Goal: Task Accomplishment & Management: Use online tool/utility

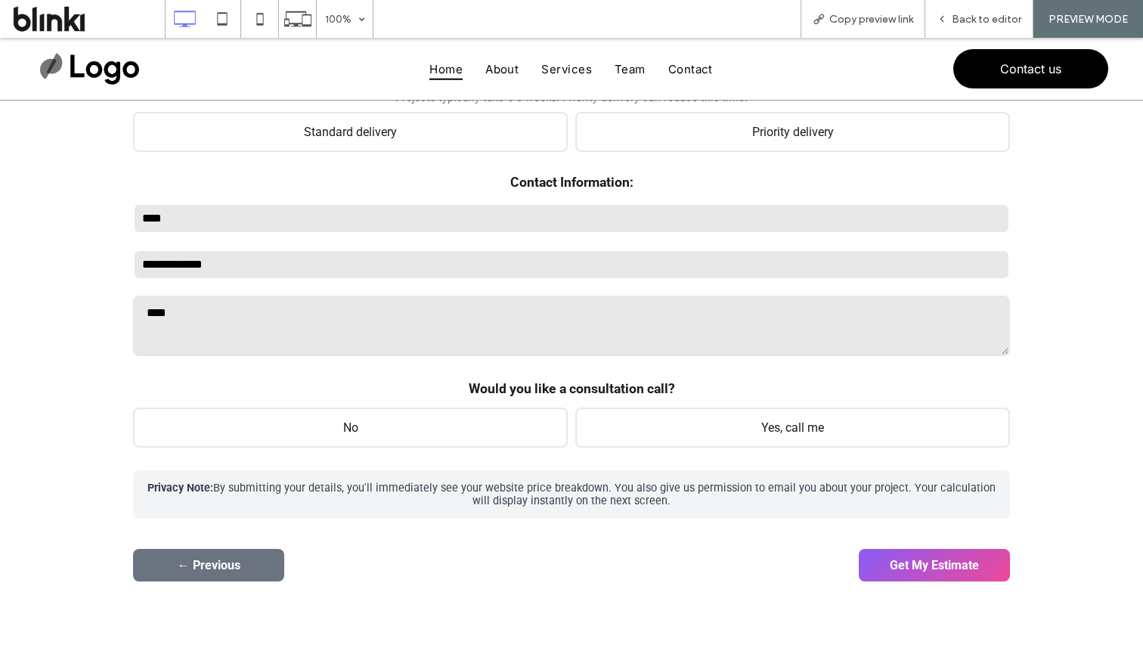
click at [951, 567] on button "Get My Estimate" at bounding box center [934, 565] width 151 height 33
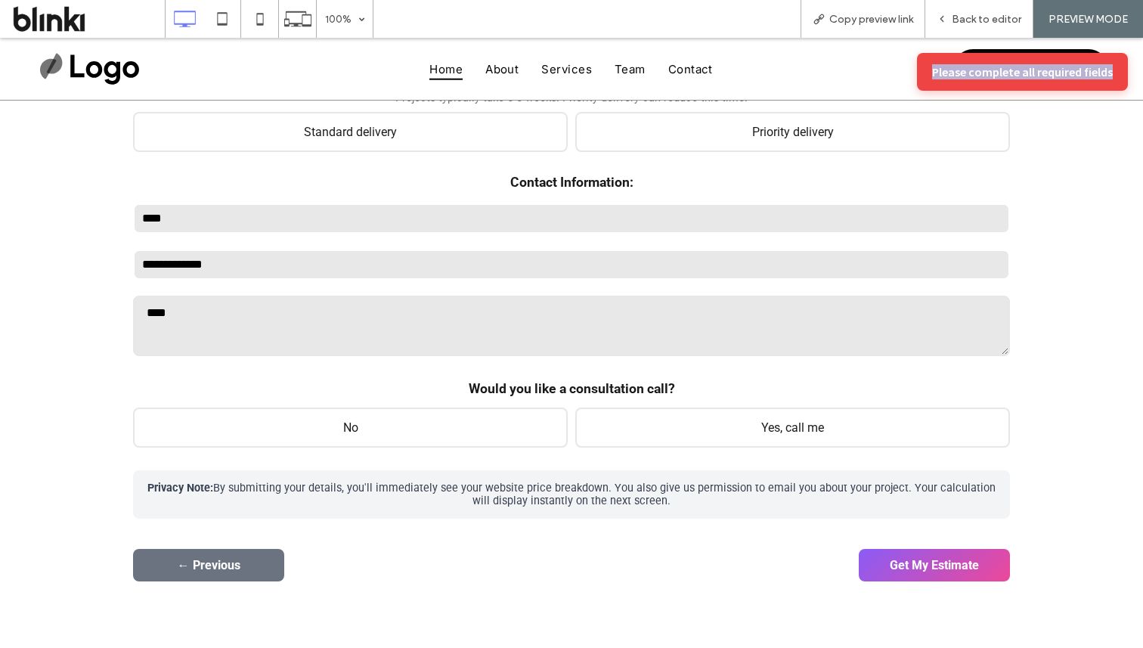
drag, startPoint x: 937, startPoint y: 70, endPoint x: 1123, endPoint y: 68, distance: 186.0
click at [1123, 68] on div "Please complete all required fields" at bounding box center [1022, 72] width 211 height 38
copy div "Please complete all required fields"
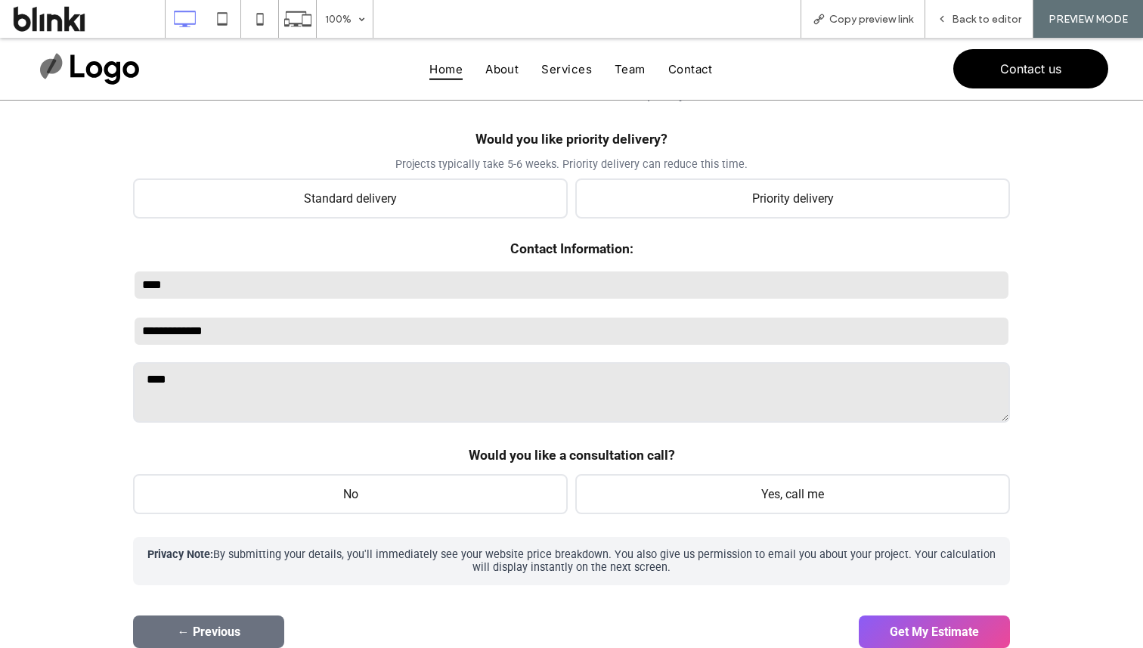
scroll to position [216, 0]
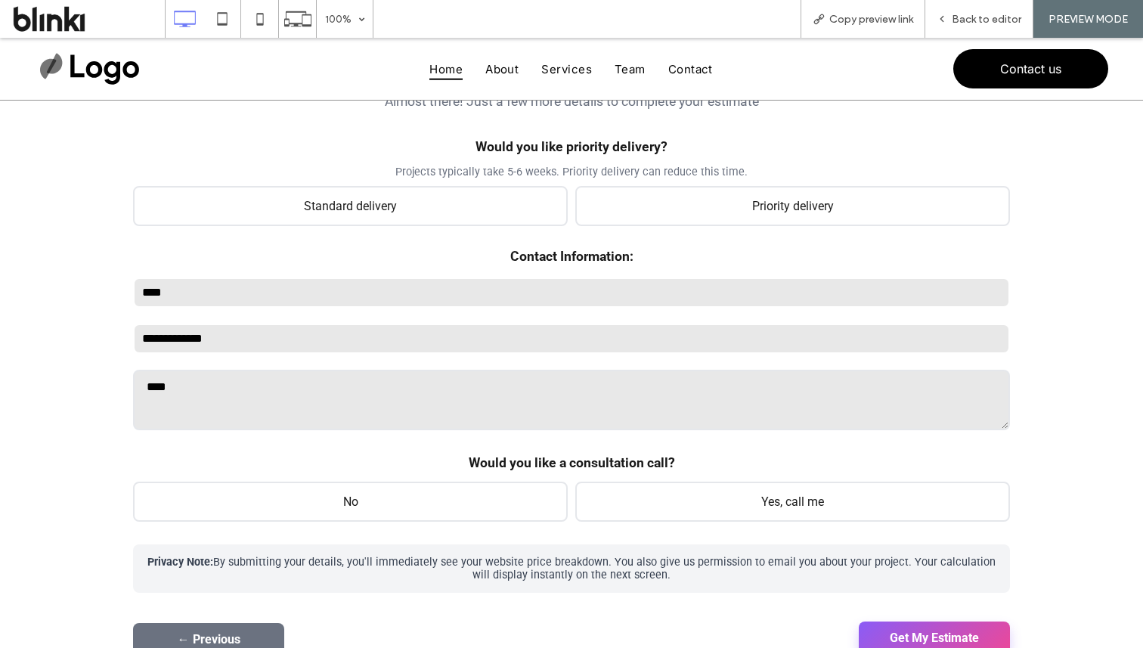
click at [885, 626] on button "Get My Estimate" at bounding box center [934, 638] width 151 height 33
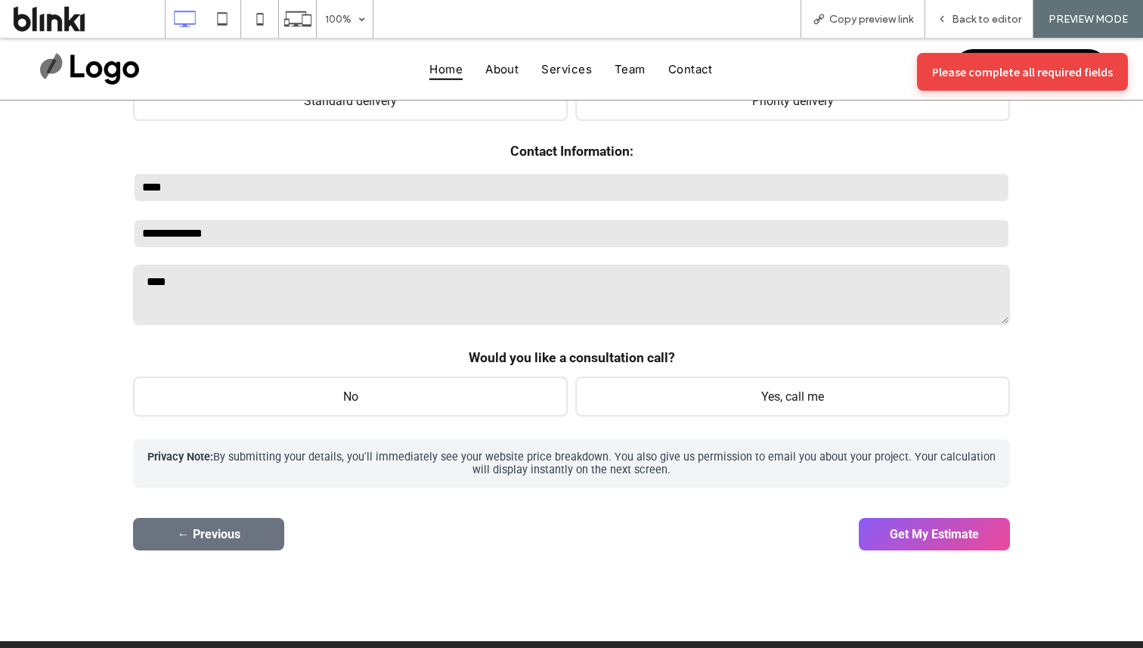
scroll to position [499, 0]
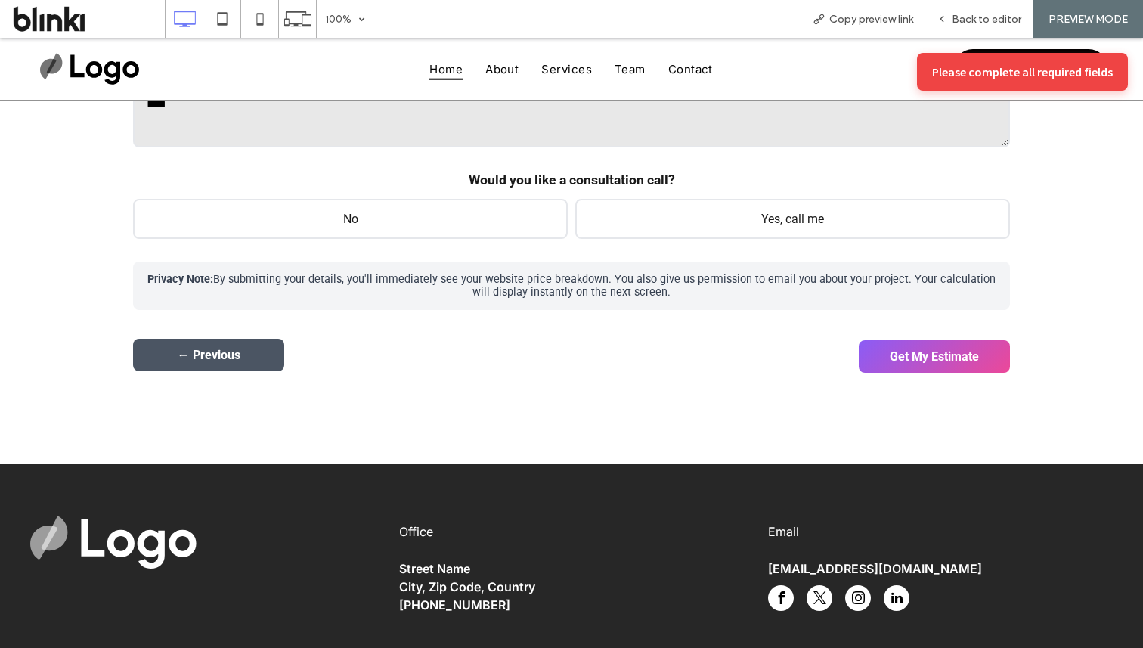
click at [265, 361] on button "← Previous" at bounding box center [208, 355] width 151 height 33
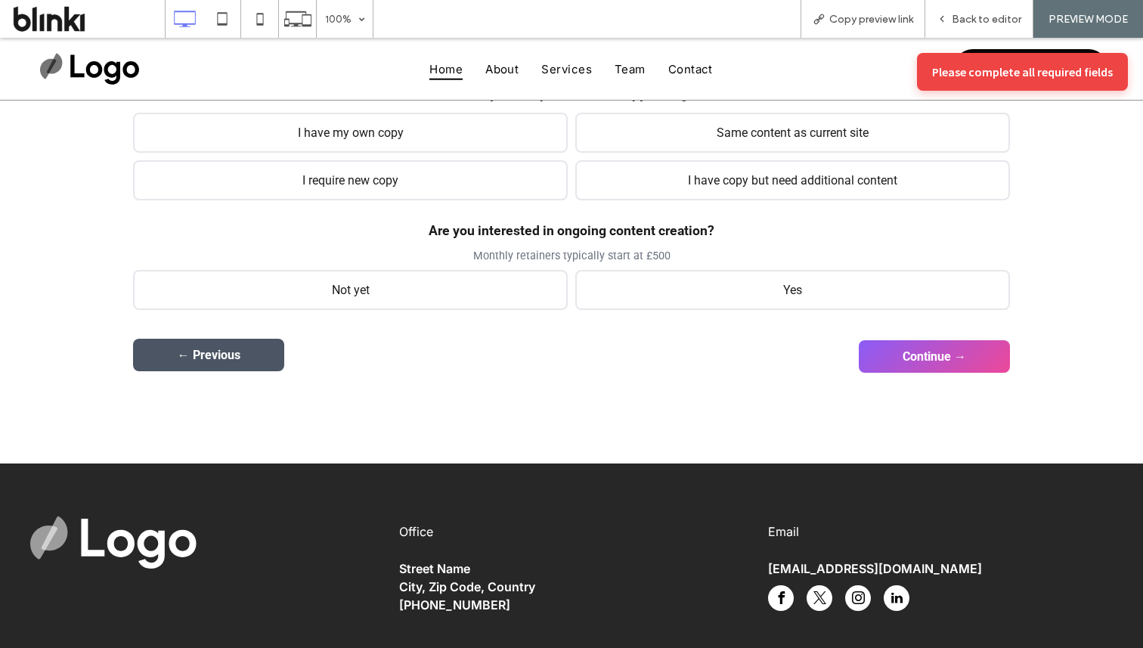
click at [265, 361] on button "← Previous" at bounding box center [208, 355] width 151 height 33
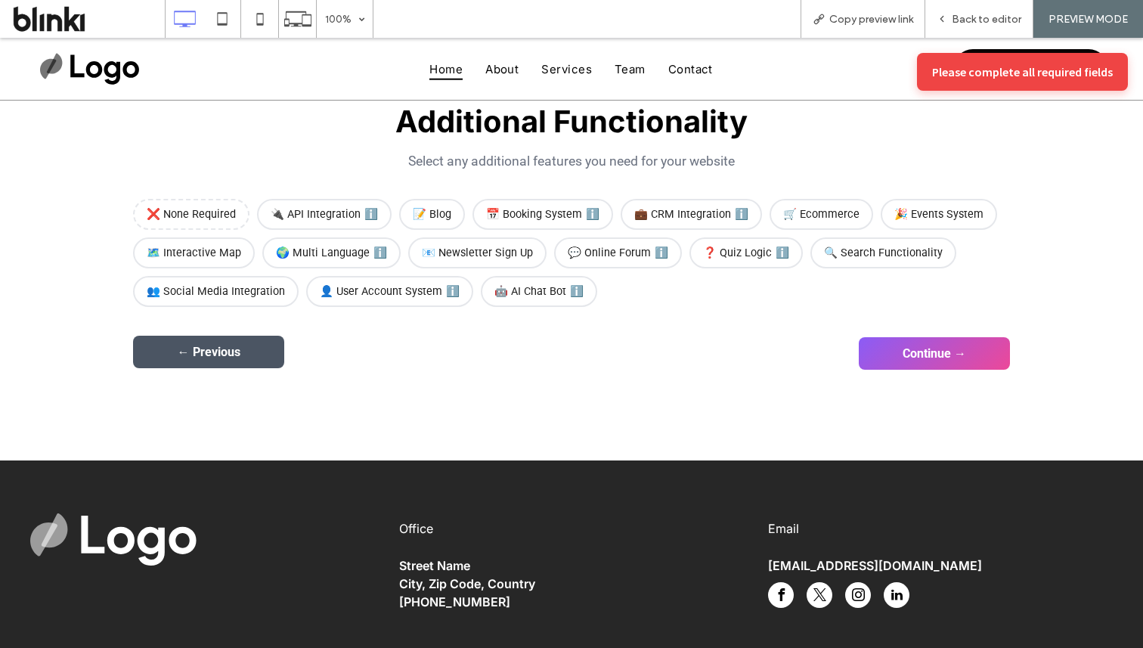
click at [265, 361] on button "← Previous" at bounding box center [208, 352] width 151 height 33
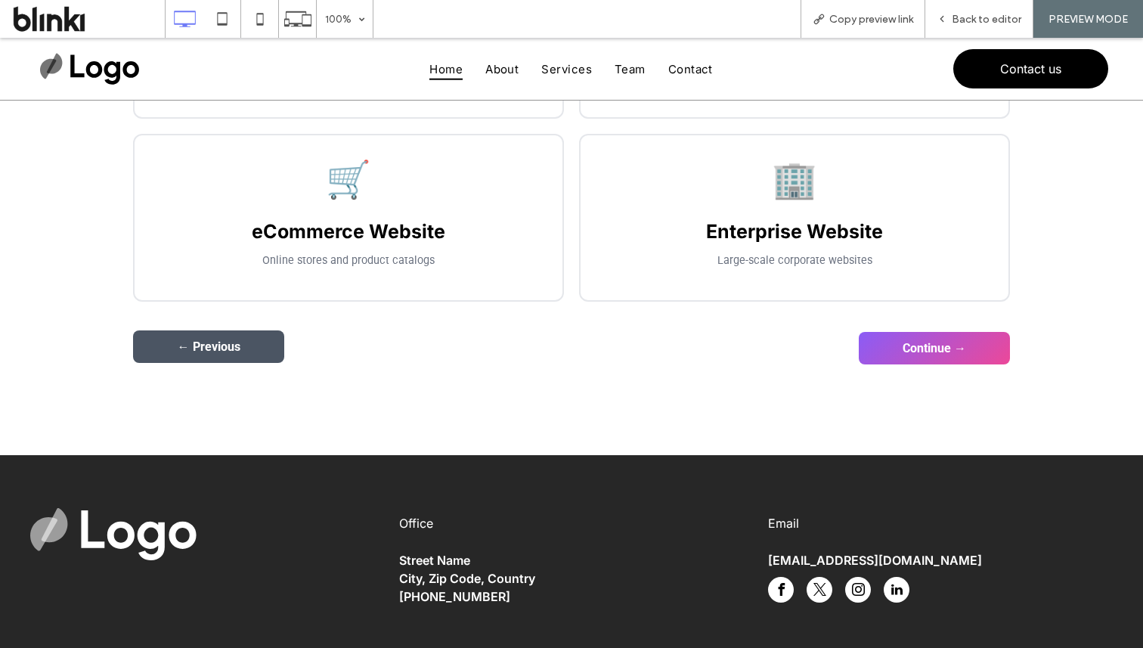
click at [265, 361] on button "← Previous" at bounding box center [208, 346] width 151 height 33
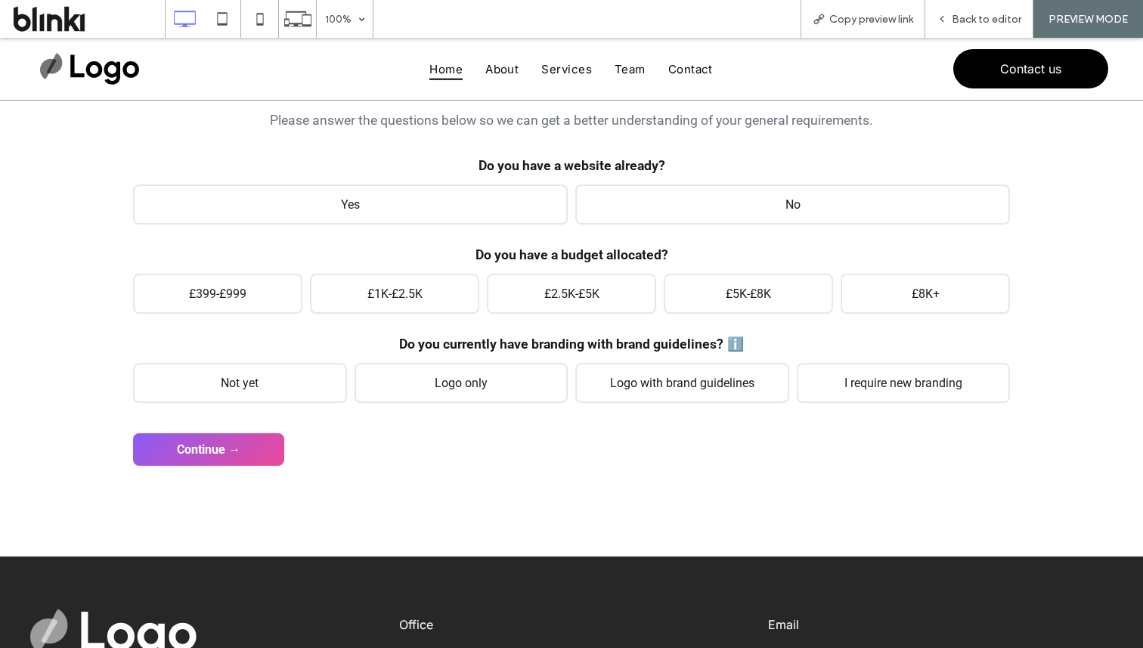
scroll to position [70, 0]
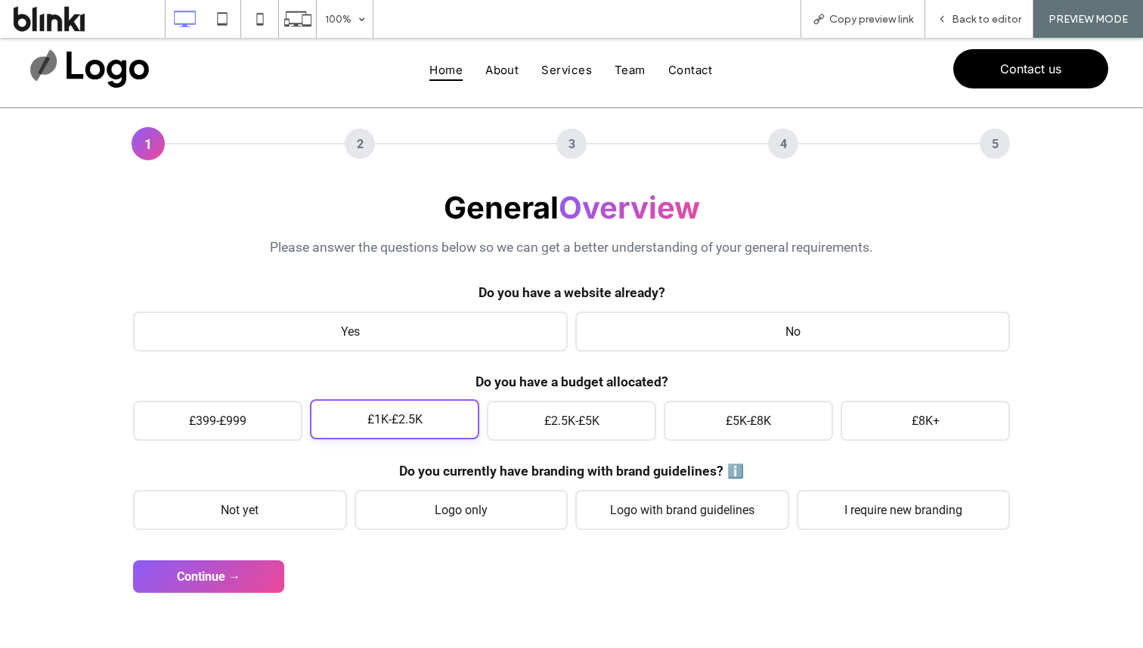
click at [372, 420] on span "£1K-£2.5K" at bounding box center [394, 419] width 169 height 40
click at [568, 401] on span "£2.5K-£5K" at bounding box center [571, 419] width 169 height 40
click at [494, 352] on div "General Overview Please answer the questions below so we can get a better under…" at bounding box center [571, 359] width 877 height 341
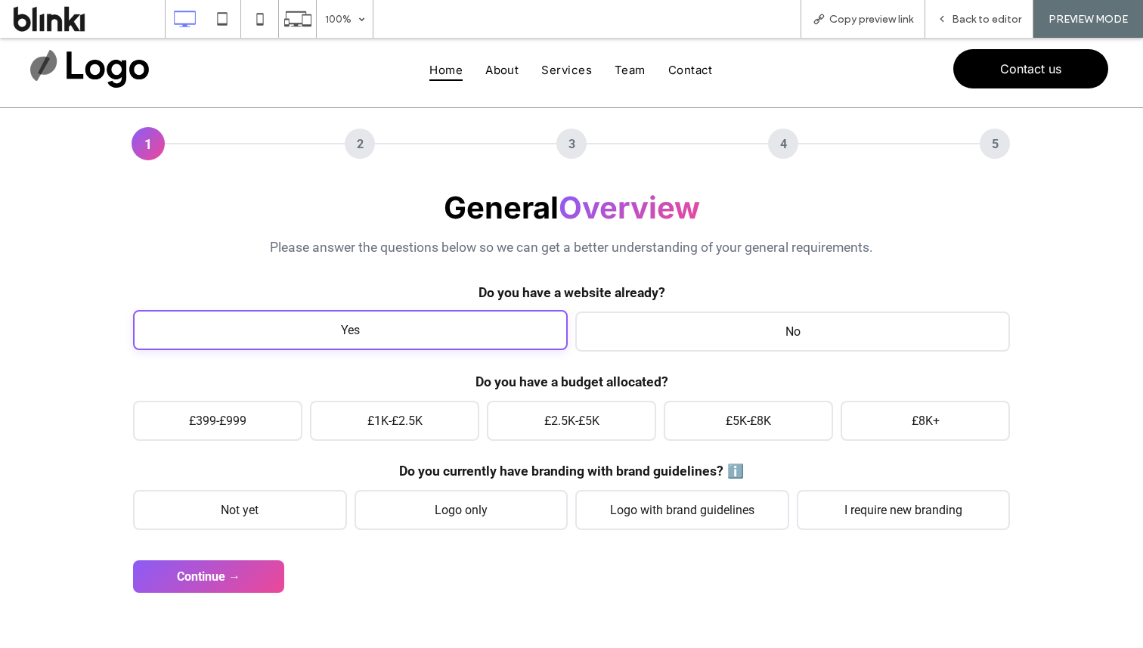
click at [501, 341] on span "Yes" at bounding box center [350, 330] width 435 height 40
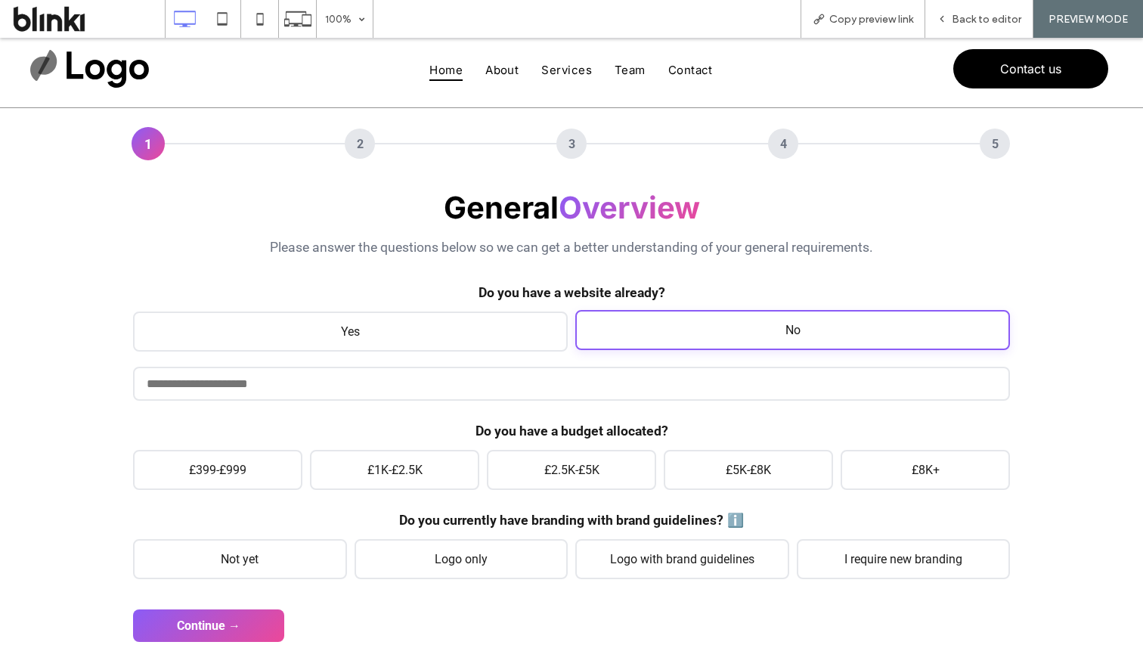
click at [633, 341] on span "No" at bounding box center [792, 330] width 435 height 40
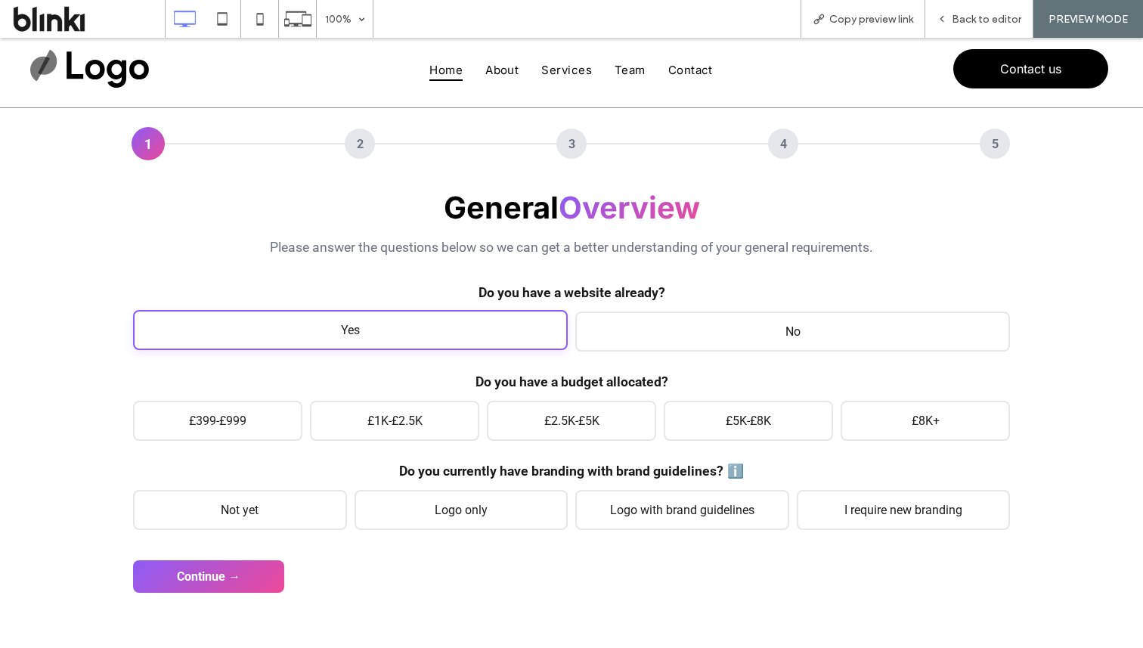
click at [411, 330] on span "Yes" at bounding box center [350, 330] width 435 height 40
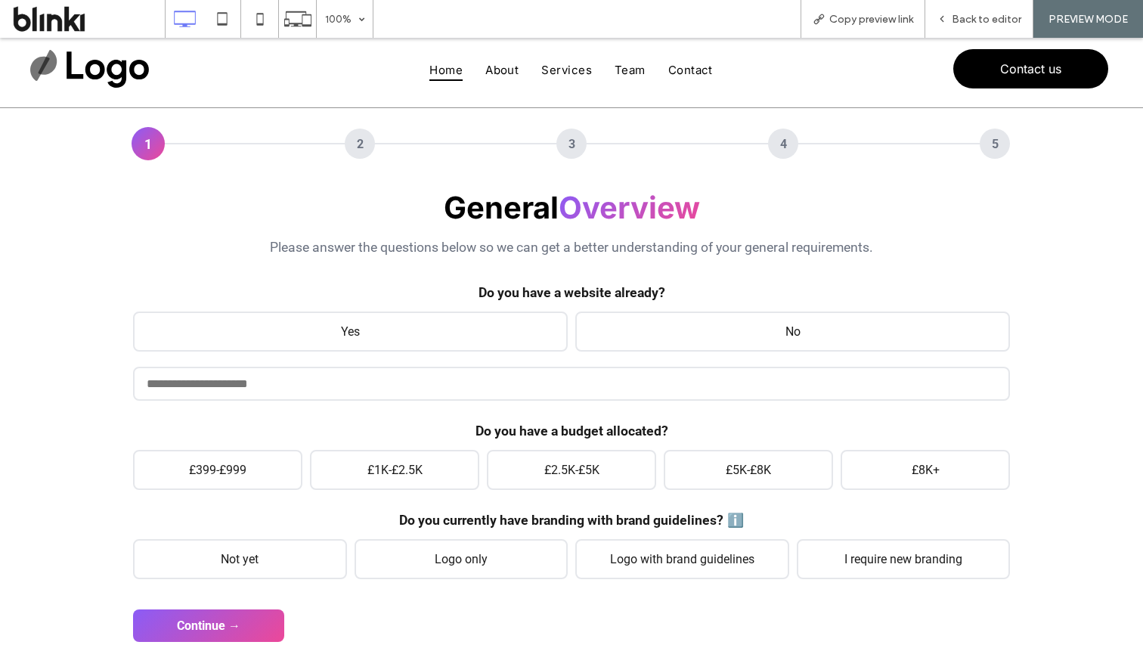
click at [411, 391] on input "url" at bounding box center [571, 384] width 877 height 34
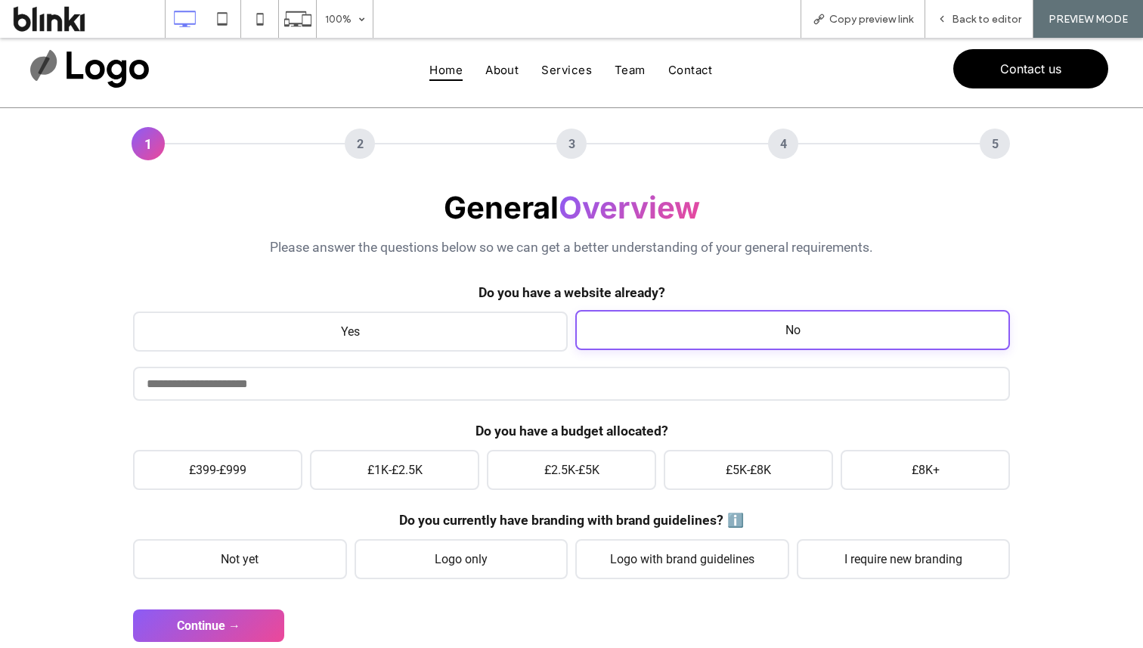
click at [600, 341] on span "No" at bounding box center [792, 330] width 435 height 40
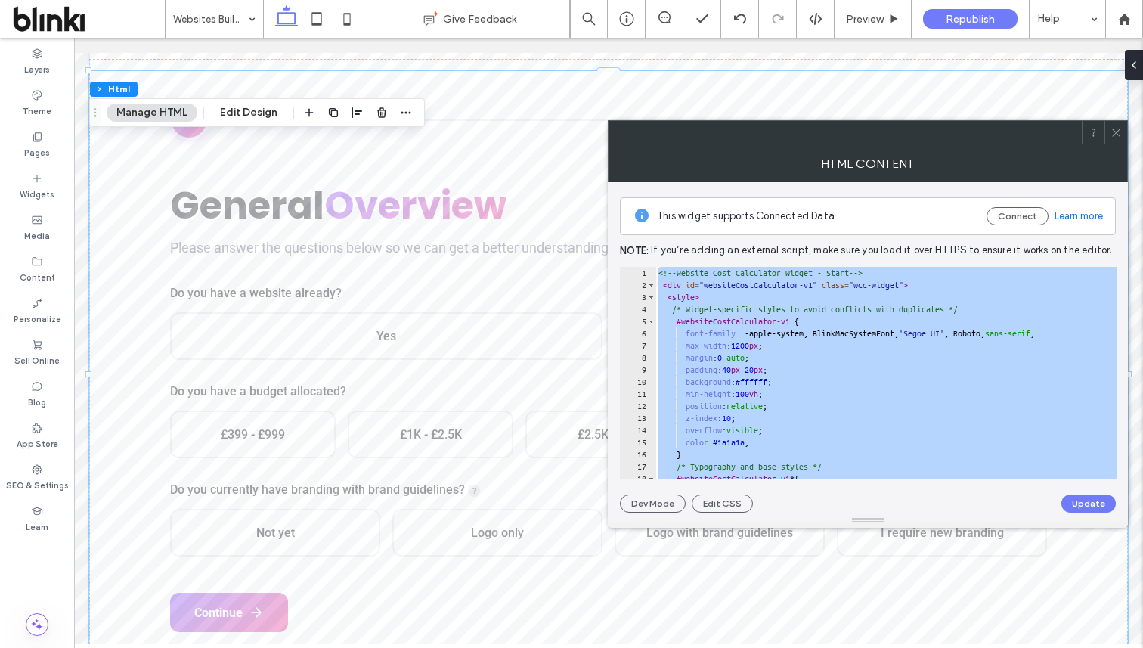
scroll to position [521, 0]
click at [1124, 142] on div at bounding box center [1116, 132] width 23 height 23
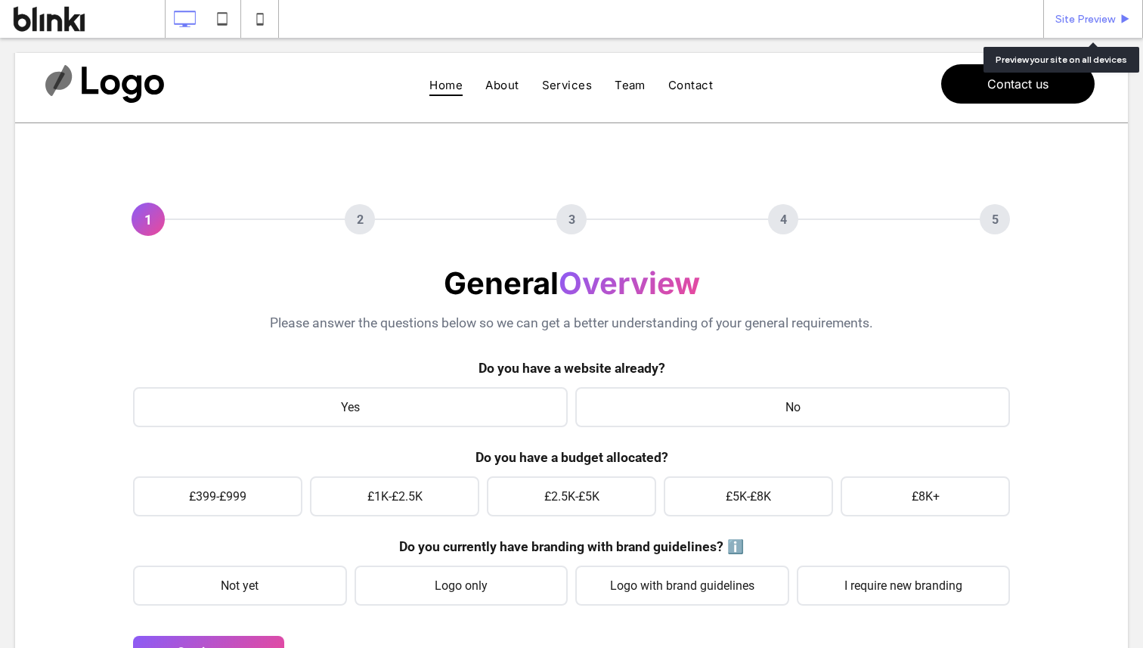
click at [1104, 26] on div "Site Preview" at bounding box center [1093, 19] width 100 height 38
click at [1095, 23] on span "Site Preview" at bounding box center [1086, 19] width 60 height 13
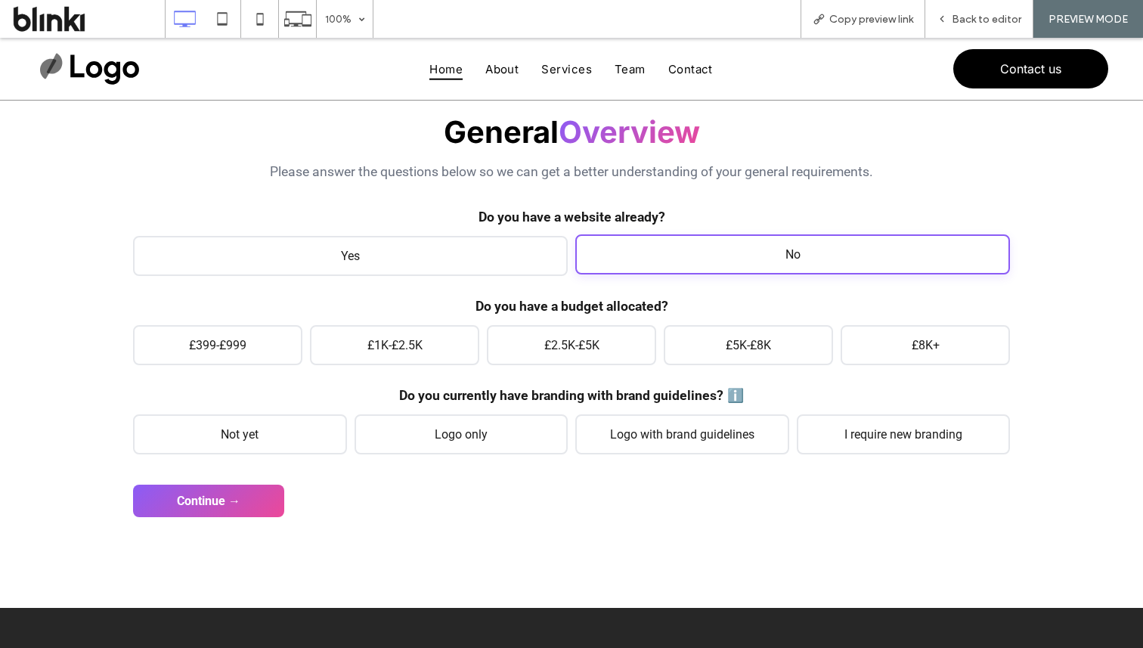
scroll to position [131, 0]
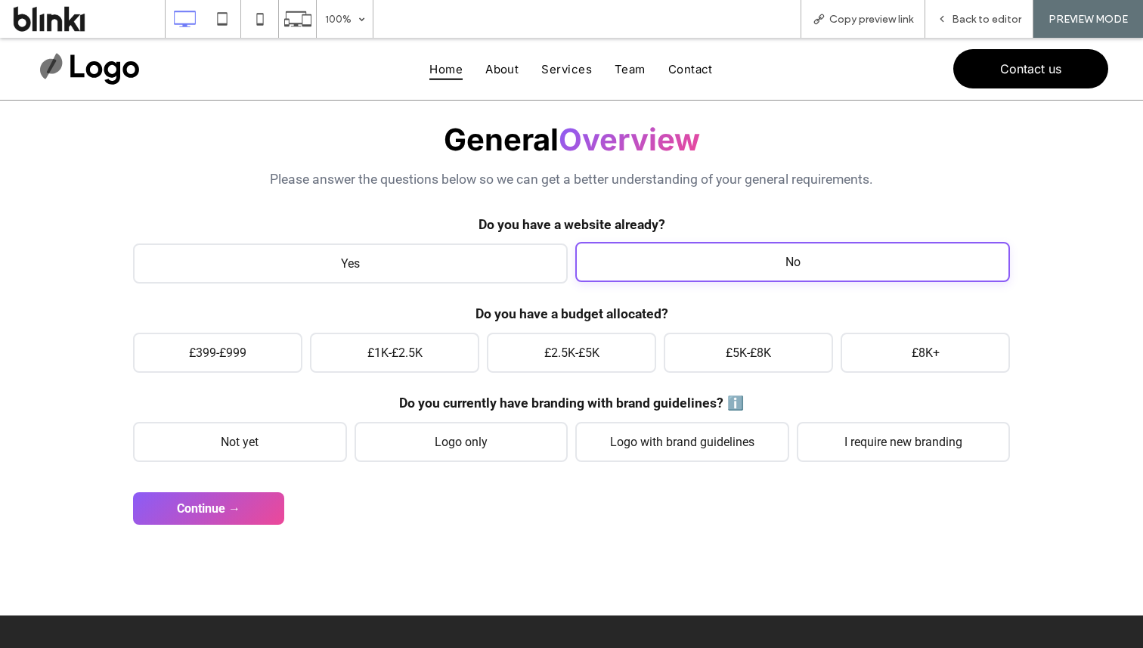
click at [625, 258] on span "No" at bounding box center [792, 262] width 435 height 40
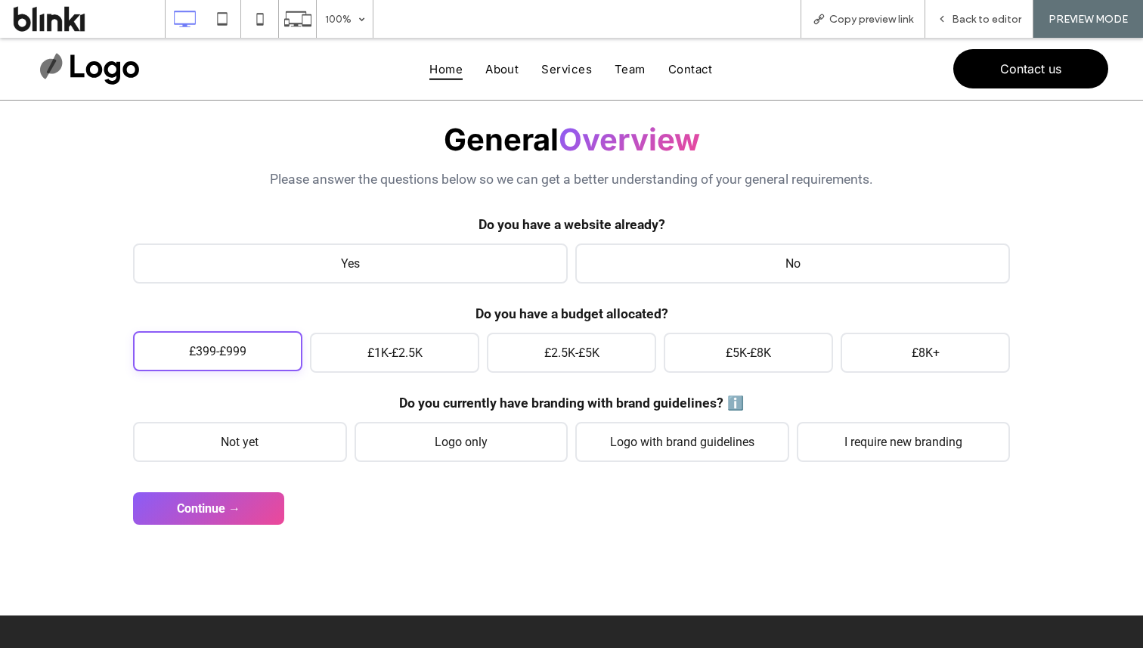
click at [281, 346] on span "£399-£999" at bounding box center [217, 351] width 169 height 40
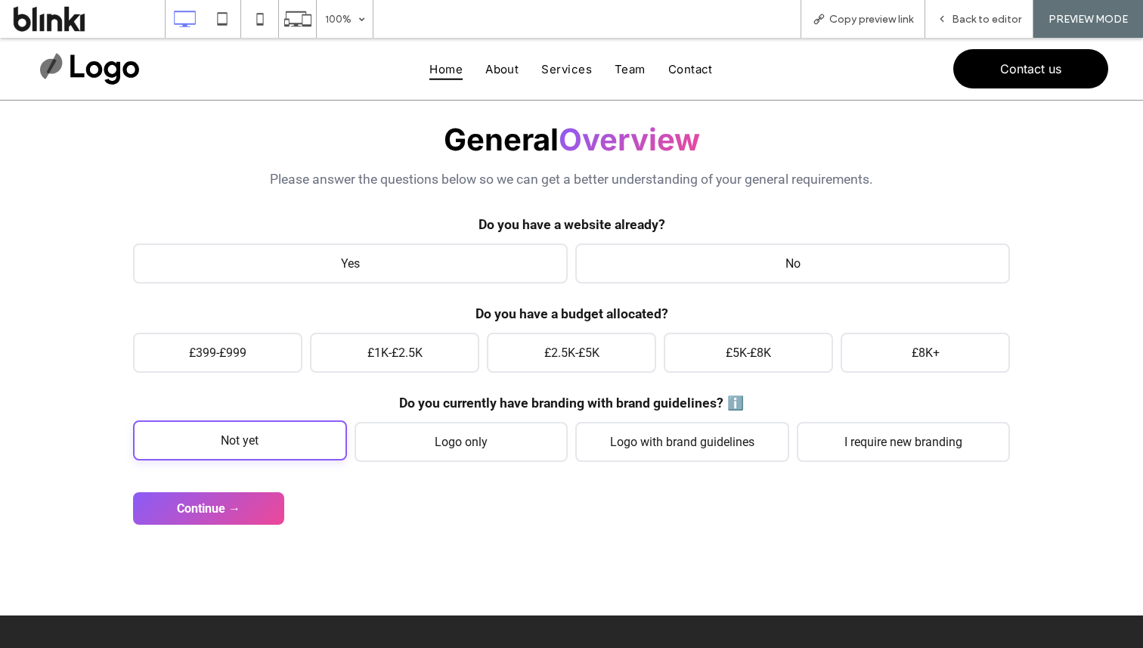
click at [287, 430] on span "Not yet" at bounding box center [240, 440] width 214 height 40
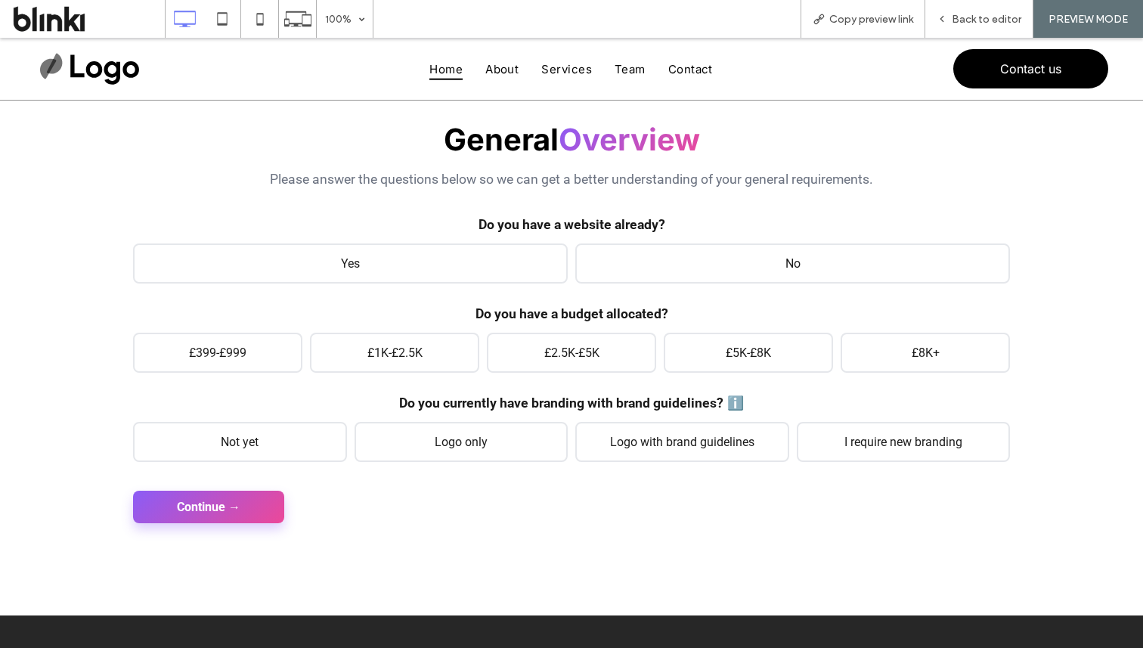
click at [250, 509] on button "Continue →" at bounding box center [208, 507] width 151 height 33
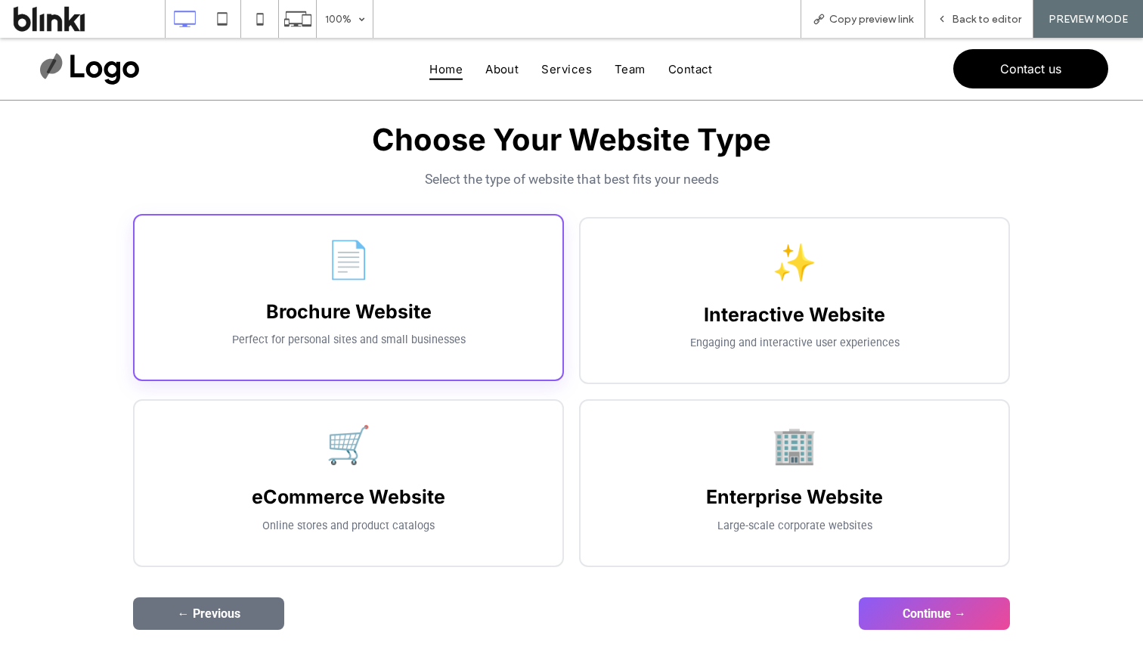
click at [415, 319] on h3 "Brochure Website" at bounding box center [349, 311] width 398 height 23
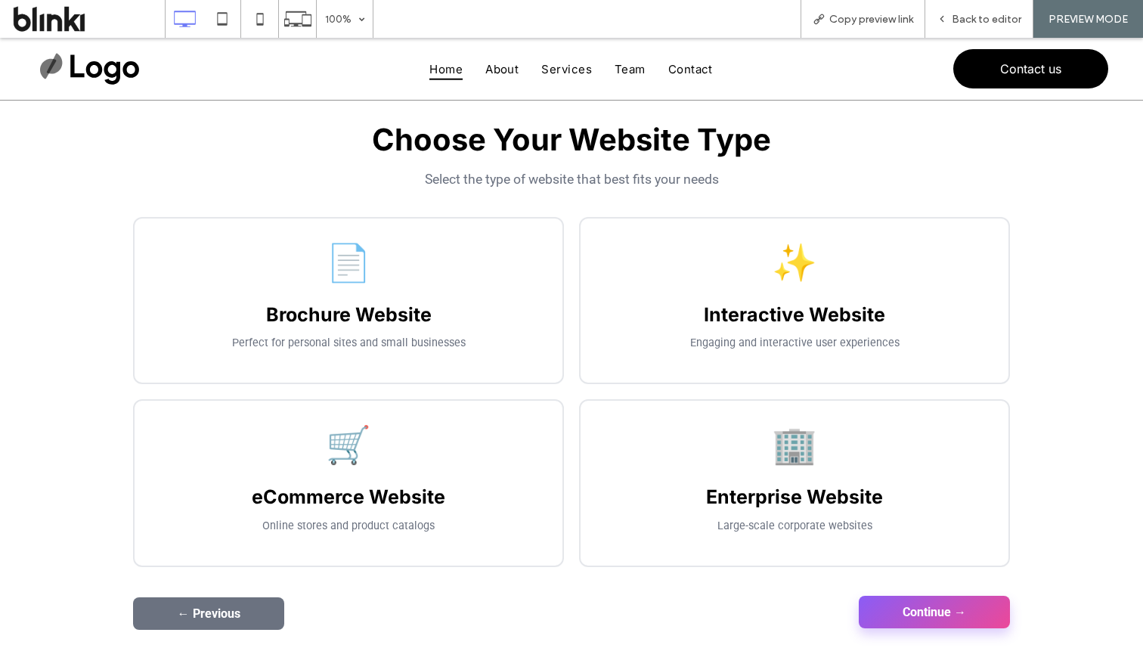
click at [971, 628] on button "Continue →" at bounding box center [934, 612] width 151 height 33
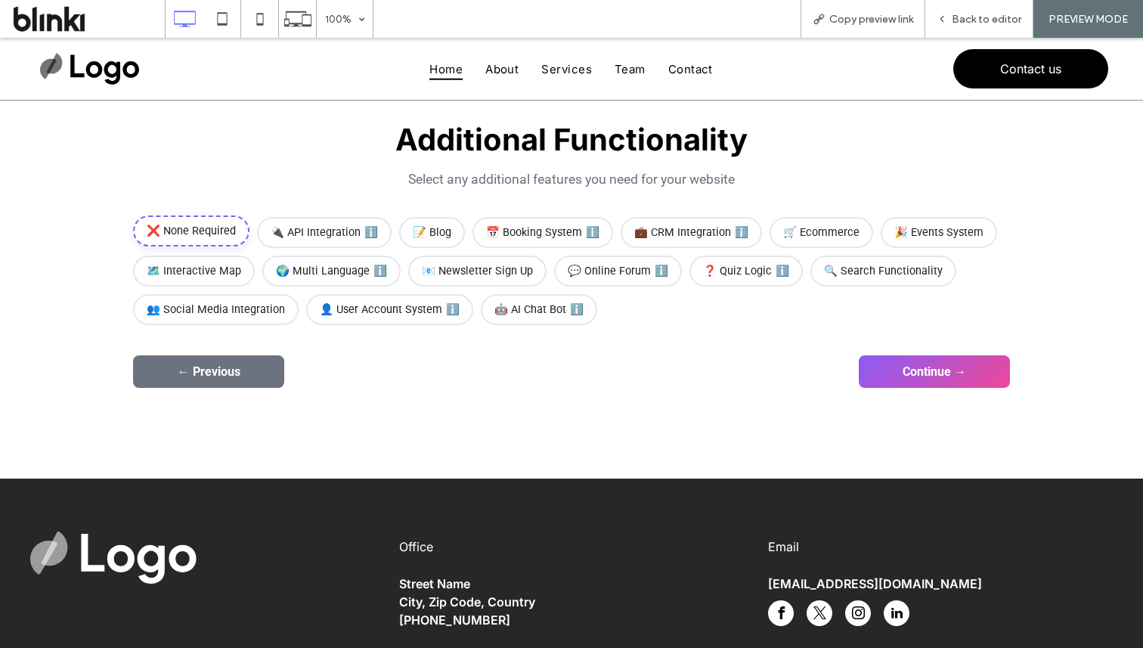
click at [200, 227] on span "❌ None Required" at bounding box center [191, 231] width 116 height 31
click at [953, 360] on button "Continue →" at bounding box center [934, 370] width 151 height 33
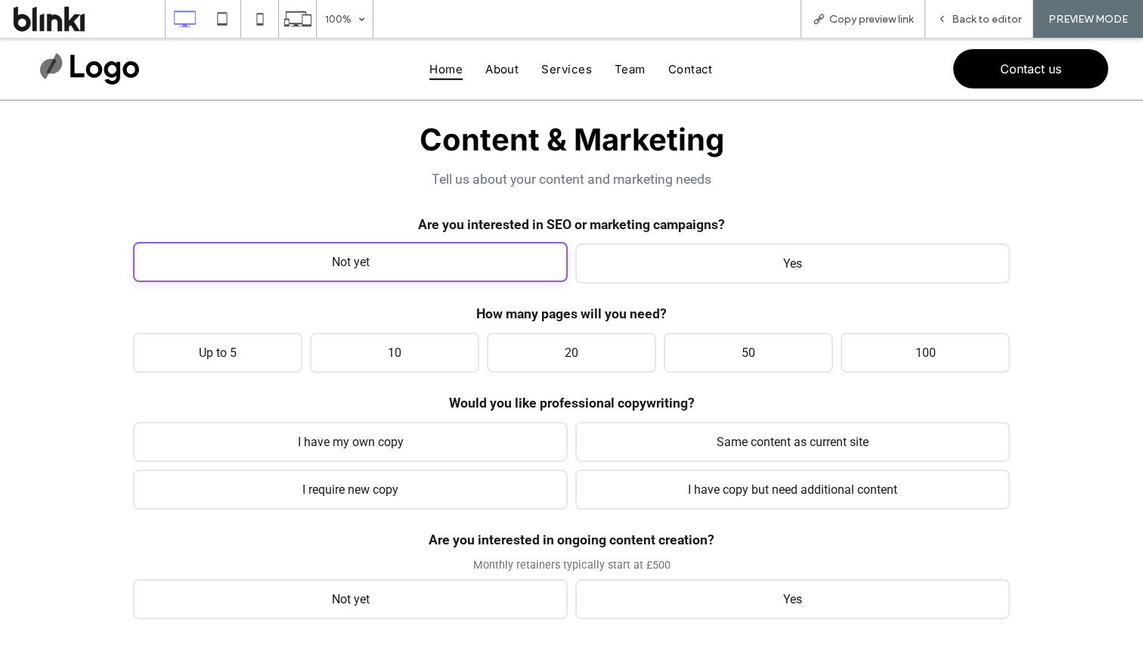
click at [550, 255] on span "Not yet" at bounding box center [350, 262] width 435 height 40
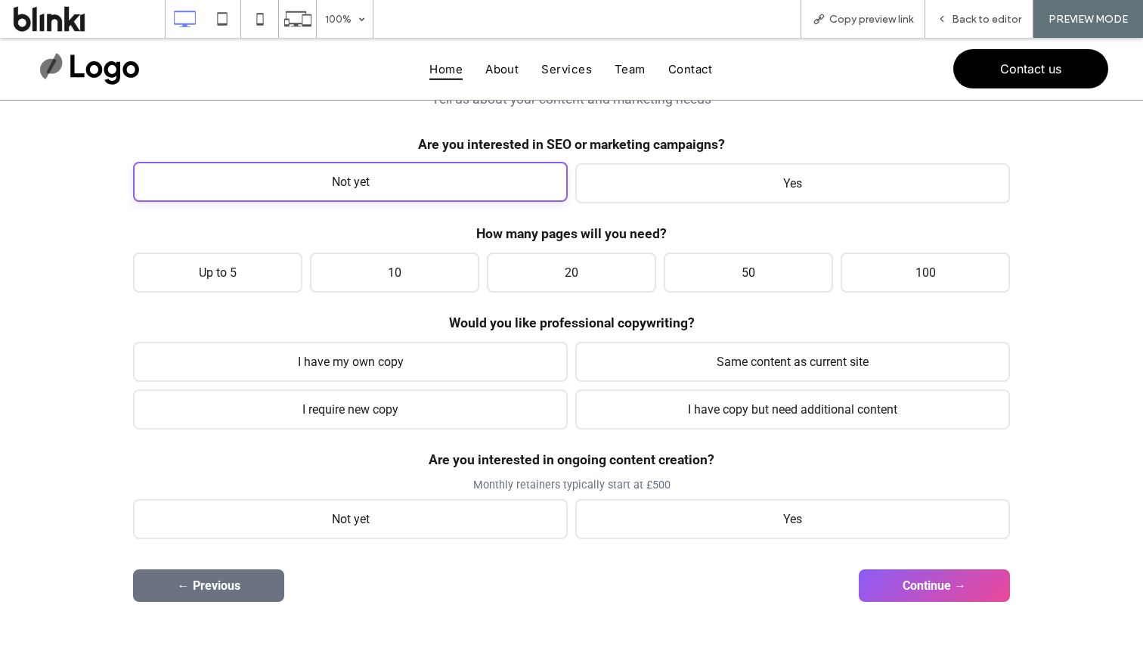
scroll to position [222, 0]
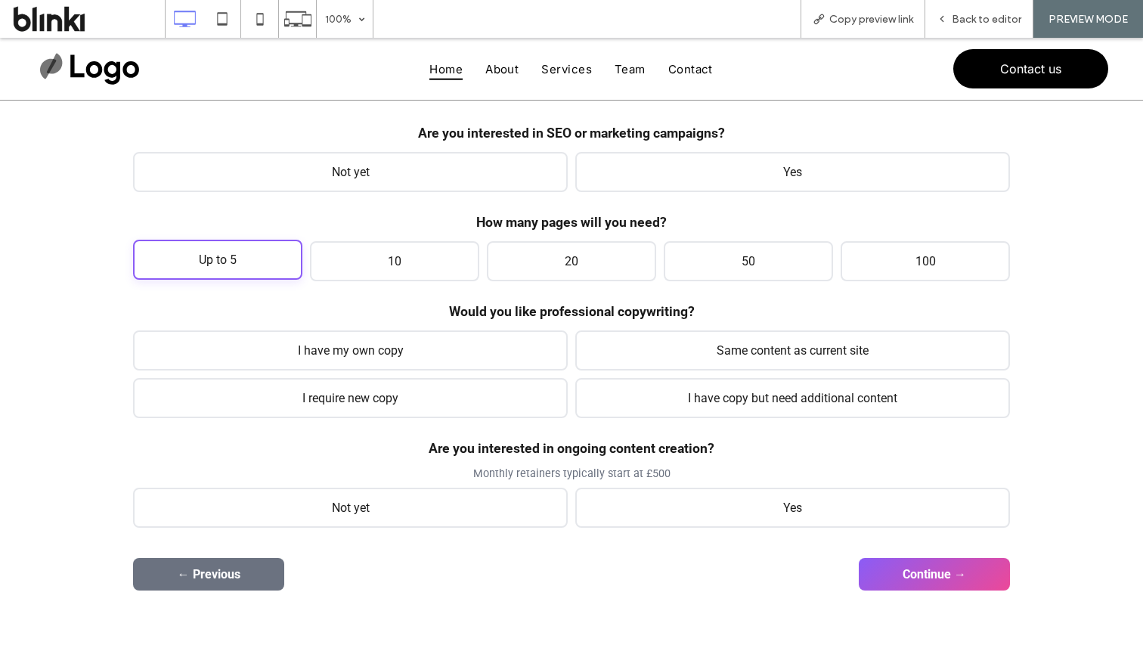
click at [240, 255] on span "Up to 5" at bounding box center [217, 260] width 169 height 40
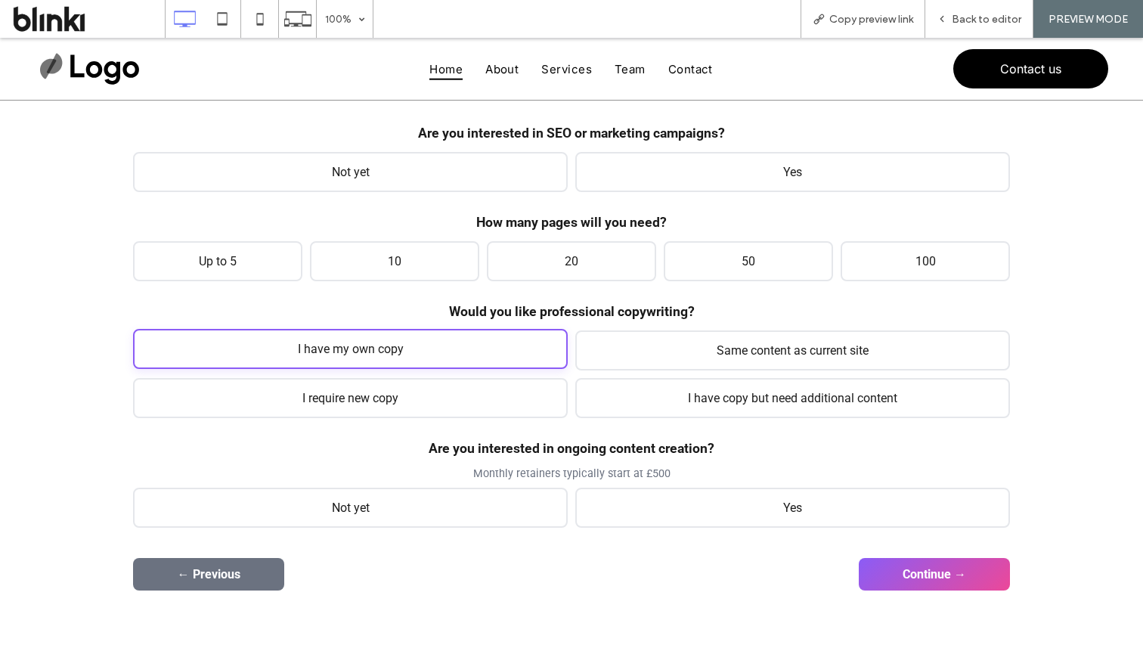
click at [485, 349] on span "I have my own copy" at bounding box center [350, 349] width 435 height 40
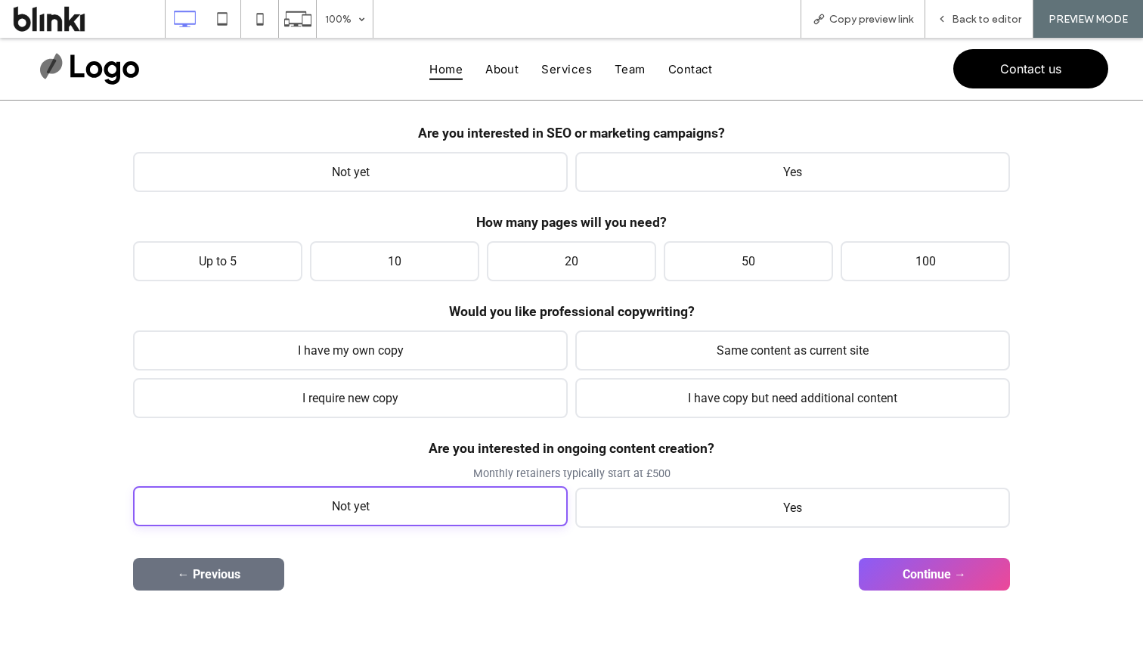
click at [479, 491] on span "Not yet" at bounding box center [350, 506] width 435 height 40
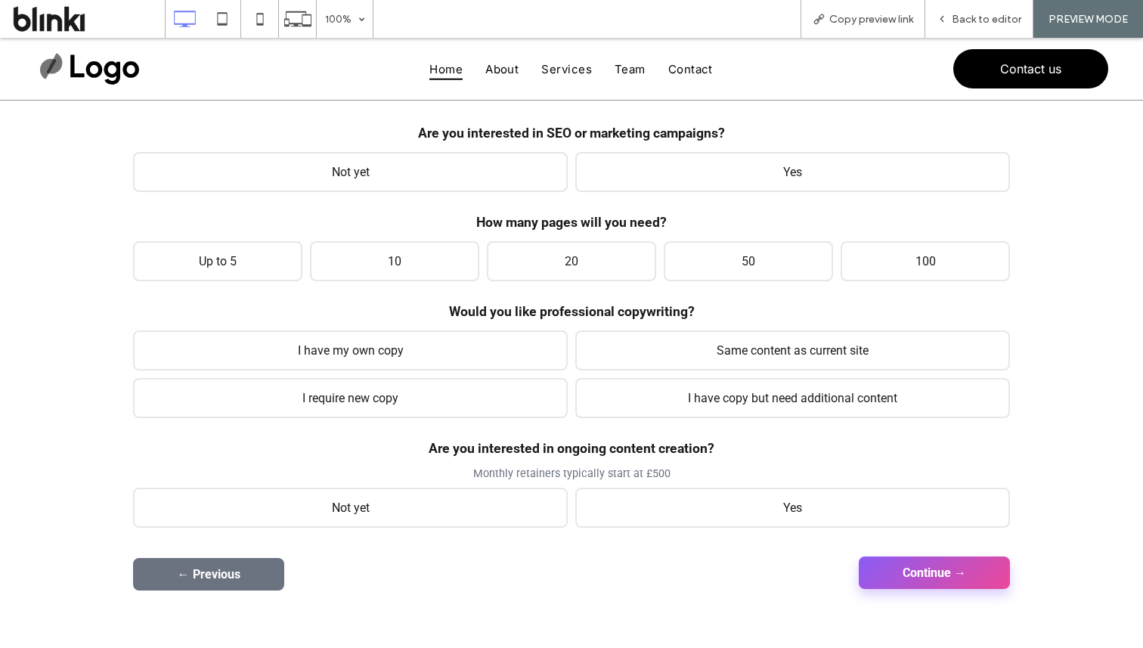
click at [941, 582] on button "Continue →" at bounding box center [934, 573] width 151 height 33
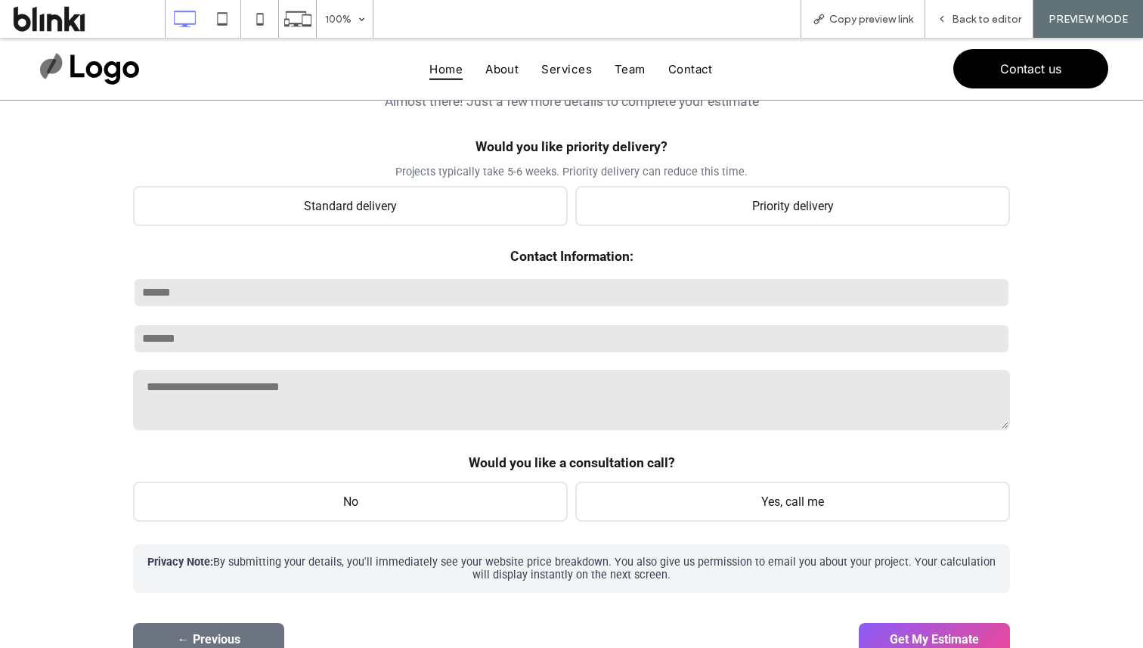
scroll to position [194, 0]
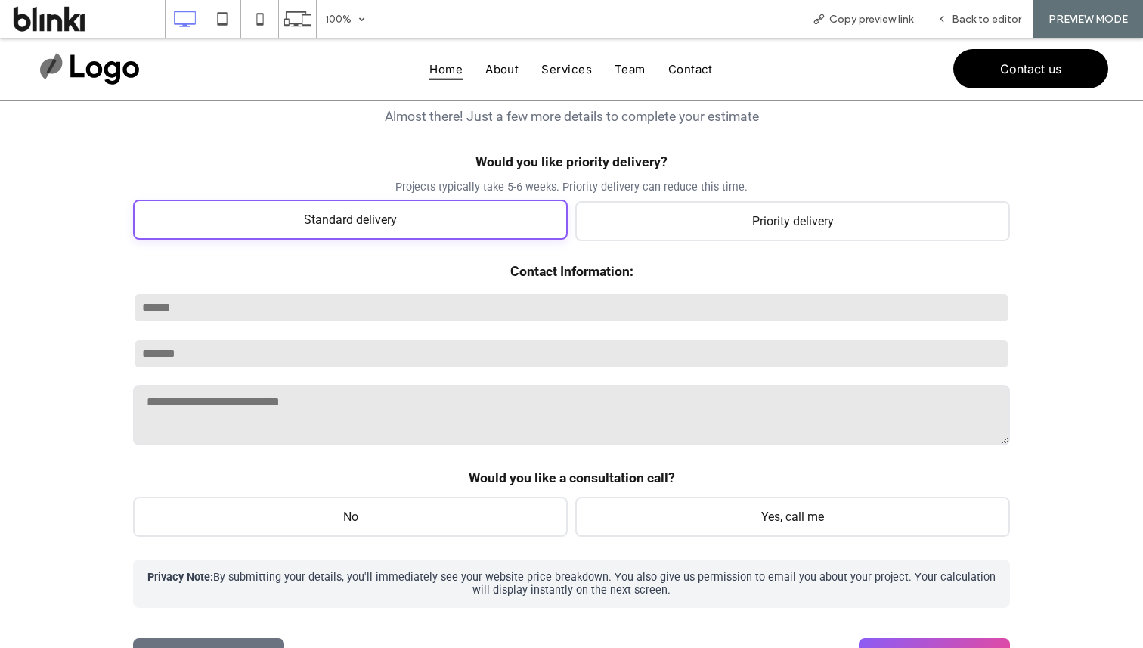
click at [519, 237] on span "Standard delivery" at bounding box center [350, 220] width 435 height 40
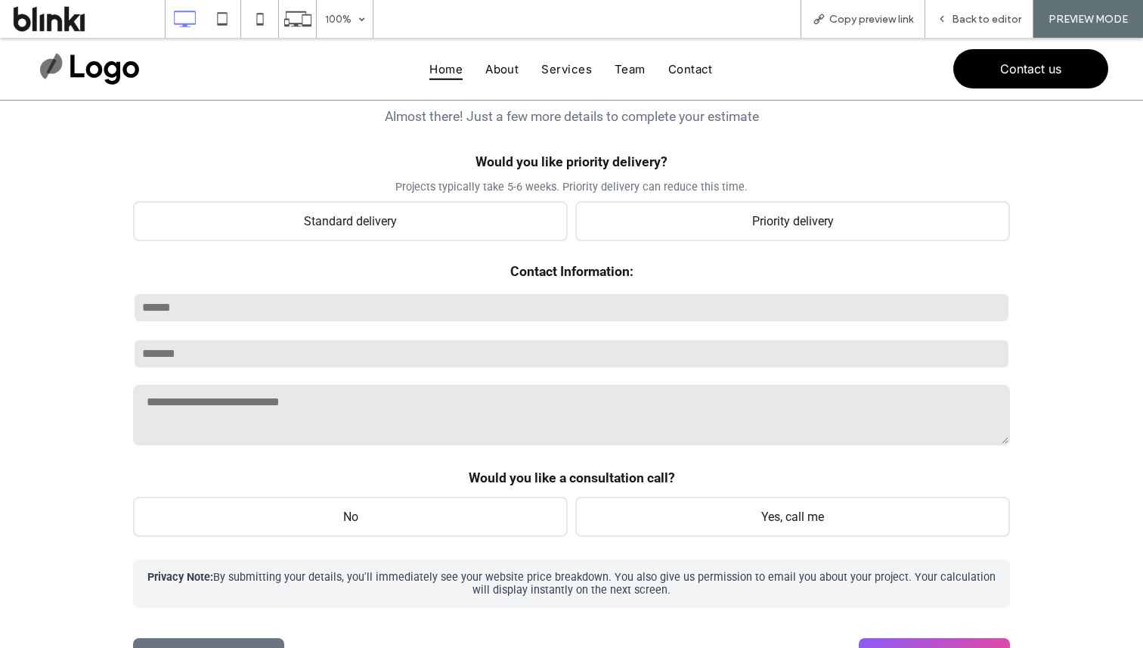
click at [537, 323] on div at bounding box center [571, 368] width 877 height 157
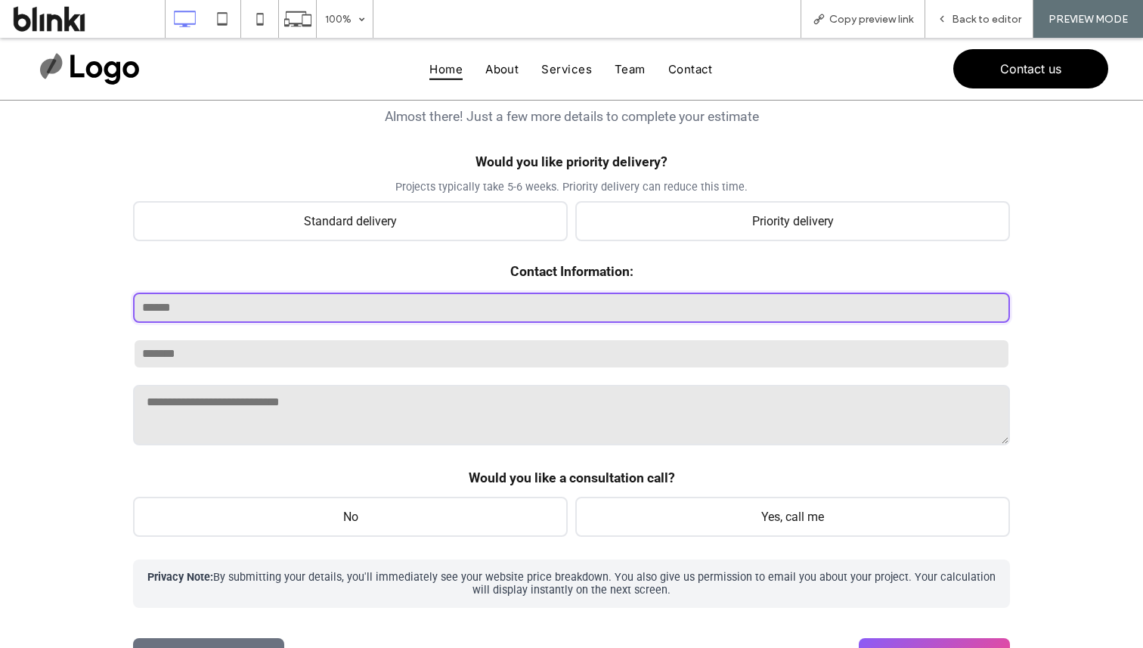
click at [546, 312] on input "text" at bounding box center [571, 308] width 877 height 30
type input "****"
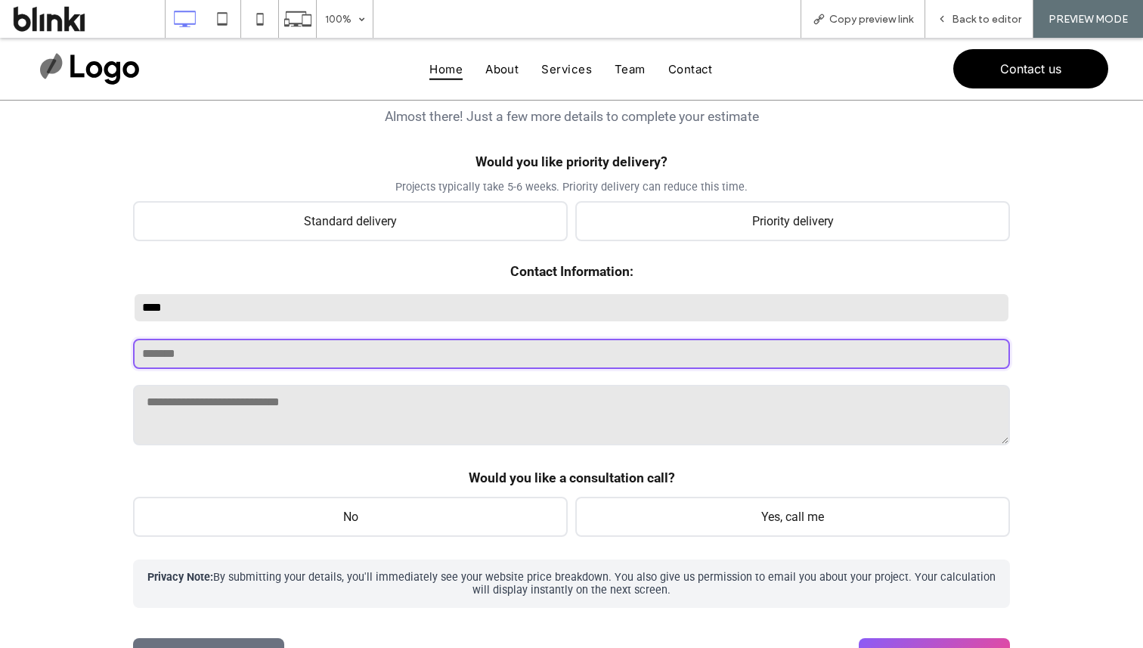
click at [485, 362] on input "email" at bounding box center [571, 354] width 877 height 30
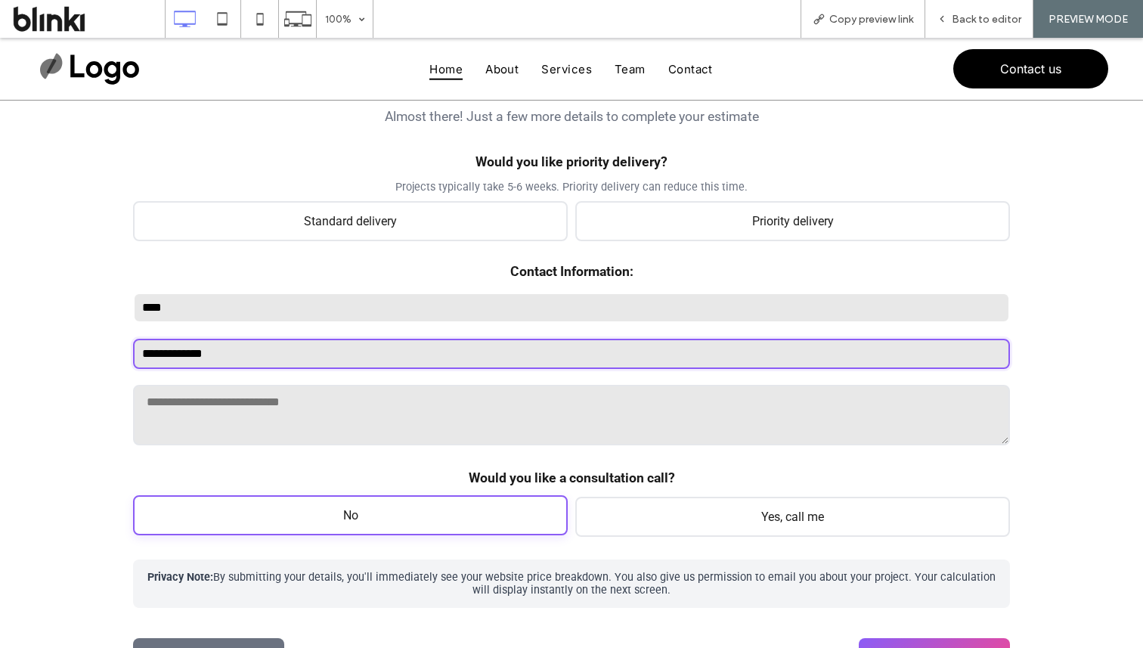
type input "**********"
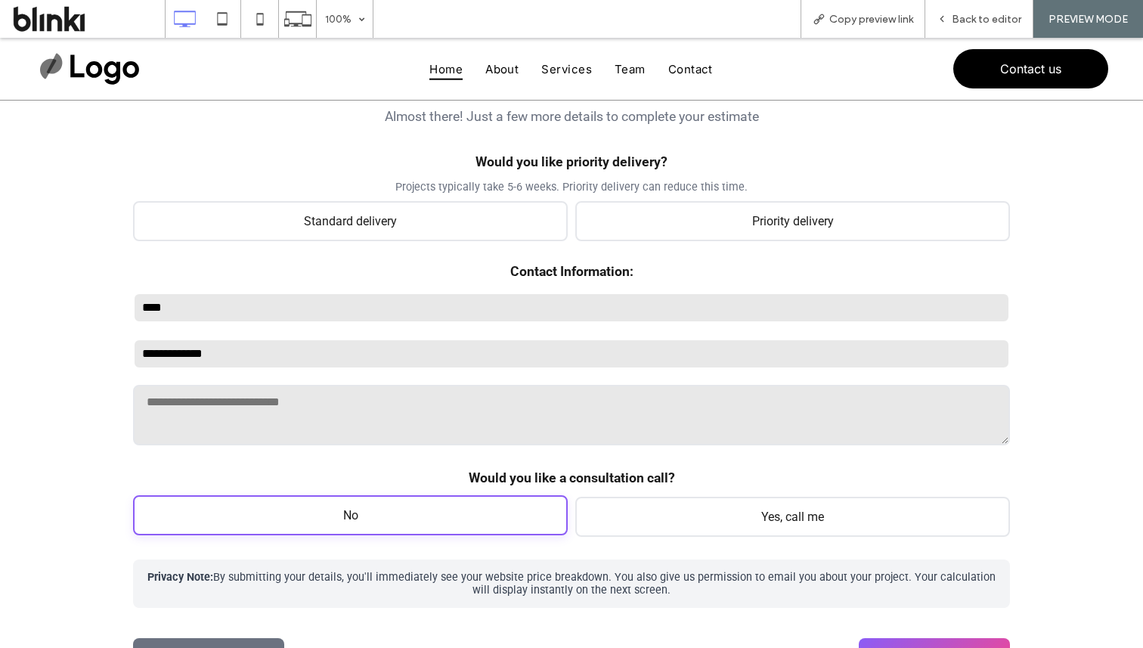
click at [473, 518] on span "No" at bounding box center [350, 515] width 435 height 40
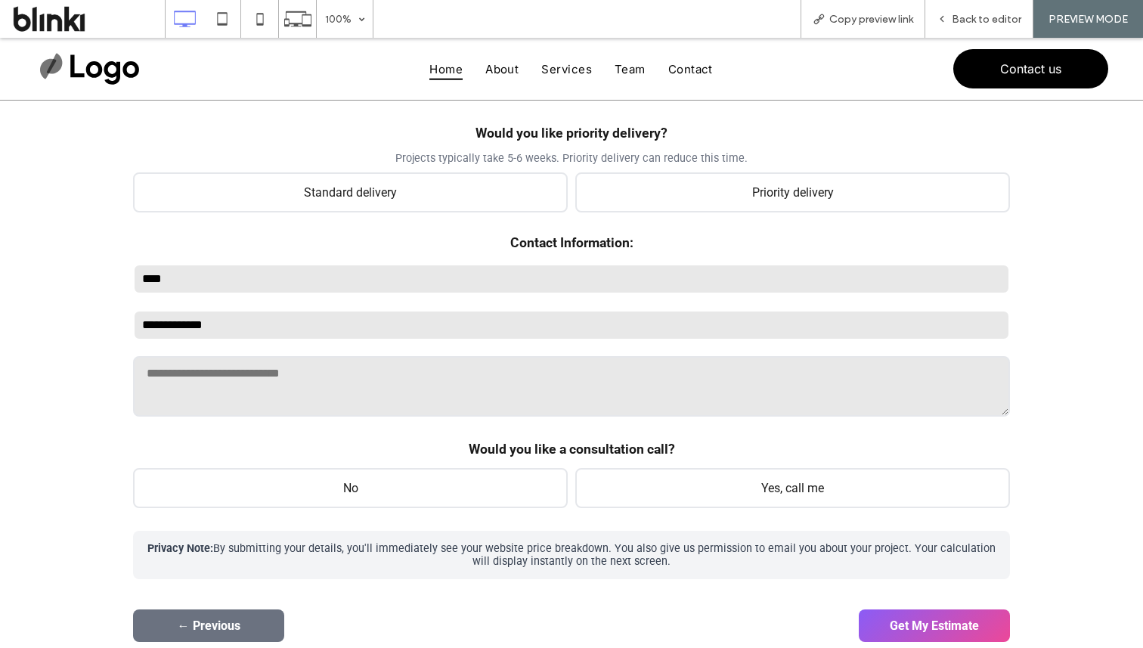
scroll to position [233, 0]
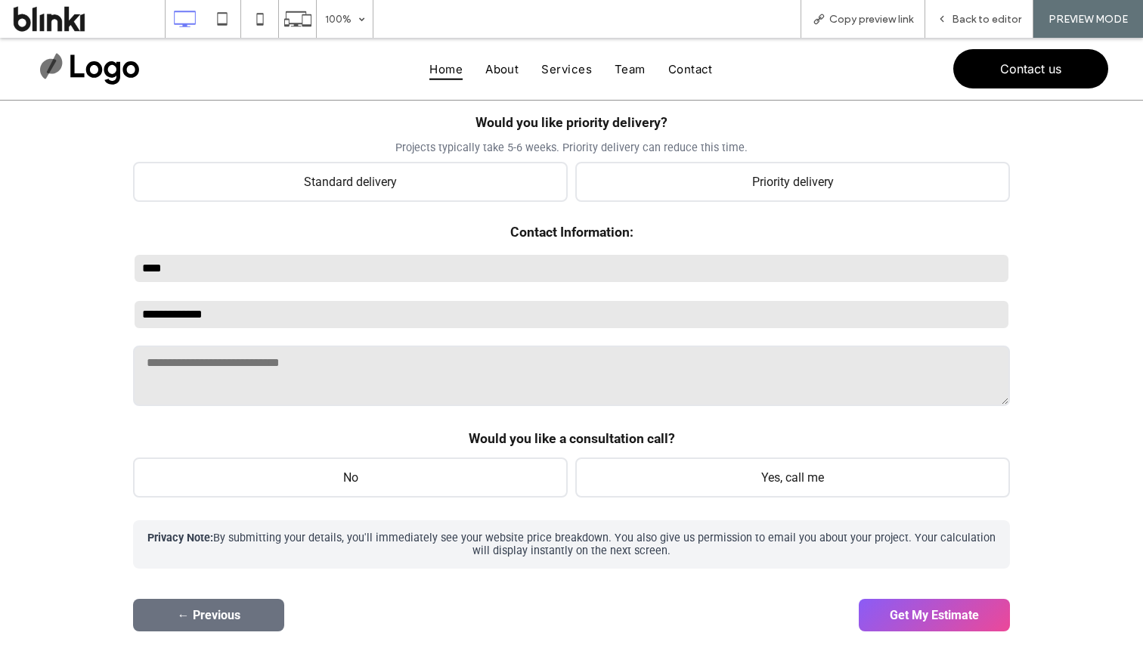
click at [876, 598] on form "General Overview Please answer the questions below so we can get a better under…" at bounding box center [571, 325] width 877 height 612
click at [893, 607] on button "Get My Estimate" at bounding box center [934, 613] width 151 height 33
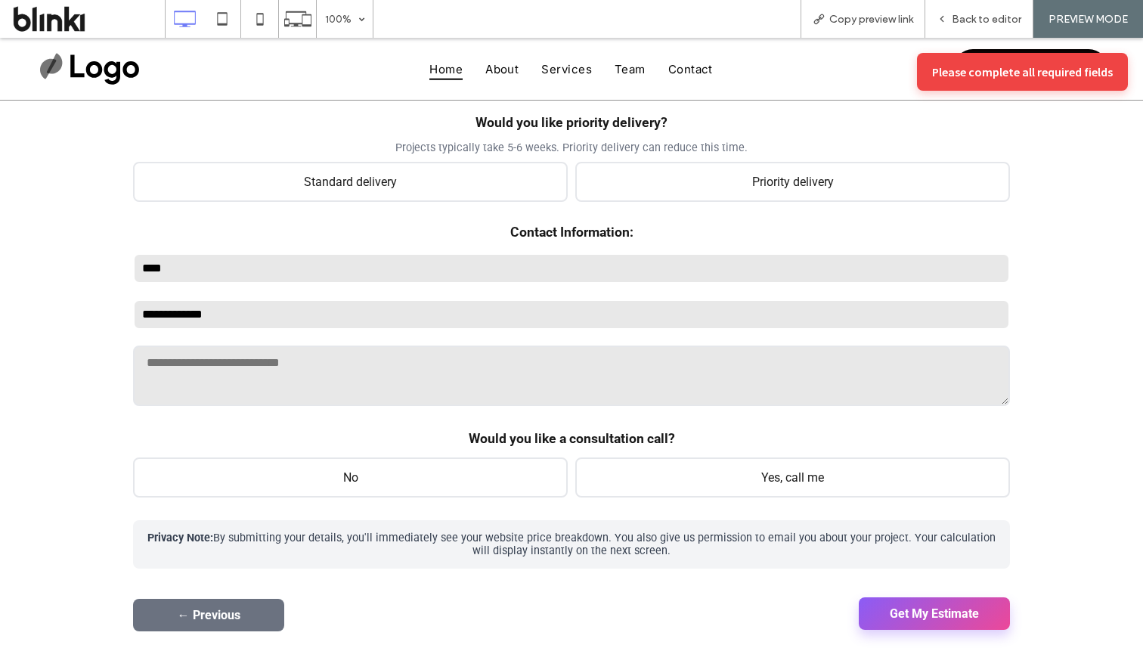
click at [893, 607] on button "Get My Estimate" at bounding box center [934, 613] width 151 height 33
click at [642, 340] on div "**********" at bounding box center [571, 329] width 877 height 157
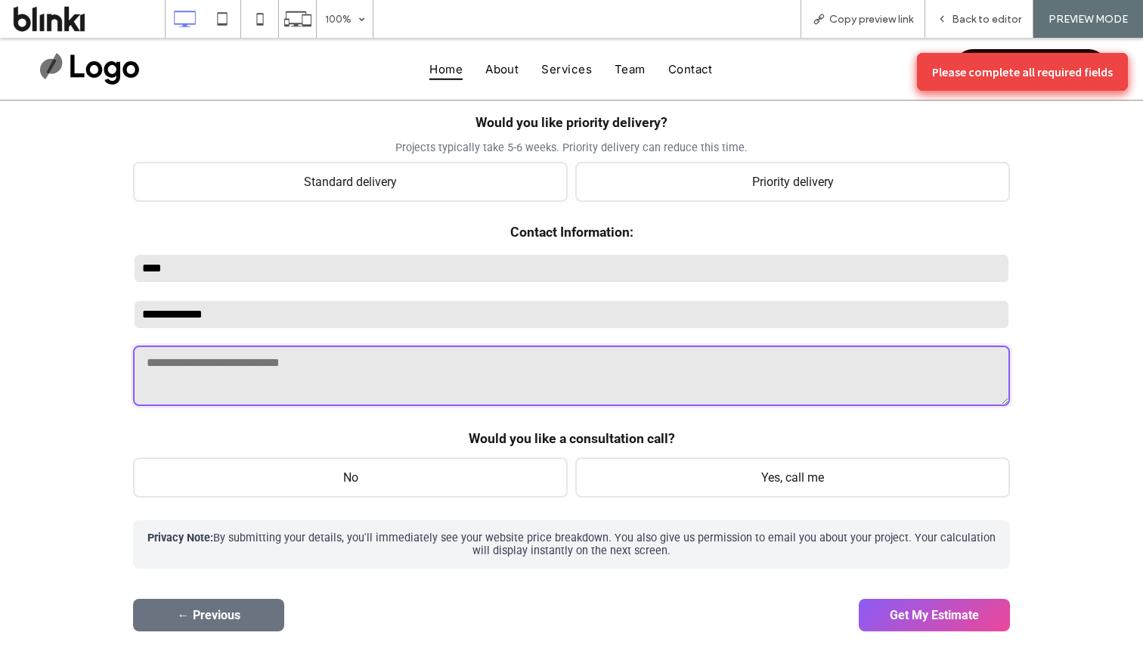
click at [650, 358] on textarea at bounding box center [571, 376] width 877 height 60
type textarea "****"
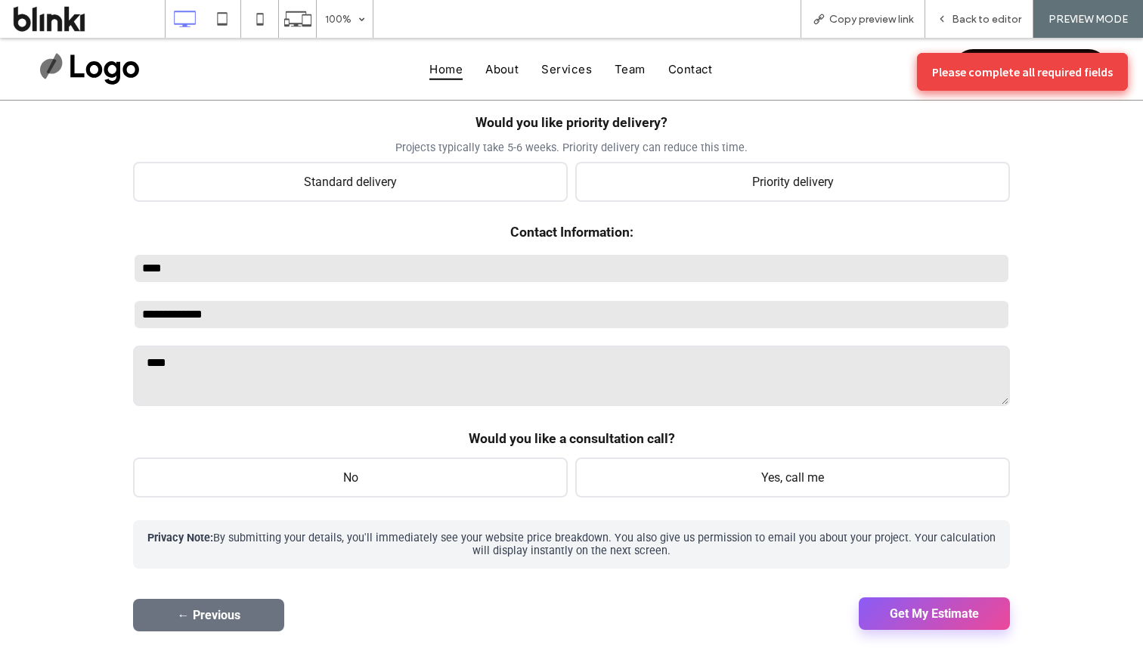
click at [944, 615] on button "Get My Estimate" at bounding box center [934, 613] width 151 height 33
click at [266, 605] on button "← Previous" at bounding box center [208, 613] width 151 height 33
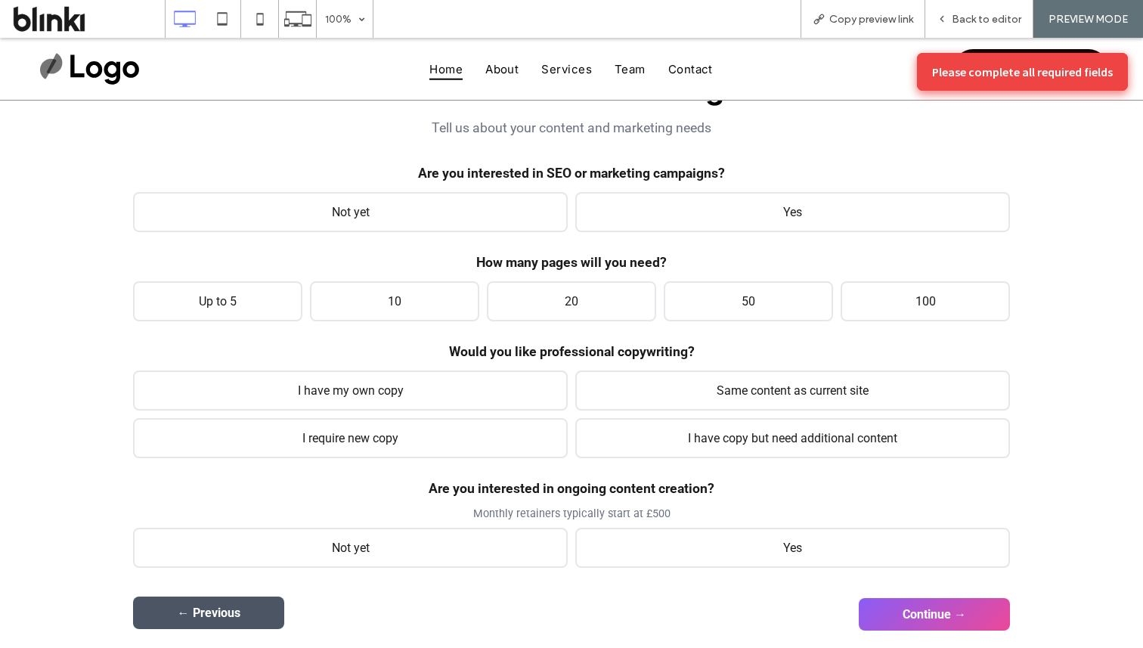
click at [266, 605] on button "← Previous" at bounding box center [208, 613] width 151 height 33
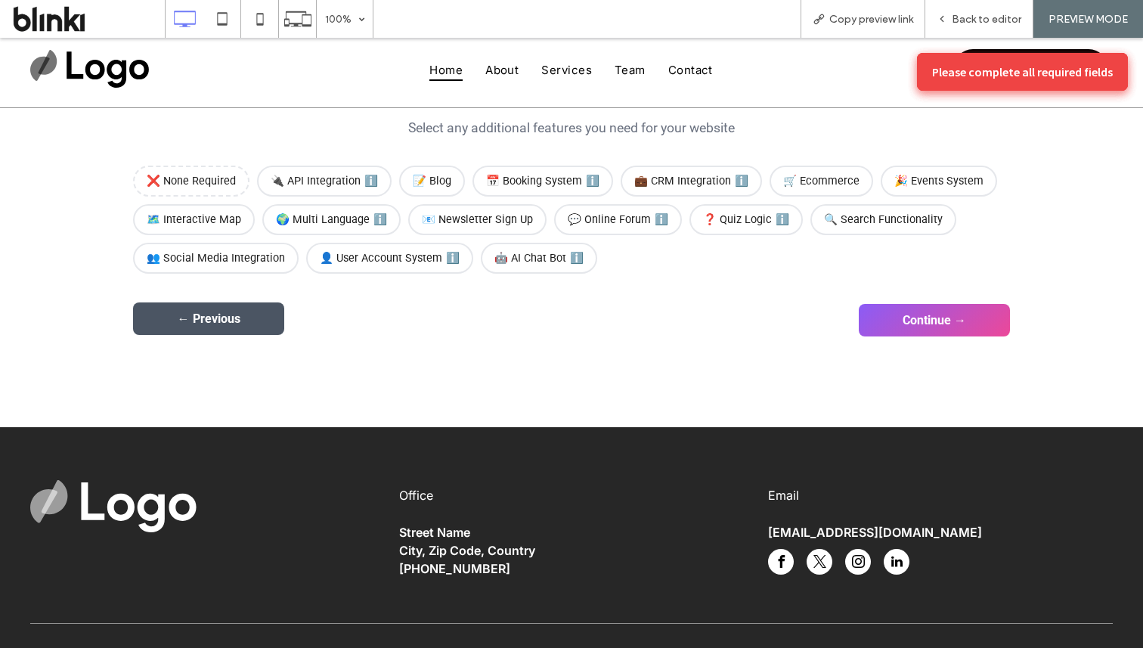
scroll to position [0, 0]
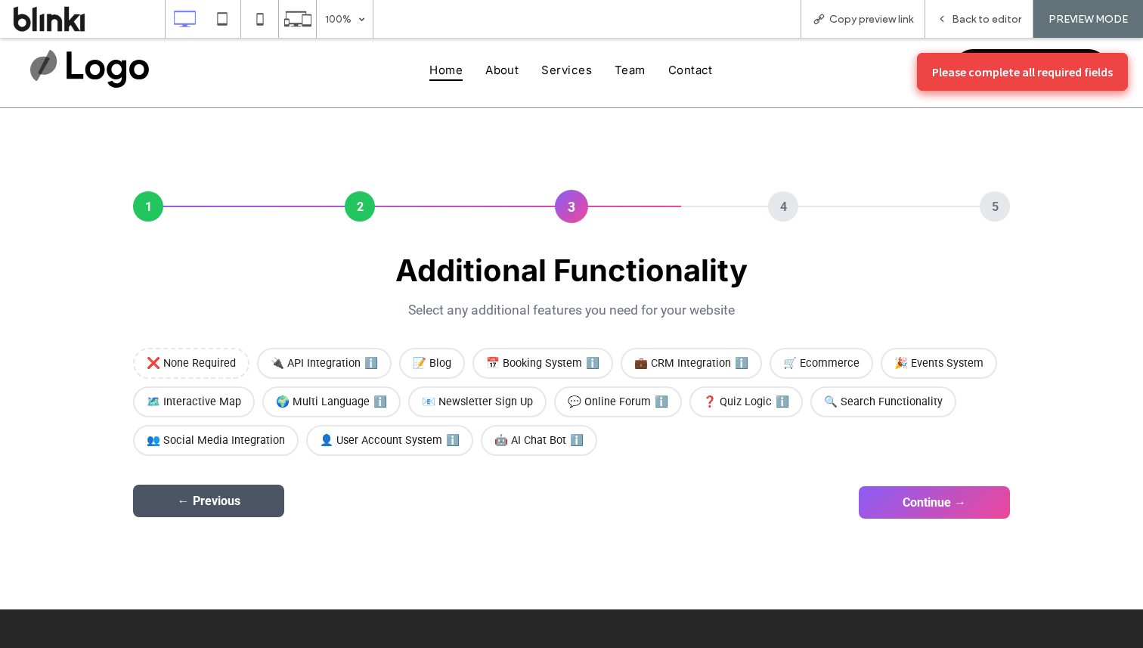
click at [243, 505] on button "← Previous" at bounding box center [208, 501] width 151 height 33
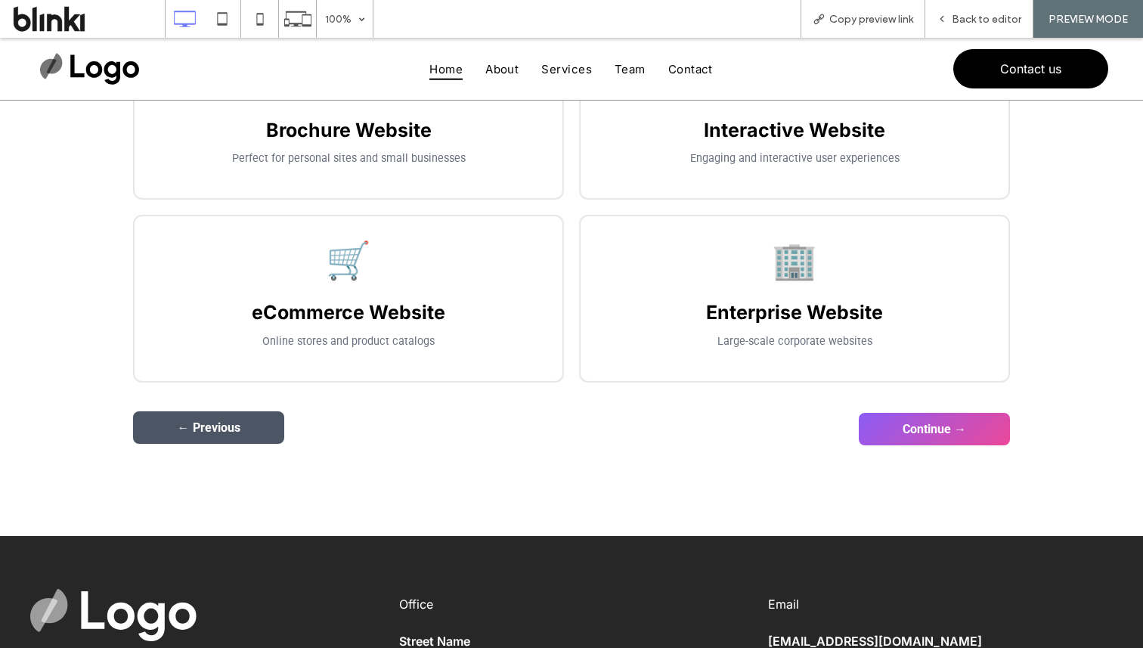
click at [254, 429] on button "← Previous" at bounding box center [208, 427] width 151 height 33
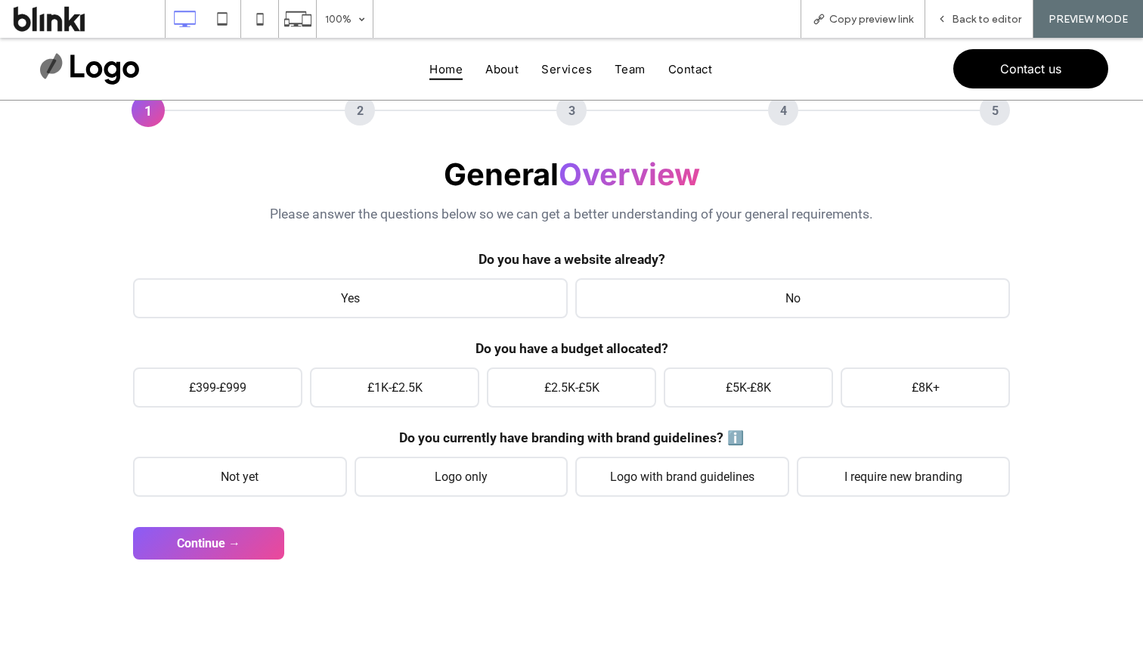
scroll to position [89, 0]
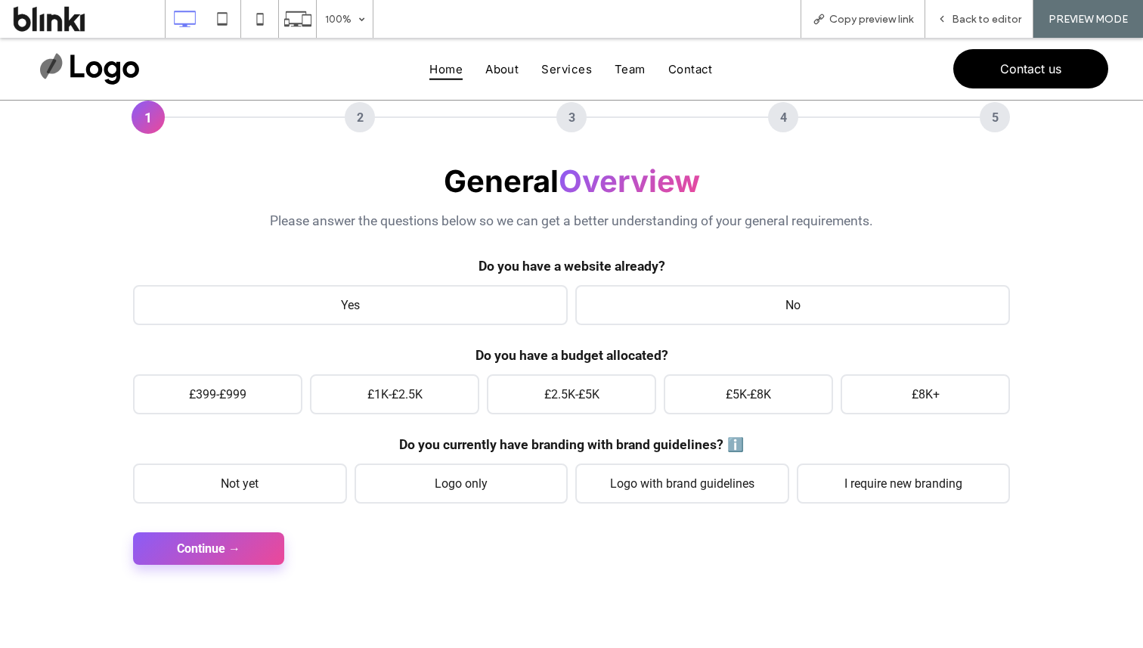
click at [247, 544] on button "Continue →" at bounding box center [208, 548] width 151 height 33
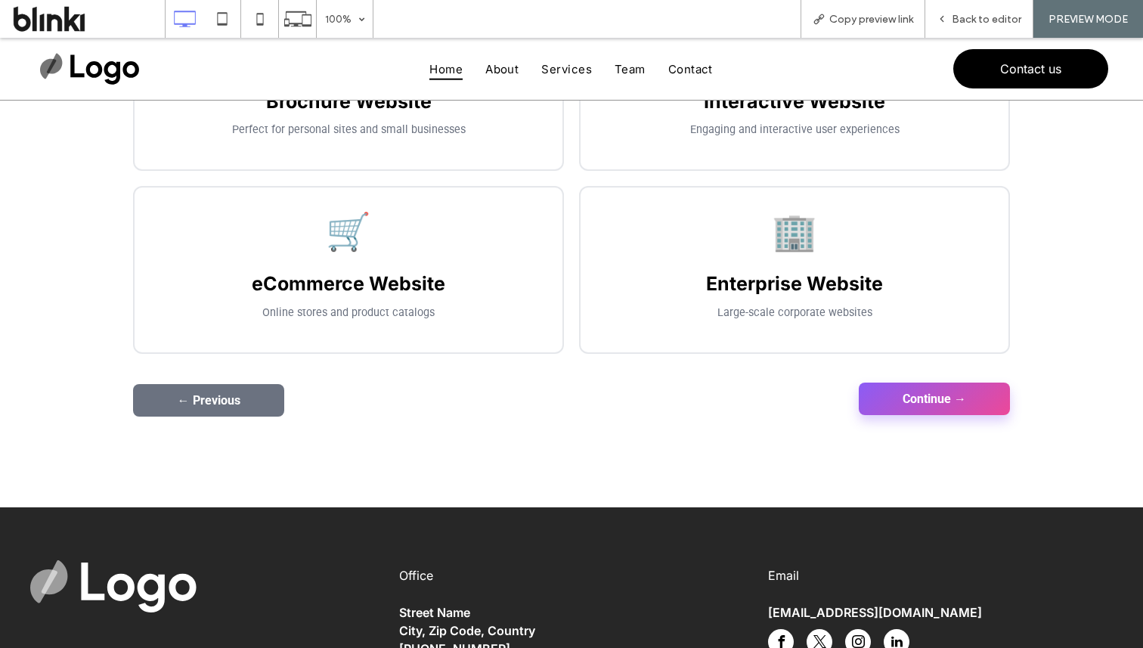
click at [919, 415] on button "Continue →" at bounding box center [934, 399] width 151 height 33
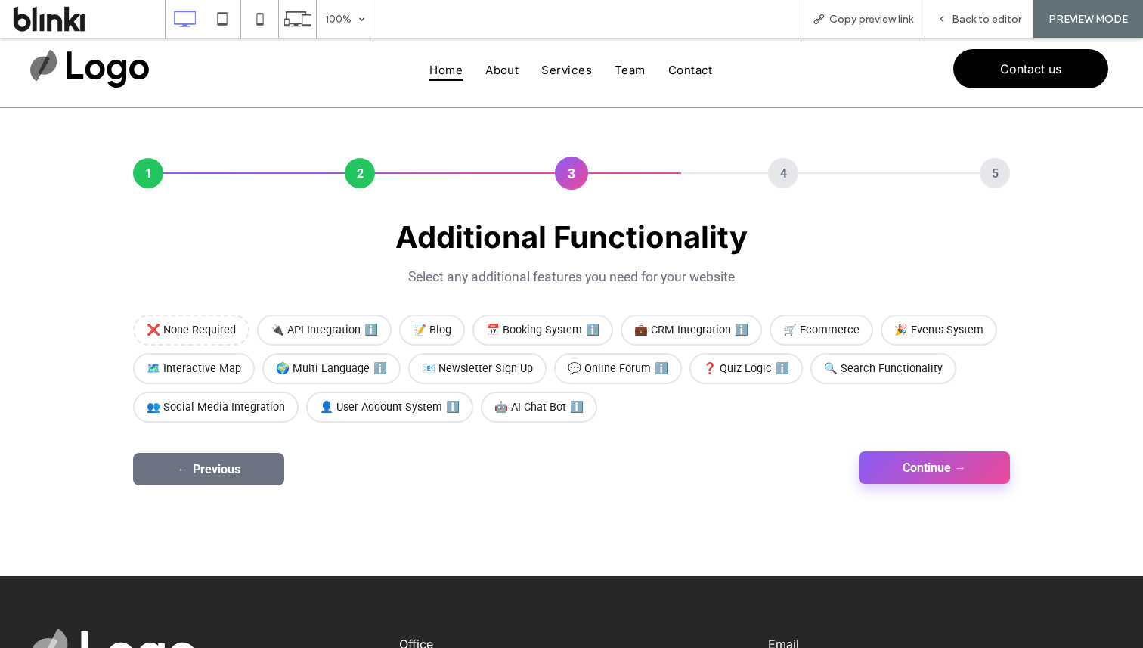
scroll to position [33, 0]
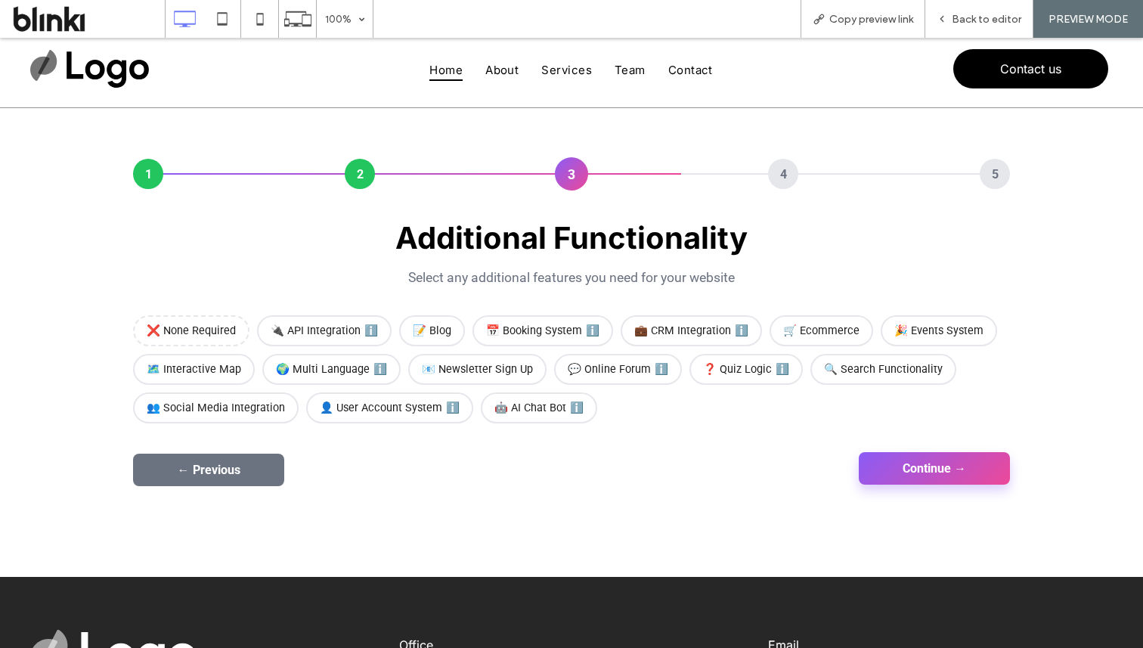
click at [905, 485] on button "Continue →" at bounding box center [934, 468] width 151 height 33
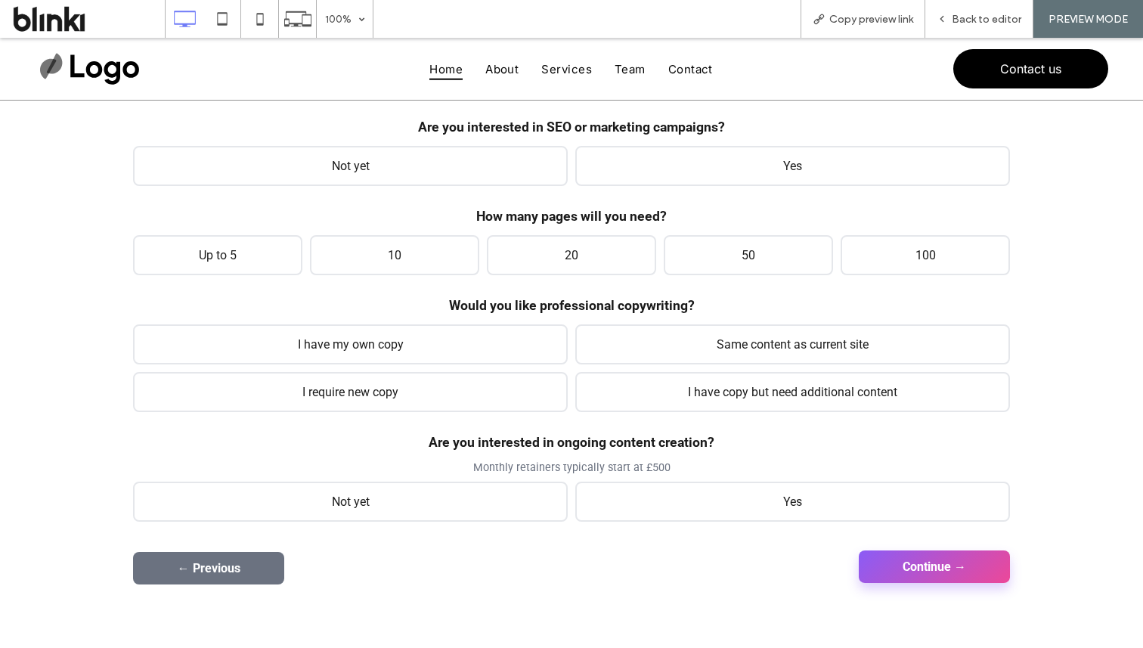
click at [930, 568] on button "Continue →" at bounding box center [934, 566] width 151 height 33
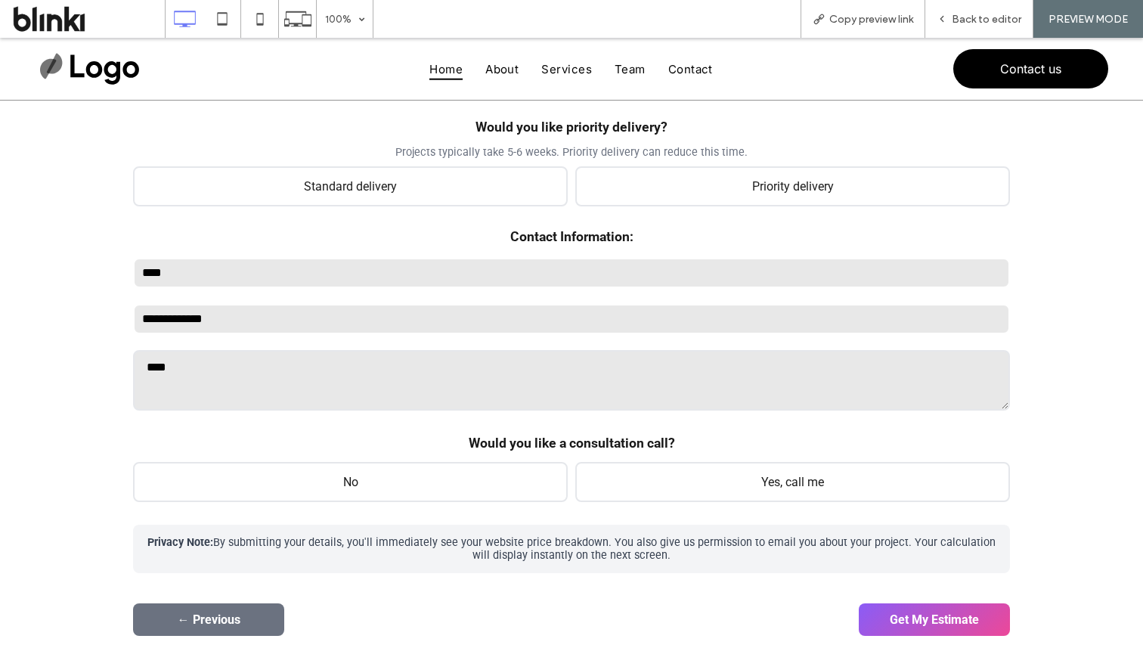
scroll to position [279, 0]
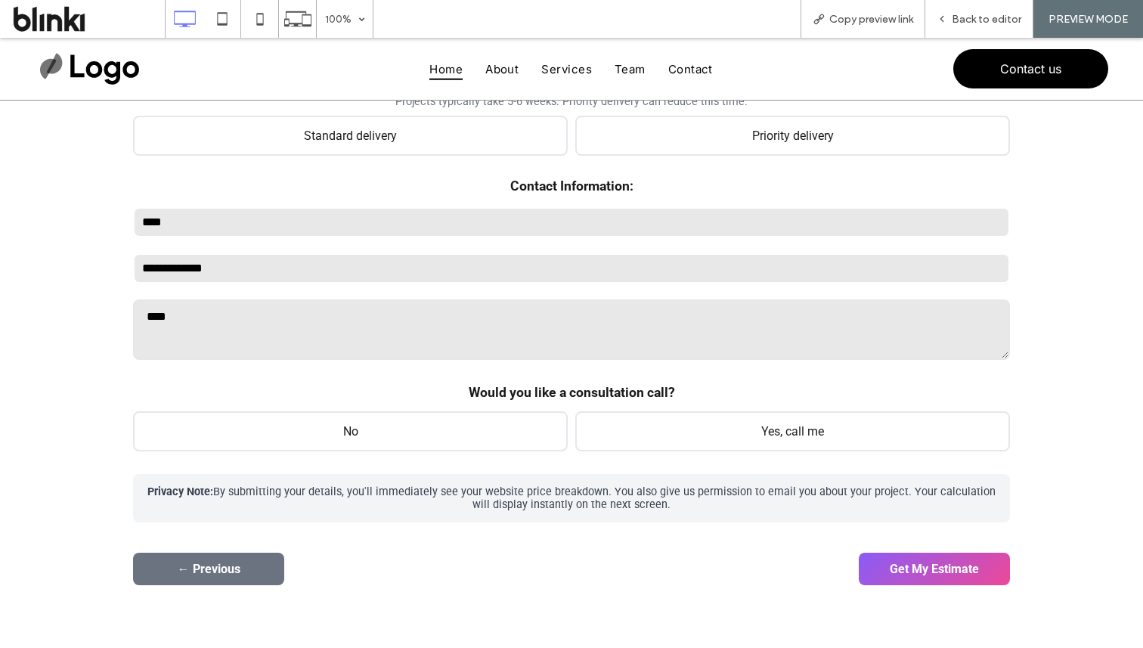
click at [930, 568] on button "Get My Estimate" at bounding box center [934, 569] width 151 height 33
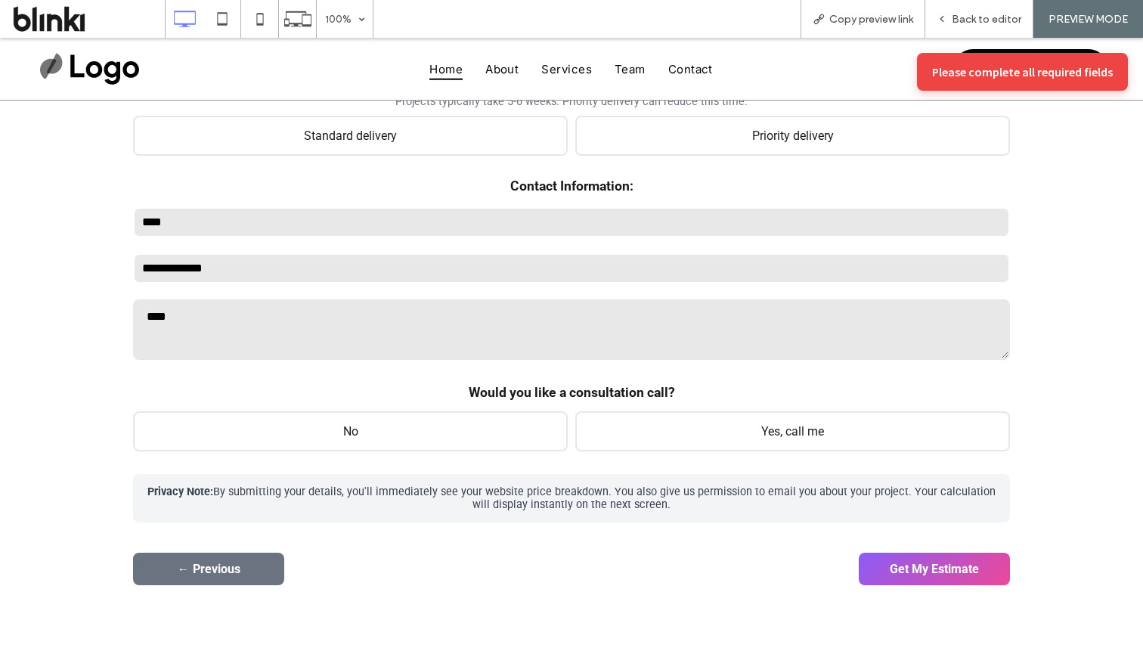
click at [930, 568] on button "Get My Estimate" at bounding box center [934, 569] width 151 height 33
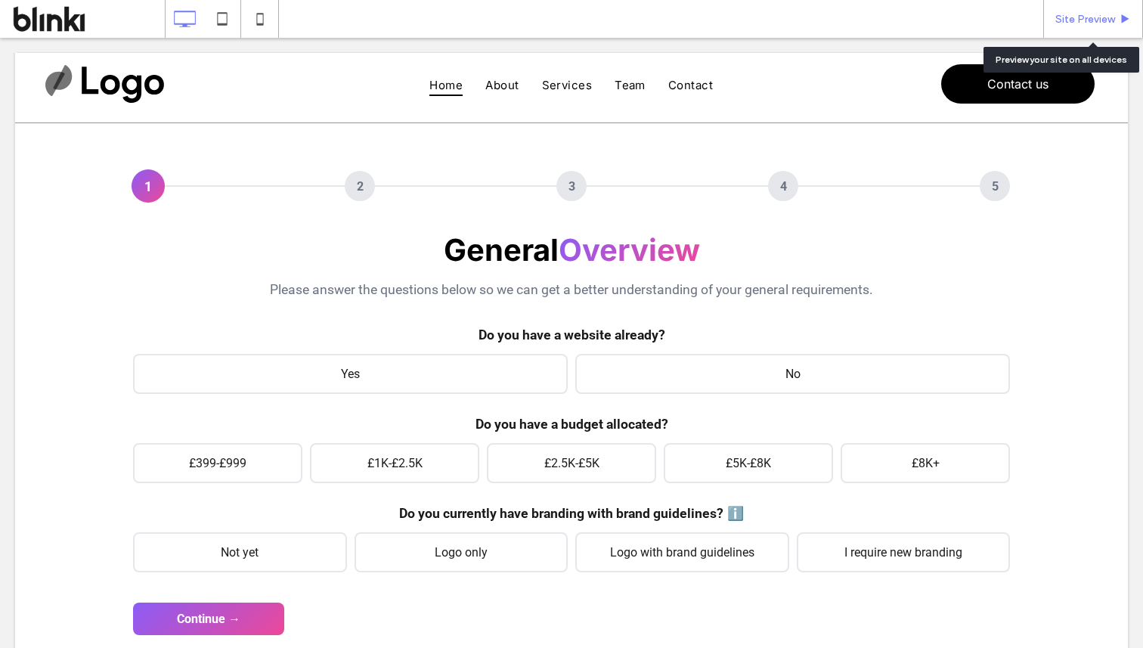
click at [1089, 20] on span "Site Preview" at bounding box center [1086, 19] width 60 height 13
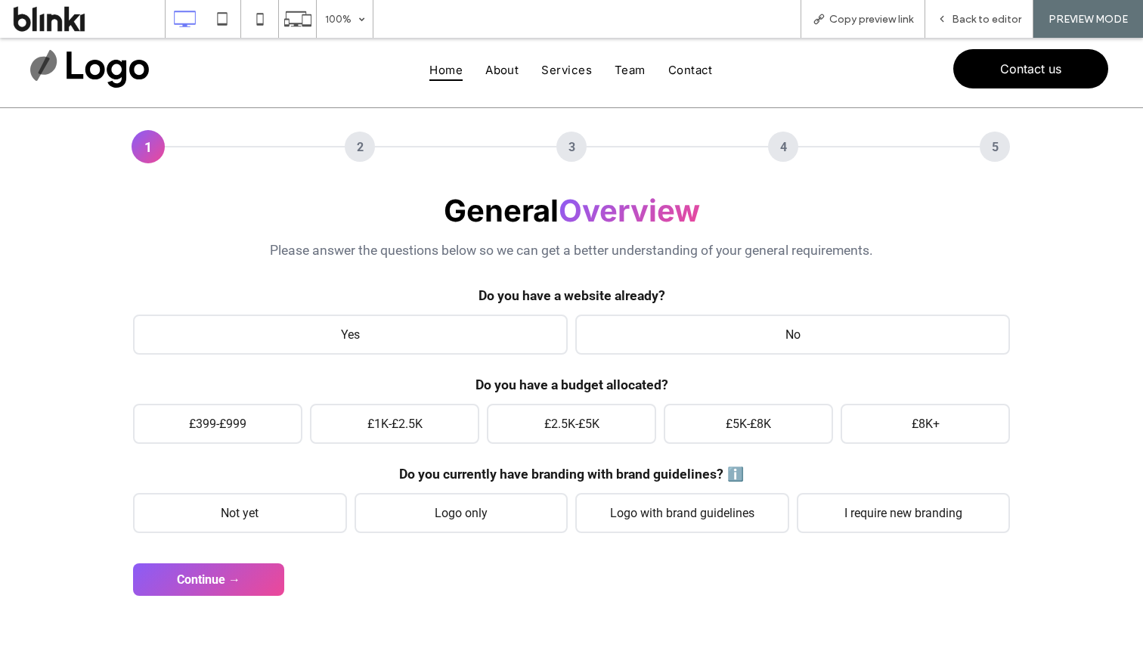
scroll to position [54, 0]
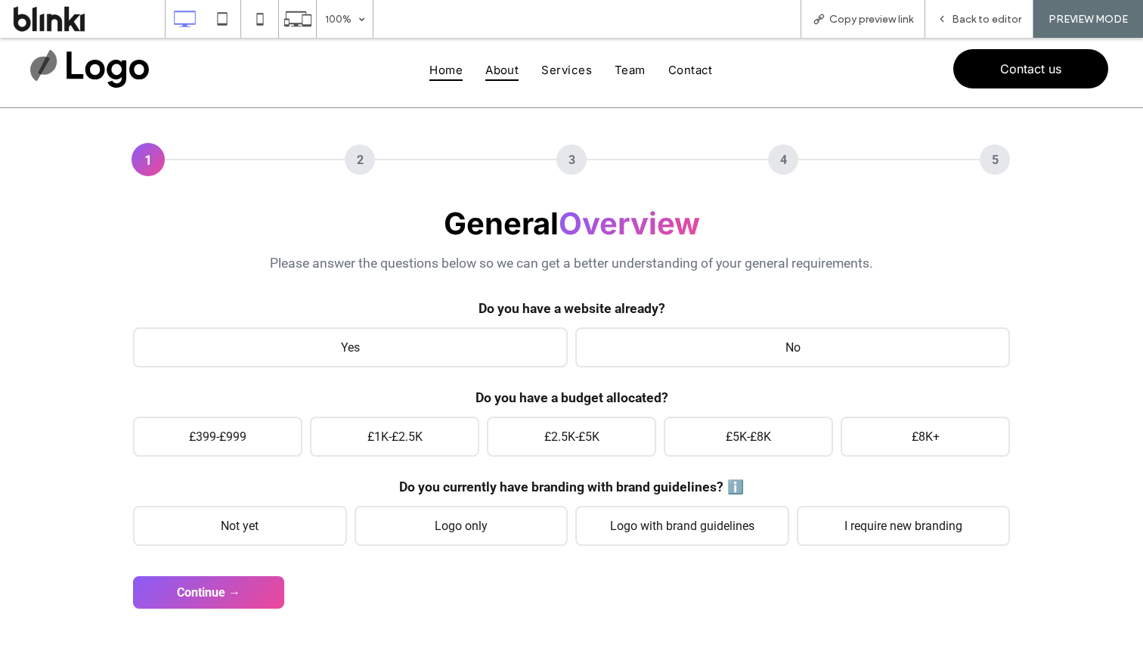
click at [511, 68] on span "About" at bounding box center [501, 70] width 33 height 22
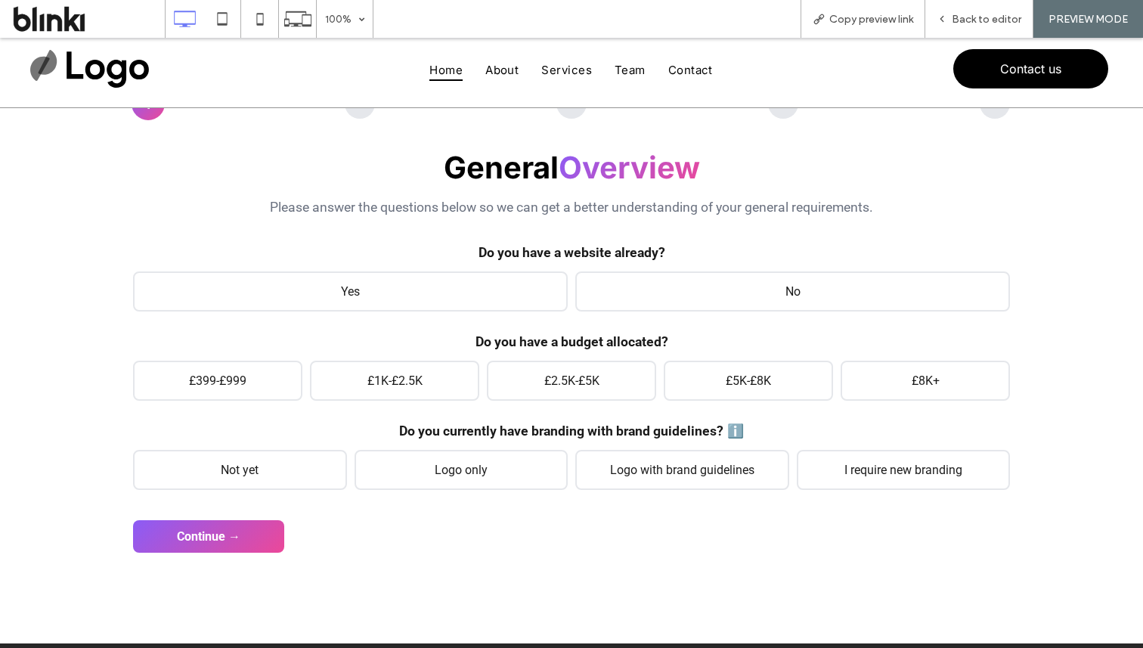
scroll to position [115, 0]
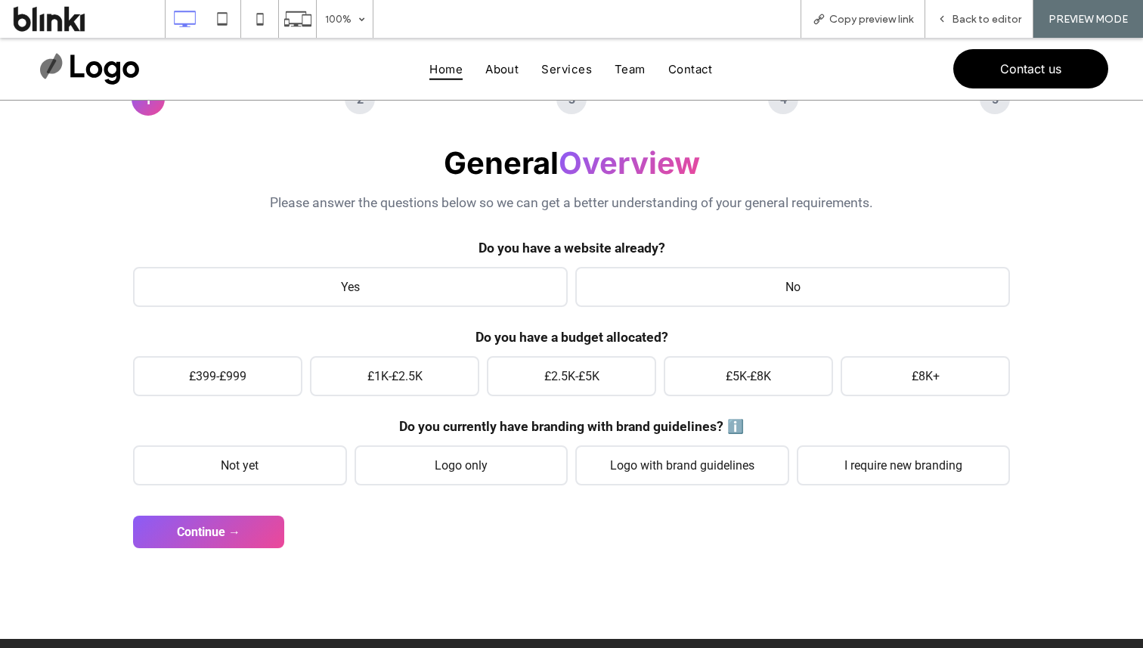
click at [408, 296] on span "Yes" at bounding box center [350, 287] width 435 height 40
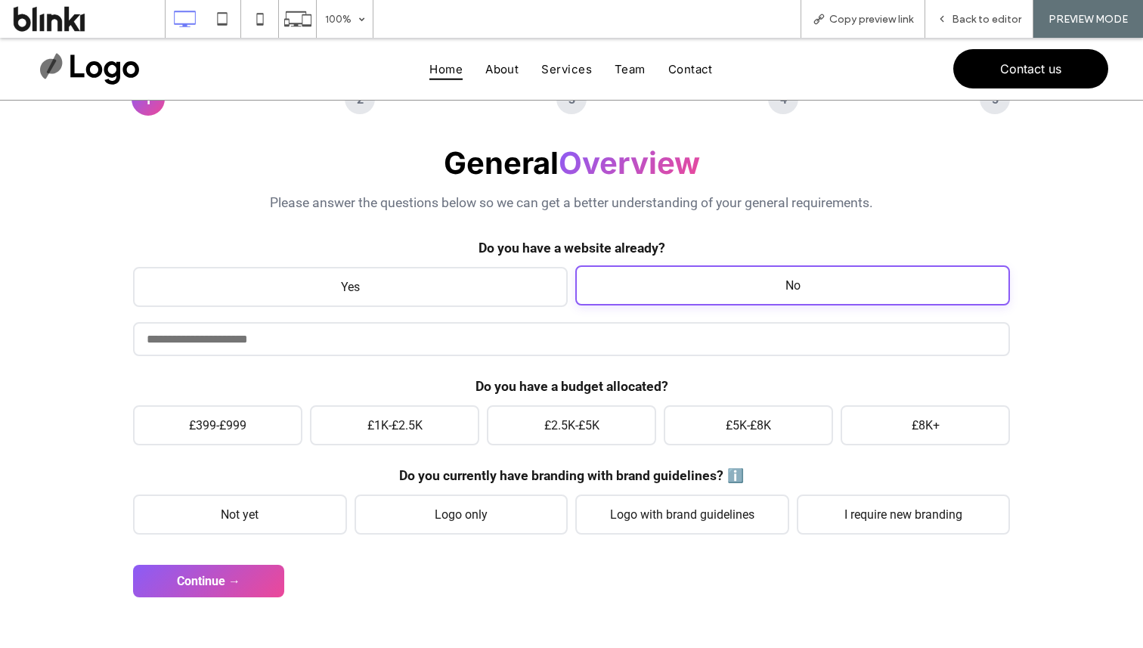
click at [671, 293] on span "No" at bounding box center [792, 285] width 435 height 40
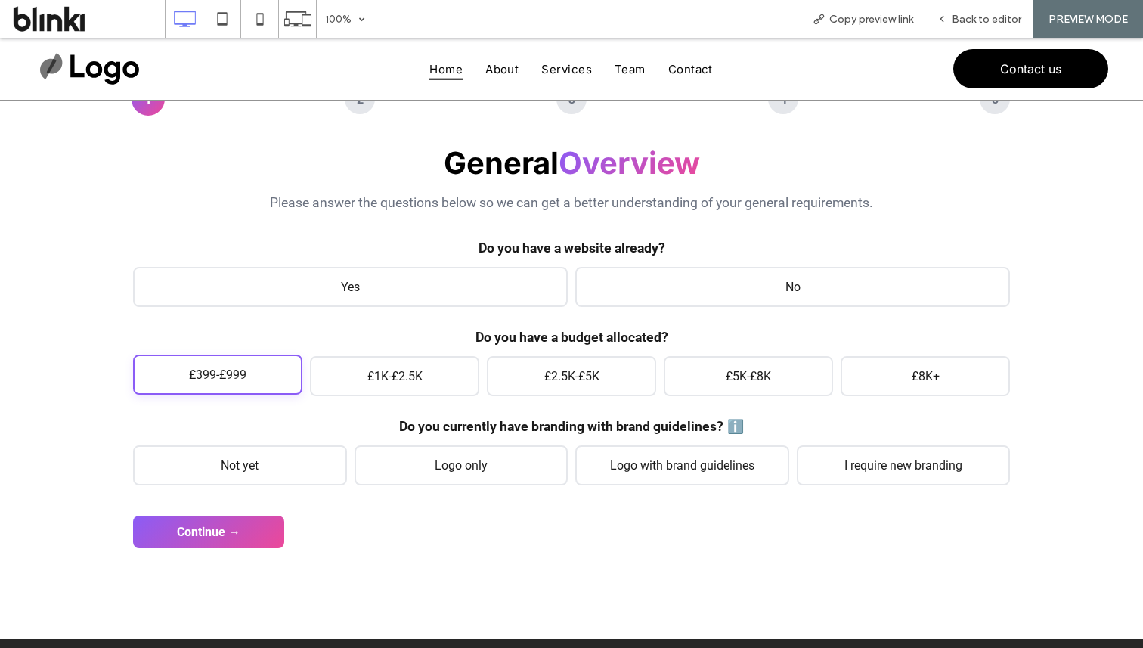
click at [277, 377] on span "£399-£999" at bounding box center [217, 375] width 169 height 40
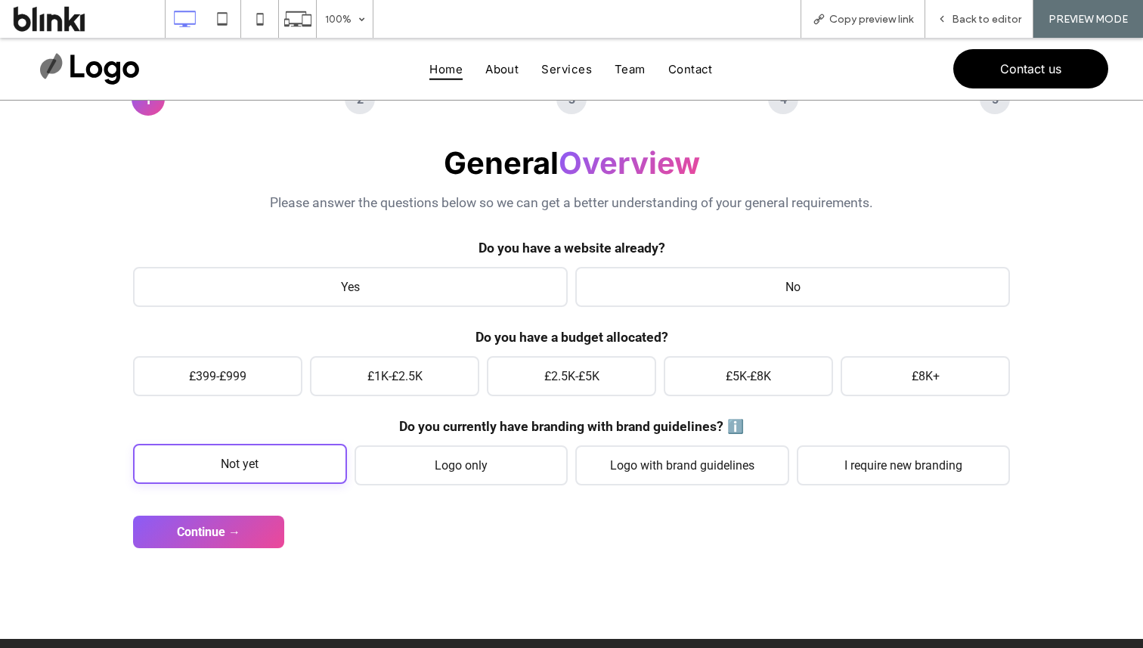
click at [274, 476] on span "Not yet" at bounding box center [240, 464] width 214 height 40
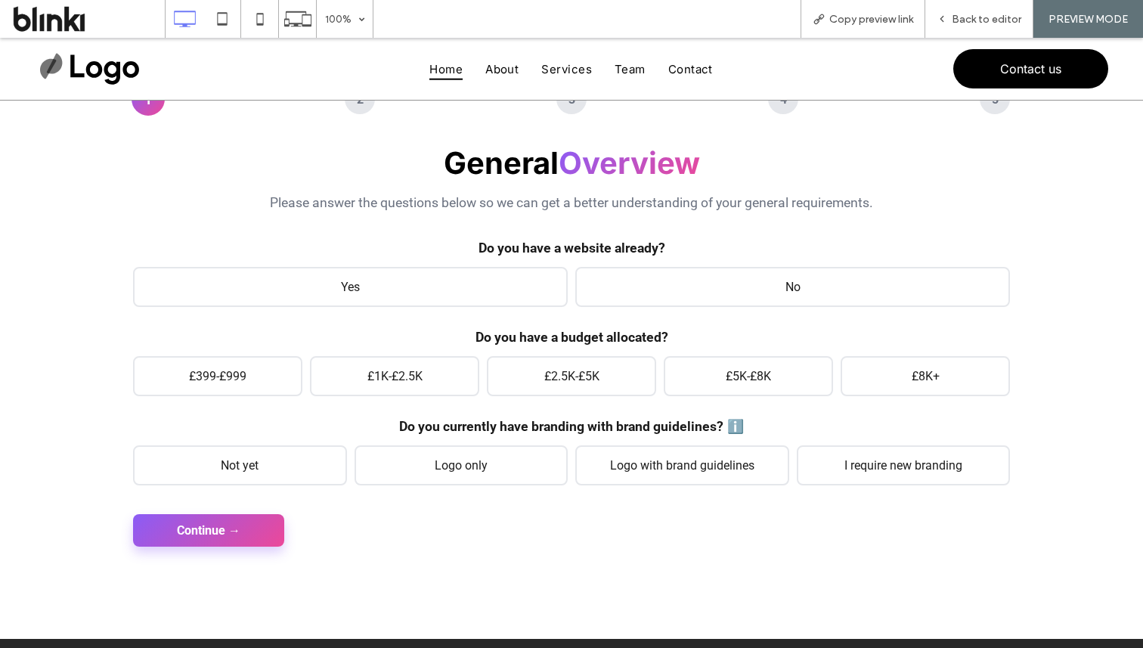
click at [264, 541] on button "Continue →" at bounding box center [208, 530] width 151 height 33
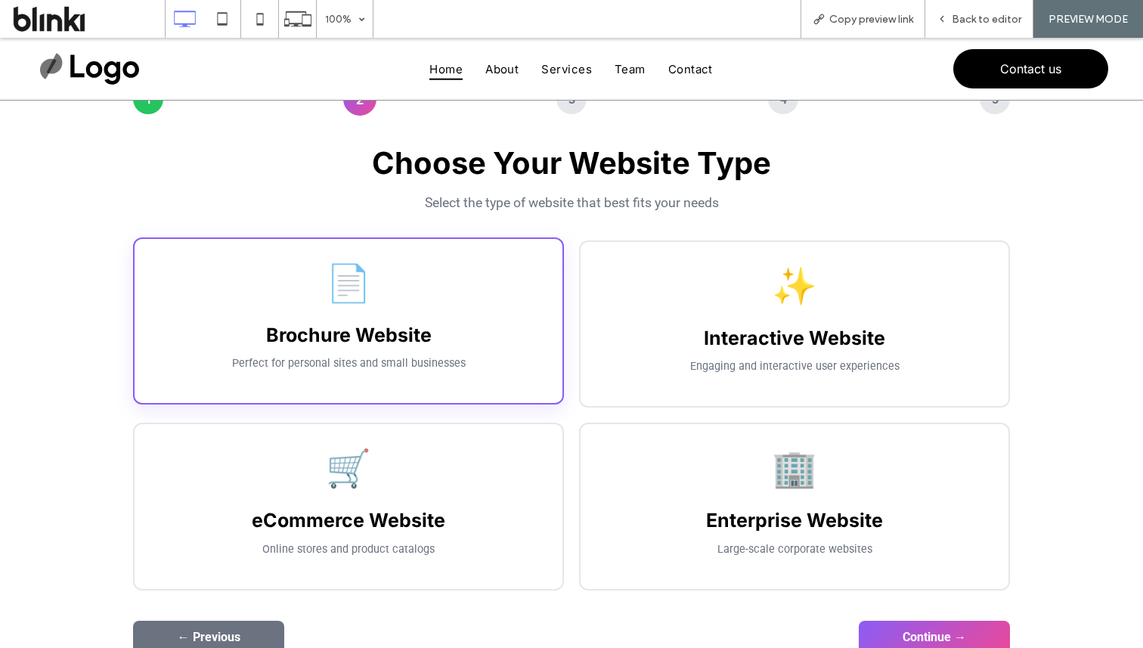
click at [446, 320] on div "📄 Brochure Website Perfect for personal sites and small businesses" at bounding box center [348, 321] width 431 height 168
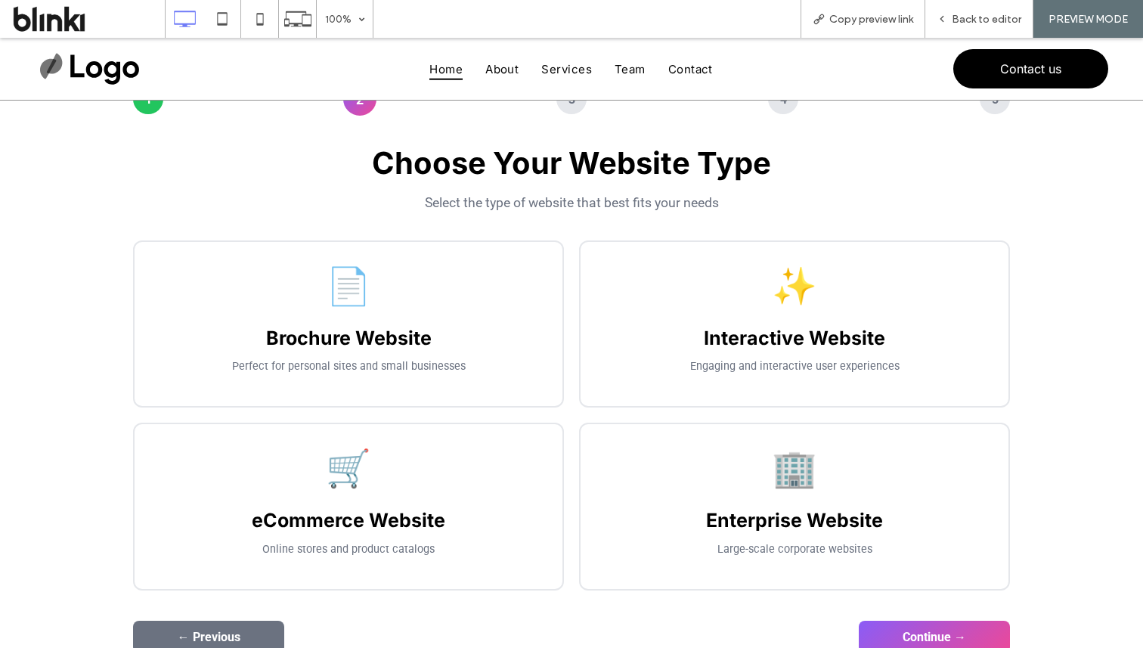
click at [972, 624] on form "General Overview Please answer the questions below so we can get a better under…" at bounding box center [571, 398] width 877 height 509
click at [977, 638] on button "Continue →" at bounding box center [934, 635] width 151 height 33
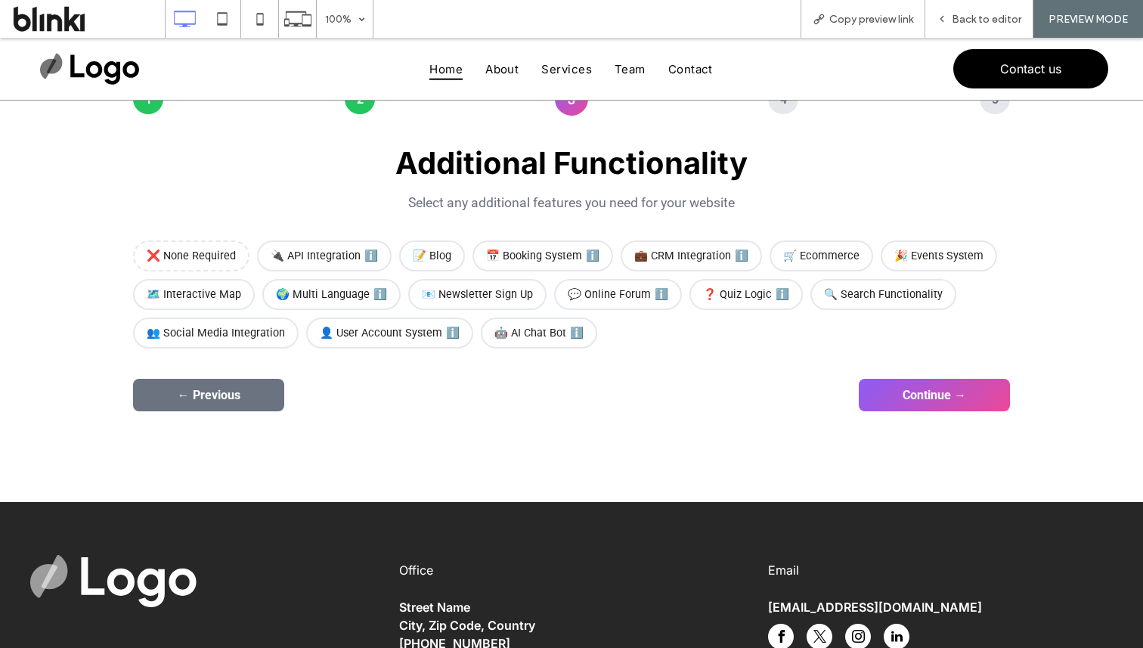
click at [225, 239] on div "Additional Functionality Select any additional features you need for your websi…" at bounding box center [571, 246] width 877 height 204
click at [231, 251] on span "❌ None Required" at bounding box center [191, 254] width 116 height 31
click at [944, 385] on button "Continue →" at bounding box center [934, 393] width 151 height 33
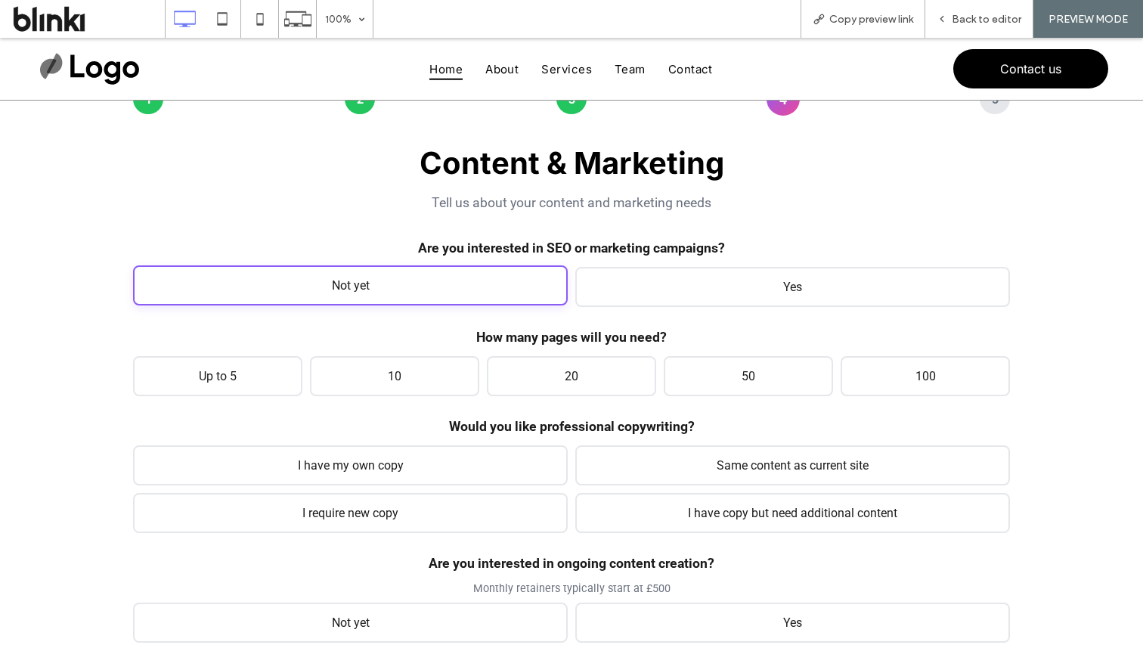
click at [503, 278] on span "Not yet" at bounding box center [350, 285] width 435 height 40
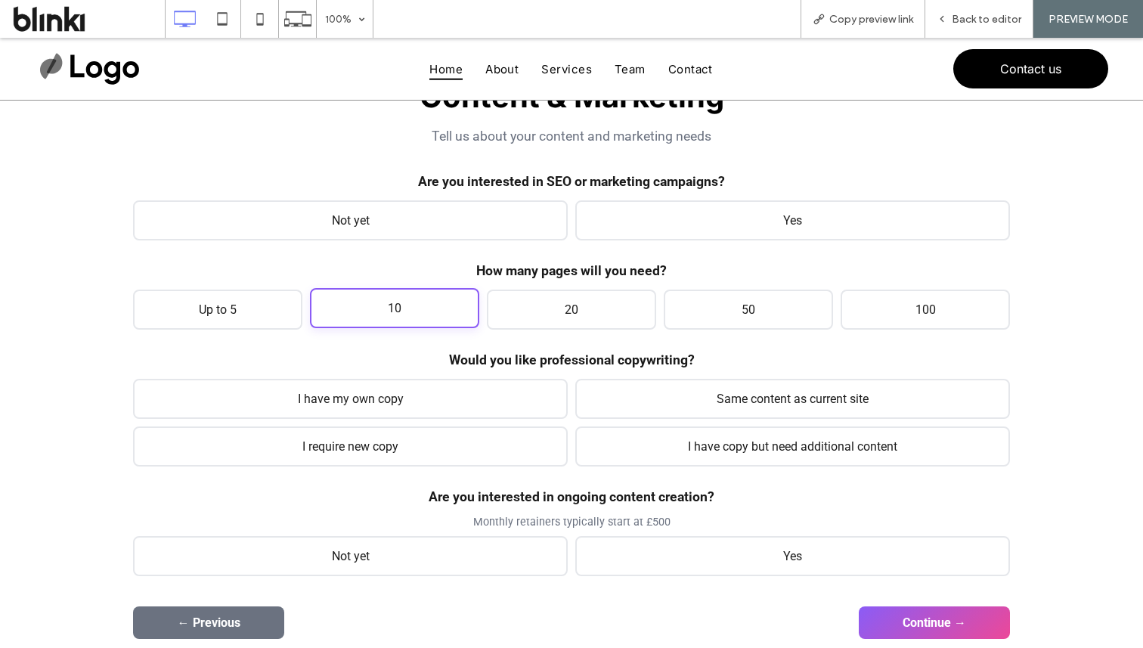
click at [381, 294] on span "10" at bounding box center [394, 308] width 169 height 40
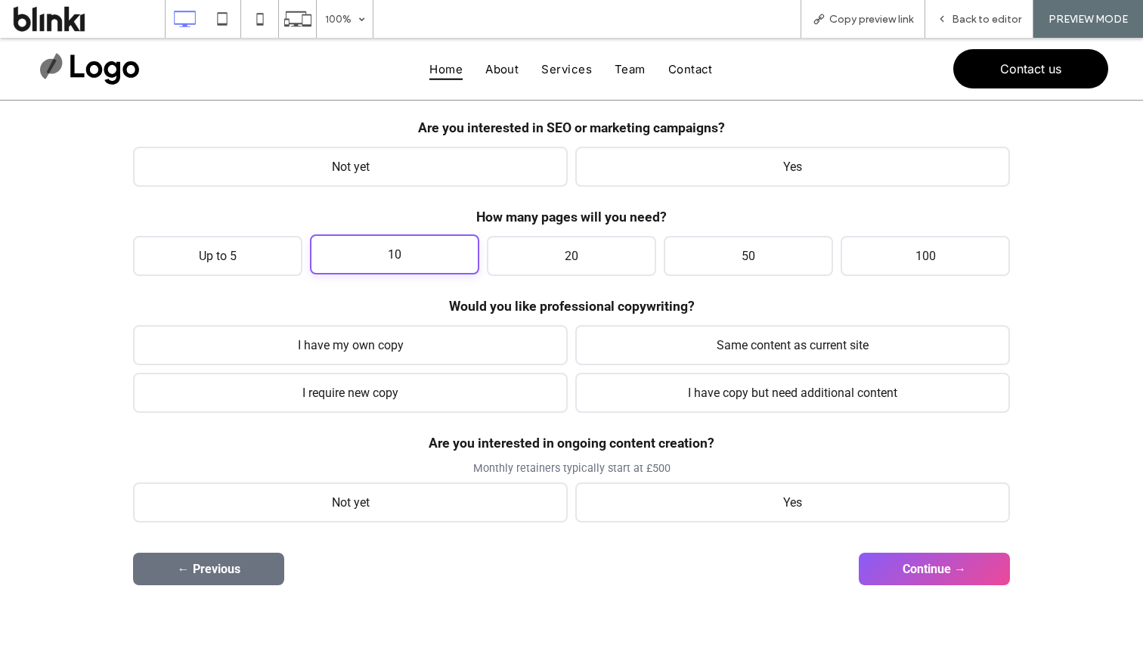
scroll to position [247, 0]
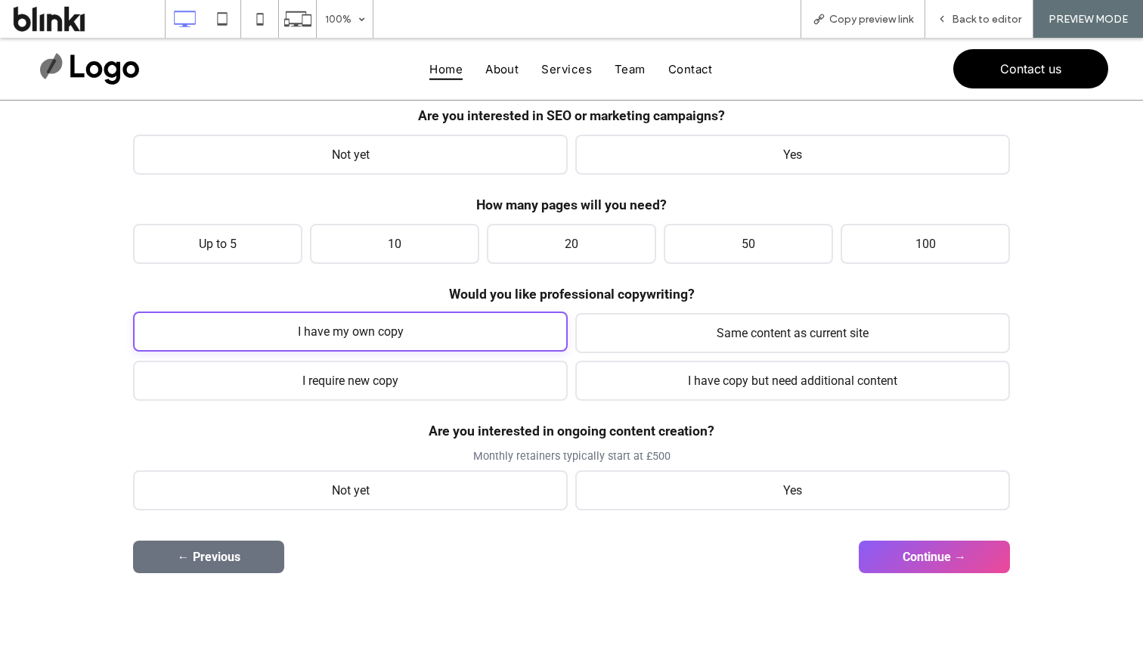
click at [395, 321] on span "I have my own copy" at bounding box center [350, 332] width 435 height 40
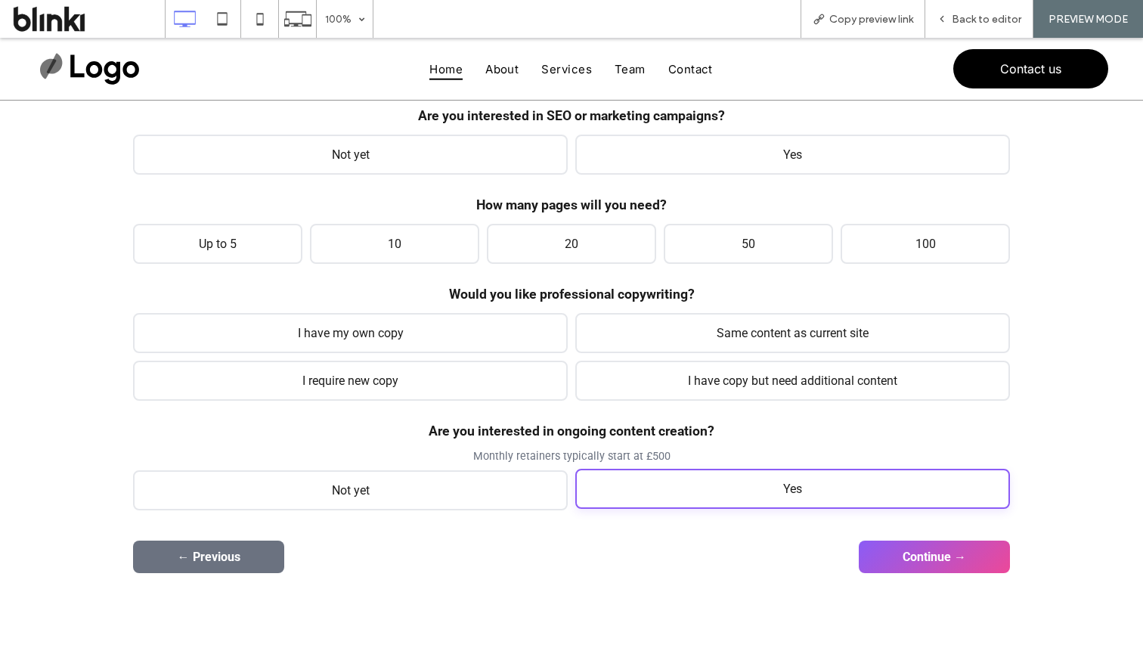
click at [619, 504] on span "Yes" at bounding box center [792, 489] width 435 height 40
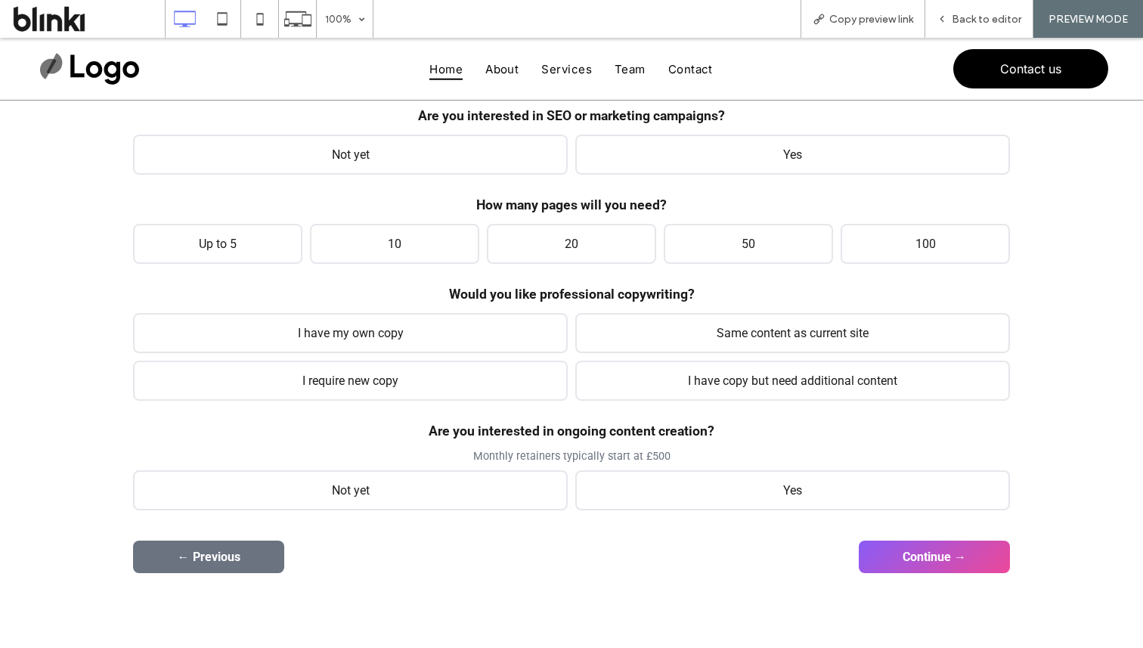
click at [894, 578] on div "1 2 3 4 5 General Overview Please answer the questions below so we can get a be…" at bounding box center [571, 262] width 907 height 652
click at [913, 550] on button "Continue →" at bounding box center [934, 555] width 151 height 33
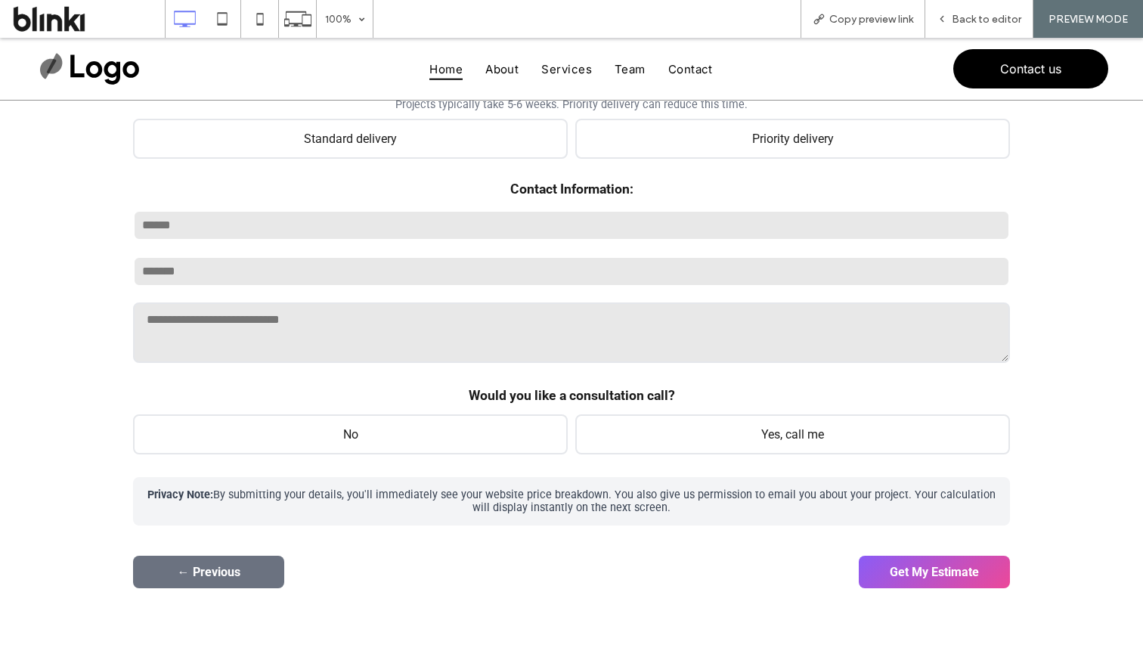
scroll to position [246, 0]
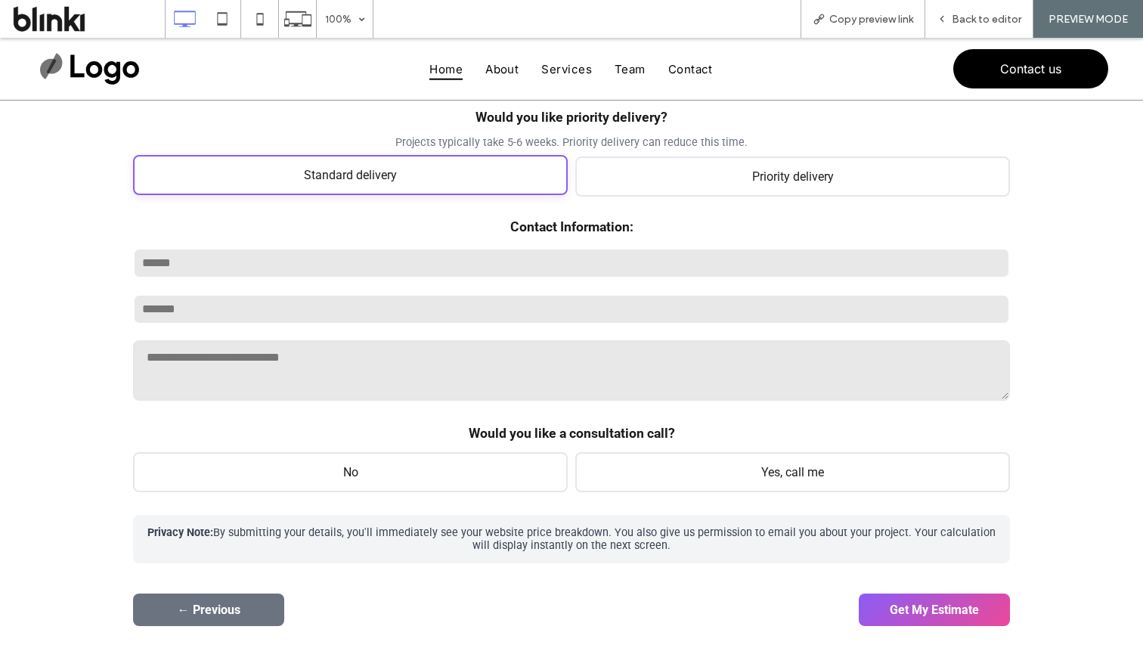
click at [497, 191] on span "Standard delivery" at bounding box center [350, 175] width 435 height 40
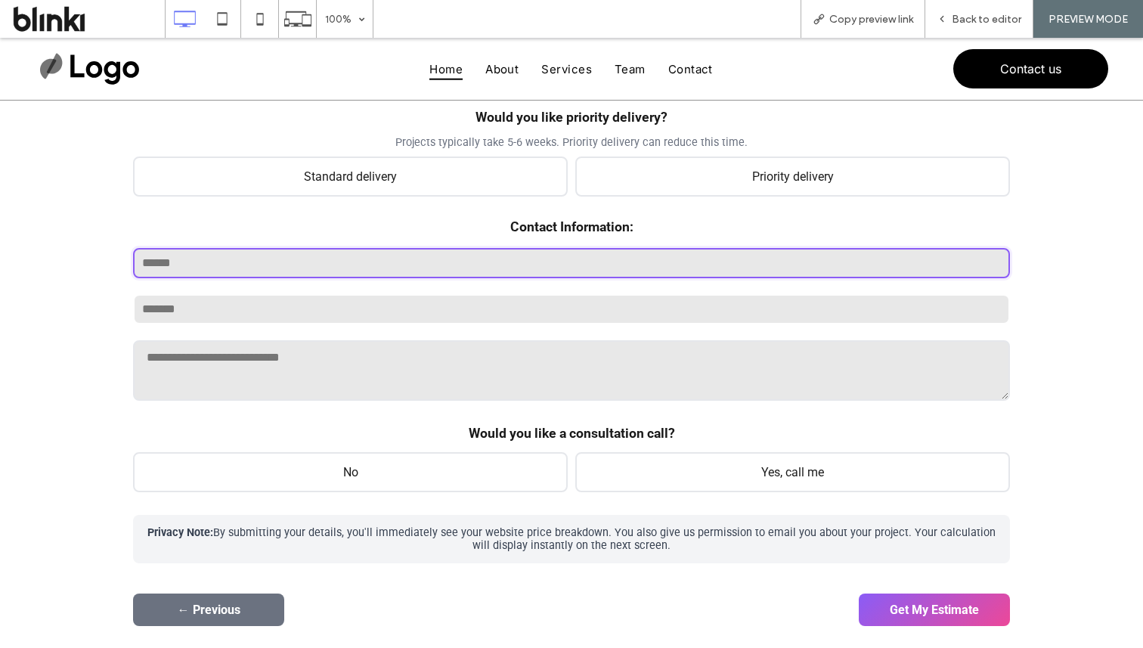
click at [468, 272] on input "text" at bounding box center [571, 263] width 877 height 30
type input "****"
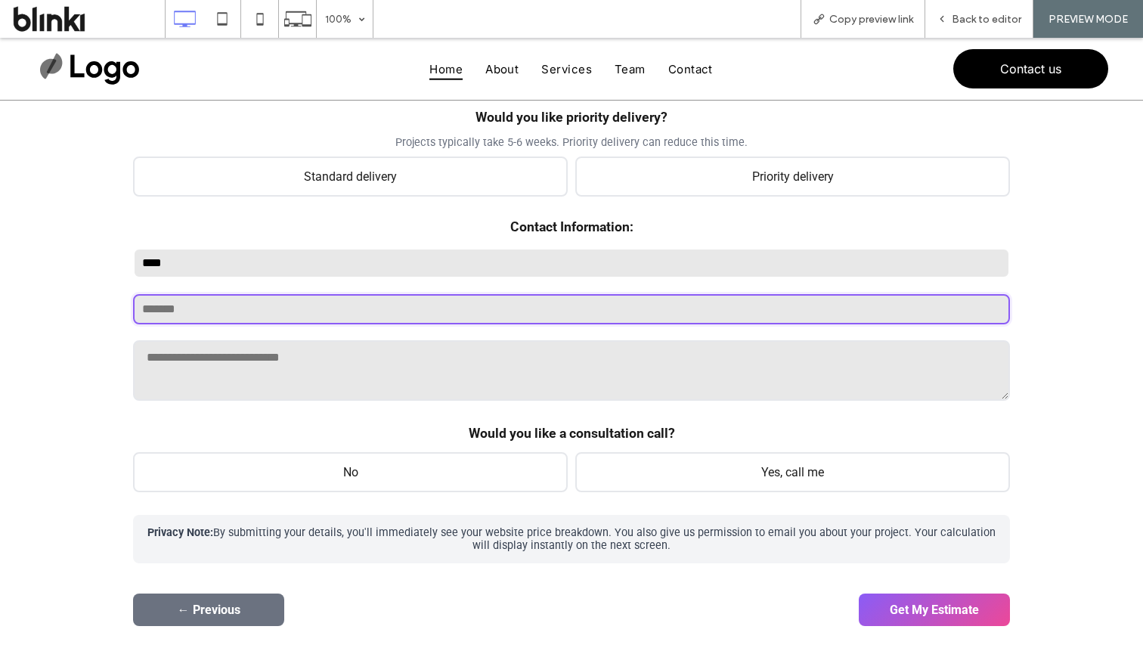
click at [426, 323] on input "email" at bounding box center [571, 309] width 877 height 30
drag, startPoint x: 255, startPoint y: 306, endPoint x: 78, endPoint y: 306, distance: 176.9
click at [78, 306] on div "1 2 3 4 5 General Overview Please answer the questions below so we can get a be…" at bounding box center [571, 289] width 1143 height 854
type input "**********"
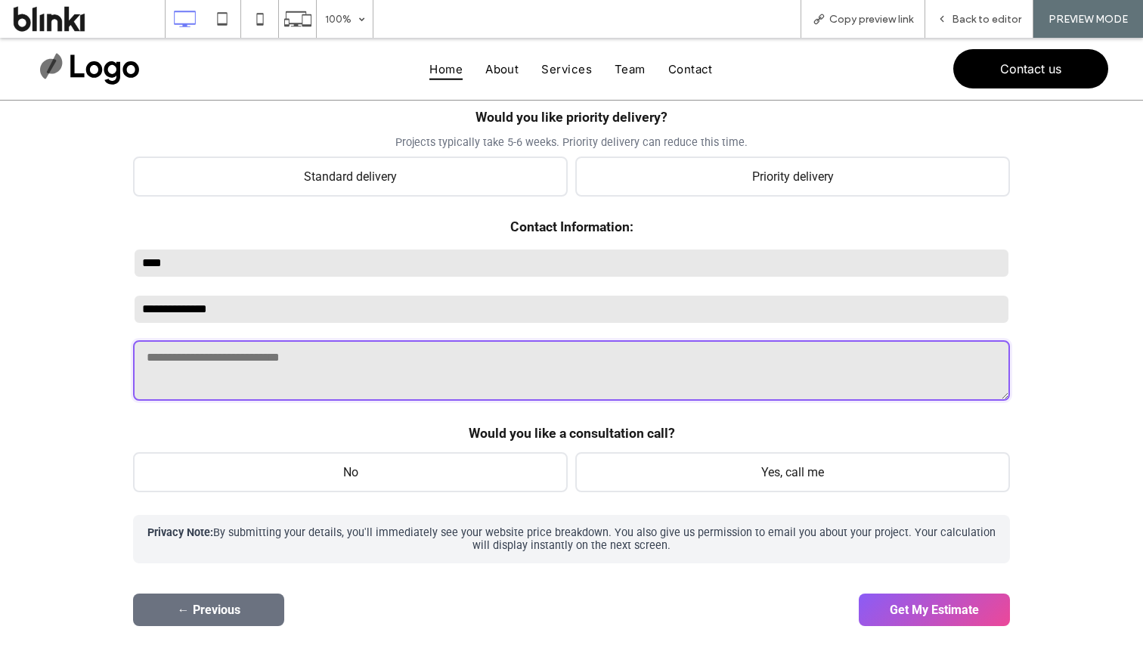
click at [237, 377] on textarea at bounding box center [571, 370] width 877 height 60
type textarea "*"
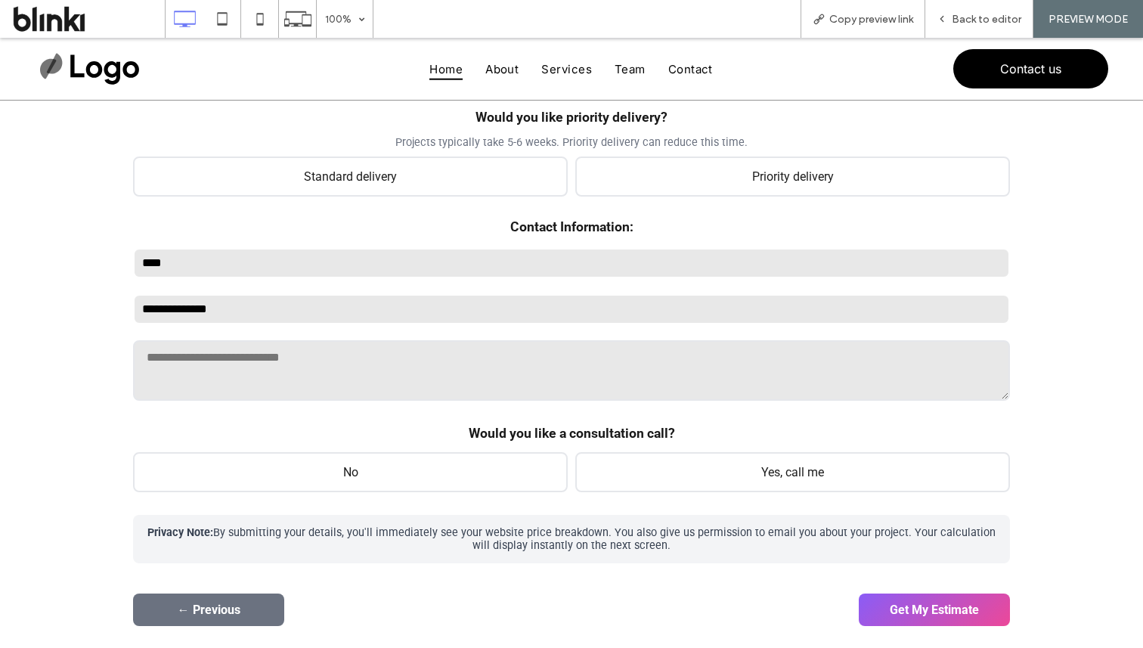
click at [346, 445] on div "Would you like a consultation call? No Yes, call me ******** ******* ******* **…" at bounding box center [571, 459] width 877 height 67
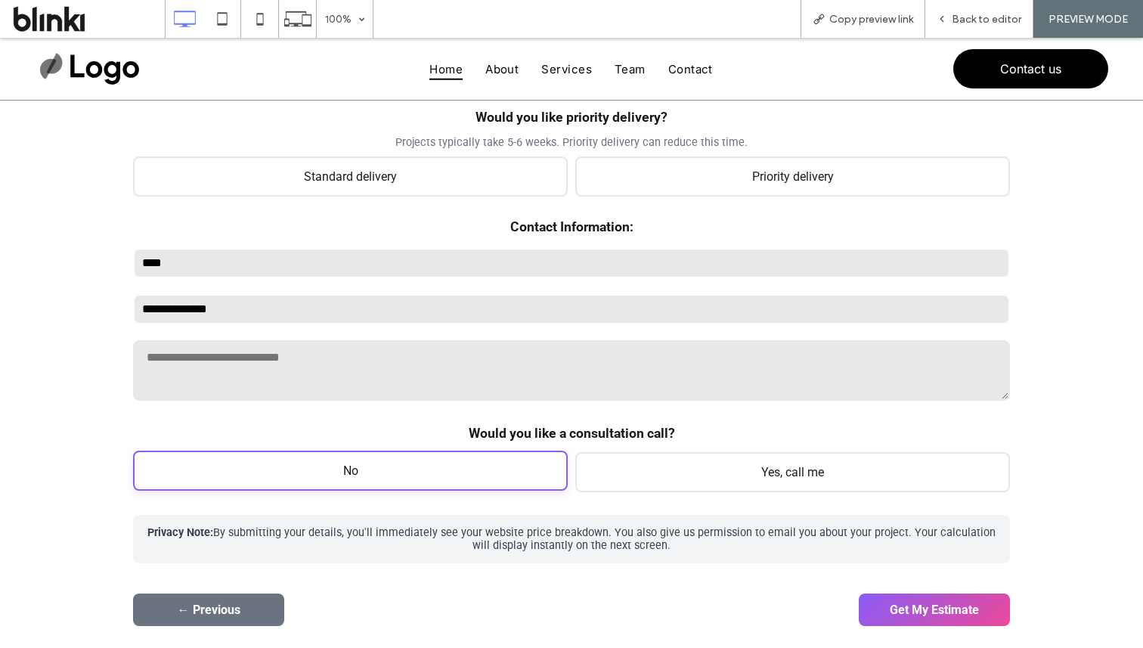
click at [380, 479] on span "No" at bounding box center [350, 471] width 435 height 40
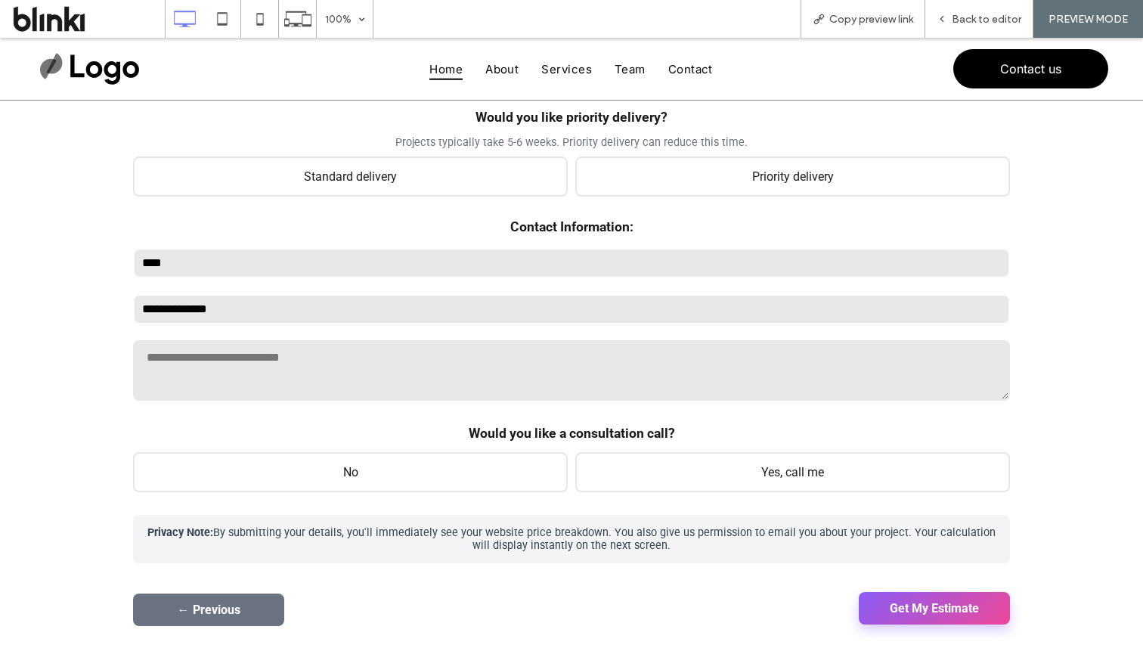
click at [921, 596] on button "Get My Estimate" at bounding box center [934, 608] width 151 height 33
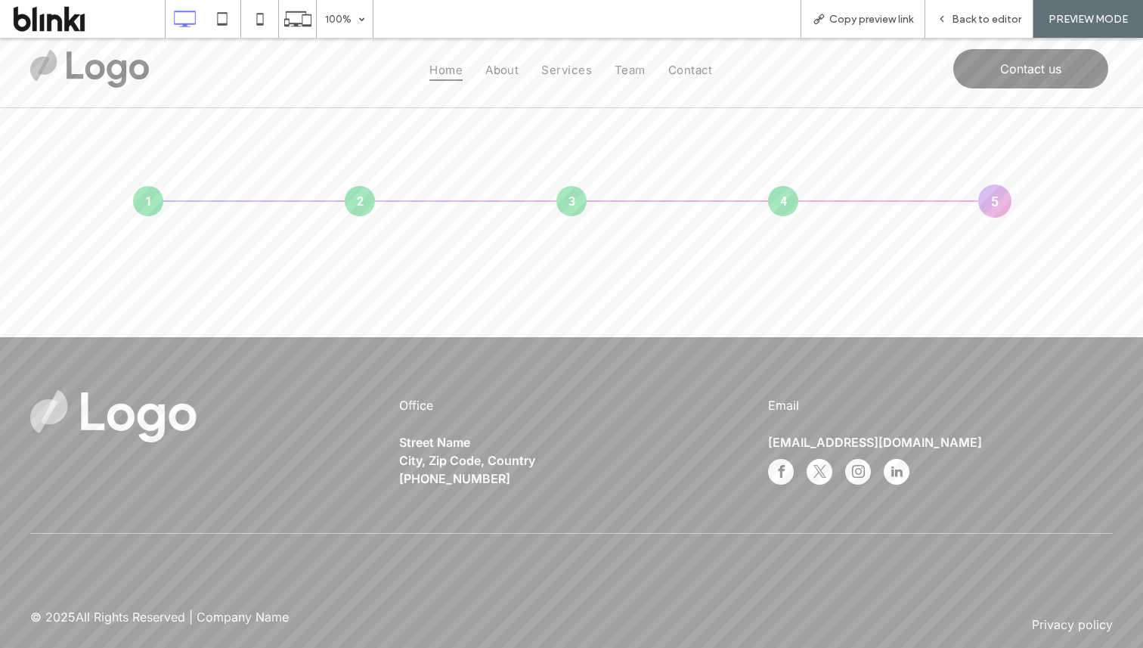
scroll to position [0, 0]
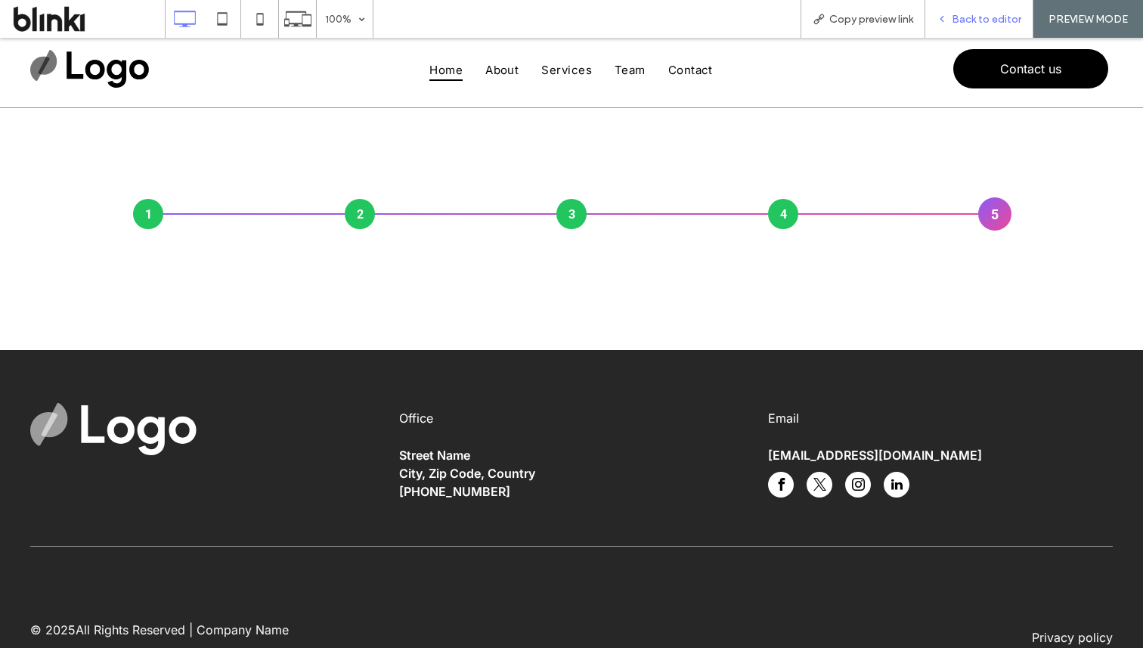
click at [966, 33] on div "Back to editor" at bounding box center [980, 19] width 108 height 38
click at [967, 25] on span "Back to editor" at bounding box center [987, 19] width 70 height 13
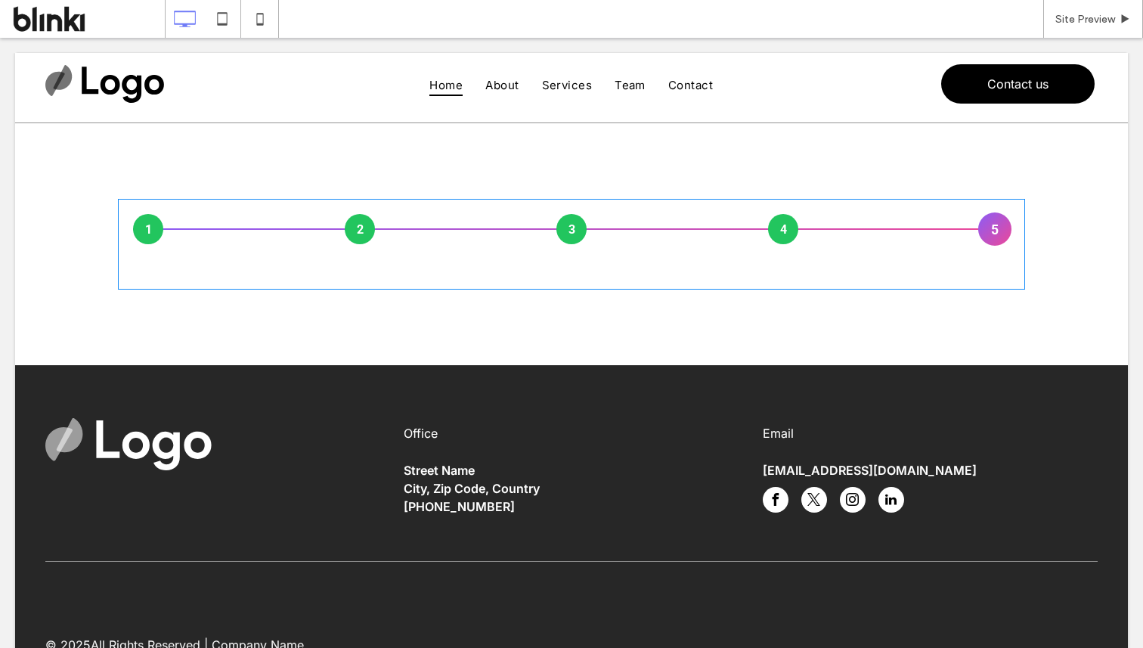
click at [755, 240] on span at bounding box center [571, 244] width 907 height 91
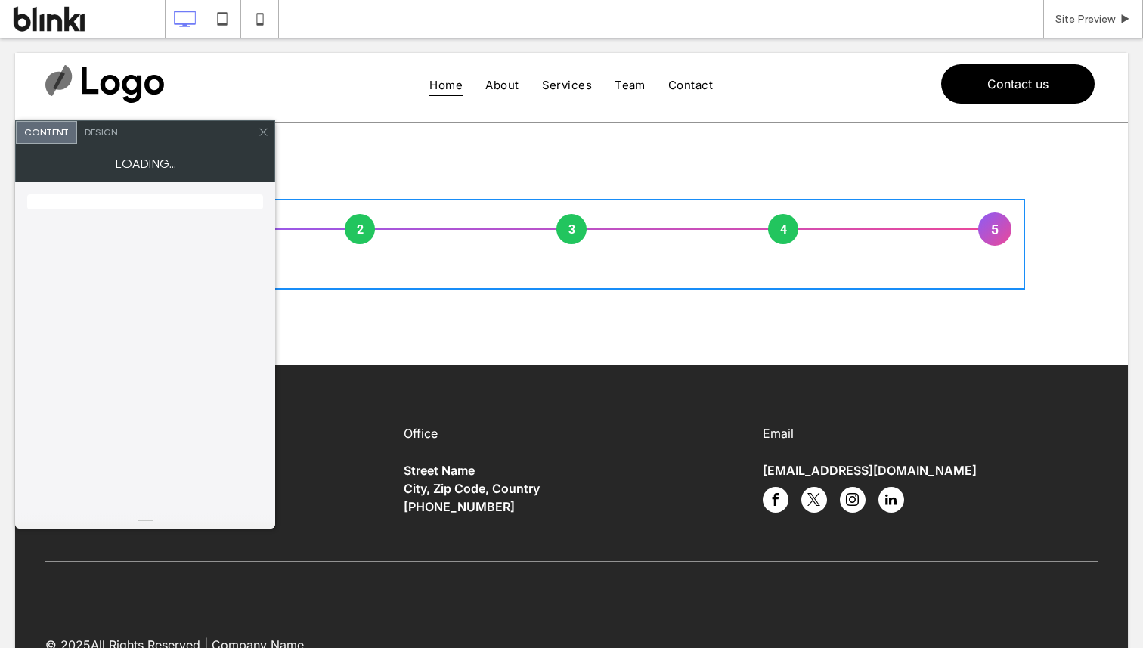
click at [755, 240] on div "1 2 3 4 5" at bounding box center [571, 229] width 877 height 30
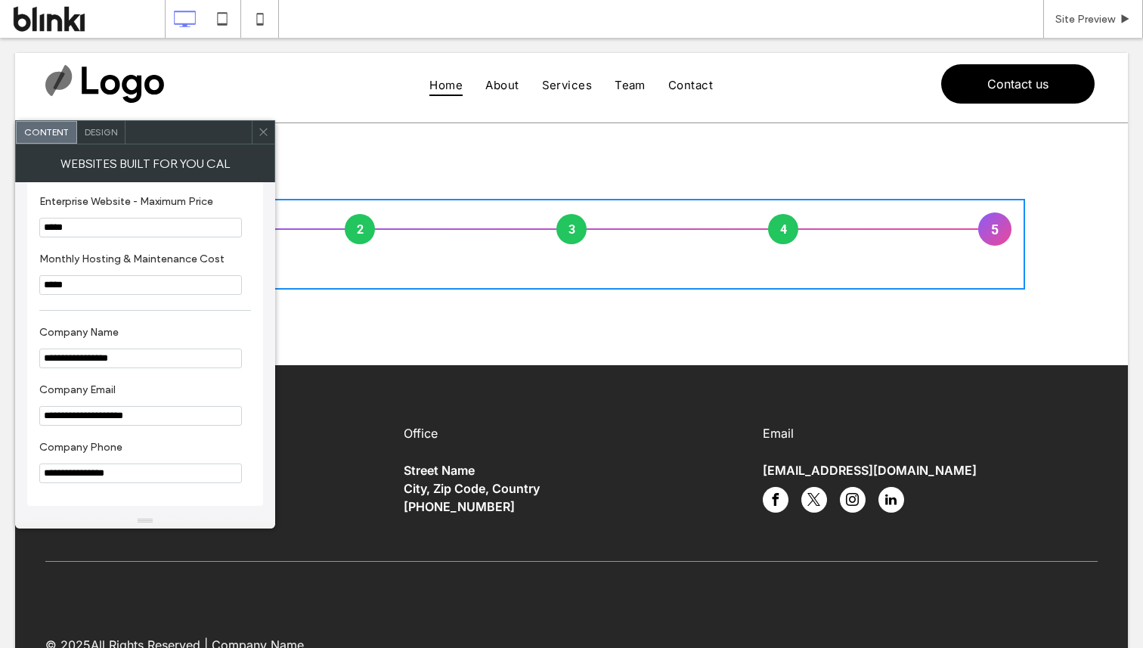
scroll to position [620, 0]
click at [108, 121] on div "Design" at bounding box center [101, 132] width 48 height 23
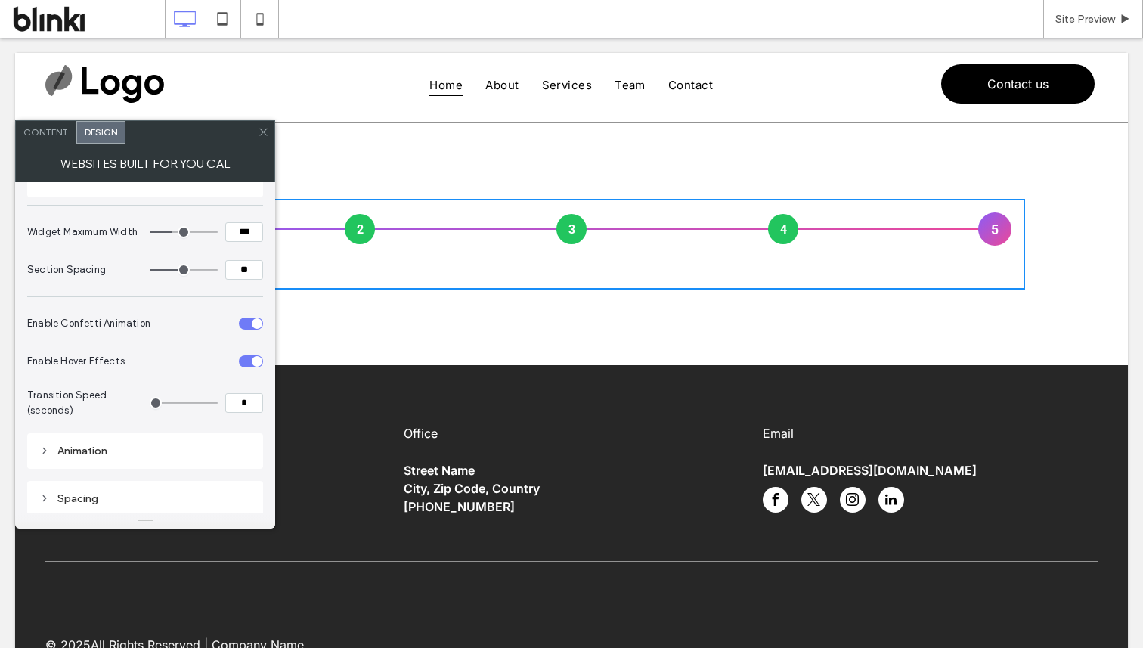
scroll to position [443, 0]
click at [262, 132] on icon at bounding box center [263, 131] width 11 height 11
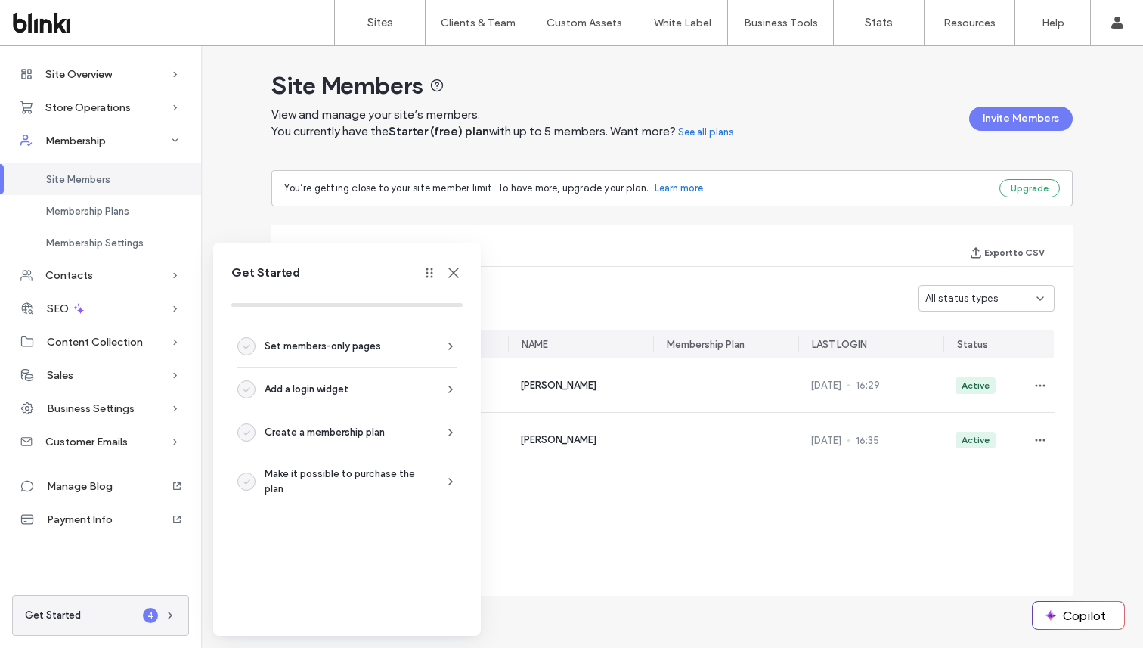
click at [448, 268] on icon at bounding box center [454, 273] width 18 height 18
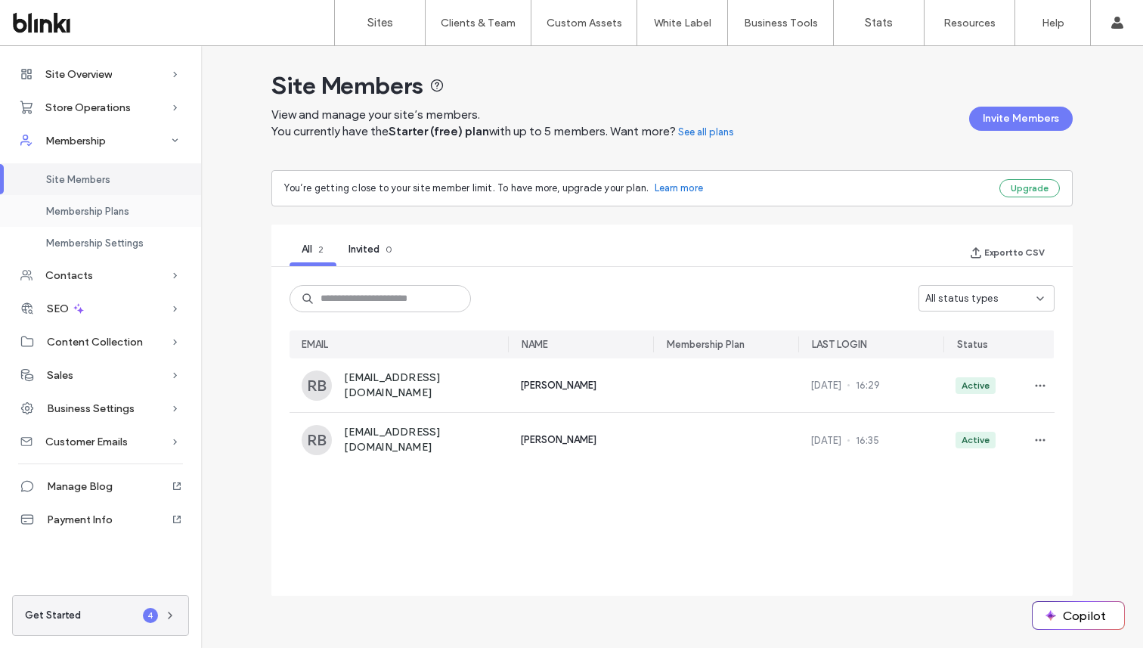
click at [101, 214] on span "Membership Plans" at bounding box center [87, 211] width 83 height 11
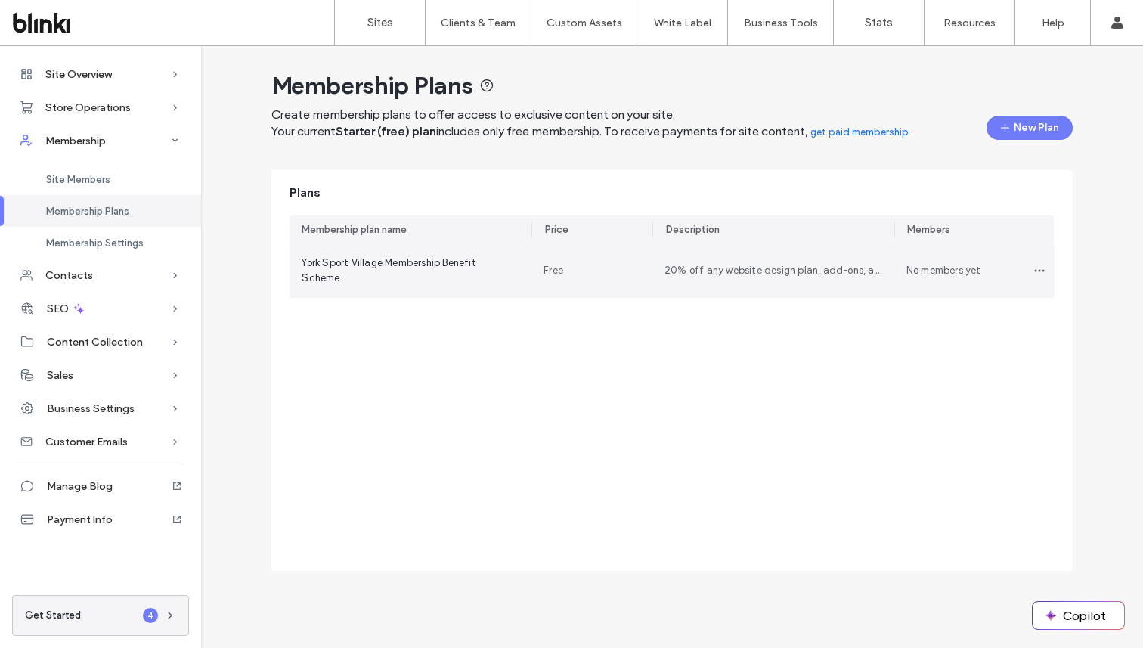
click at [437, 262] on span "York Sport Village Membership Benefit Scheme" at bounding box center [411, 271] width 218 height 30
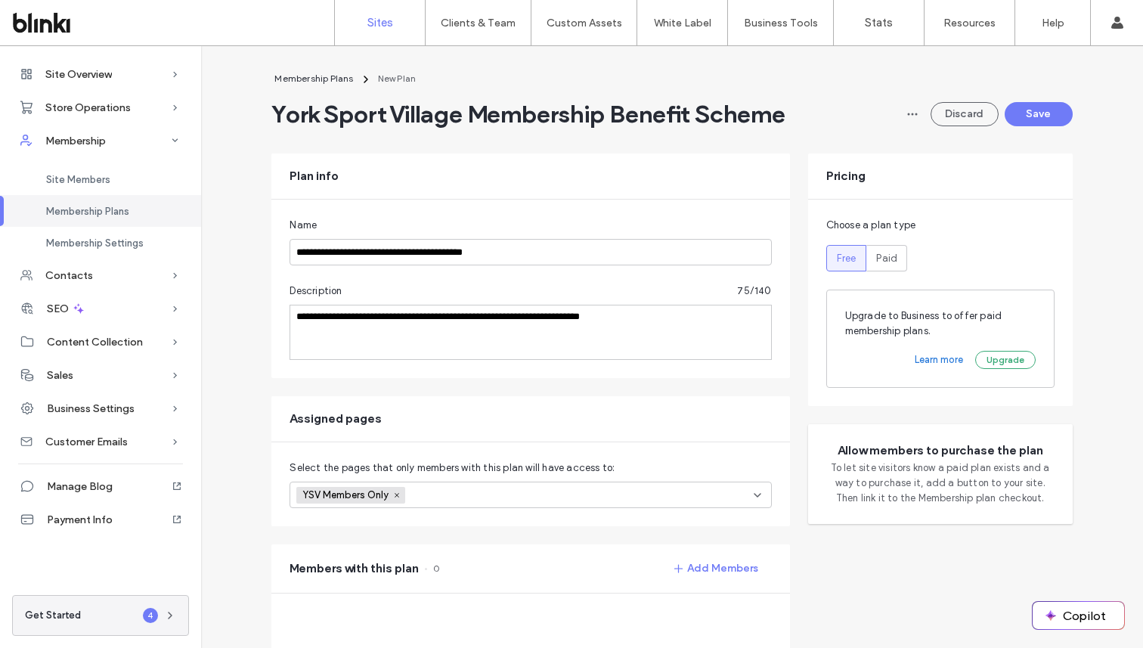
click at [399, 26] on link "Sites" at bounding box center [380, 22] width 90 height 45
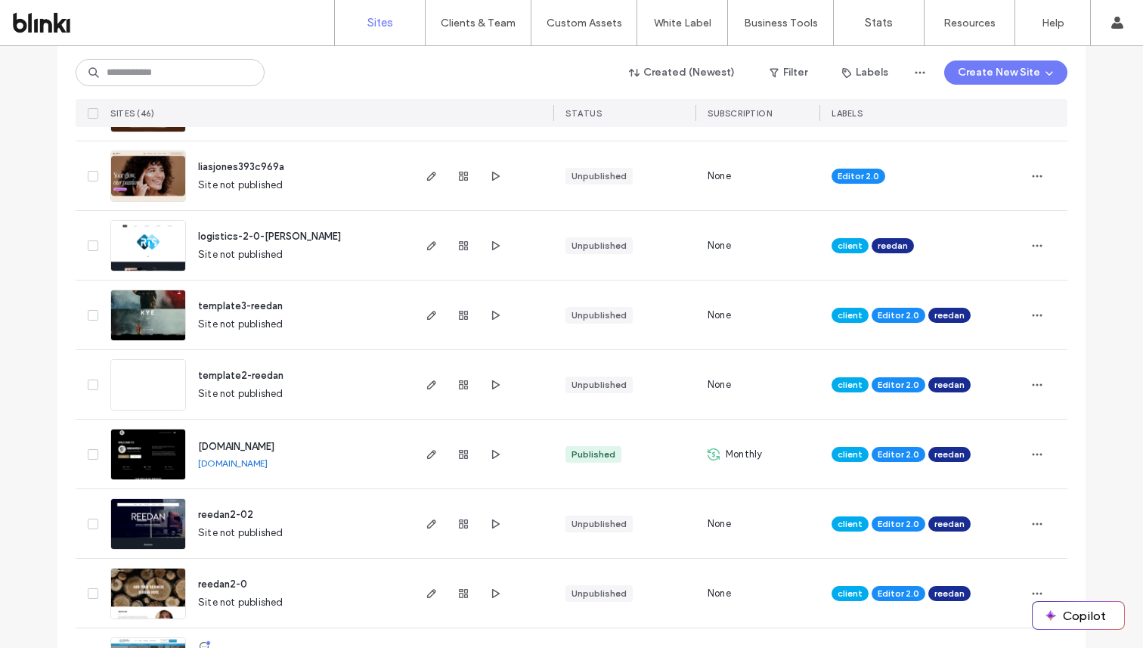
scroll to position [440, 0]
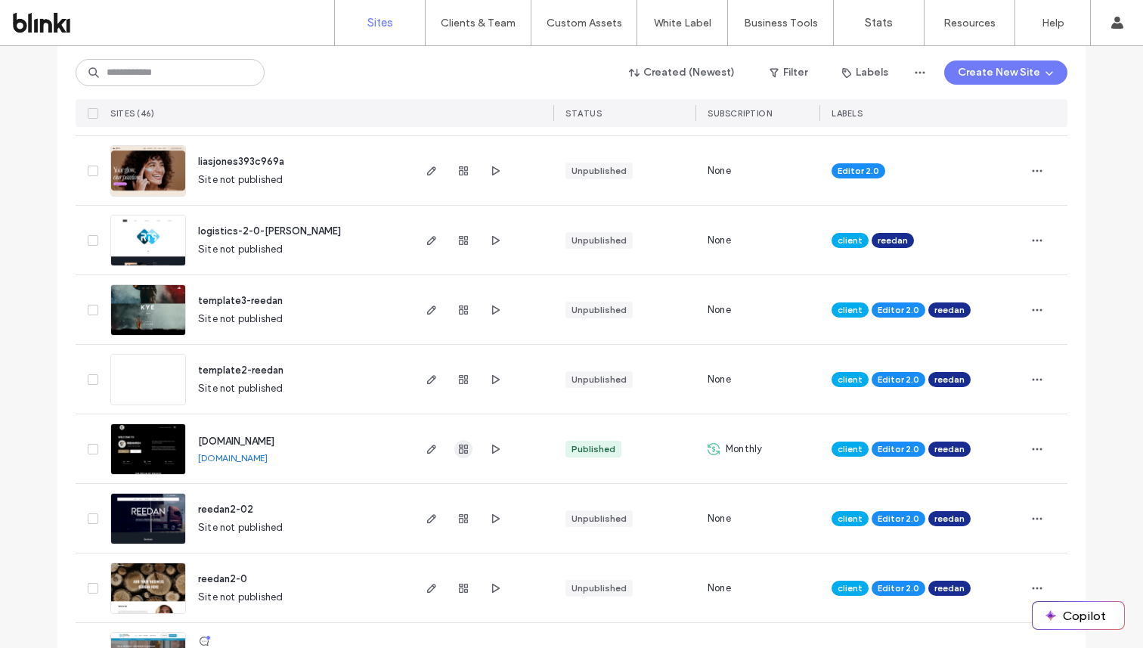
click at [459, 446] on use "button" at bounding box center [463, 449] width 9 height 9
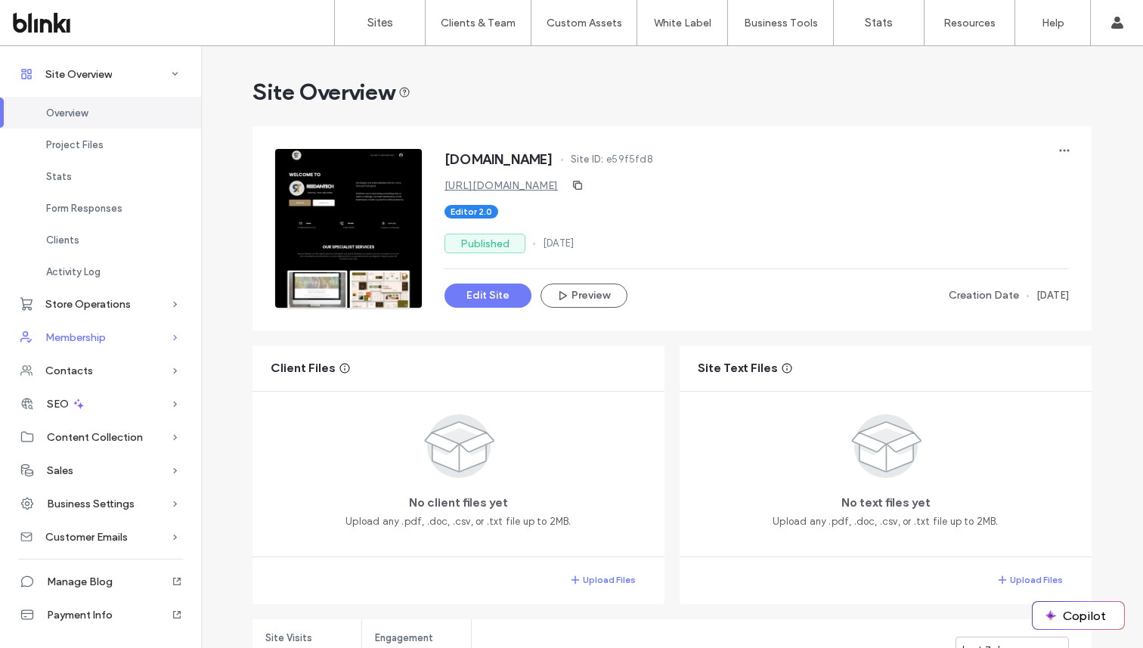
click at [129, 330] on div "Membership" at bounding box center [100, 337] width 201 height 33
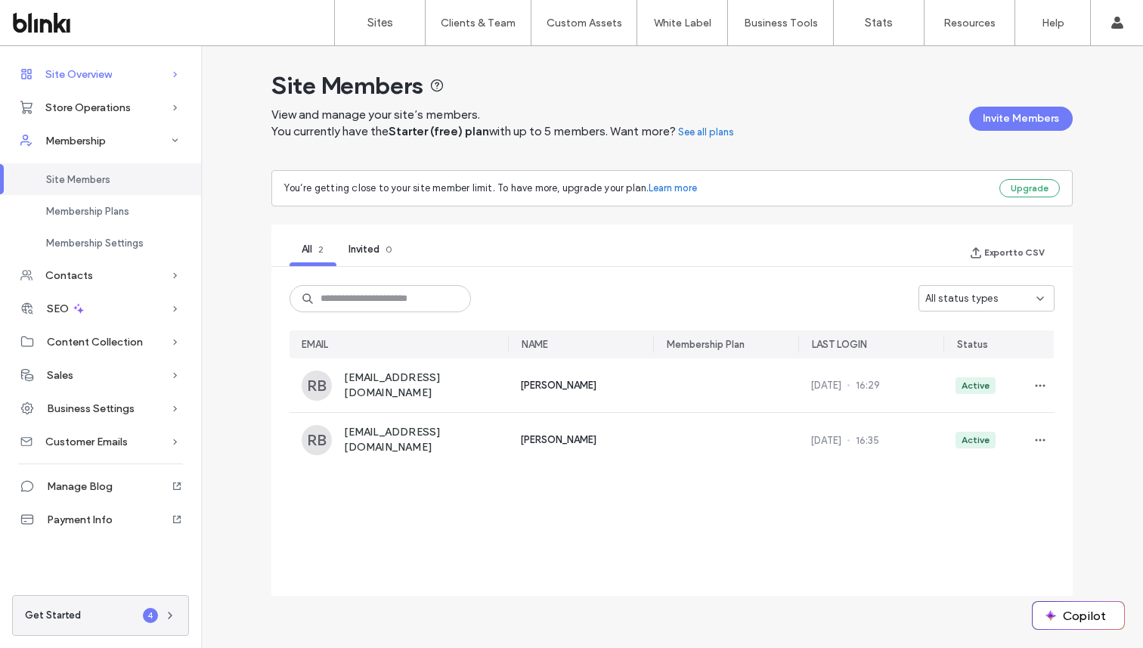
click at [107, 70] on span "Site Overview" at bounding box center [78, 74] width 67 height 13
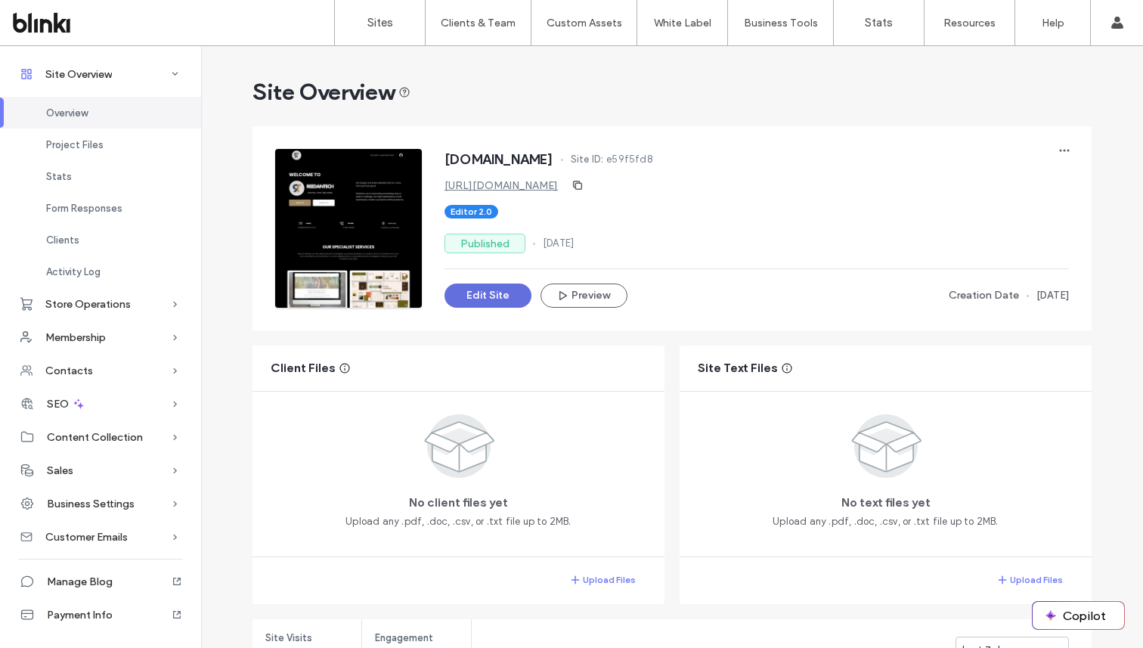
click at [507, 299] on button "Edit Site" at bounding box center [488, 296] width 87 height 24
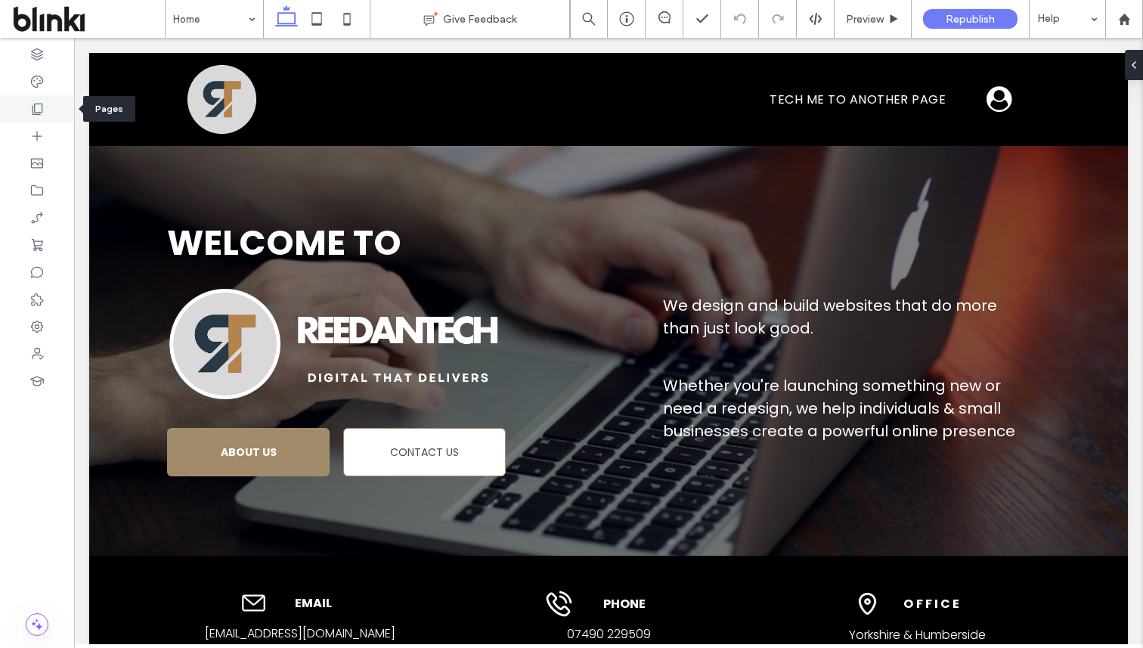
click at [37, 101] on div at bounding box center [37, 108] width 74 height 27
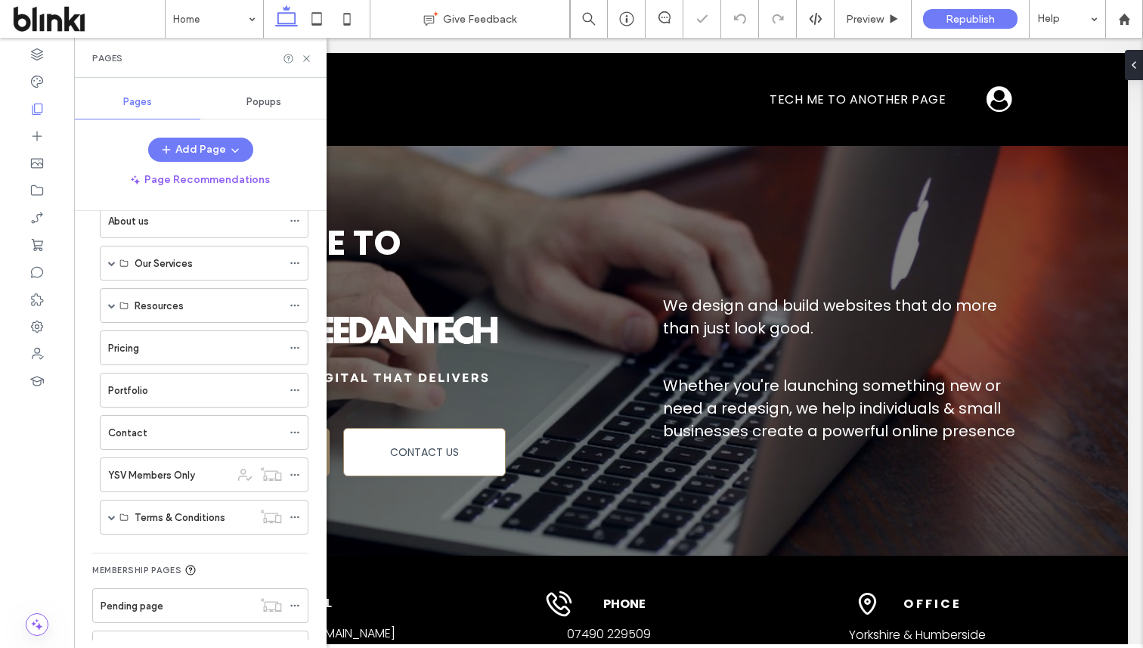
scroll to position [84, 0]
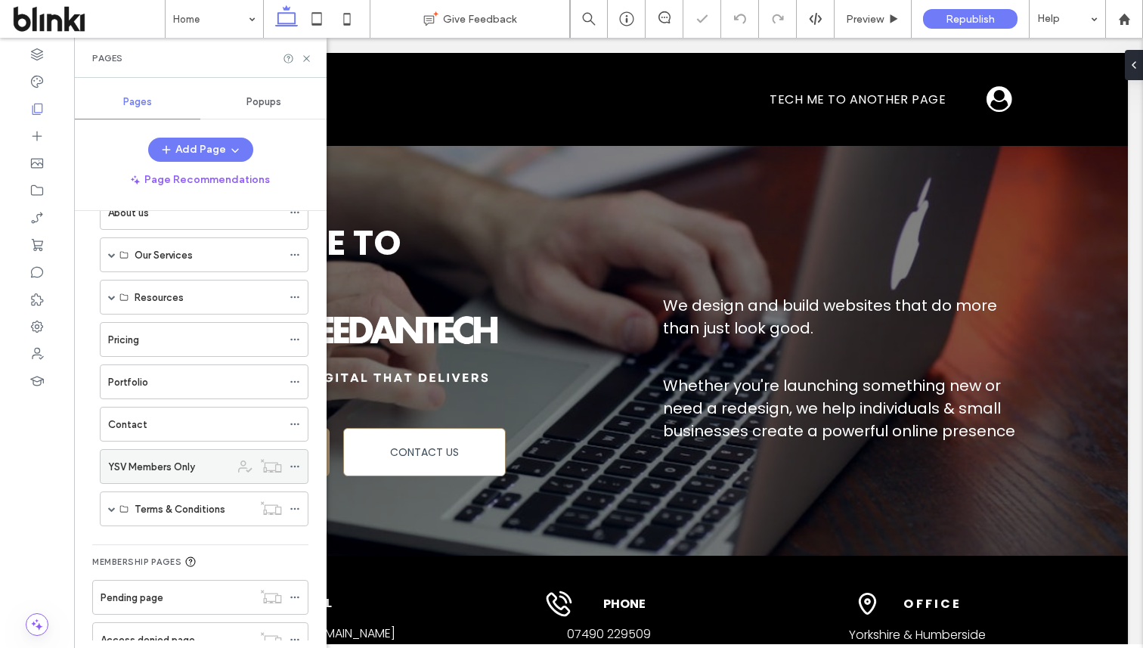
click at [183, 465] on label "YSV Members Only" at bounding box center [151, 467] width 87 height 26
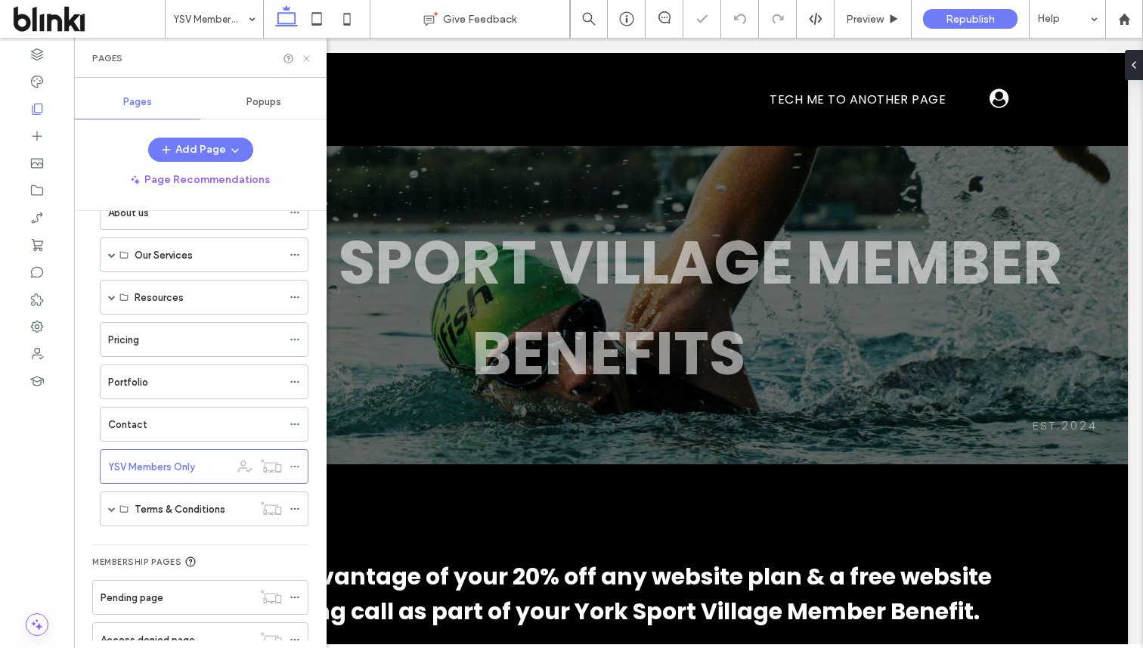
click at [302, 59] on icon at bounding box center [306, 58] width 11 height 11
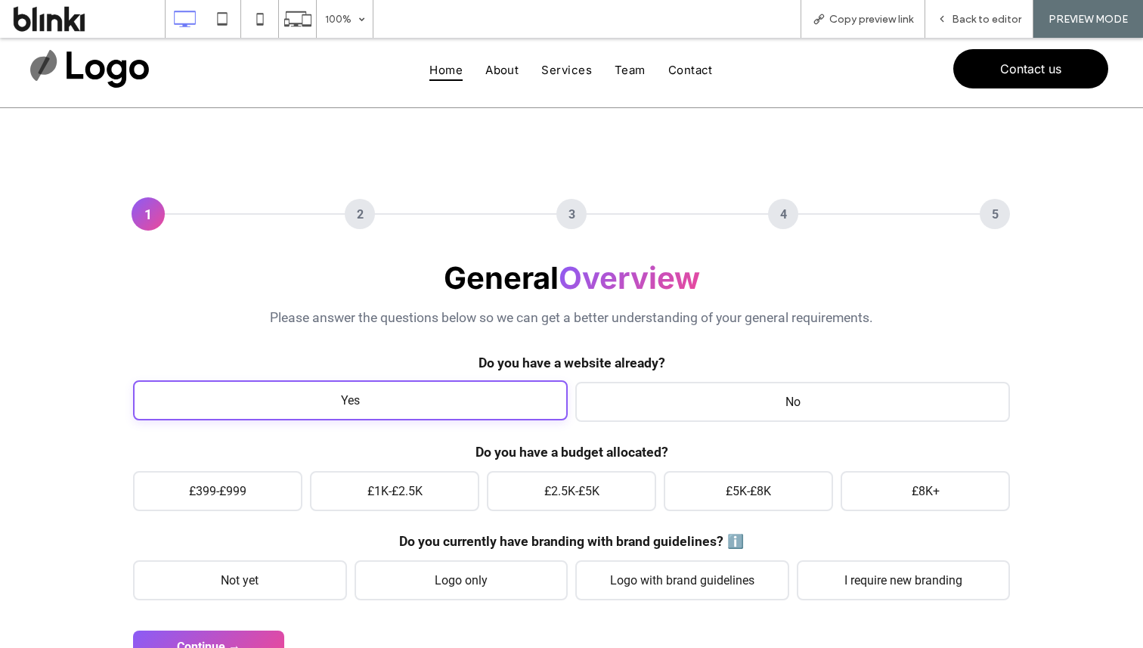
click at [474, 395] on span "Yes" at bounding box center [350, 400] width 435 height 40
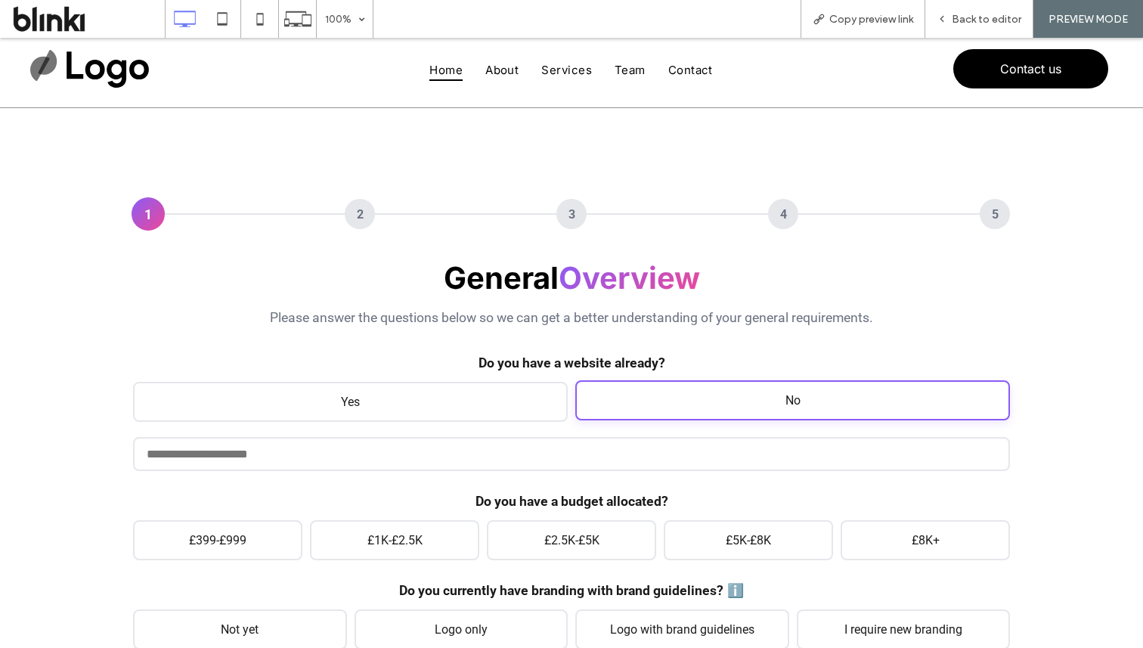
drag, startPoint x: 625, startPoint y: 408, endPoint x: 617, endPoint y: 408, distance: 8.3
click at [625, 408] on span "No" at bounding box center [792, 400] width 435 height 40
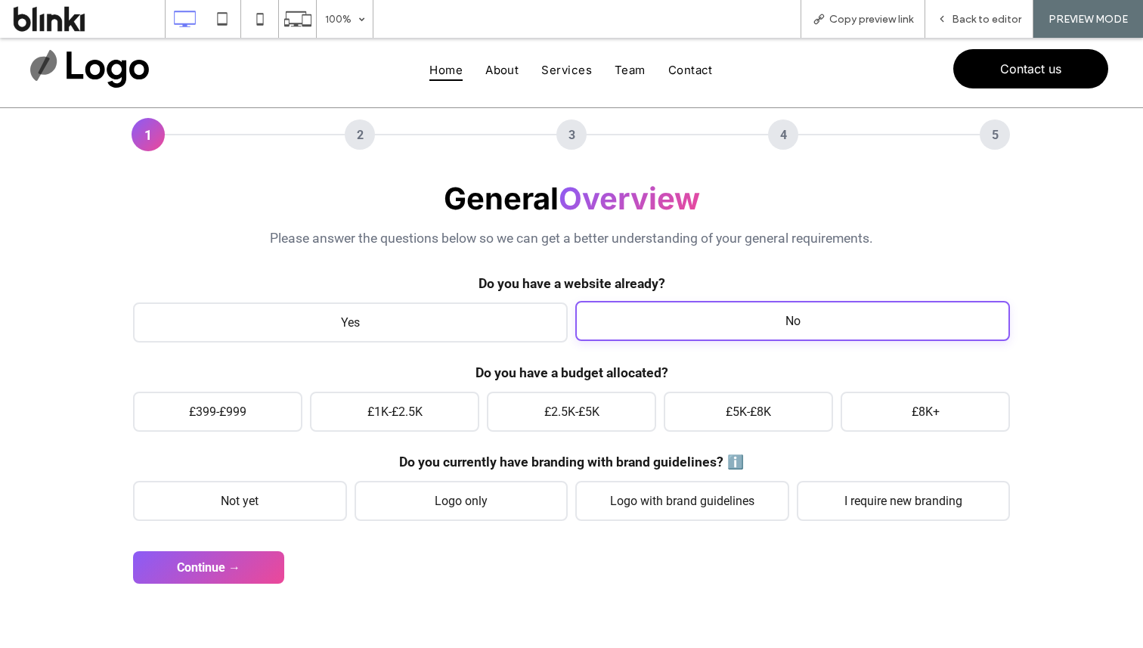
scroll to position [144, 0]
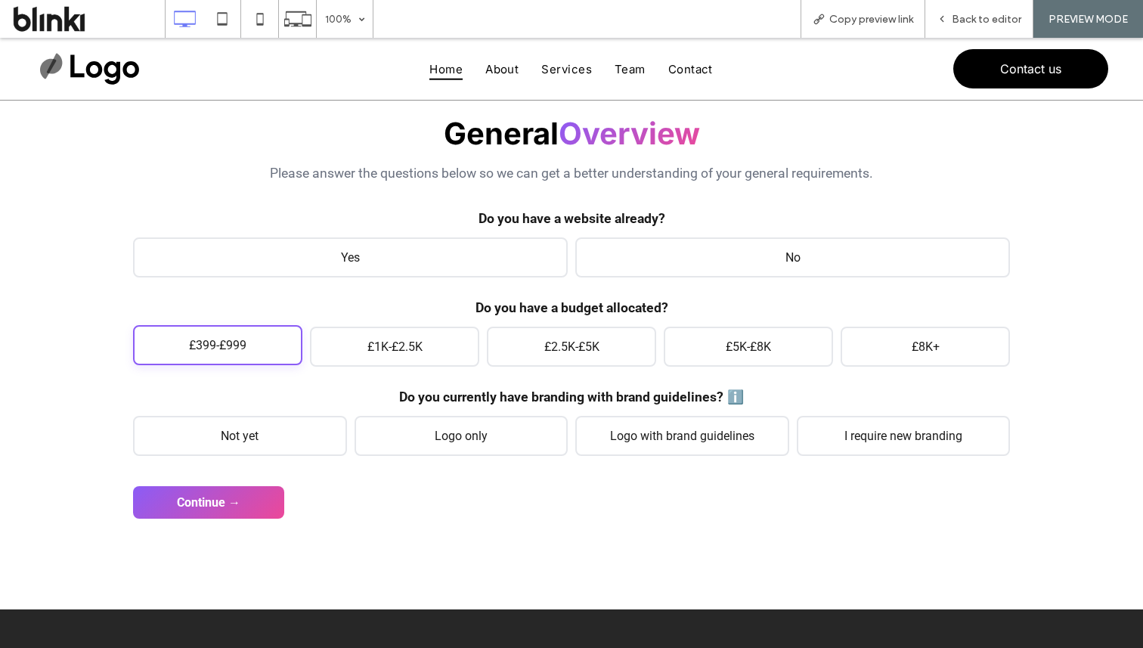
click at [278, 343] on span "£399-£999" at bounding box center [217, 345] width 169 height 40
click at [292, 445] on span "Not yet" at bounding box center [240, 434] width 214 height 40
click at [254, 502] on button "Continue →" at bounding box center [208, 501] width 151 height 33
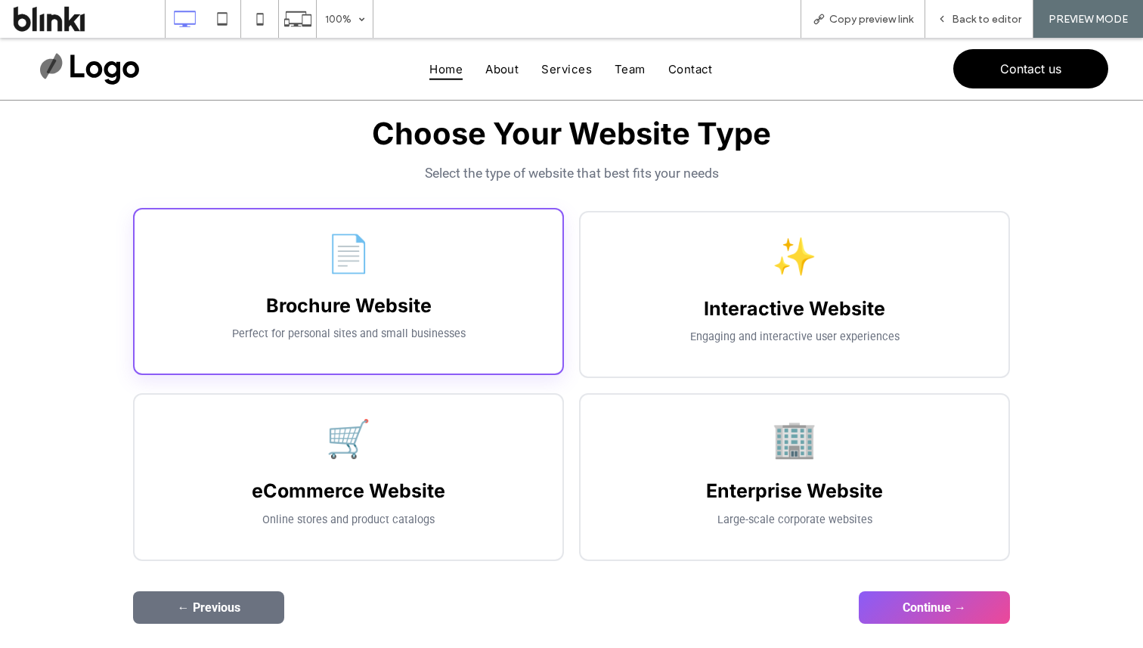
click at [448, 330] on div "📄 Brochure Website Perfect for personal sites and small businesses" at bounding box center [348, 292] width 431 height 168
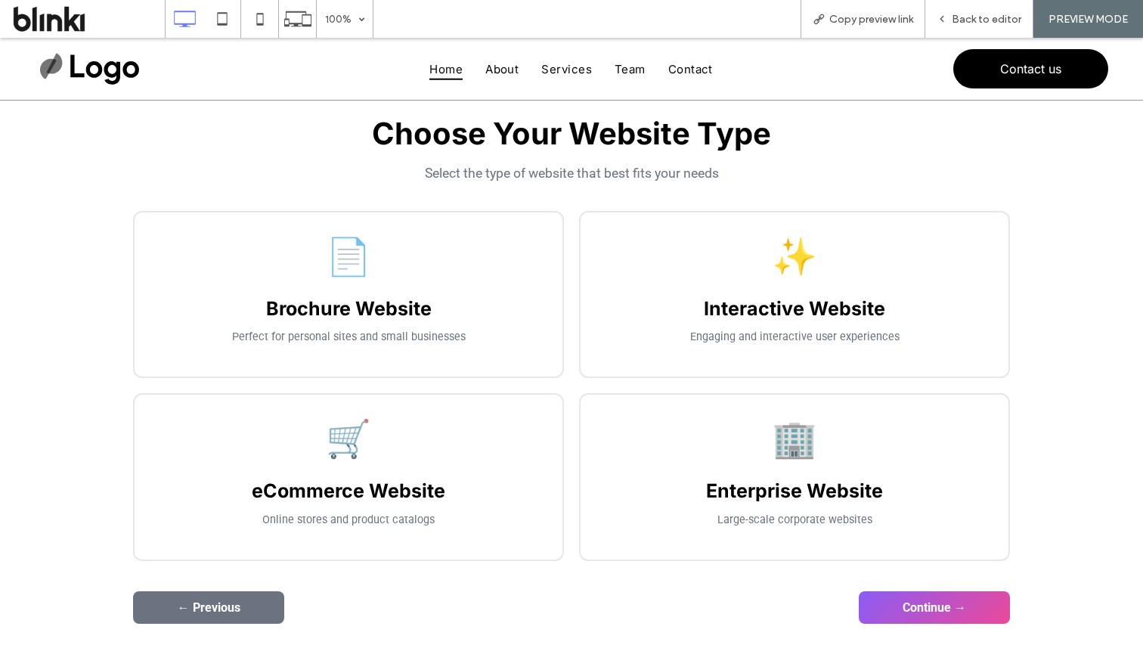
click at [944, 638] on div "1 2 3 4 5 General Overview Please answer the questions below so we can get a be…" at bounding box center [571, 339] width 907 height 600
click at [959, 609] on button "Continue →" at bounding box center [934, 606] width 151 height 33
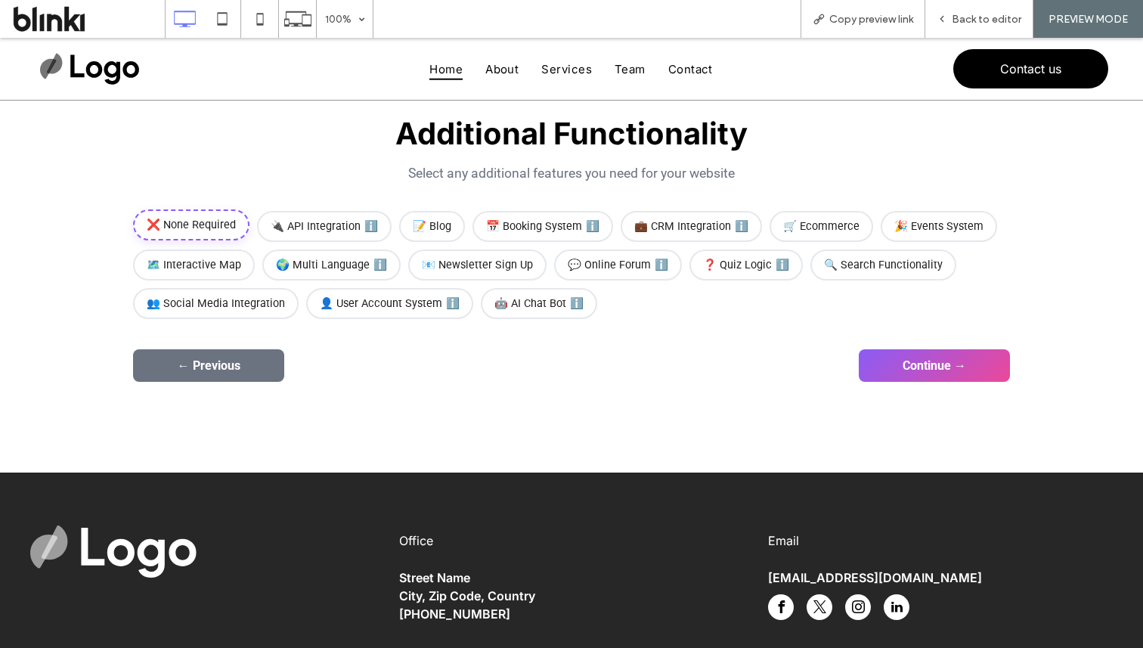
click at [200, 229] on span "❌ None Required" at bounding box center [191, 224] width 116 height 31
click at [924, 386] on div "1 2 3 4 5 General Overview Please answer the questions below so we can get a be…" at bounding box center [571, 218] width 907 height 358
click at [924, 370] on button "Continue →" at bounding box center [934, 364] width 151 height 33
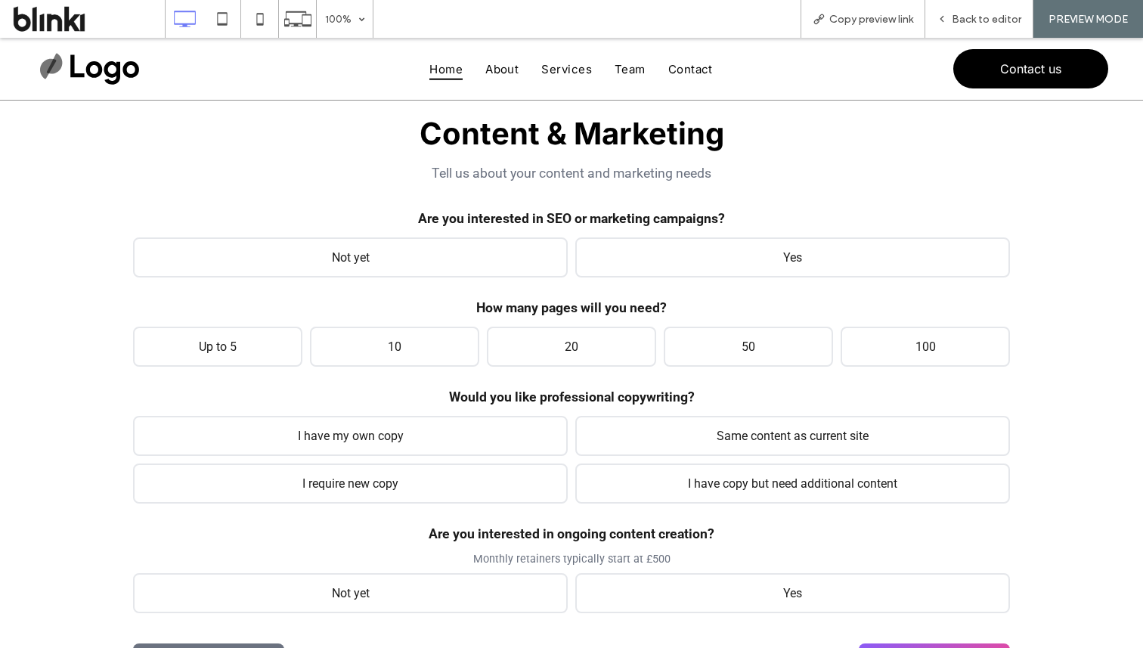
click at [494, 278] on div "Content & Marketing Tell us about your content and marketing needs Are you inte…" at bounding box center [571, 364] width 877 height 498
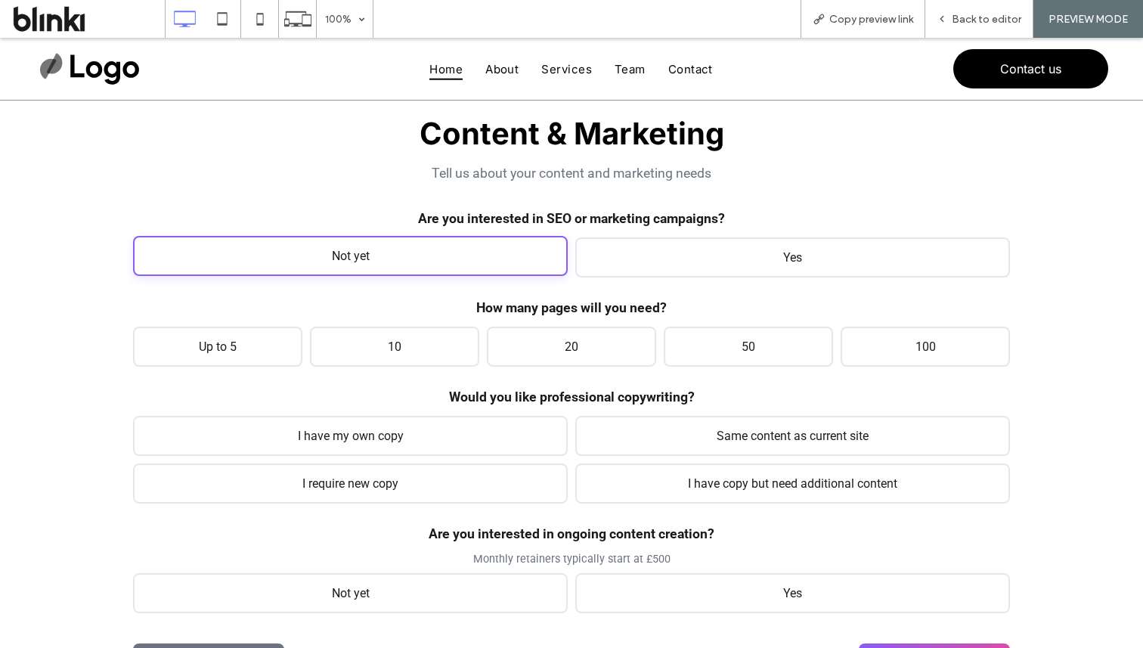
click at [506, 262] on span "Not yet" at bounding box center [350, 256] width 435 height 40
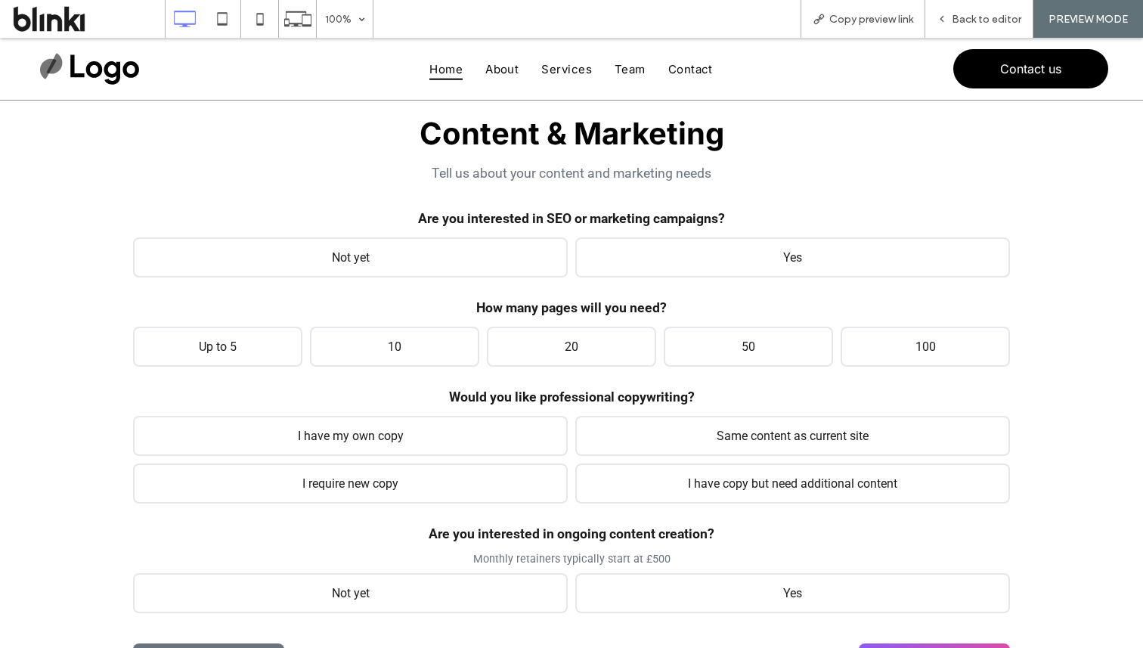
click at [237, 311] on label "How many pages will you need?" at bounding box center [571, 307] width 877 height 15
click at [253, 332] on span "Up to 5" at bounding box center [217, 345] width 169 height 40
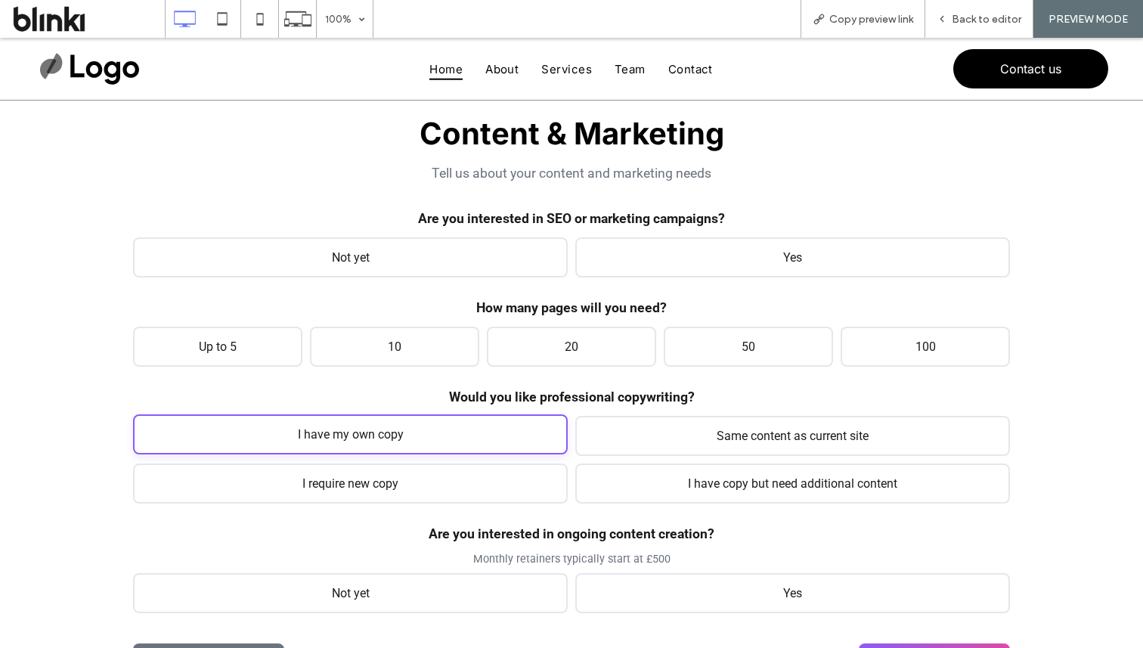
click at [297, 434] on span "I have my own copy" at bounding box center [350, 434] width 435 height 40
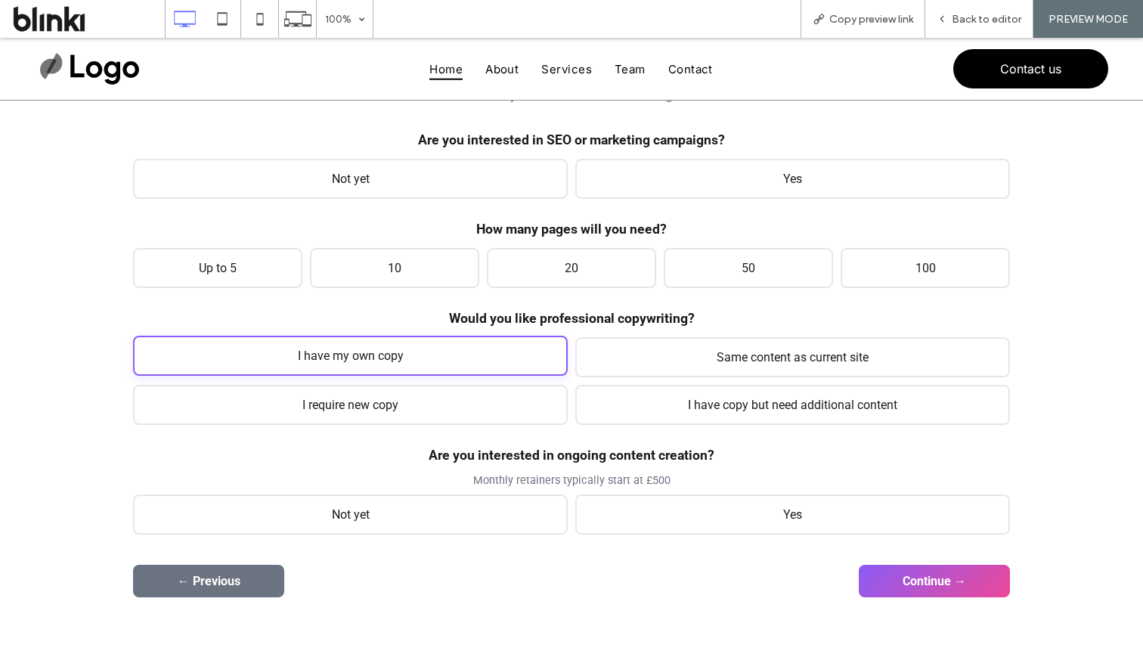
scroll to position [245, 0]
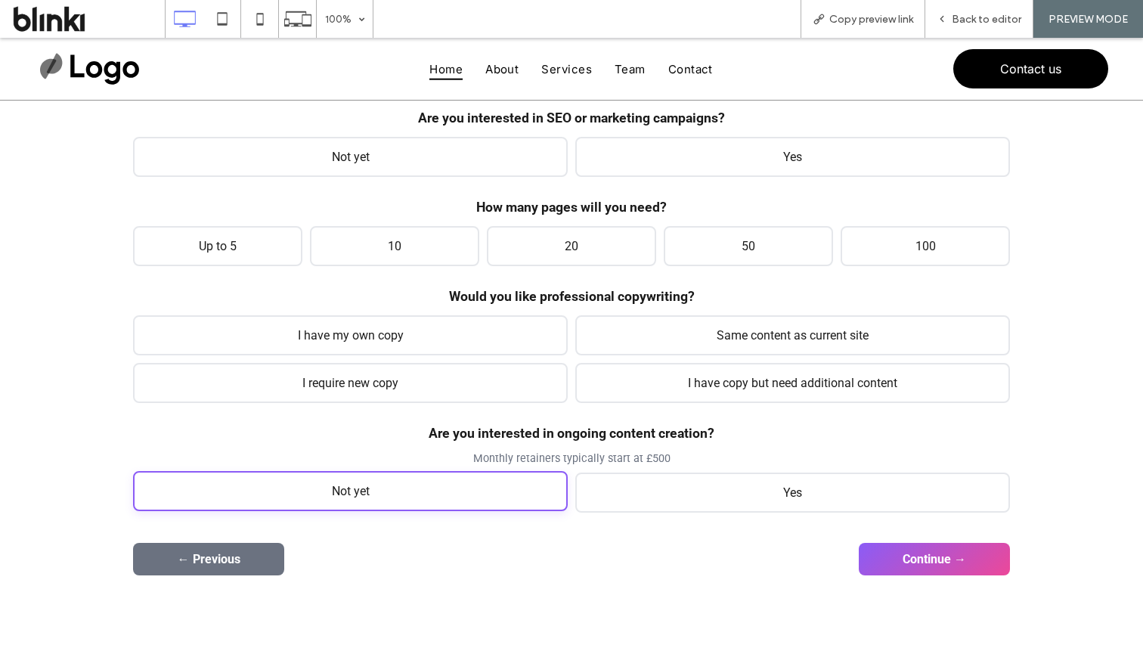
click at [346, 490] on span "Not yet" at bounding box center [350, 491] width 435 height 40
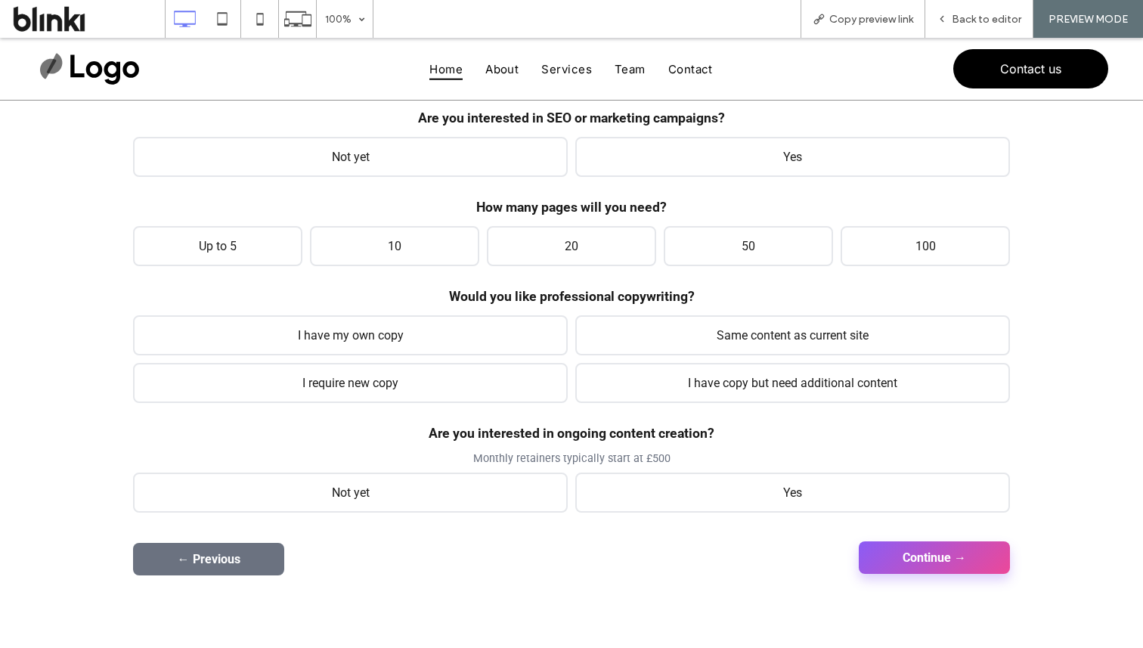
click at [910, 559] on button "Continue →" at bounding box center [934, 557] width 151 height 33
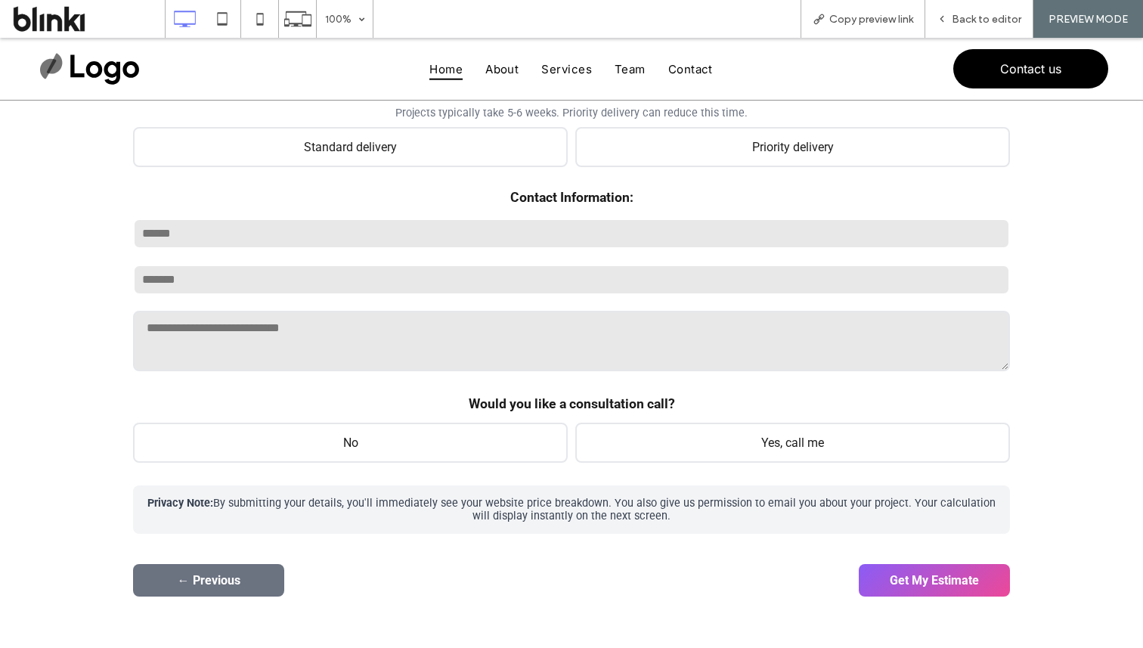
scroll to position [266, 0]
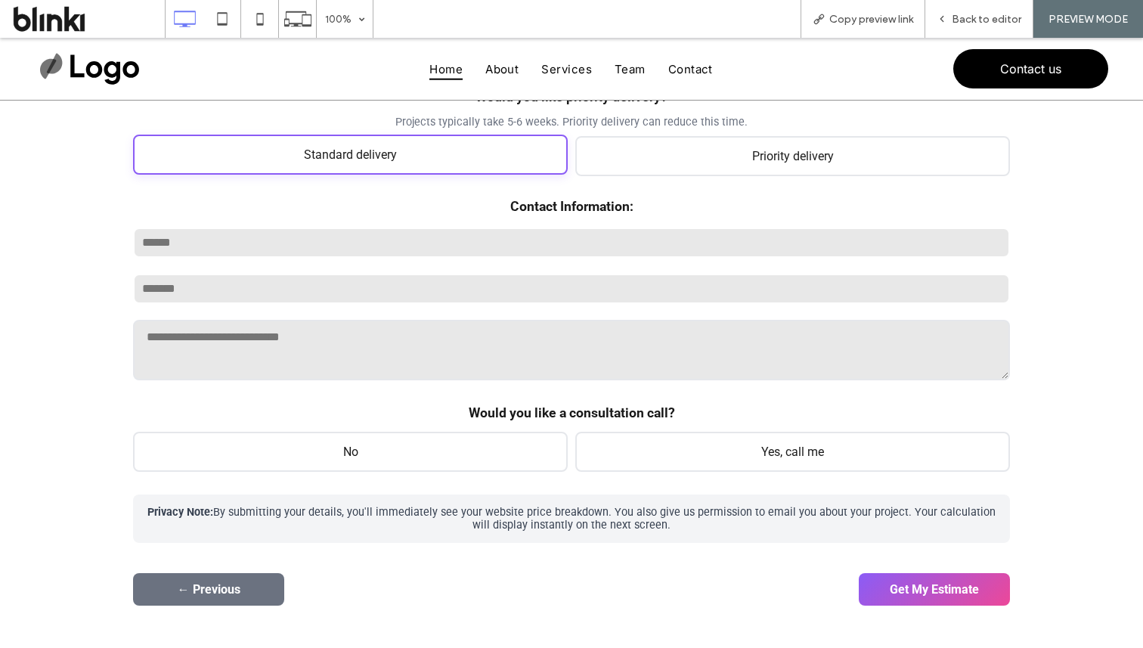
click at [448, 144] on span "Standard delivery" at bounding box center [350, 155] width 435 height 40
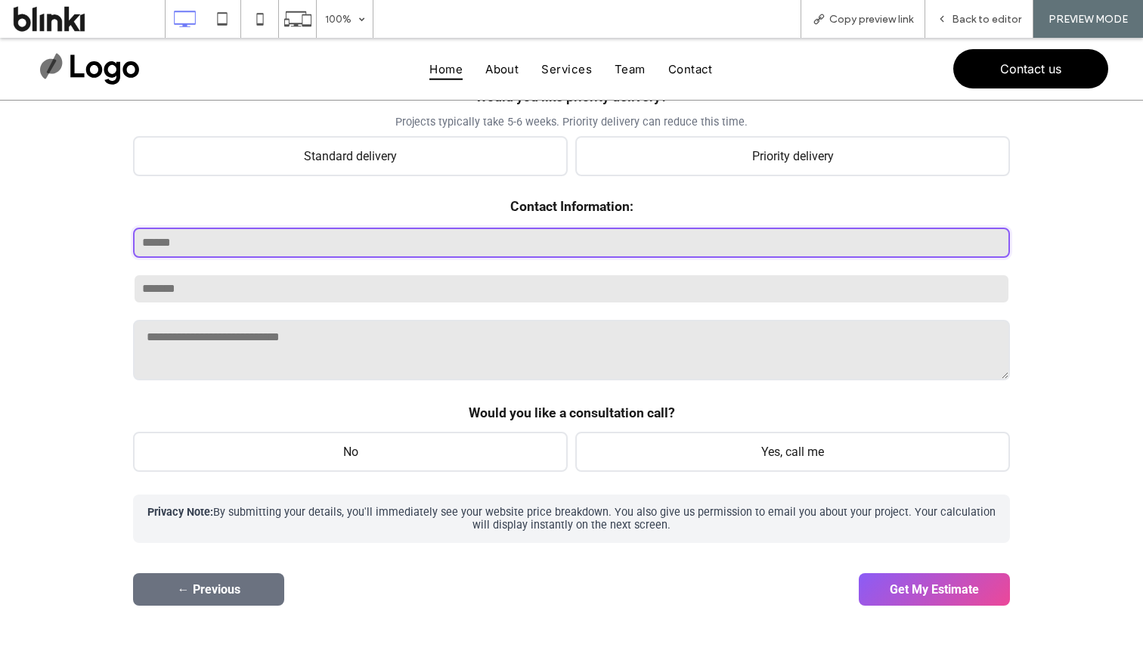
click at [427, 243] on input "text" at bounding box center [571, 243] width 877 height 30
type input "****"
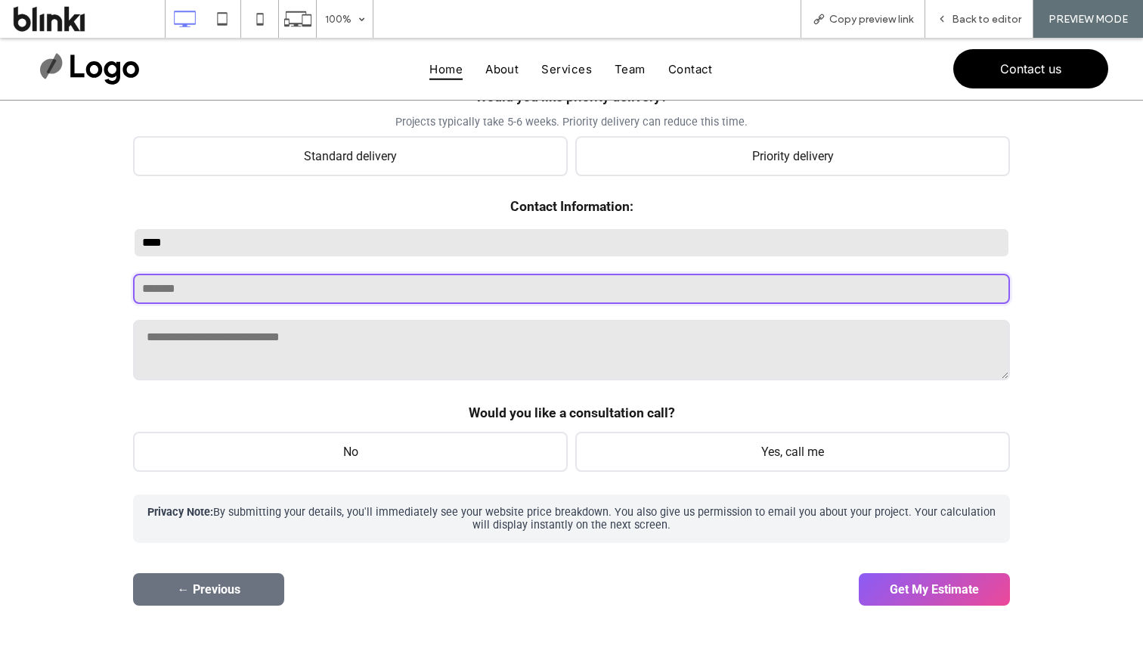
click at [350, 303] on input "email" at bounding box center [571, 289] width 877 height 30
paste input "**********"
type input "**********"
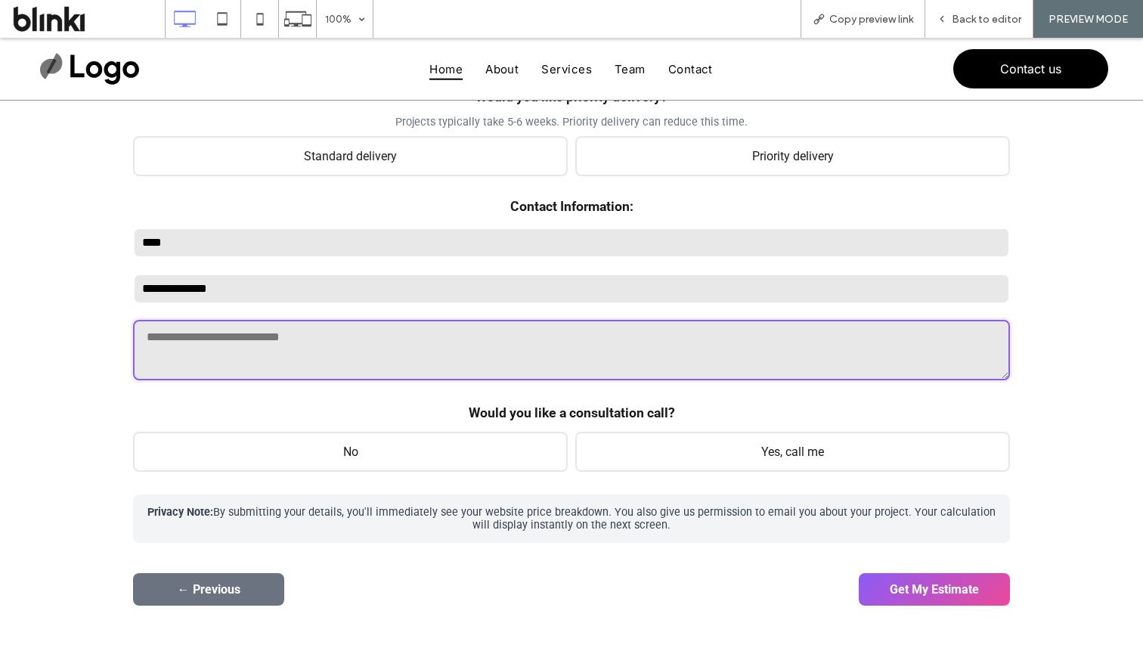
click at [316, 344] on textarea at bounding box center [571, 350] width 877 height 60
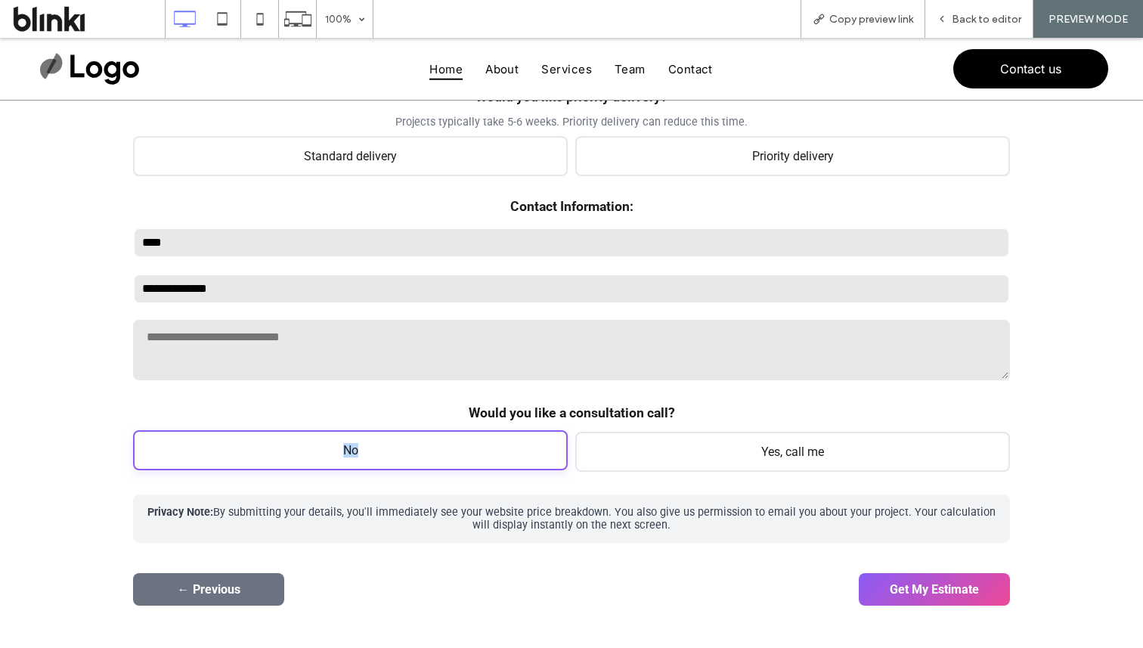
click at [416, 444] on span "No" at bounding box center [350, 450] width 435 height 40
click at [510, 460] on span "No" at bounding box center [350, 450] width 435 height 40
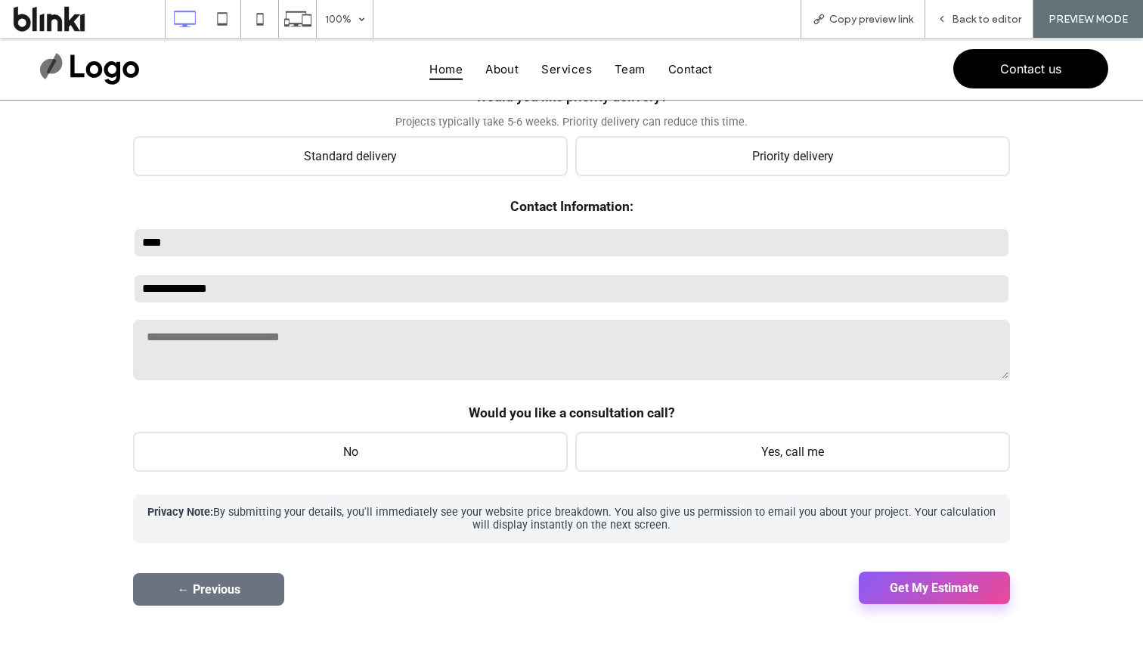
click at [913, 584] on button "Get My Estimate" at bounding box center [934, 588] width 151 height 33
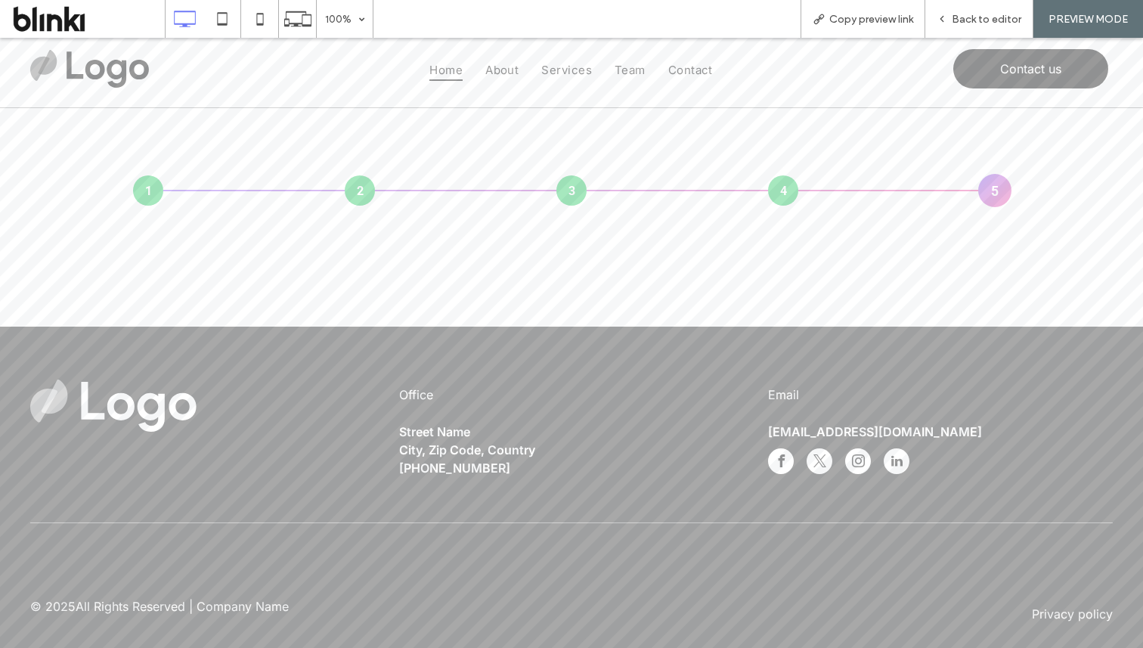
scroll to position [0, 0]
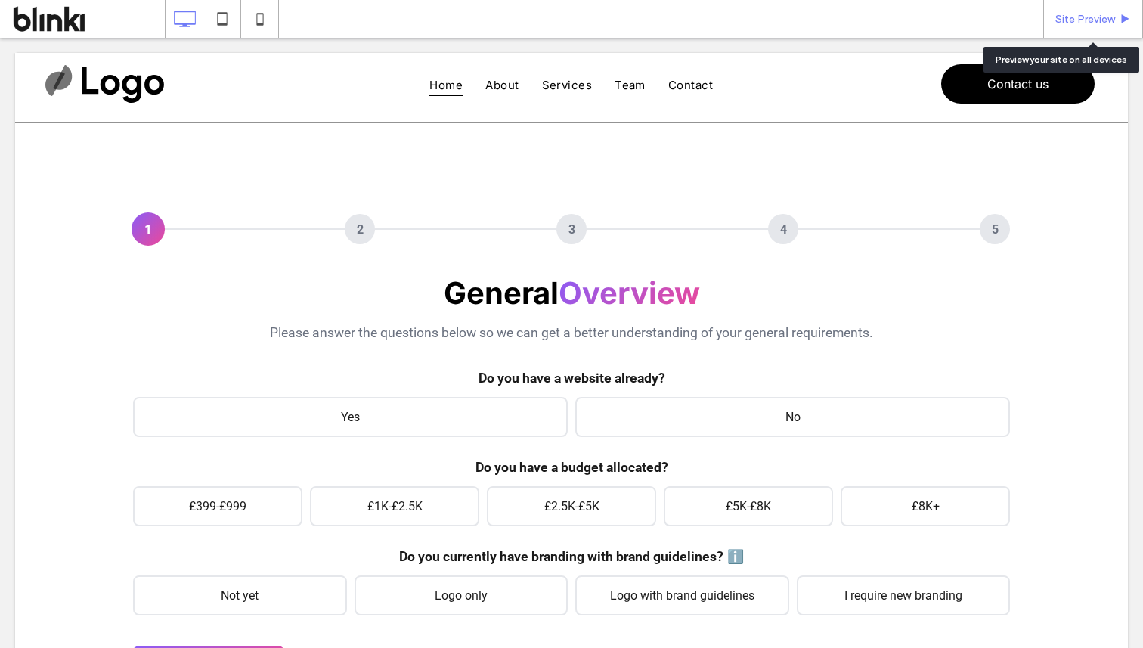
click at [1066, 14] on span "Site Preview" at bounding box center [1086, 19] width 60 height 13
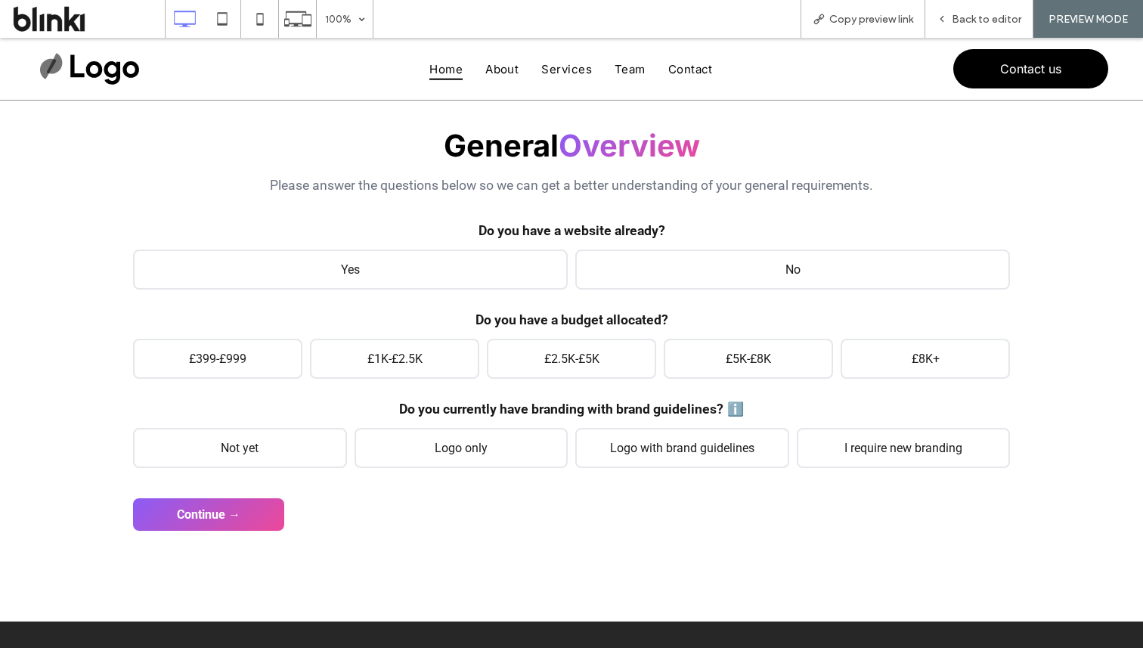
scroll to position [148, 0]
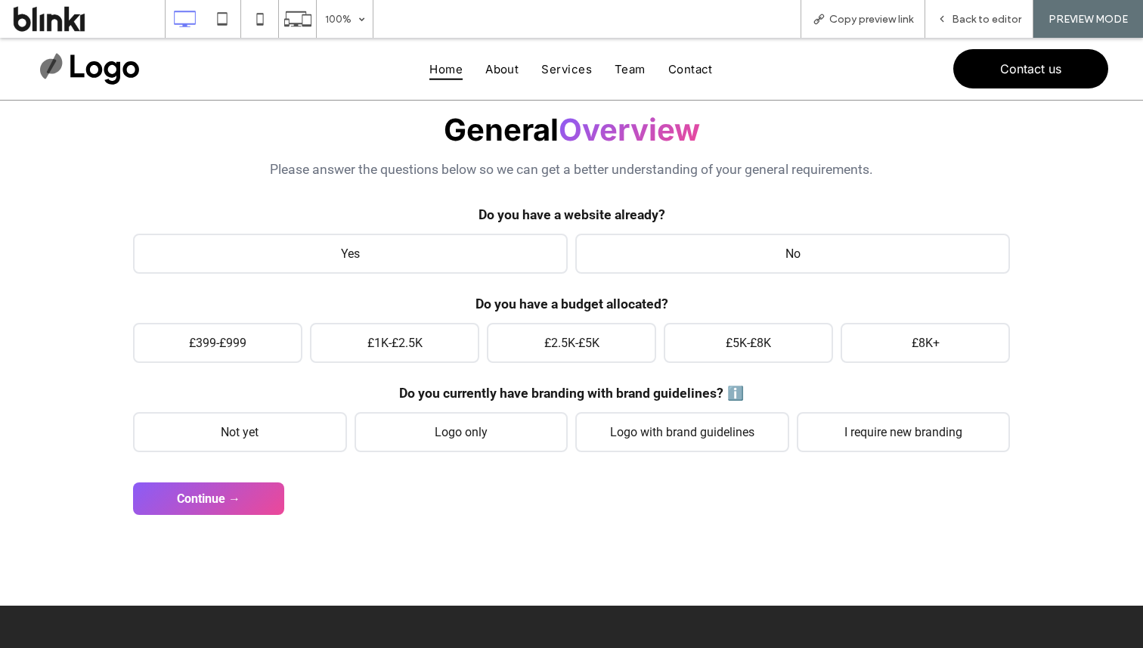
click at [694, 264] on span "No" at bounding box center [792, 254] width 435 height 40
click at [289, 321] on div "Do you have a budget allocated? £399-£999 £1K-£2.5K £2.5K-£5K £5K-£8K £8K+" at bounding box center [571, 329] width 877 height 67
click at [287, 348] on span "£399-£999" at bounding box center [217, 343] width 169 height 40
click at [284, 430] on span "Not yet" at bounding box center [240, 432] width 214 height 40
click at [245, 507] on button "Continue →" at bounding box center [208, 498] width 151 height 33
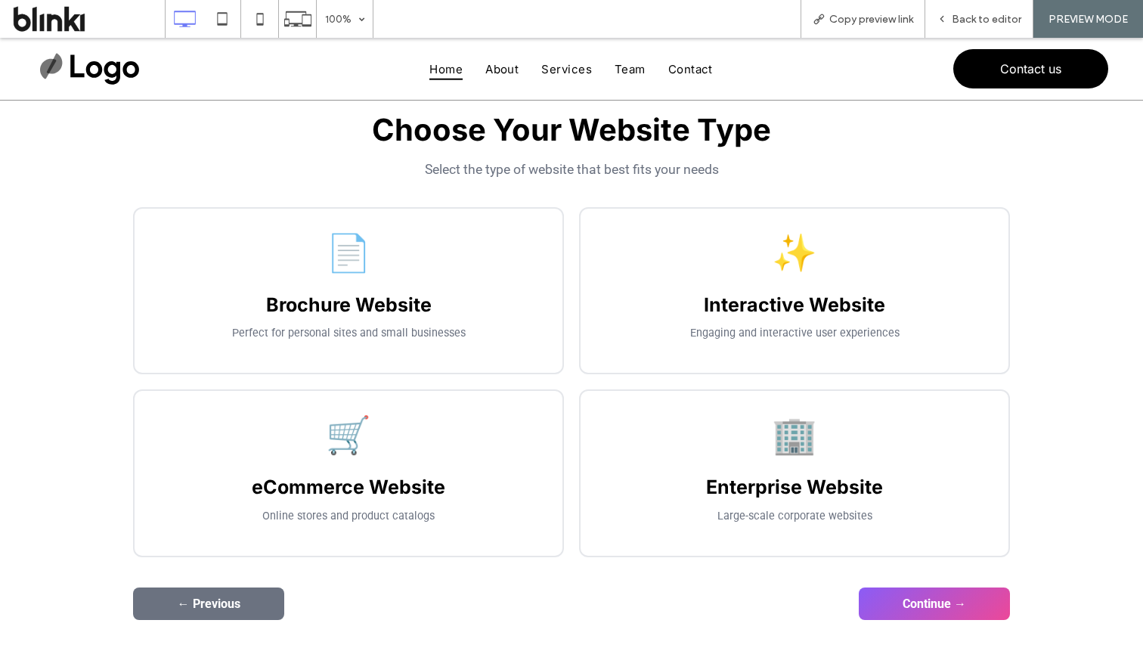
click at [495, 310] on h3 "Brochure Website" at bounding box center [349, 304] width 398 height 23
click at [976, 609] on button "Continue →" at bounding box center [934, 604] width 151 height 33
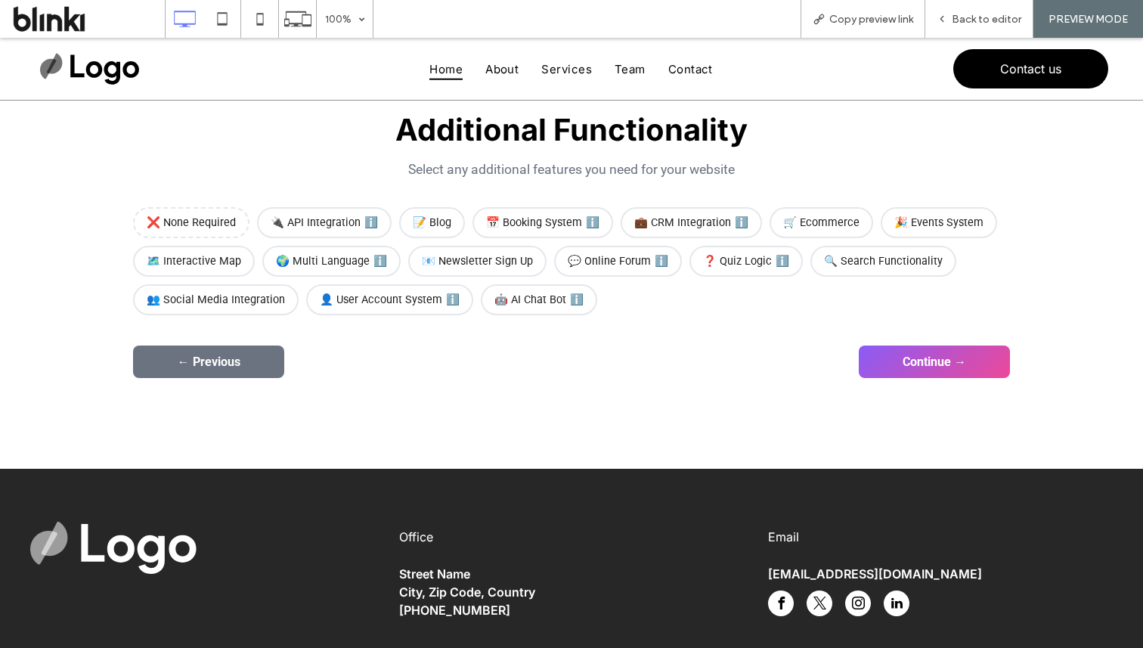
click at [209, 213] on span "❌ None Required" at bounding box center [191, 222] width 116 height 31
click at [930, 374] on button "Continue →" at bounding box center [934, 362] width 151 height 33
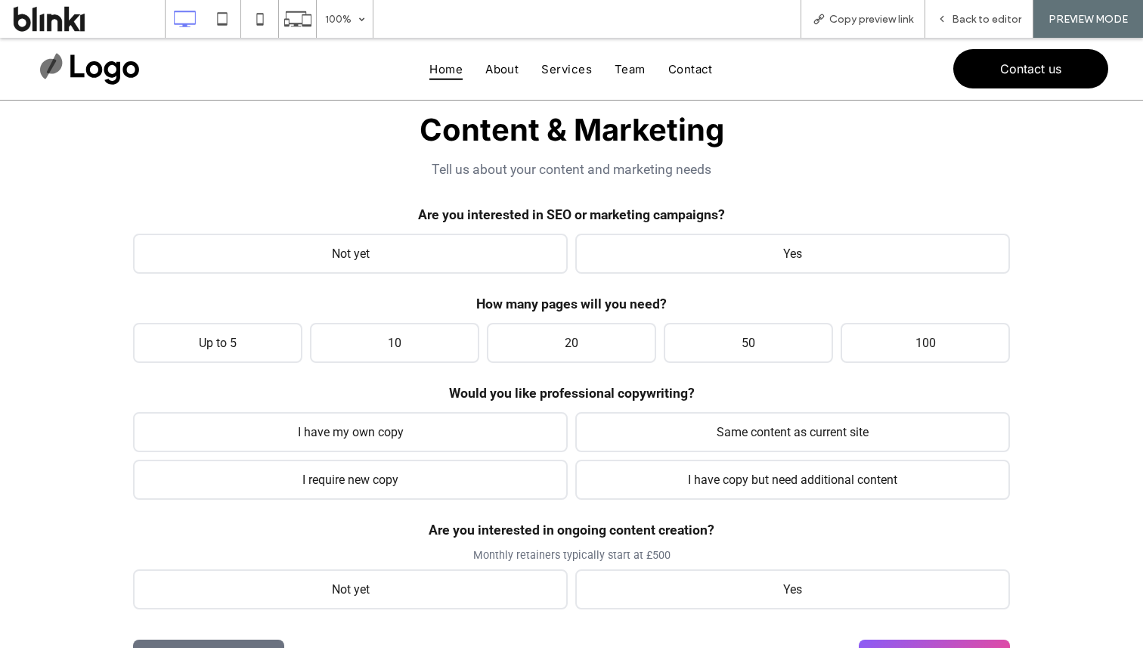
click at [513, 270] on span "Not yet" at bounding box center [350, 254] width 435 height 40
click at [293, 343] on span "Up to 5" at bounding box center [217, 343] width 169 height 40
click at [338, 436] on span "I have my own copy" at bounding box center [350, 432] width 435 height 40
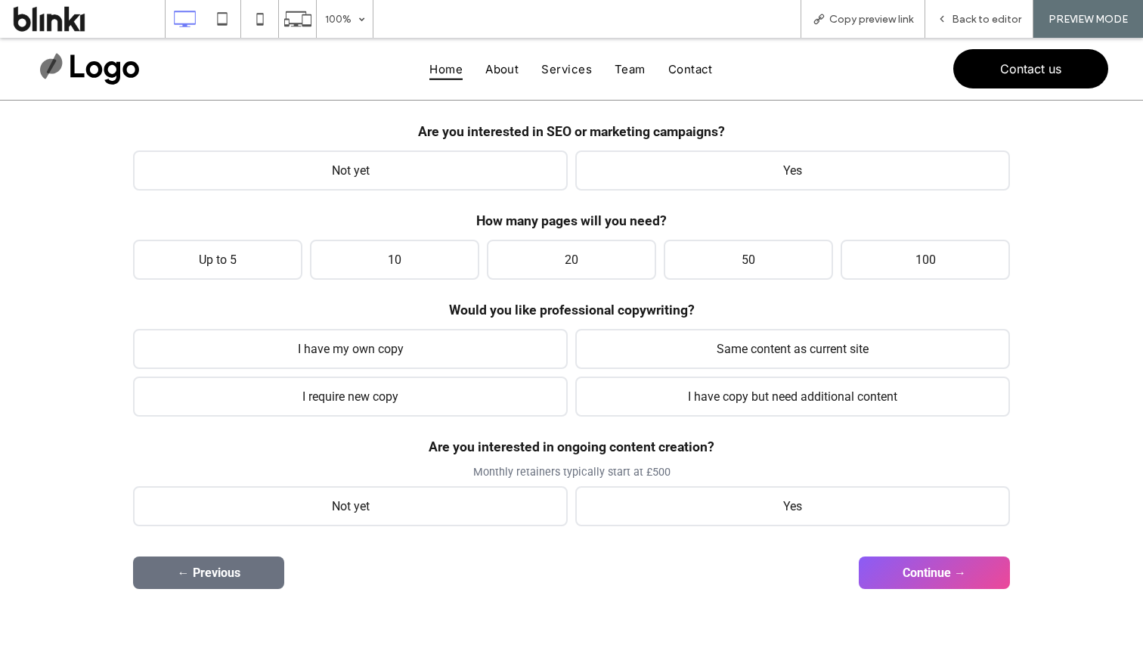
scroll to position [262, 0]
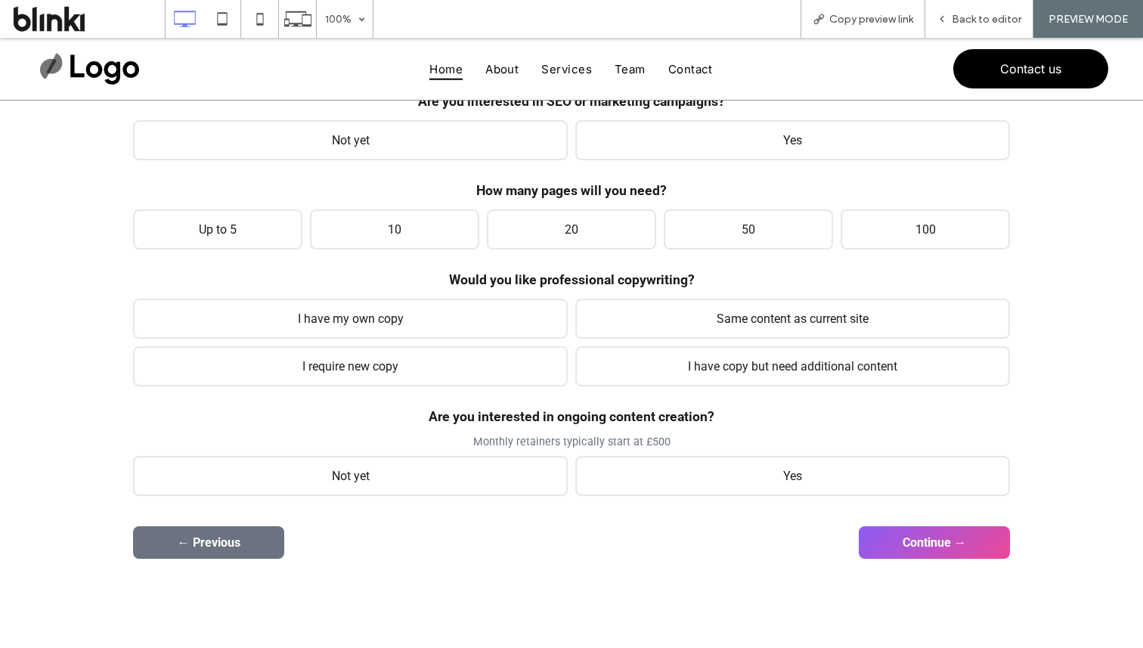
click at [658, 453] on div "Are you interested in ongoing content creation? Monthly retainers typically sta…" at bounding box center [571, 452] width 877 height 87
click at [676, 477] on span "Yes" at bounding box center [792, 476] width 435 height 40
click at [937, 548] on button "Continue →" at bounding box center [934, 542] width 151 height 33
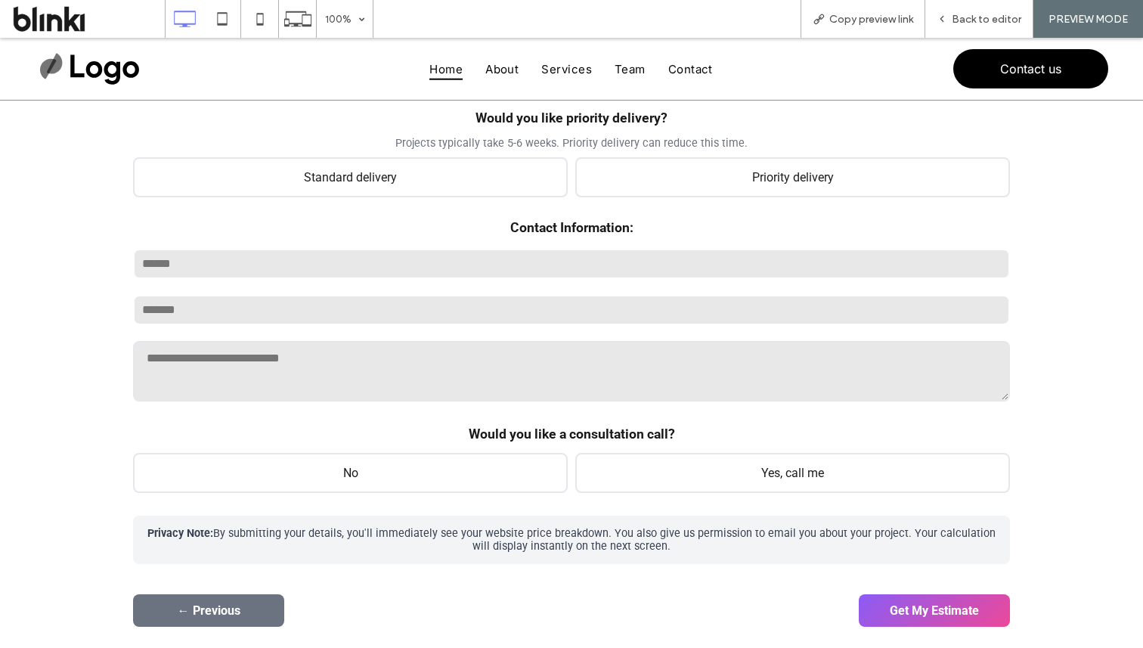
scroll to position [222, 0]
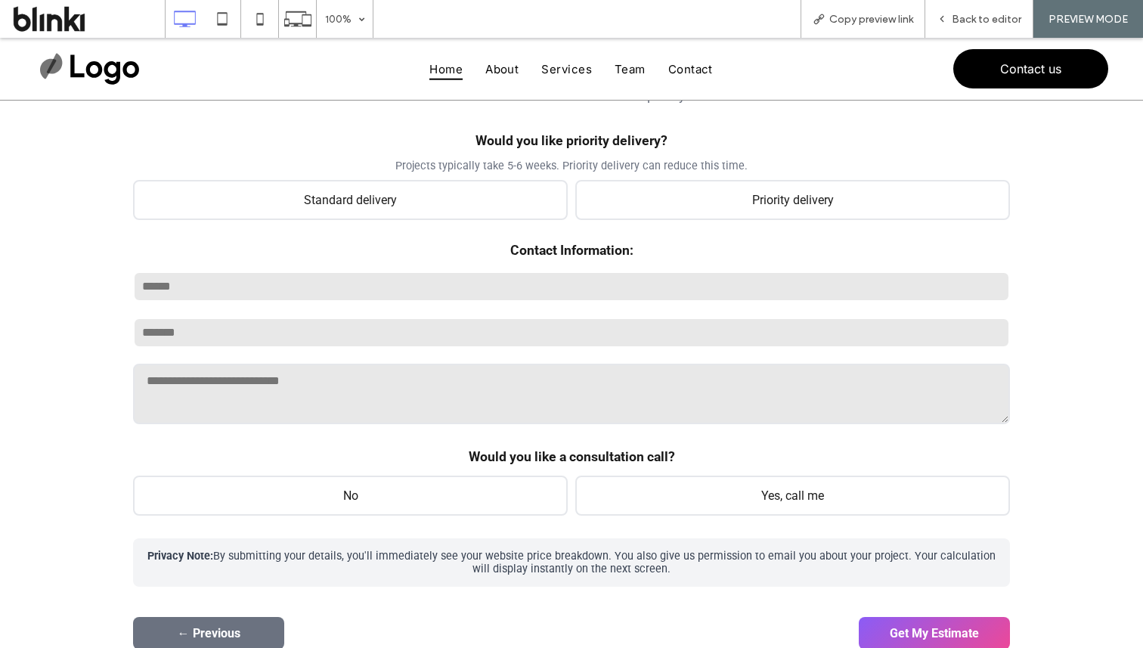
click at [485, 194] on span "Standard delivery" at bounding box center [350, 200] width 435 height 40
click at [461, 297] on input "text" at bounding box center [571, 286] width 877 height 30
type input "****"
click at [404, 341] on input "email" at bounding box center [571, 333] width 877 height 30
type input "*"
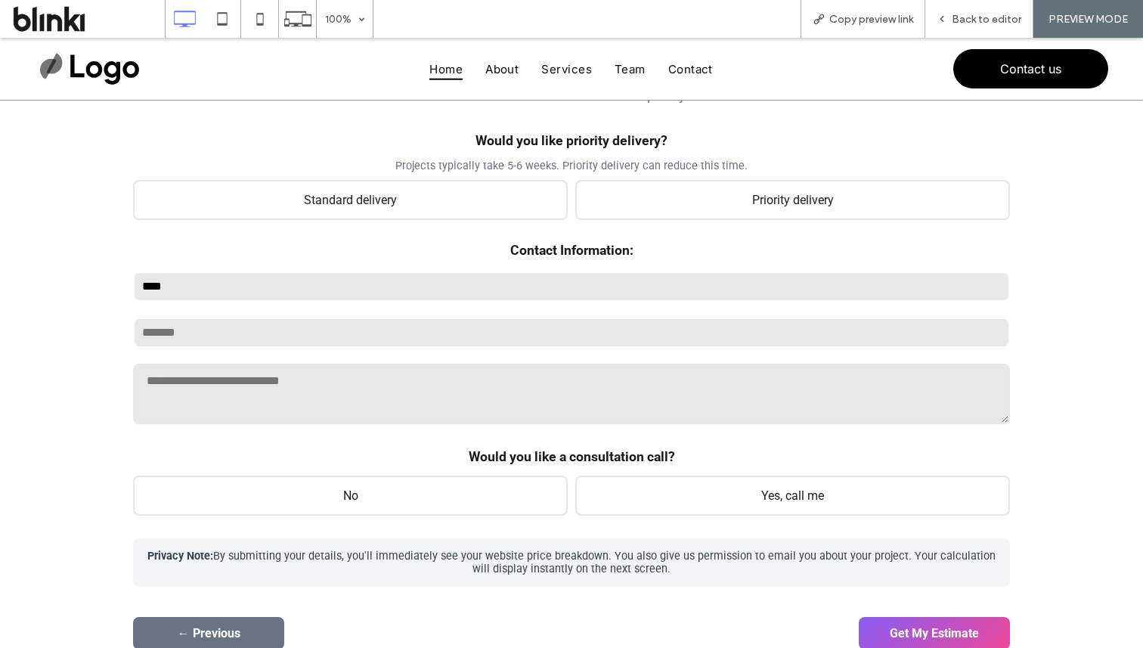
paste input "**********"
type input "**********"
click at [373, 500] on span "No" at bounding box center [350, 496] width 435 height 40
click at [921, 612] on form "General Overview Please answer the questions below so we can get a better under…" at bounding box center [571, 343] width 877 height 612
click at [930, 625] on button "Get My Estimate" at bounding box center [934, 633] width 151 height 33
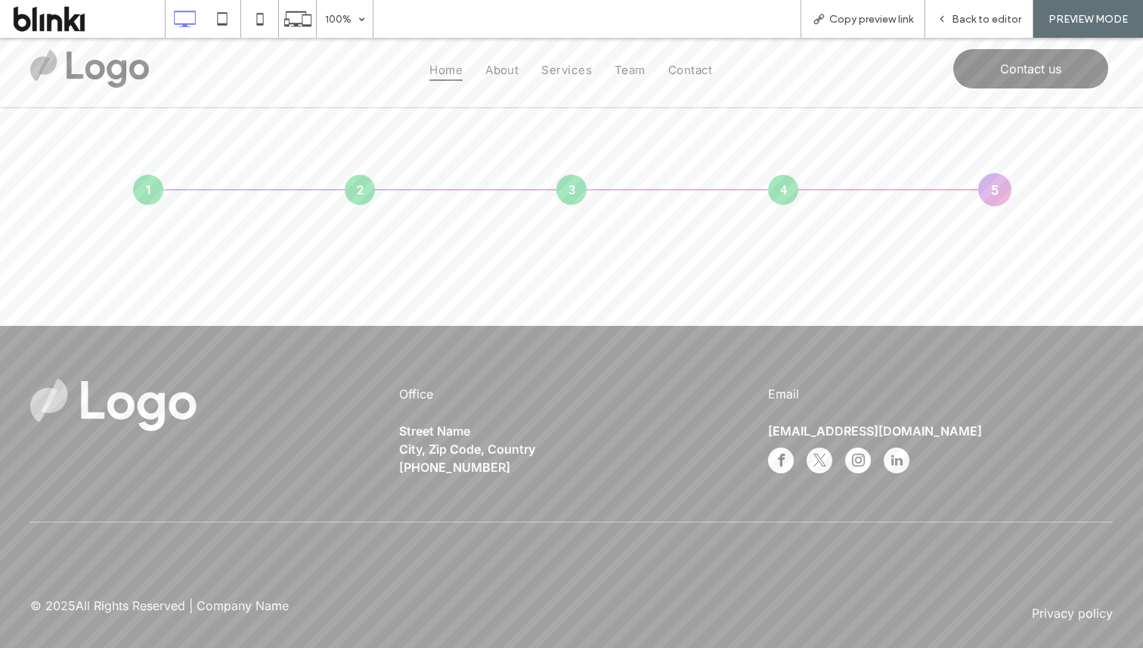
scroll to position [0, 0]
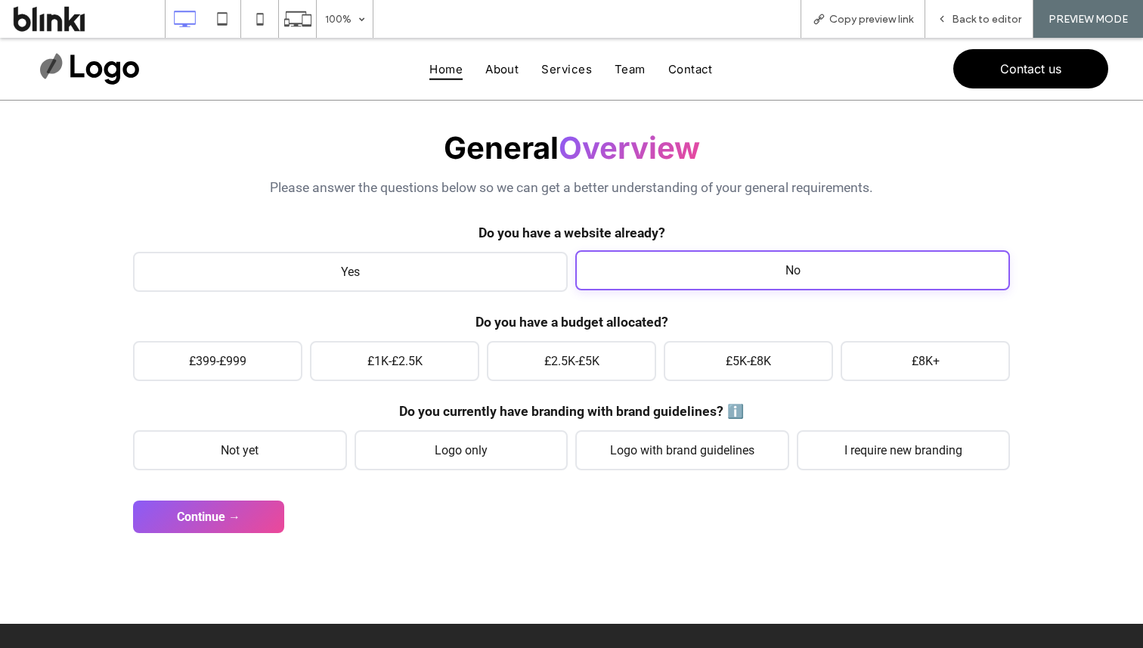
click at [643, 278] on span "No" at bounding box center [792, 270] width 435 height 40
click at [628, 281] on span "No" at bounding box center [792, 270] width 435 height 40
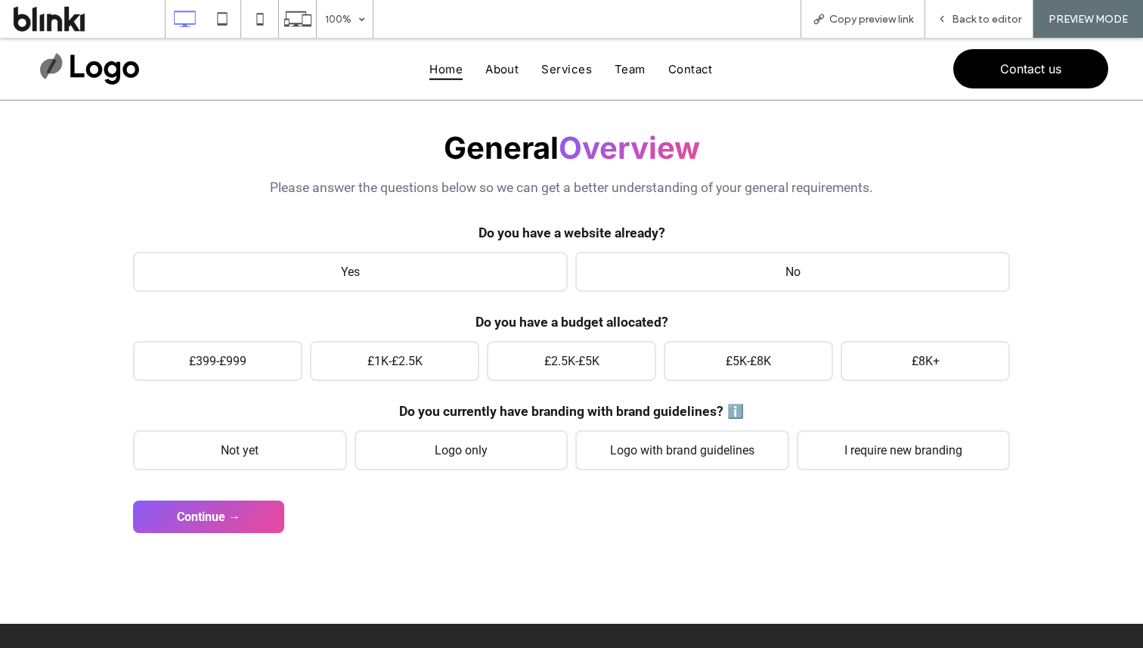
click at [53, 328] on div "1 2 3 4 5 General Overview Please answer the questions below so we can get a be…" at bounding box center [571, 301] width 1143 height 646
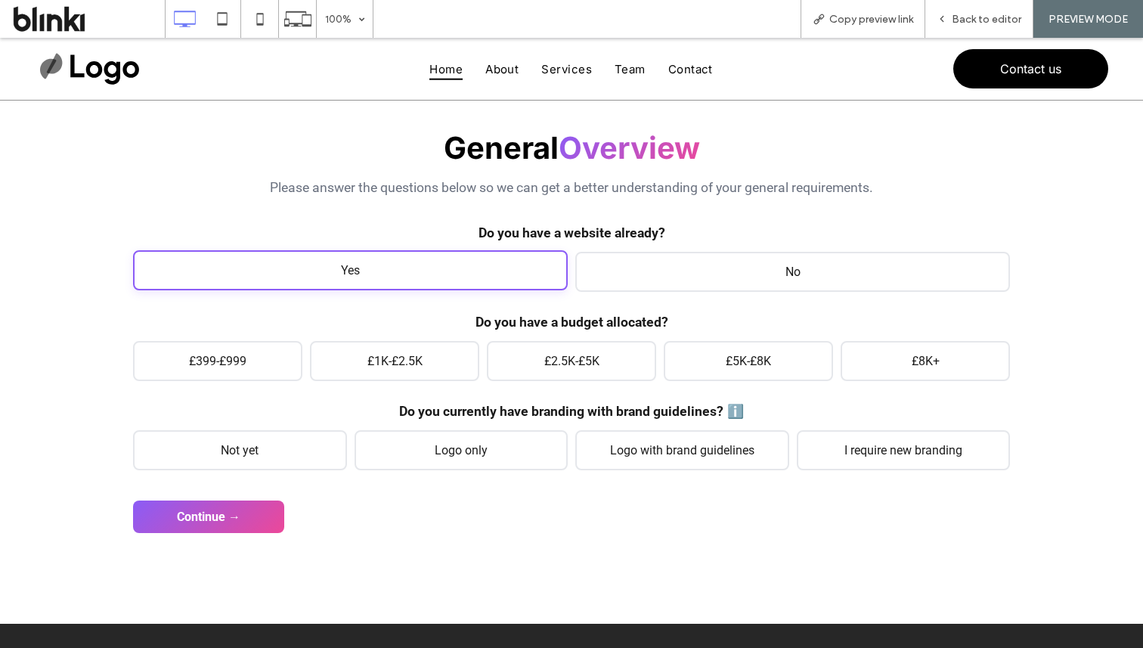
click at [255, 281] on span "Yes" at bounding box center [350, 270] width 435 height 40
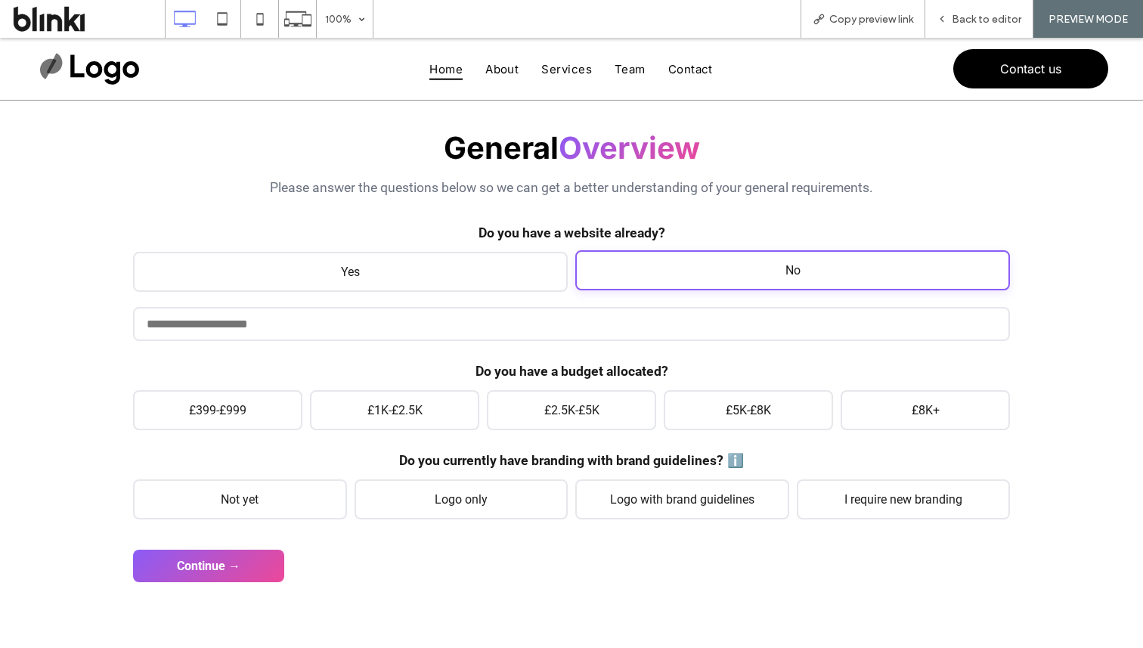
click at [612, 278] on span "No" at bounding box center [792, 270] width 435 height 40
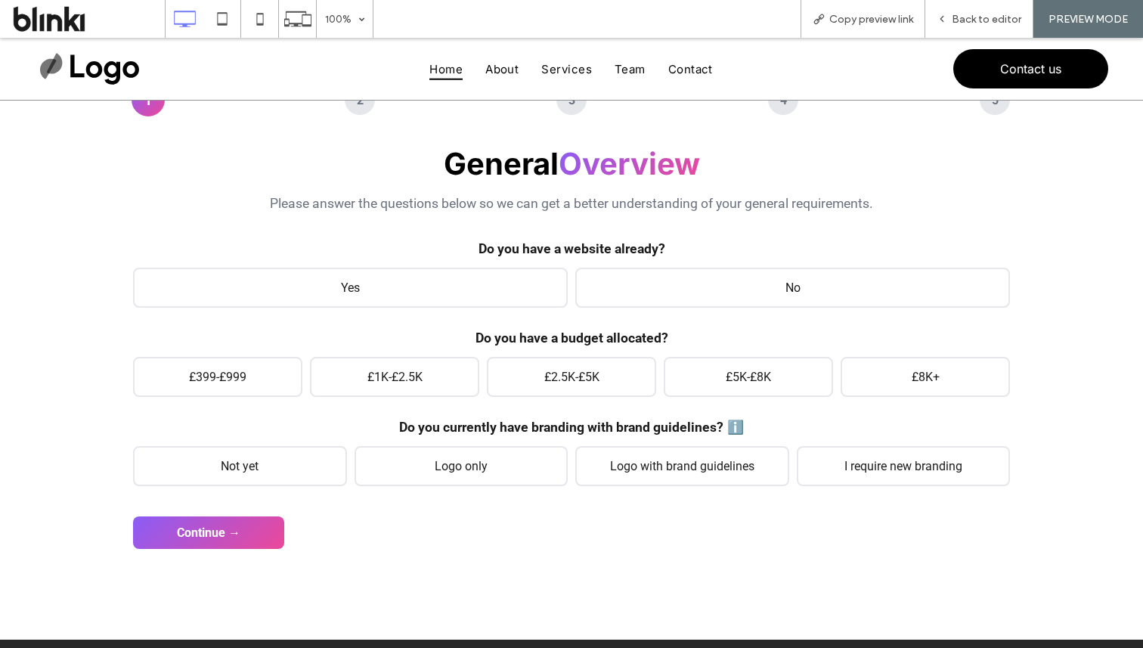
scroll to position [104, 0]
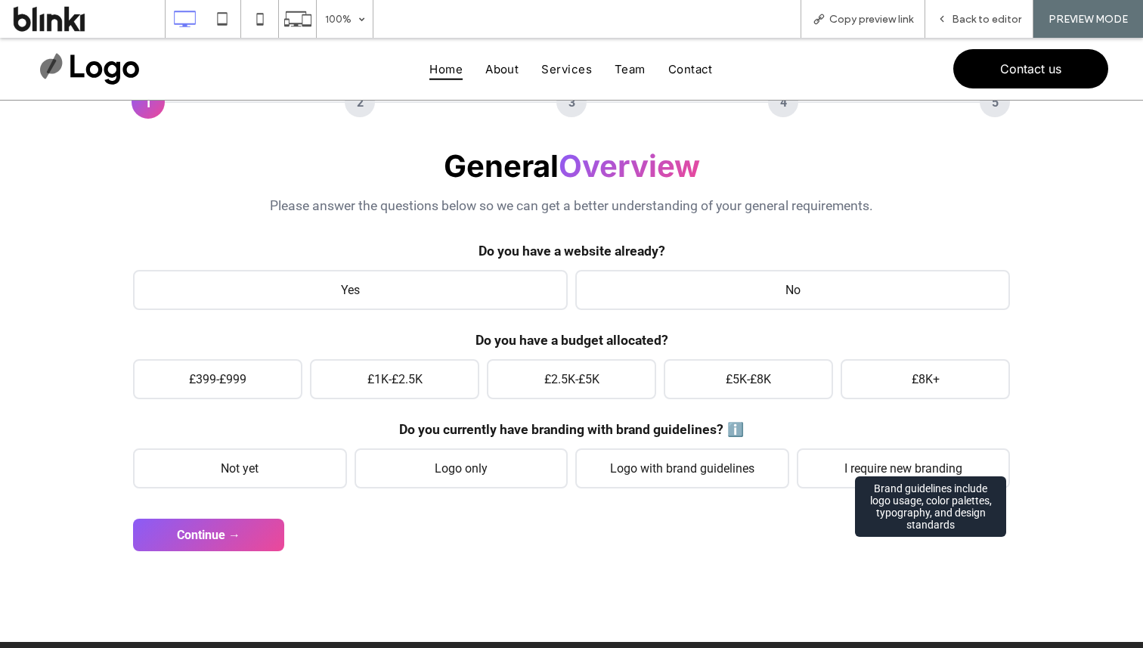
click at [744, 433] on span "ℹ️" at bounding box center [735, 429] width 17 height 15
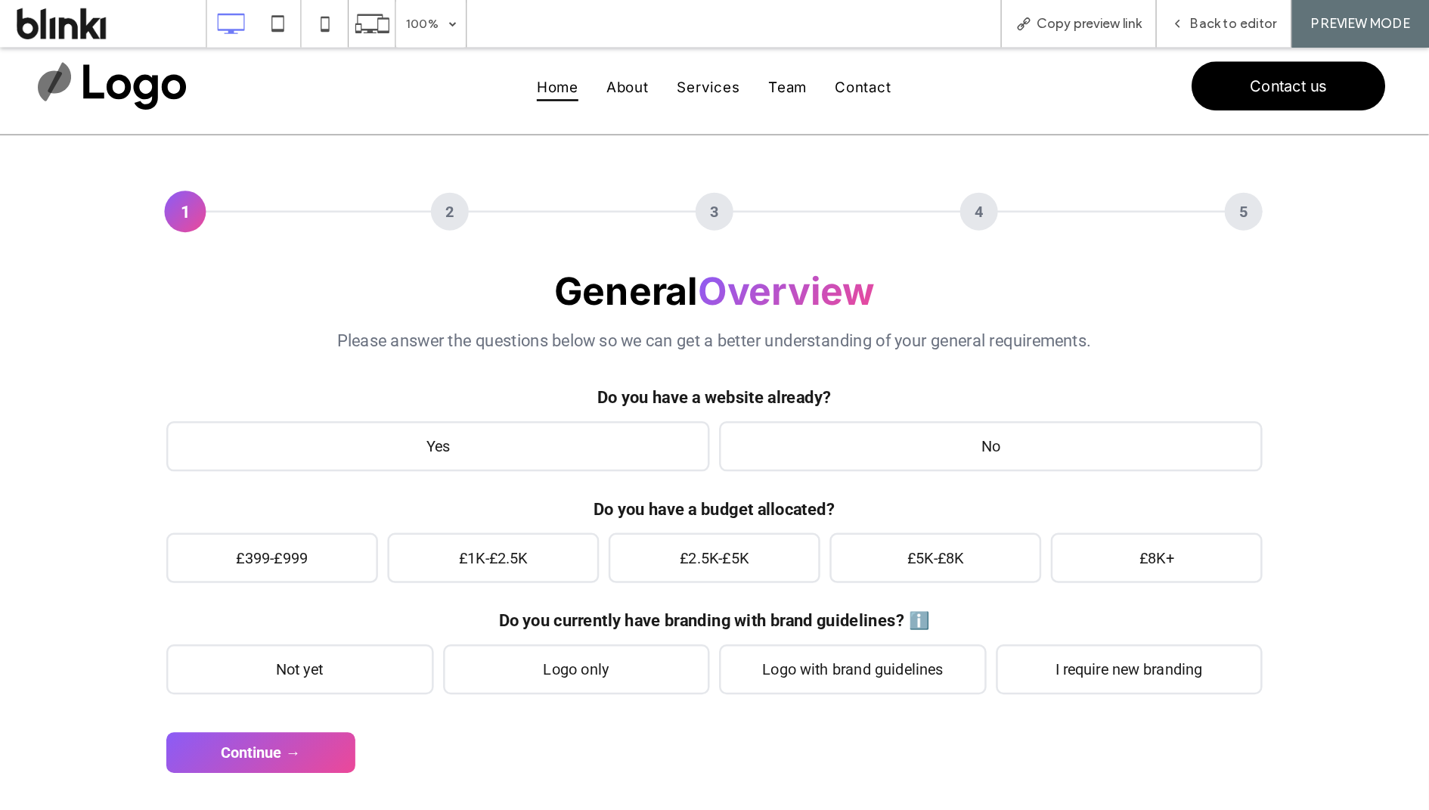
scroll to position [38, 0]
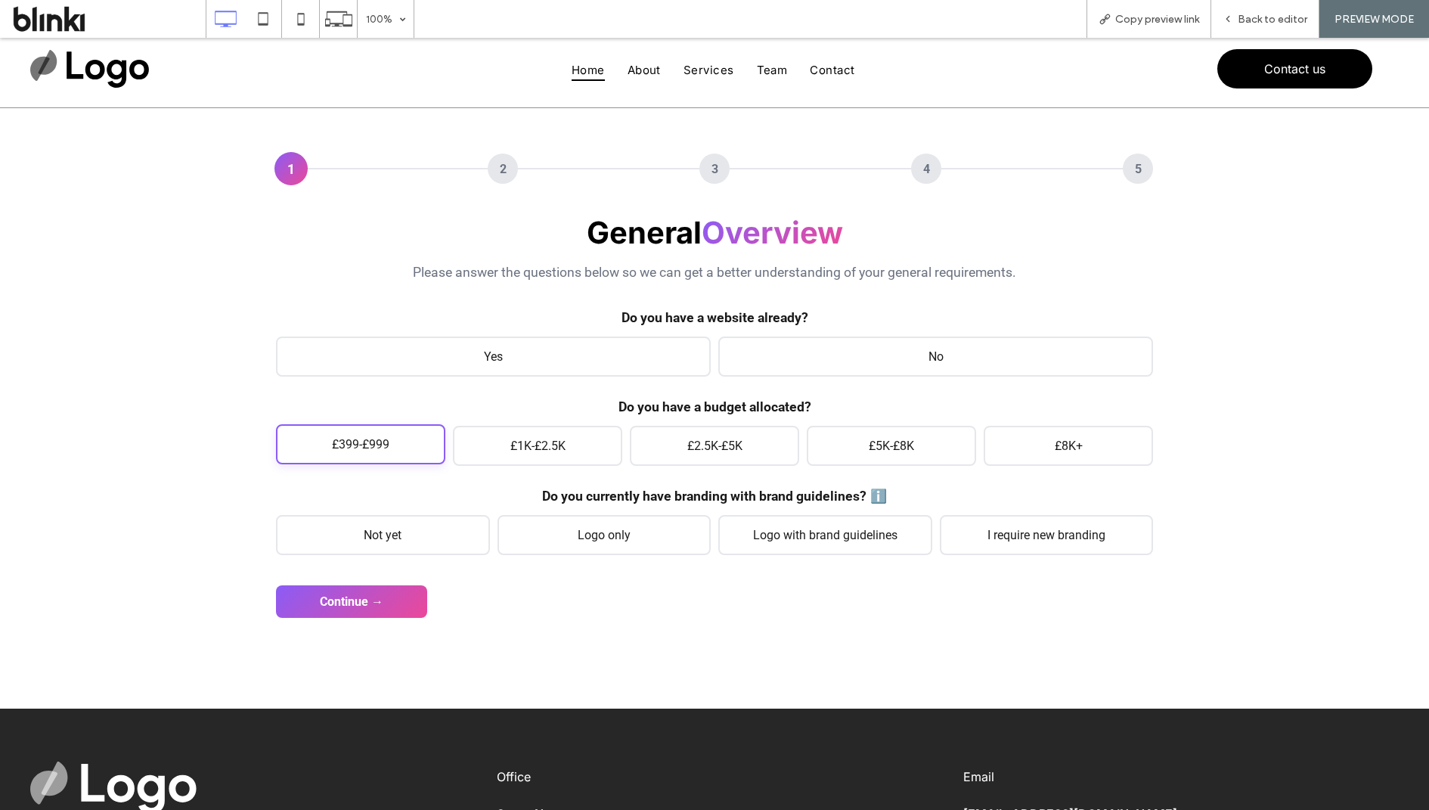
click at [389, 443] on span "£399-£999" at bounding box center [360, 444] width 169 height 40
click at [402, 524] on span "Not yet" at bounding box center [383, 533] width 214 height 40
click at [398, 585] on form "General Overview Please answer the questions below so we can get a better under…" at bounding box center [714, 416] width 877 height 404
click at [407, 598] on button "Continue →" at bounding box center [351, 600] width 151 height 33
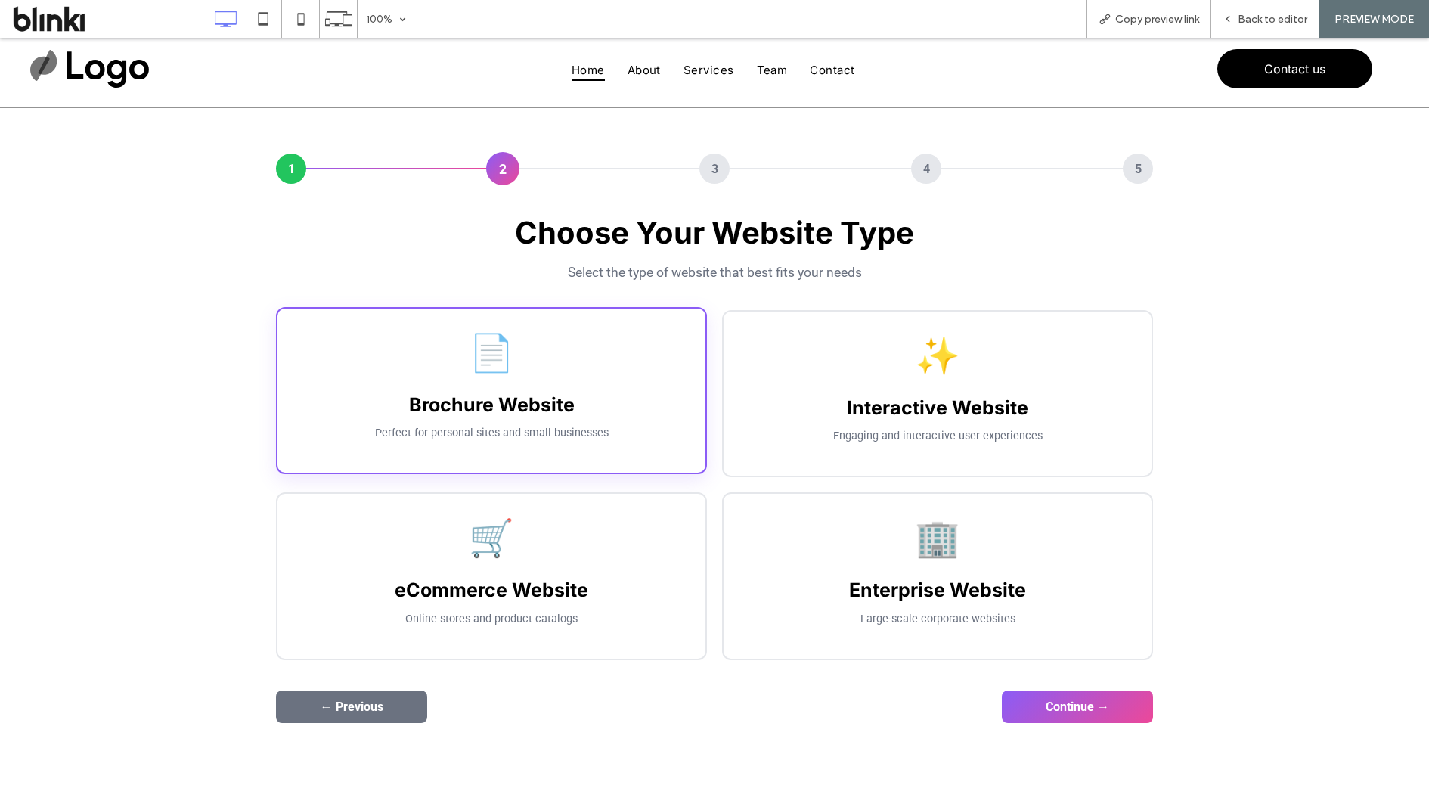
click at [612, 335] on div "📄" at bounding box center [492, 352] width 398 height 43
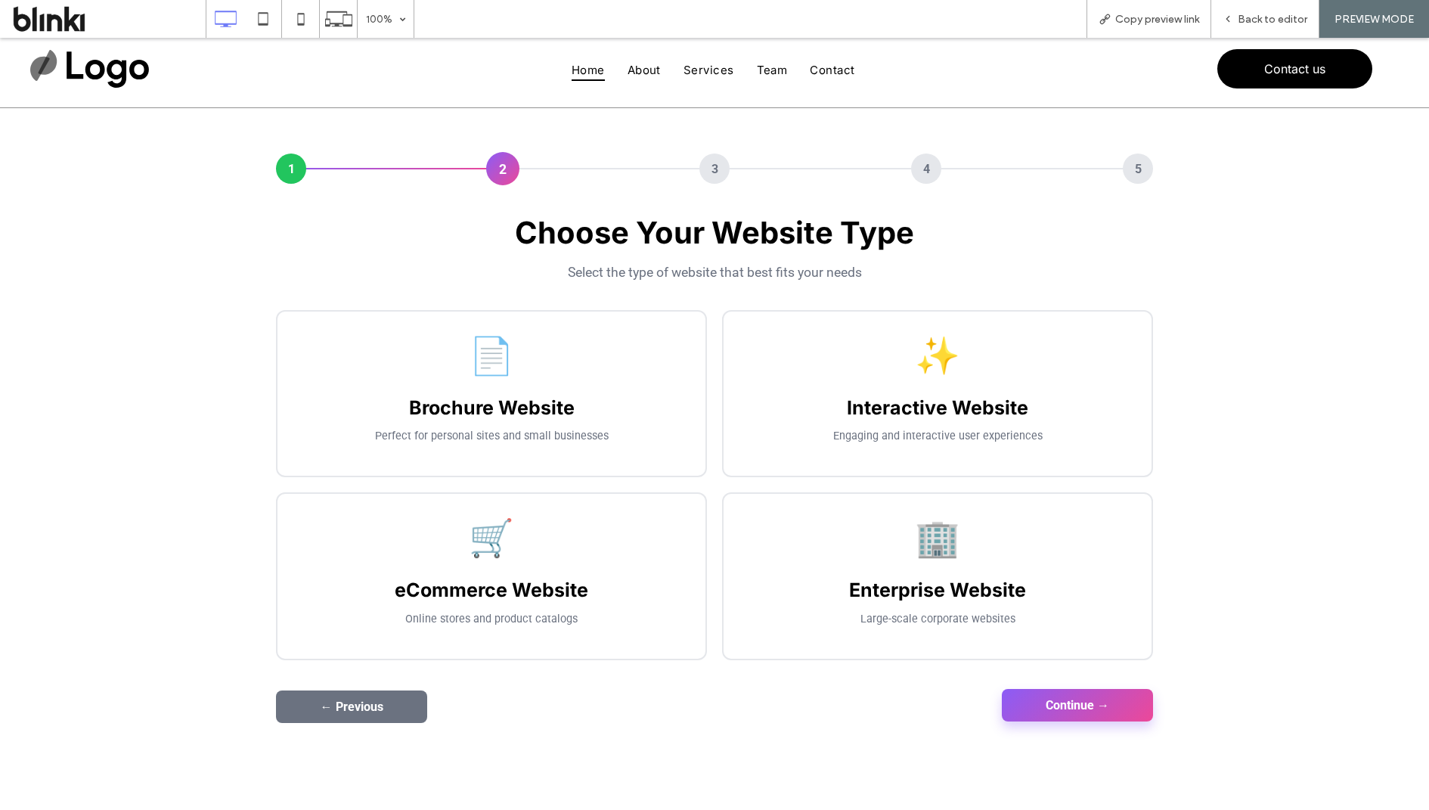
click at [1059, 647] on button "Continue →" at bounding box center [1077, 705] width 151 height 33
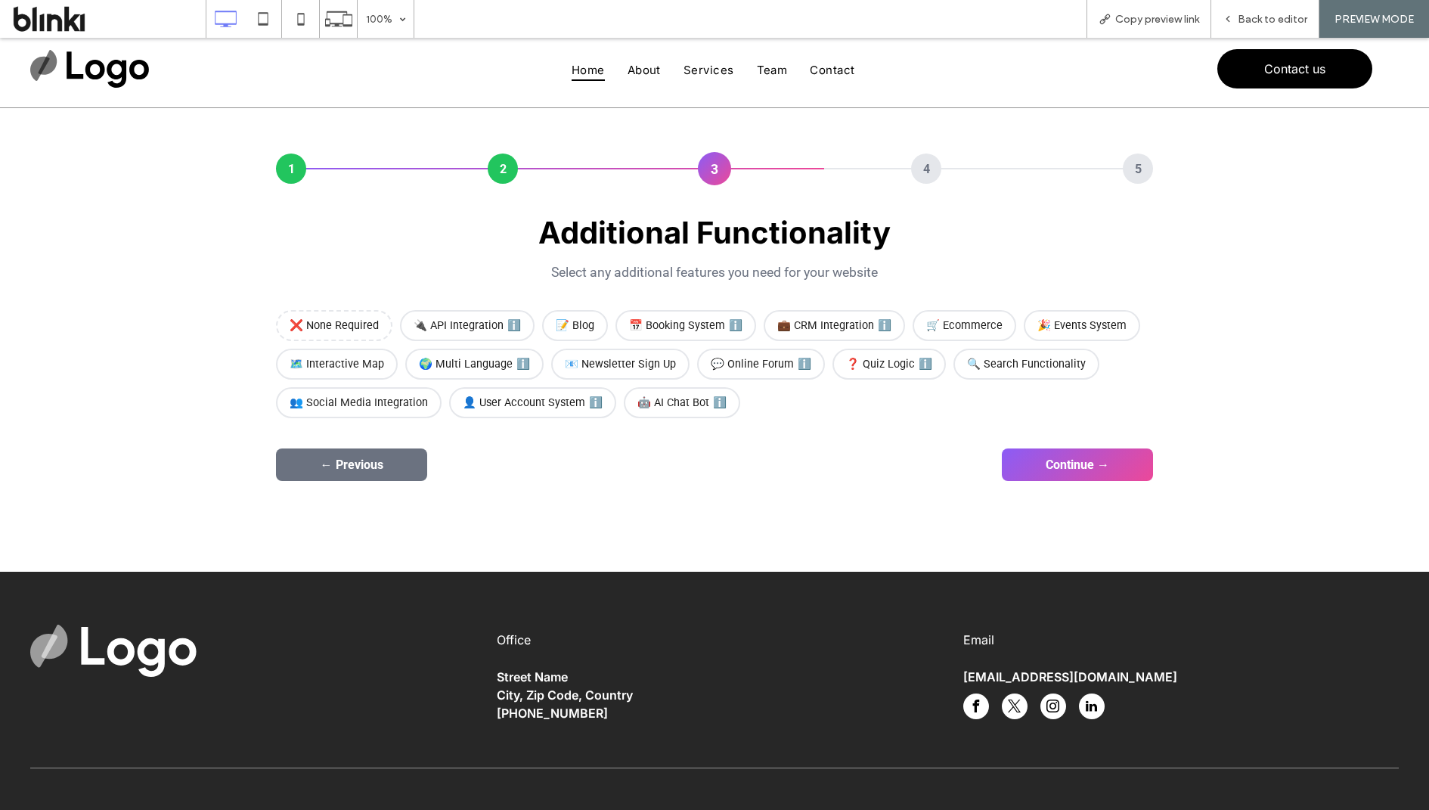
click at [702, 500] on div "1 2 3 4 5 General Overview Please answer the questions below so we can get a be…" at bounding box center [714, 317] width 1429 height 509
click at [361, 306] on div "Additional Functionality Select any additional features you need for your websi…" at bounding box center [714, 316] width 877 height 204
click at [371, 329] on span "❌ None Required" at bounding box center [334, 324] width 116 height 31
click at [1036, 467] on button "Continue →" at bounding box center [1077, 463] width 151 height 33
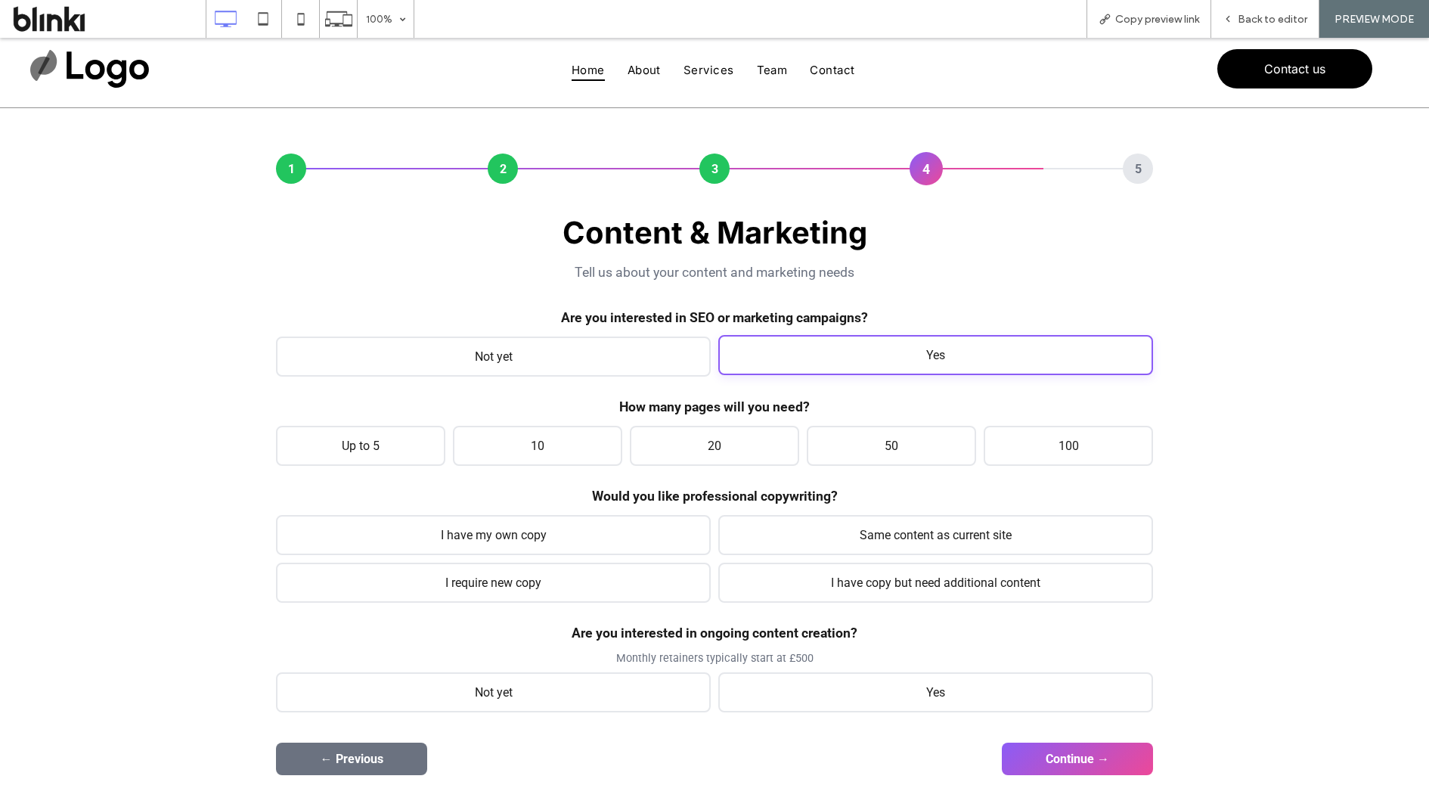
click at [764, 355] on span "Yes" at bounding box center [935, 355] width 435 height 40
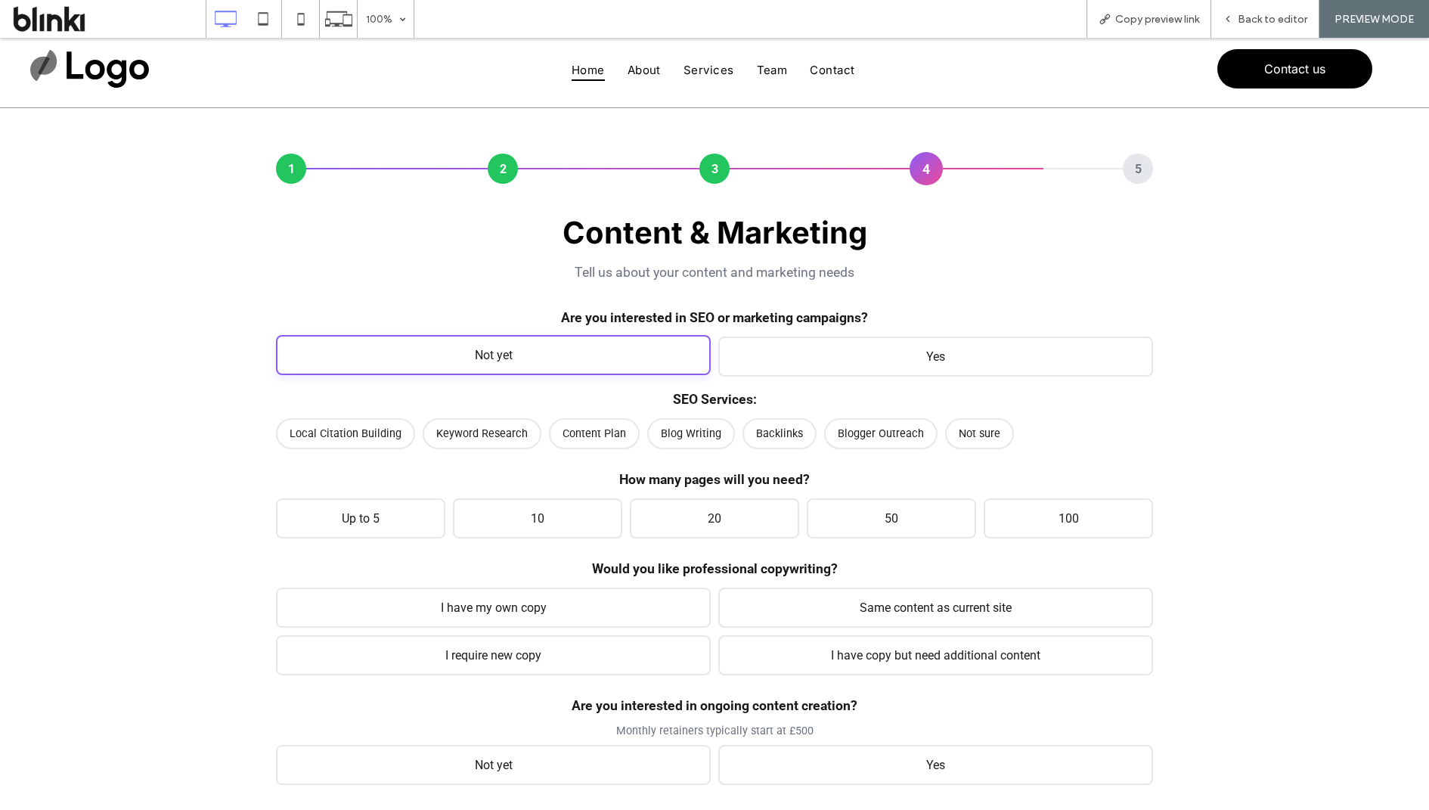
click at [508, 348] on span "Not yet" at bounding box center [493, 355] width 435 height 40
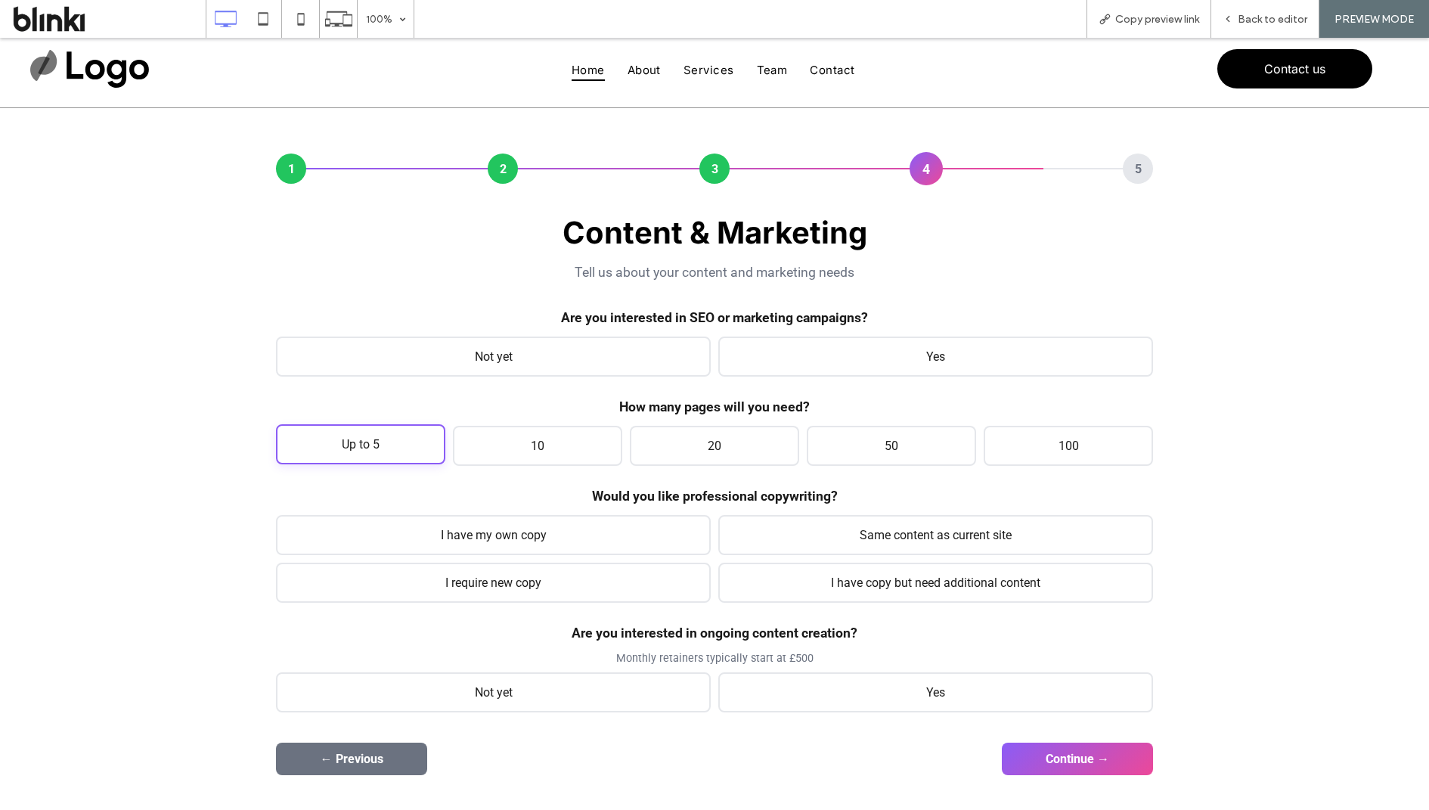
click at [405, 430] on span "Up to 5" at bounding box center [360, 444] width 169 height 40
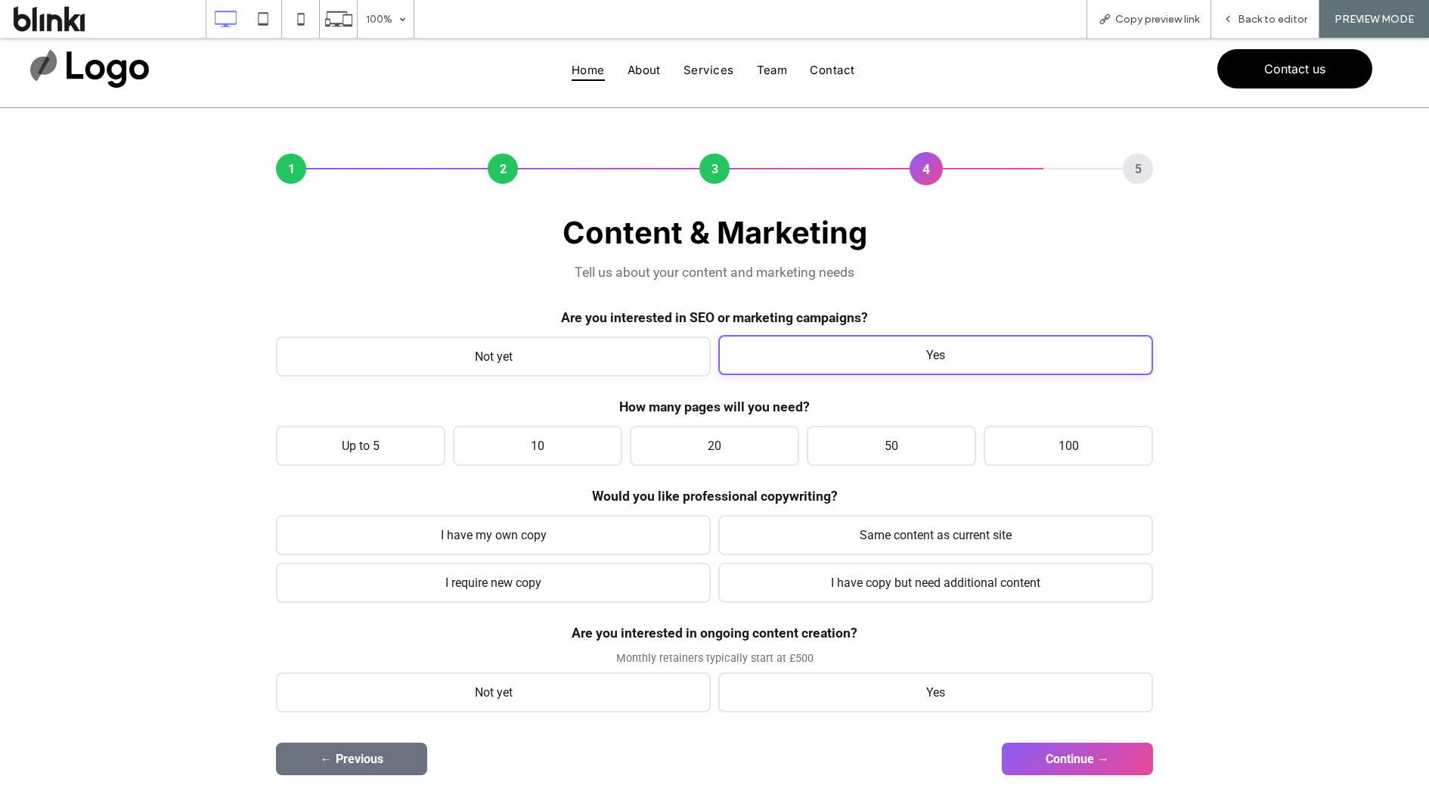
click at [952, 364] on span "Yes" at bounding box center [935, 355] width 435 height 40
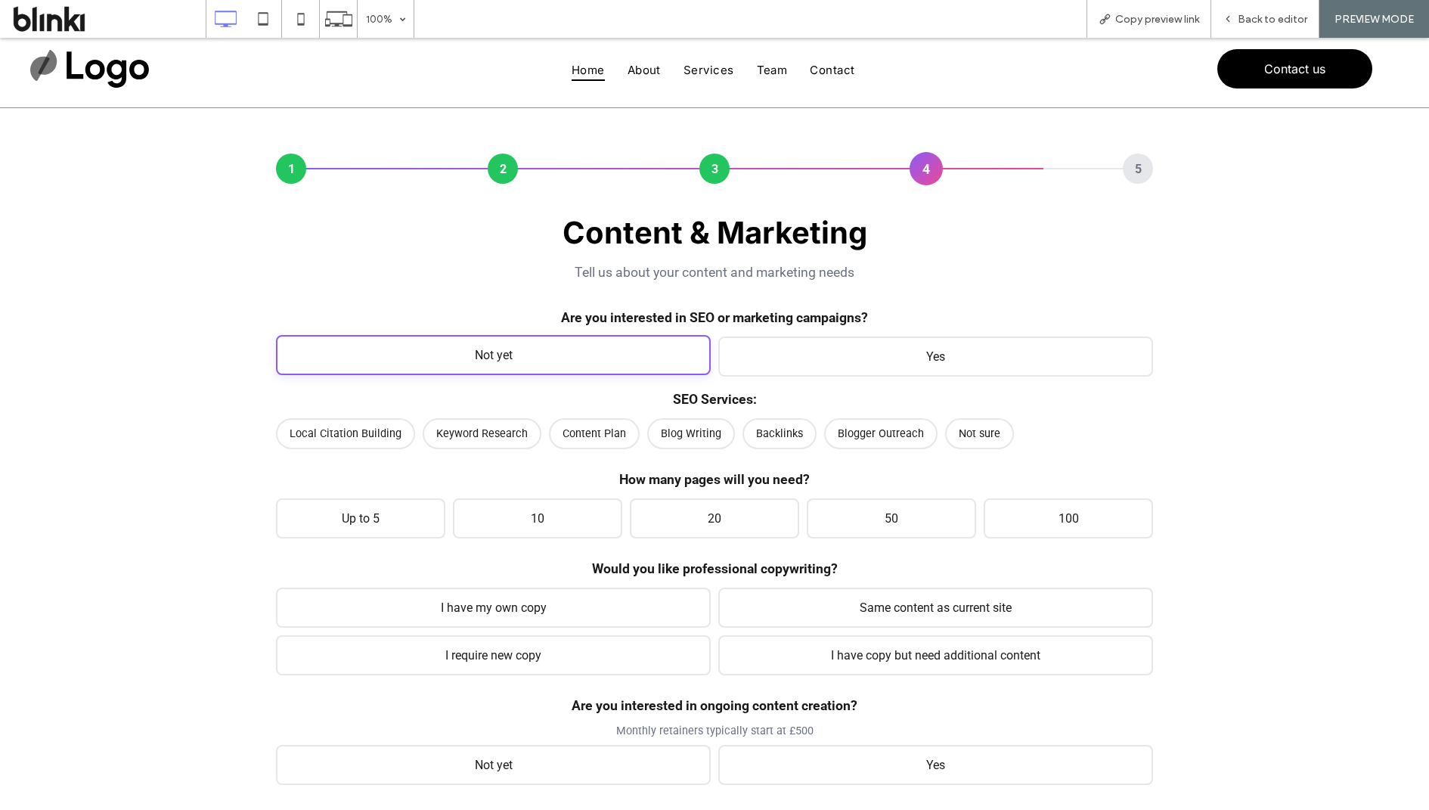
click at [634, 357] on span "Not yet" at bounding box center [493, 355] width 435 height 40
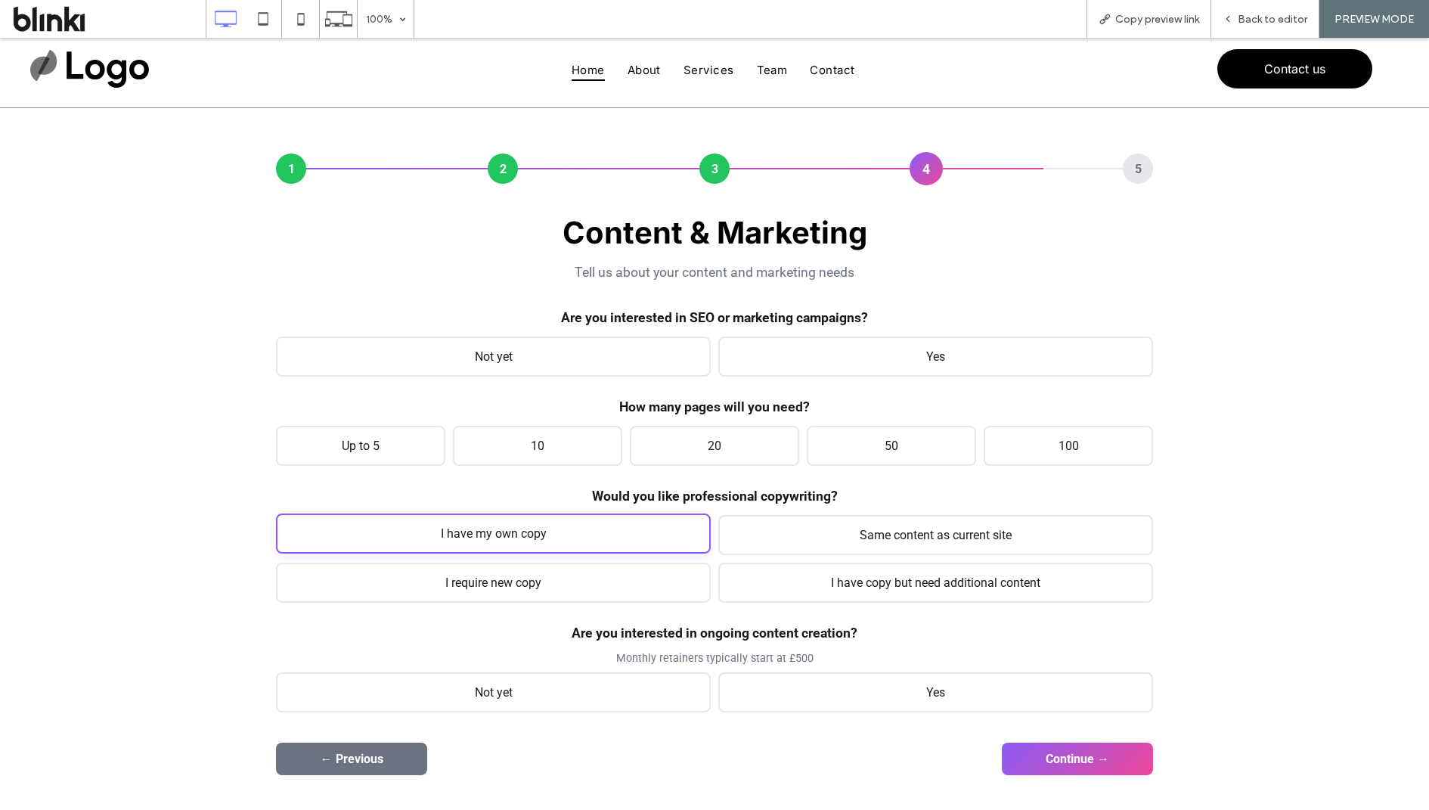
click at [442, 530] on span "I have my own copy" at bounding box center [493, 533] width 435 height 40
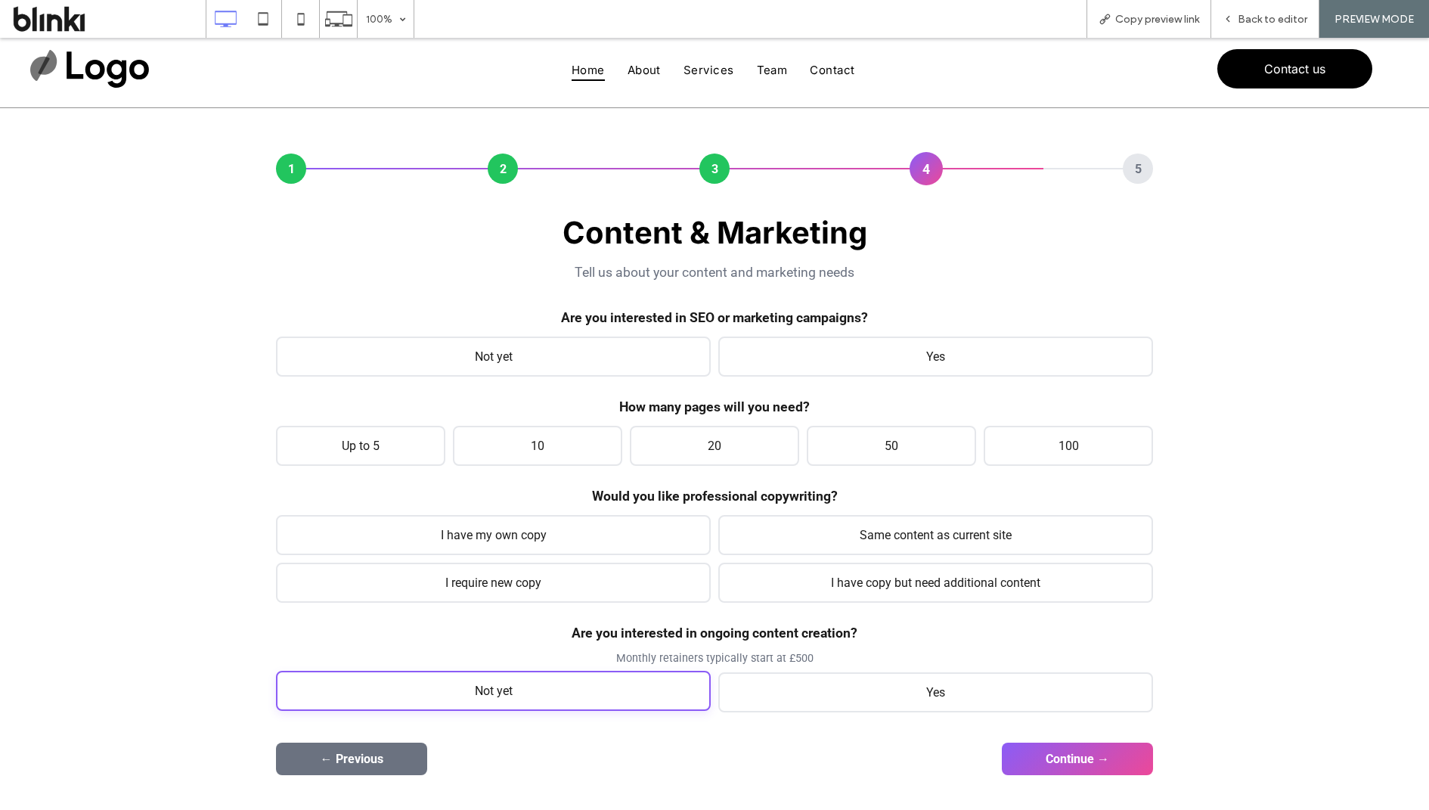
click at [481, 647] on span "Not yet" at bounding box center [493, 691] width 435 height 40
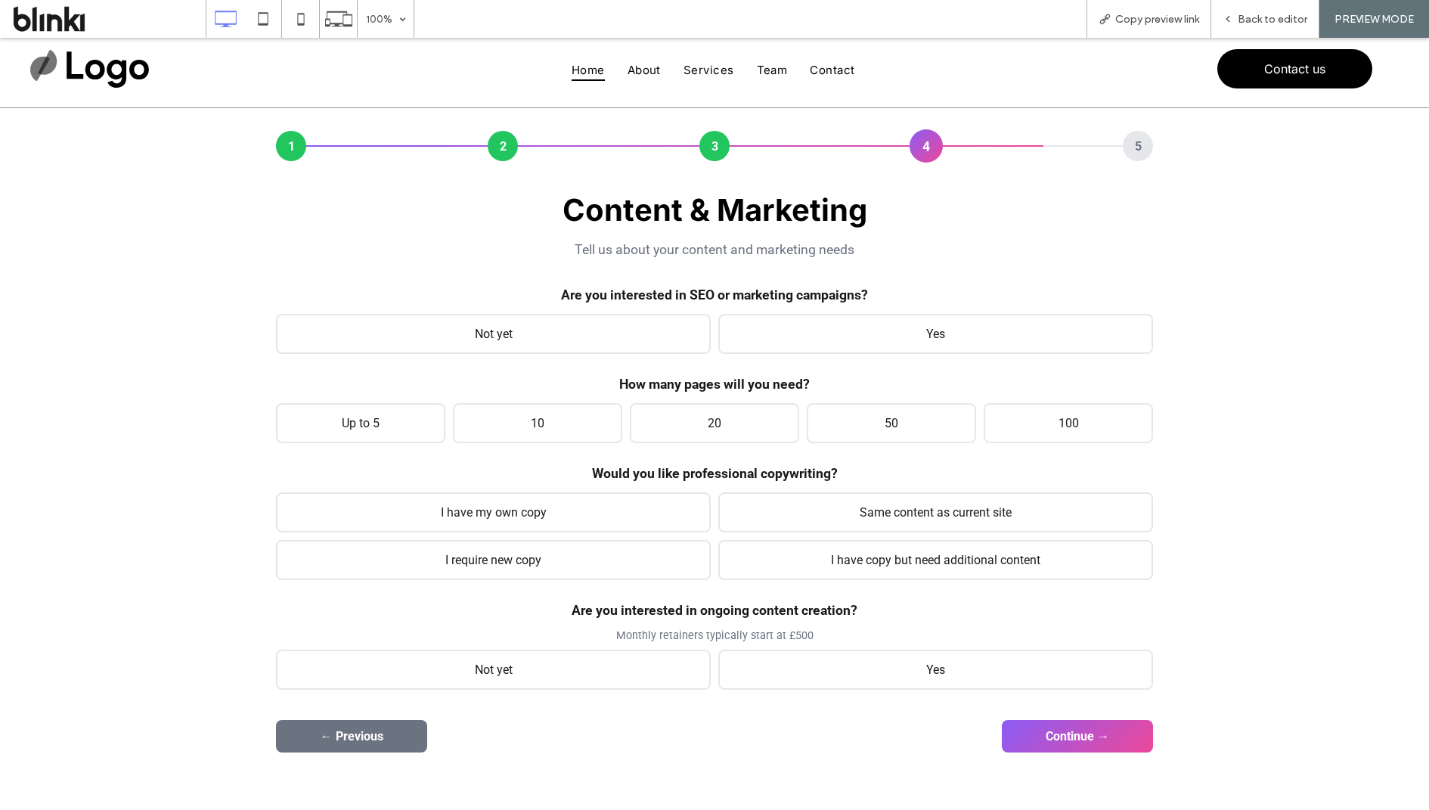
scroll to position [62, 0]
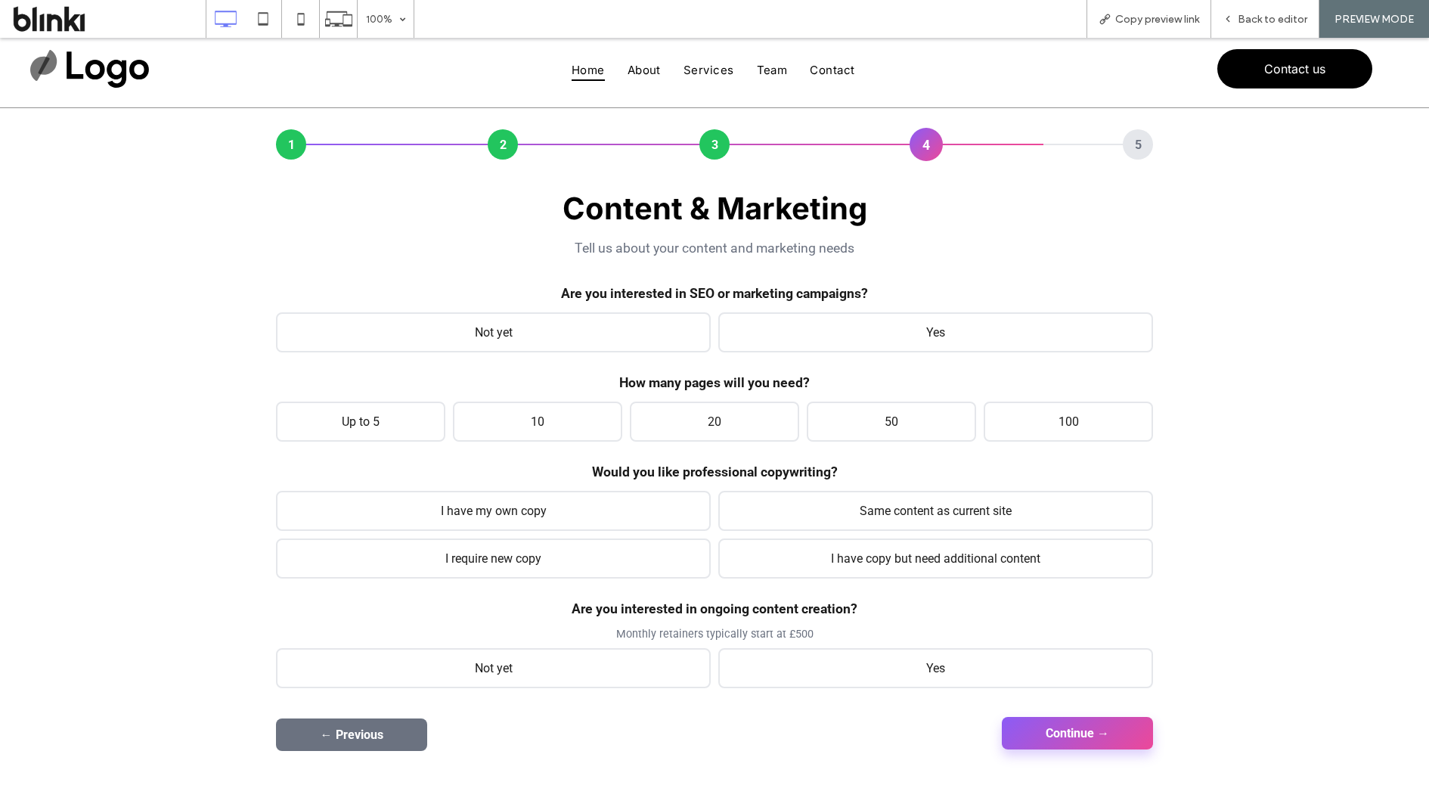
click at [1107, 647] on button "Continue →" at bounding box center [1077, 733] width 151 height 33
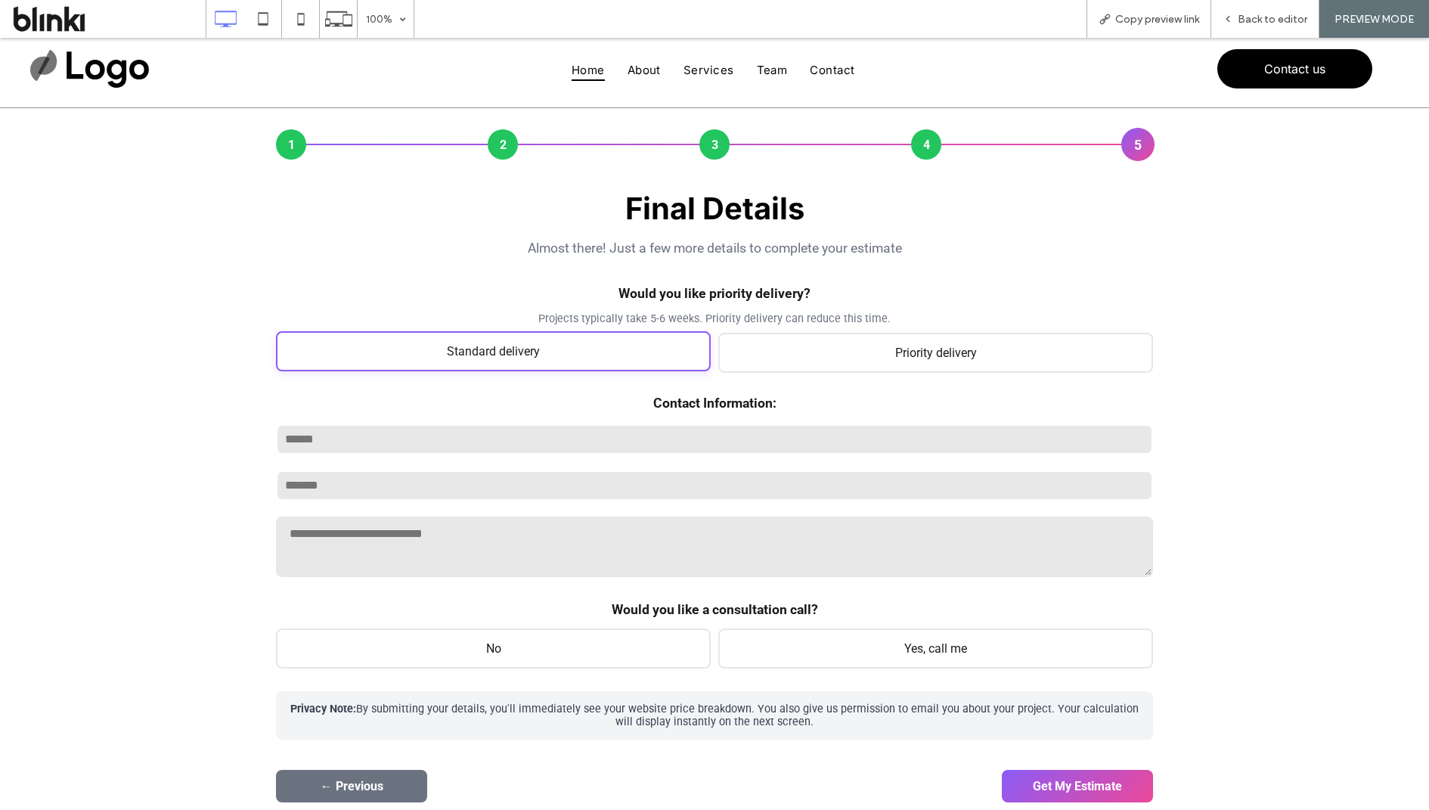
click at [687, 363] on span "Standard delivery" at bounding box center [493, 351] width 435 height 40
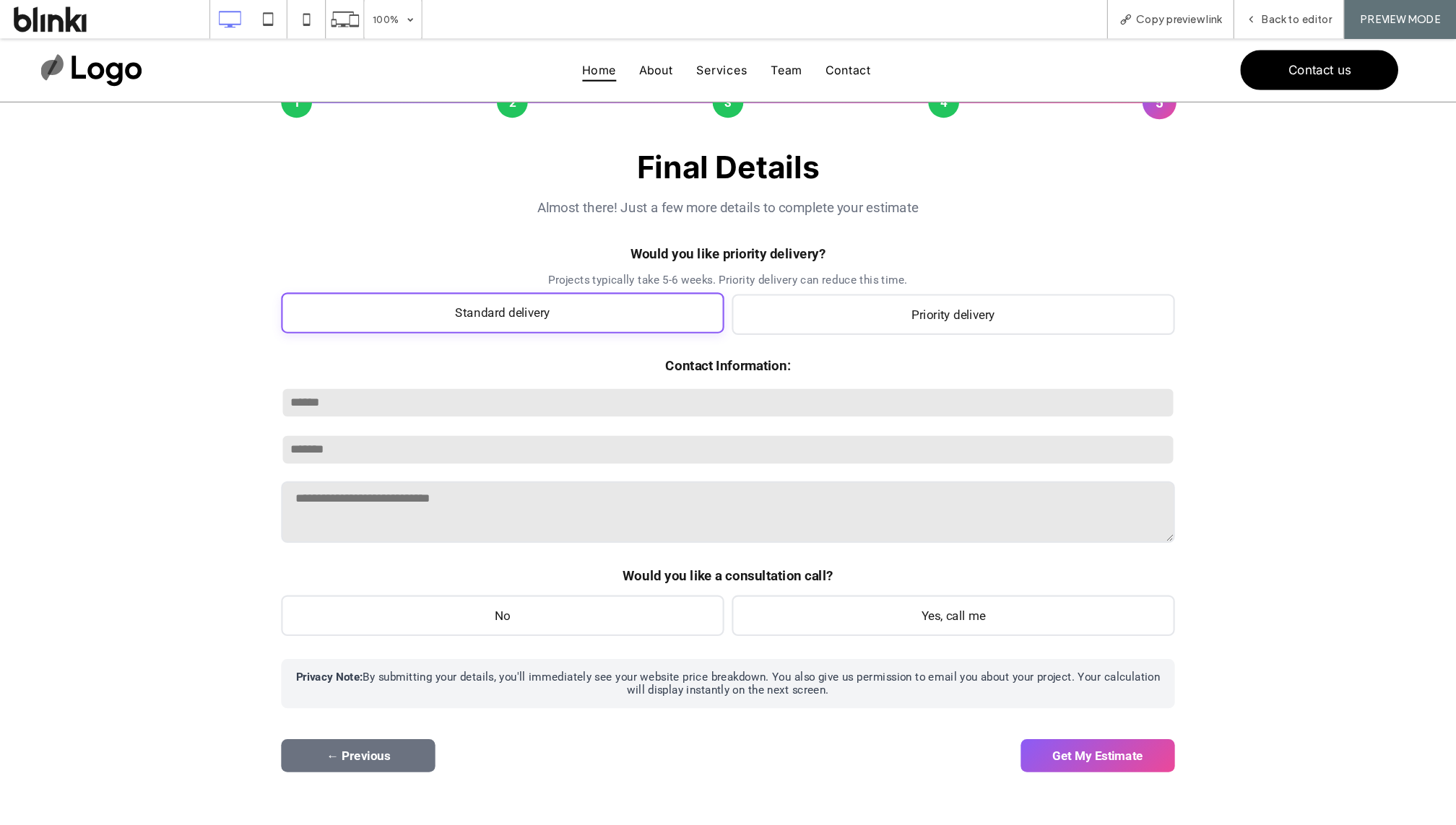
scroll to position [116, 0]
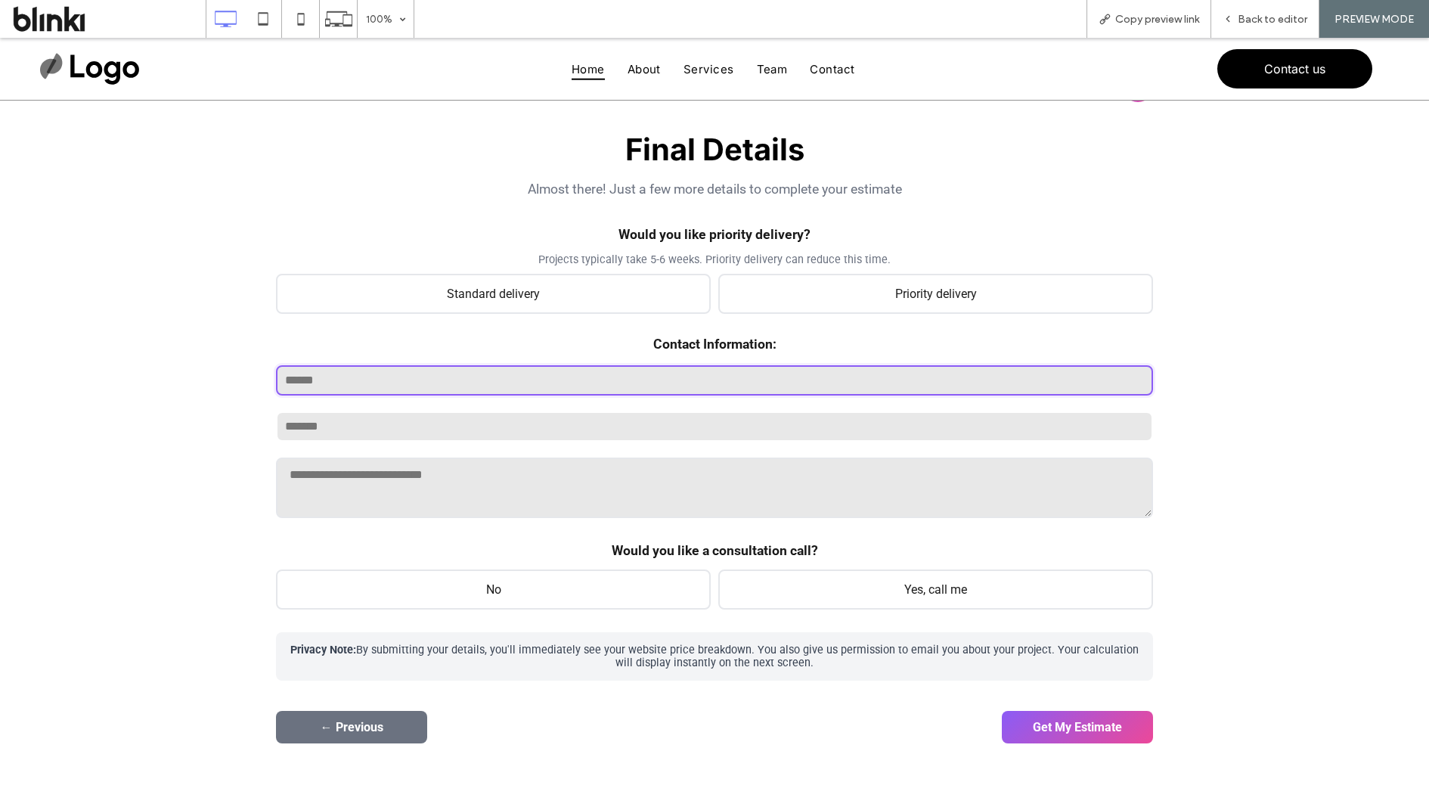
click at [691, 383] on input "text" at bounding box center [714, 380] width 877 height 30
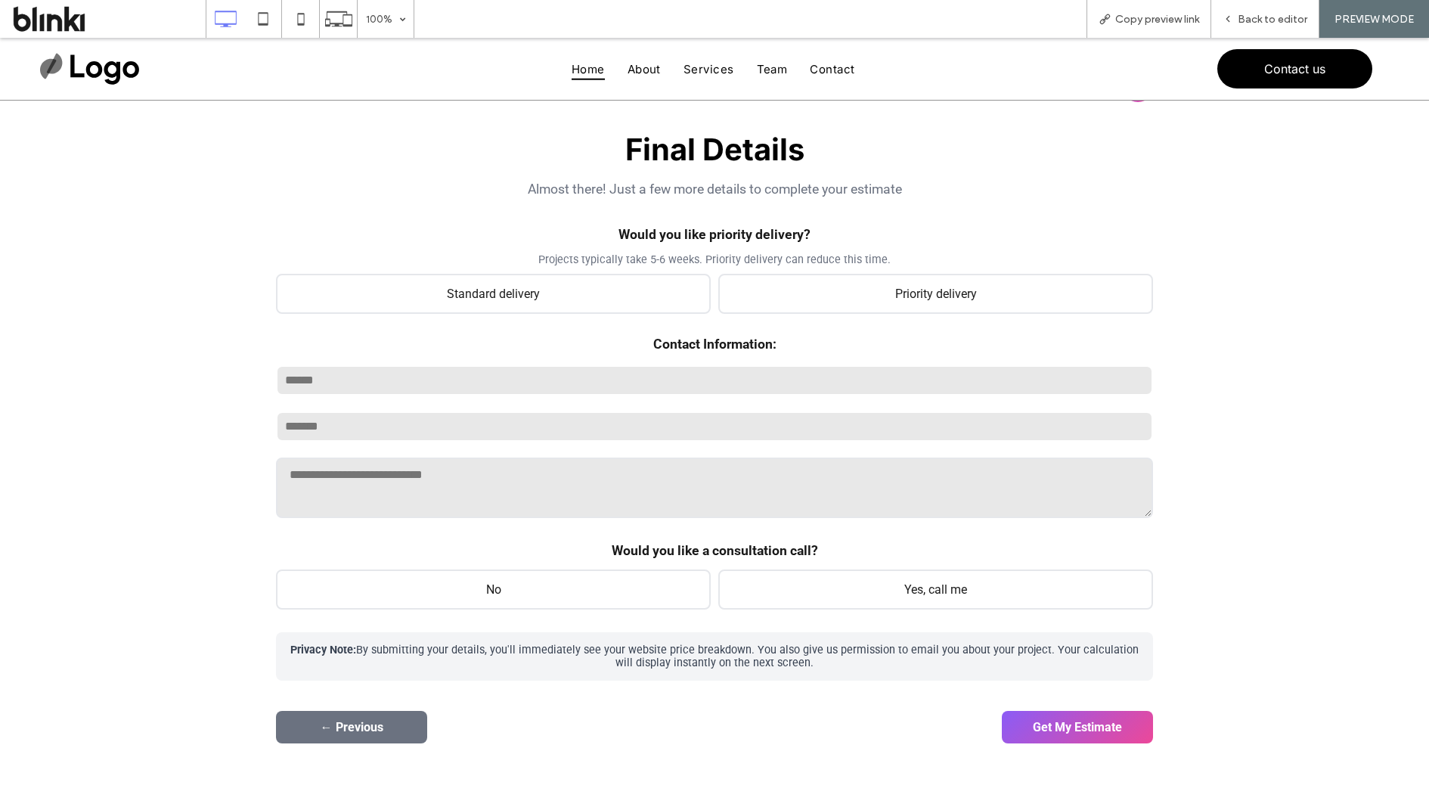
click at [1143, 276] on div "1 2 3 4 5 General Overview Please answer the questions below so we can get a be…" at bounding box center [714, 407] width 1429 height 854
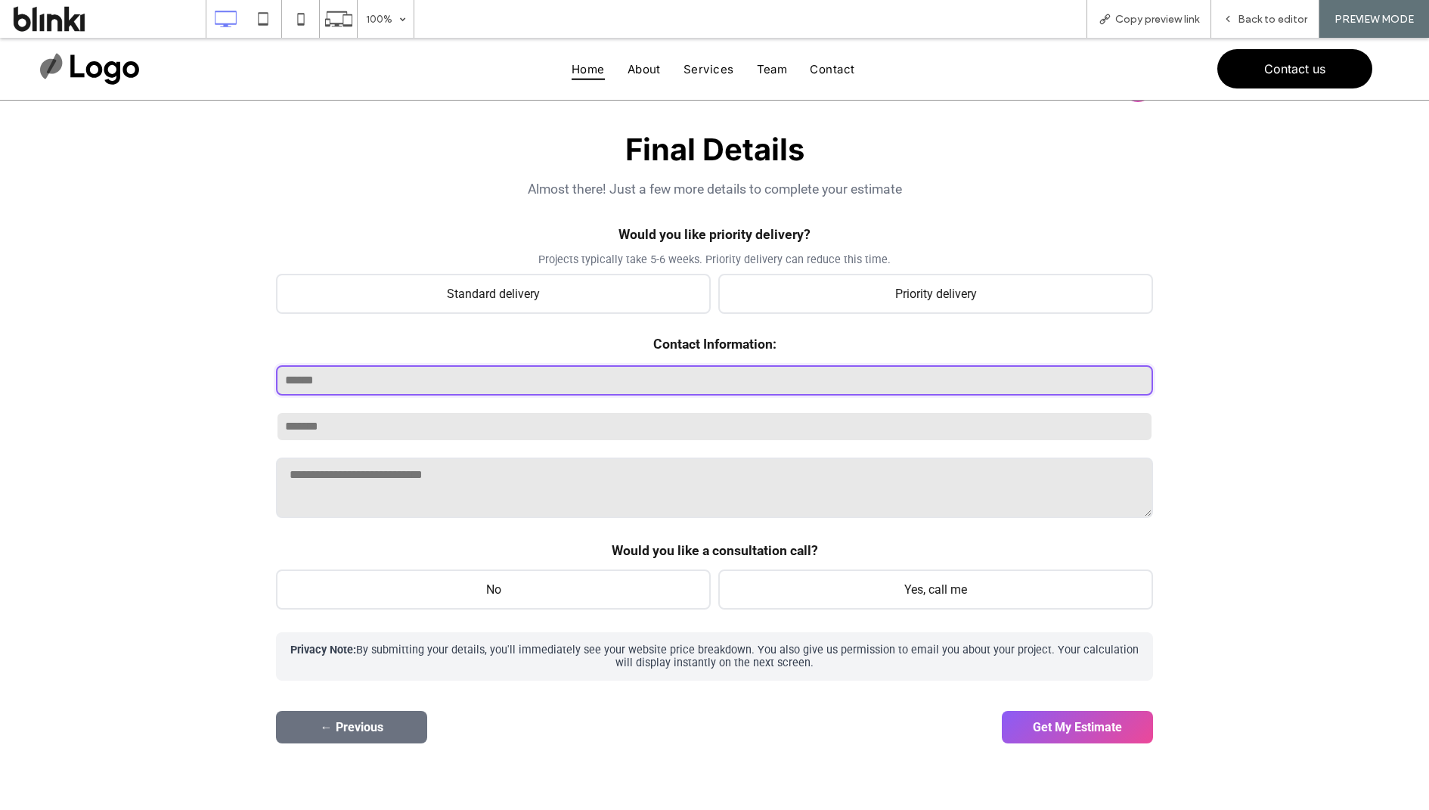
click at [812, 389] on input "text" at bounding box center [714, 380] width 877 height 30
type input "****"
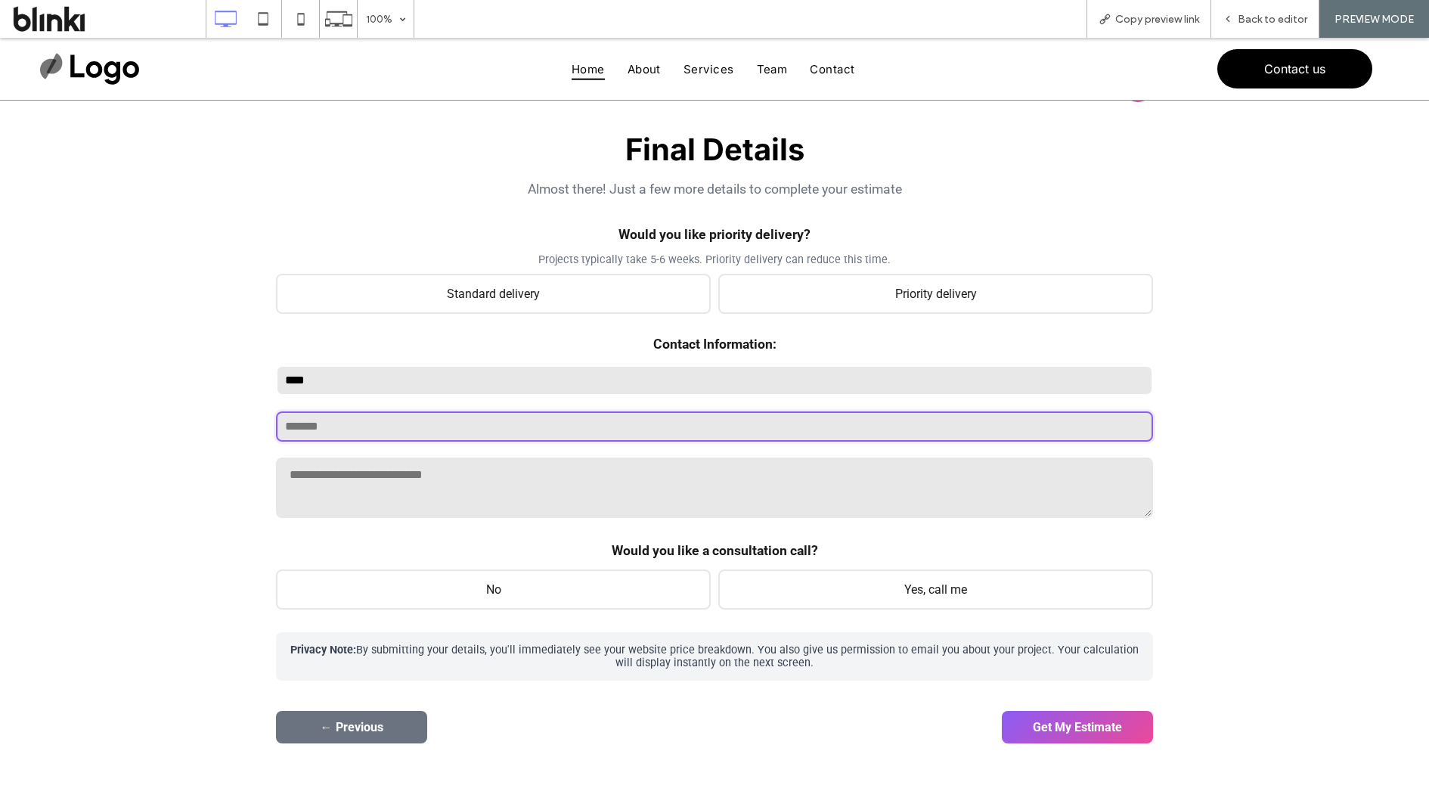
click at [534, 429] on input "email" at bounding box center [714, 426] width 877 height 30
paste input "**********"
type input "**********"
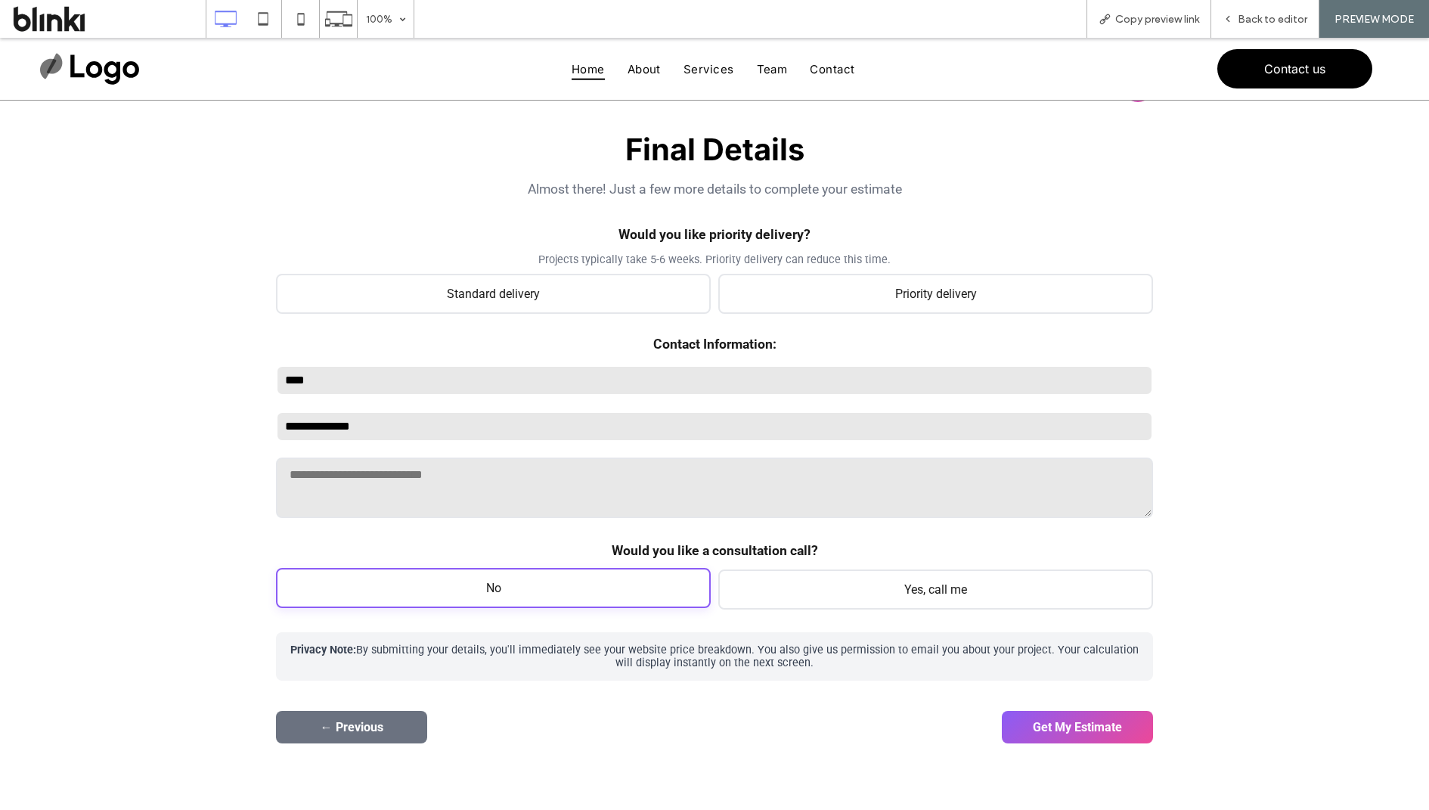
click at [542, 584] on span "No" at bounding box center [493, 588] width 435 height 40
click at [1073, 647] on button "Get My Estimate" at bounding box center [1077, 725] width 151 height 33
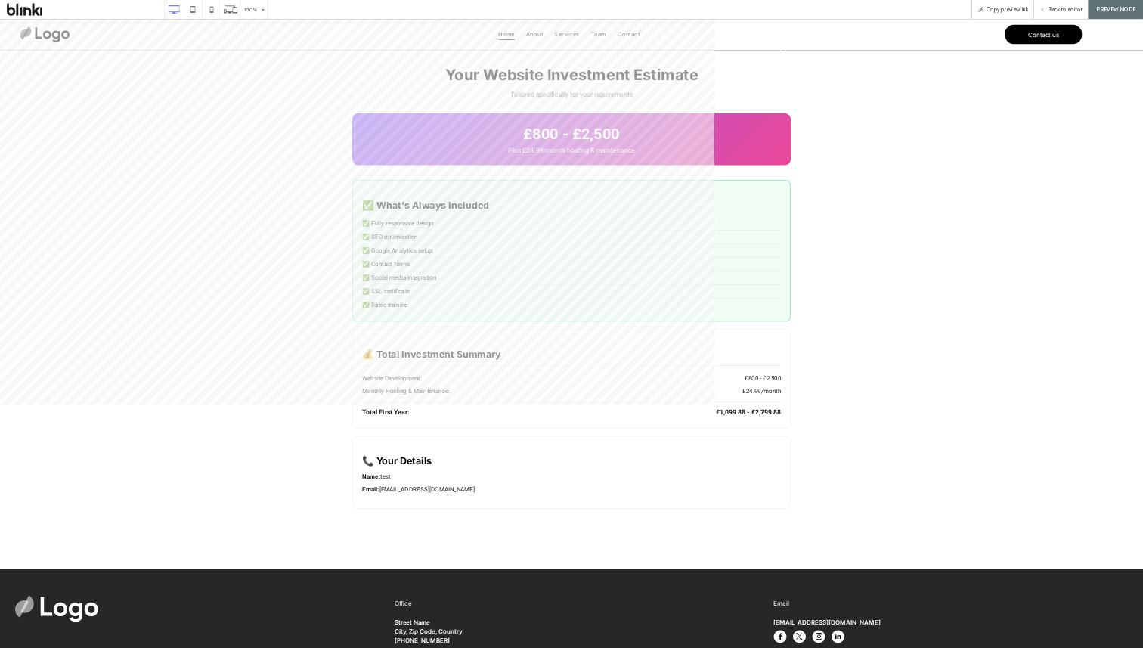
scroll to position [0, 0]
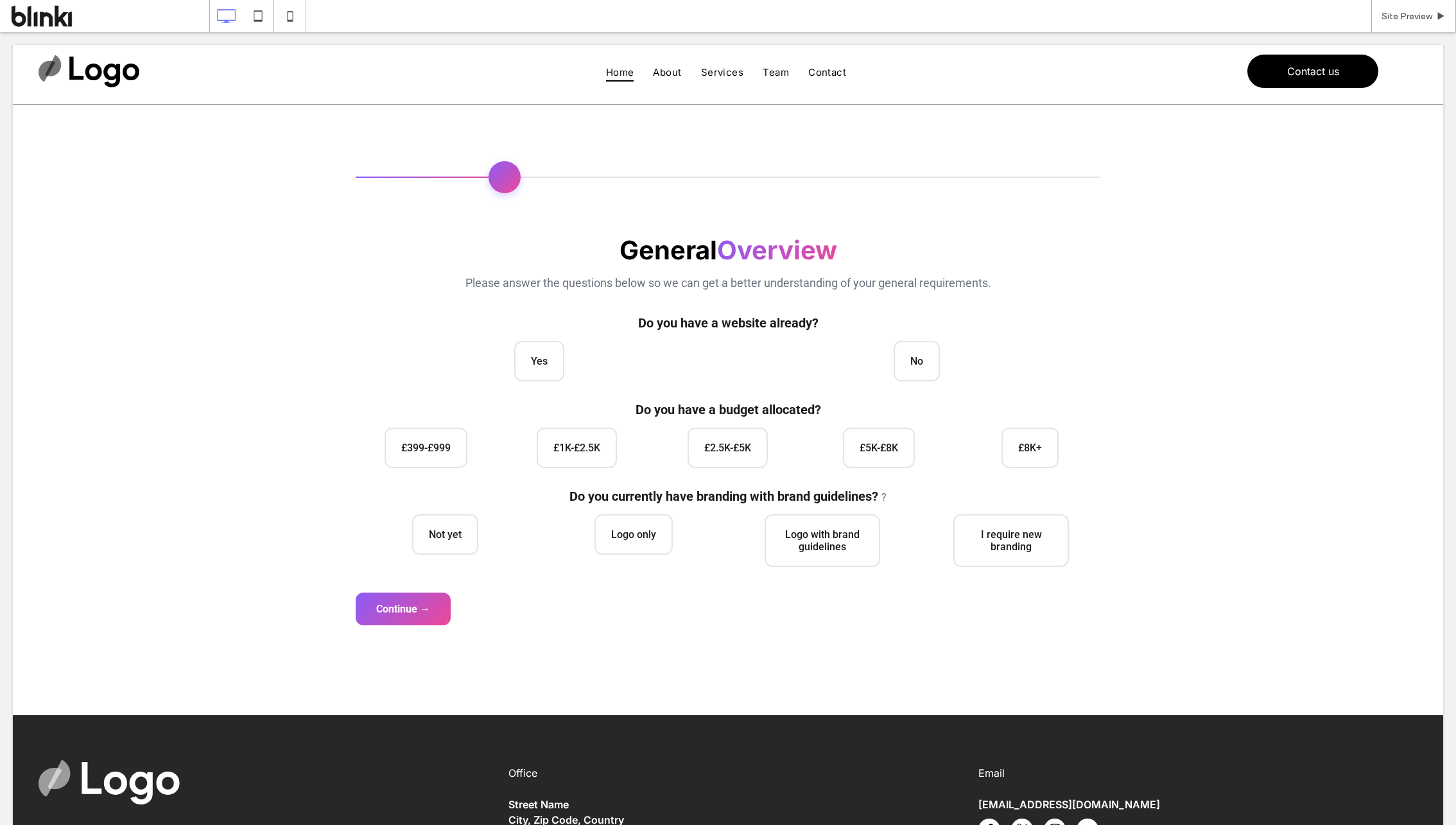
scroll to position [29, 0]
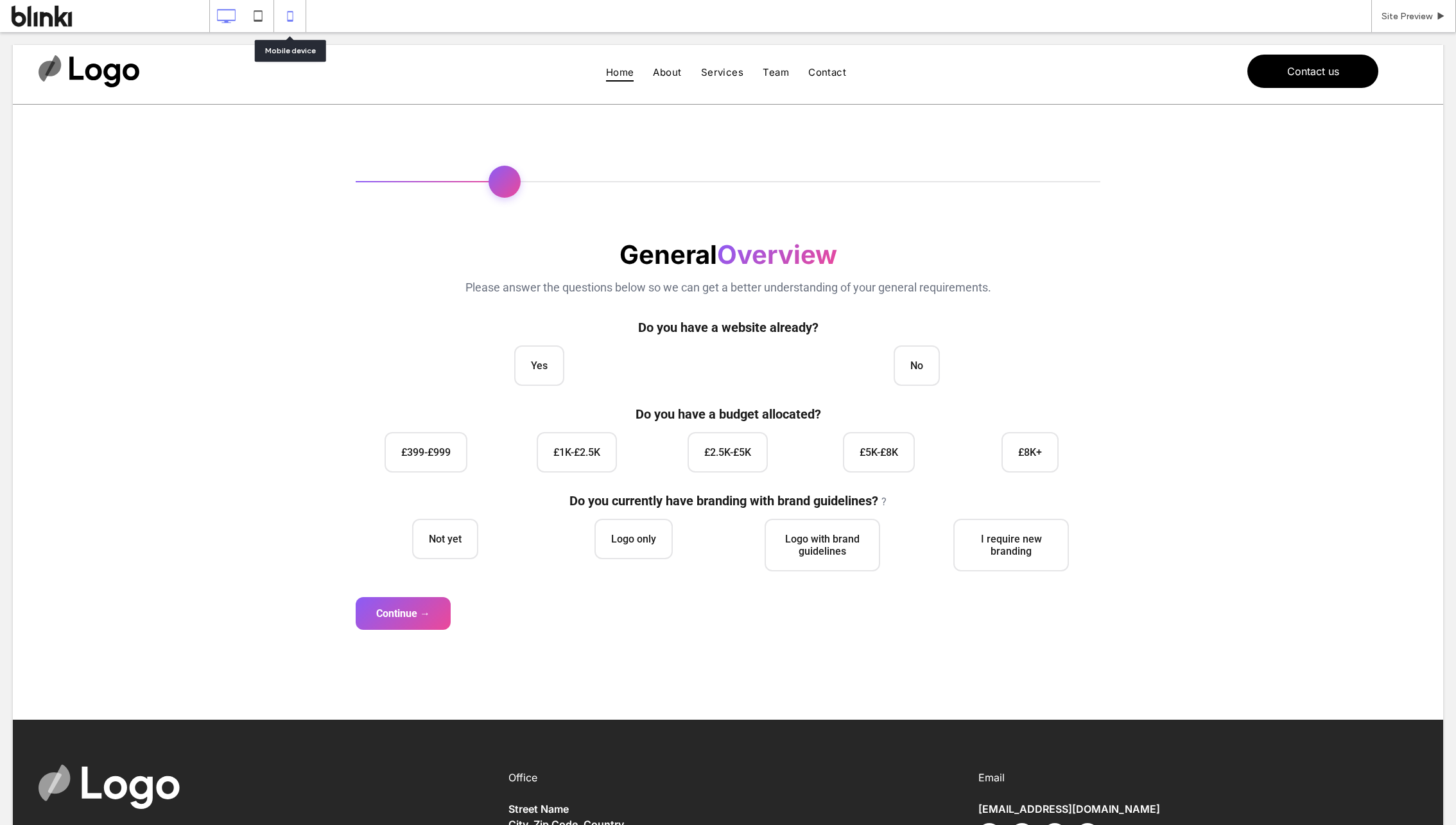
click at [289, 17] on icon at bounding box center [290, 16] width 25 height 25
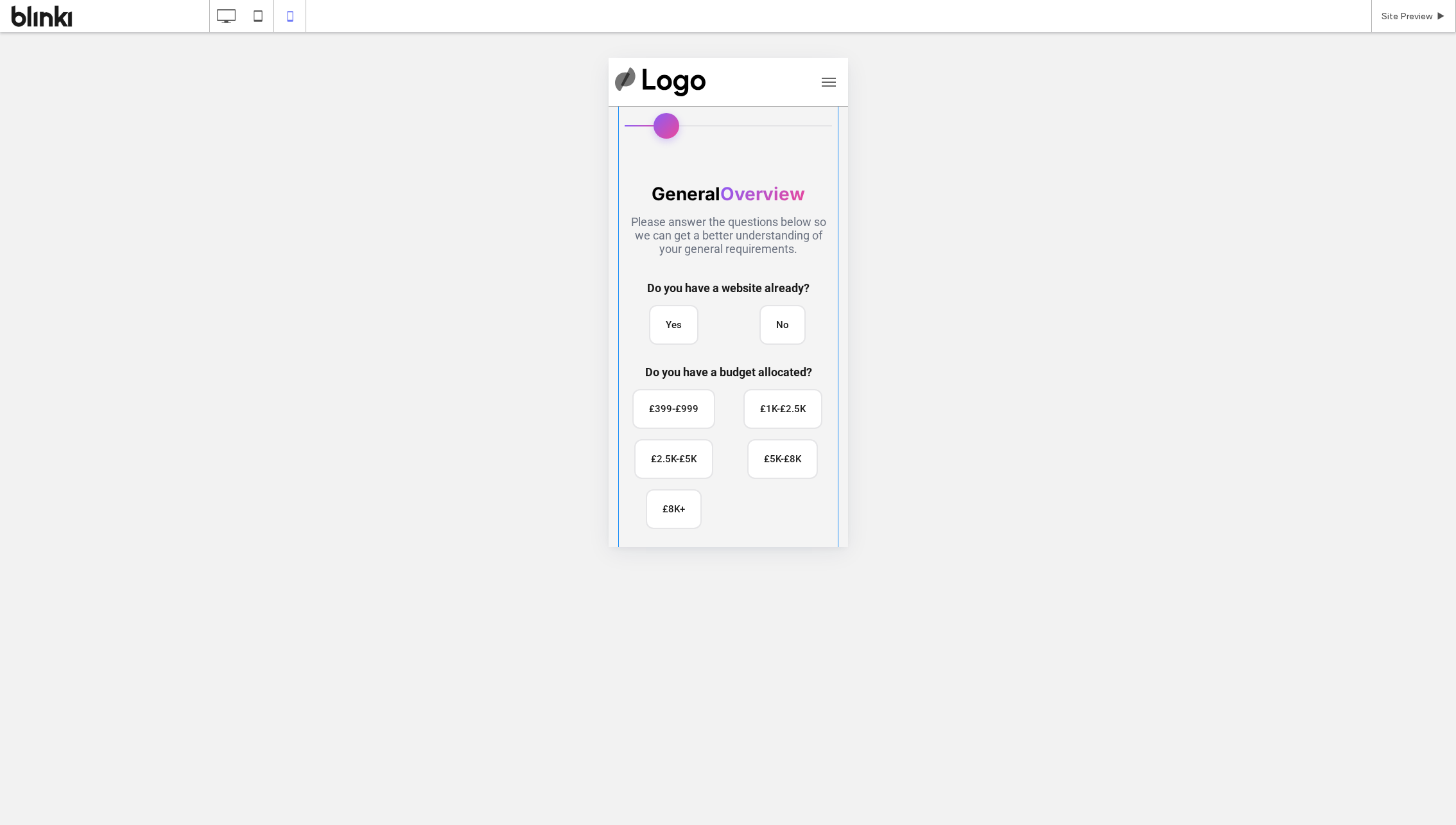
scroll to position [0, 0]
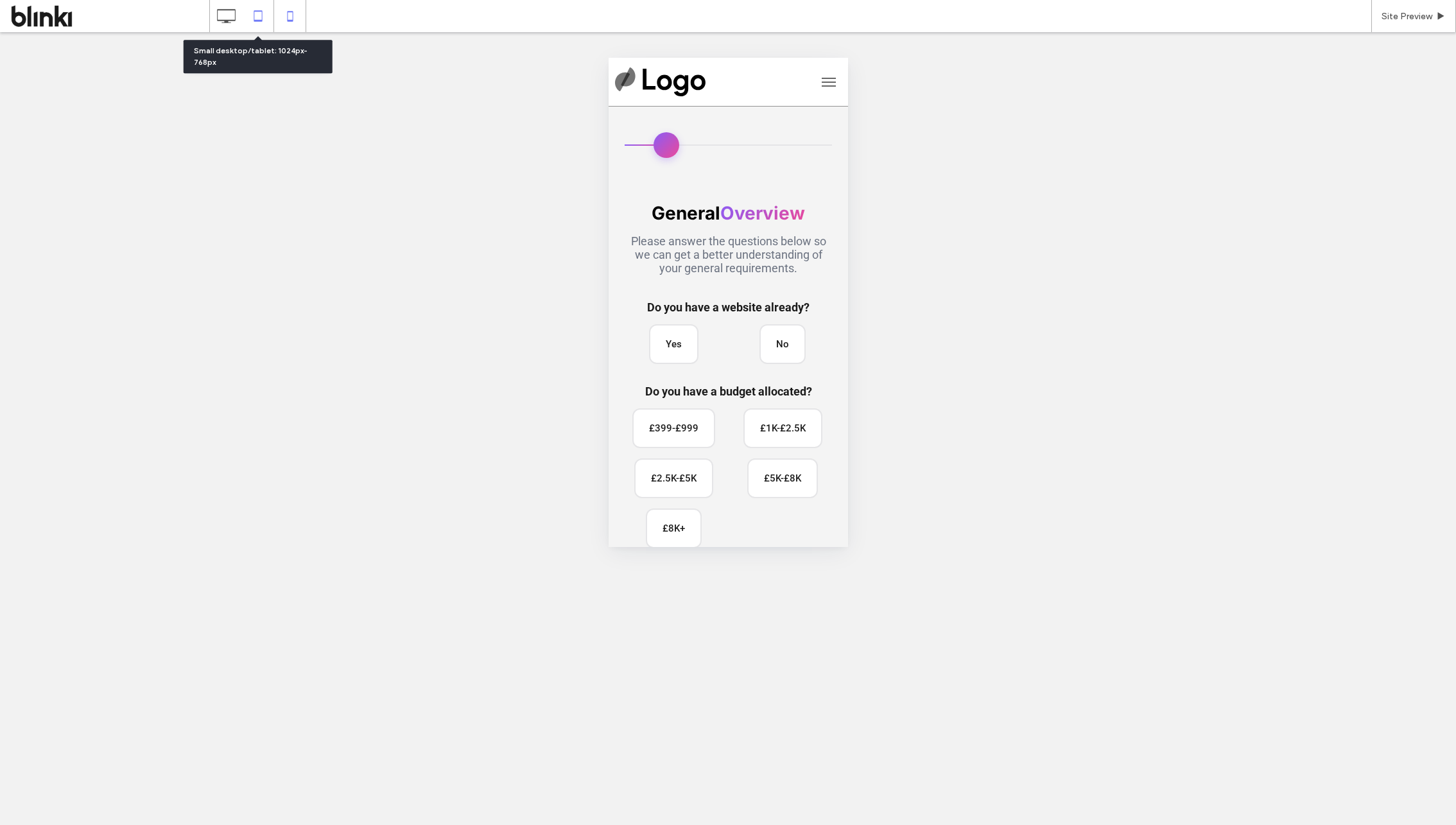
click at [256, 16] on icon at bounding box center [258, 16] width 25 height 25
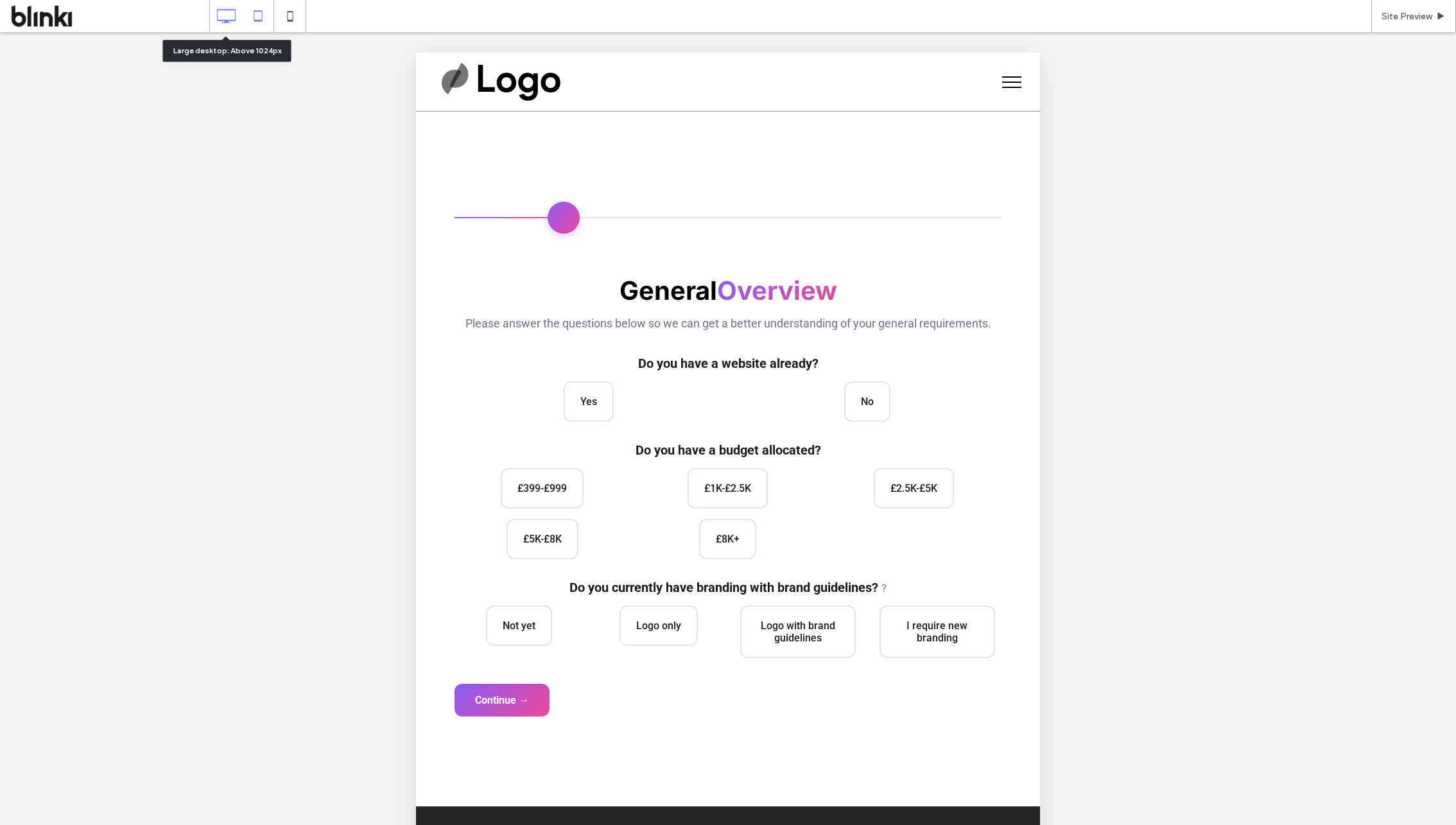
click at [229, 25] on icon at bounding box center [226, 16] width 25 height 25
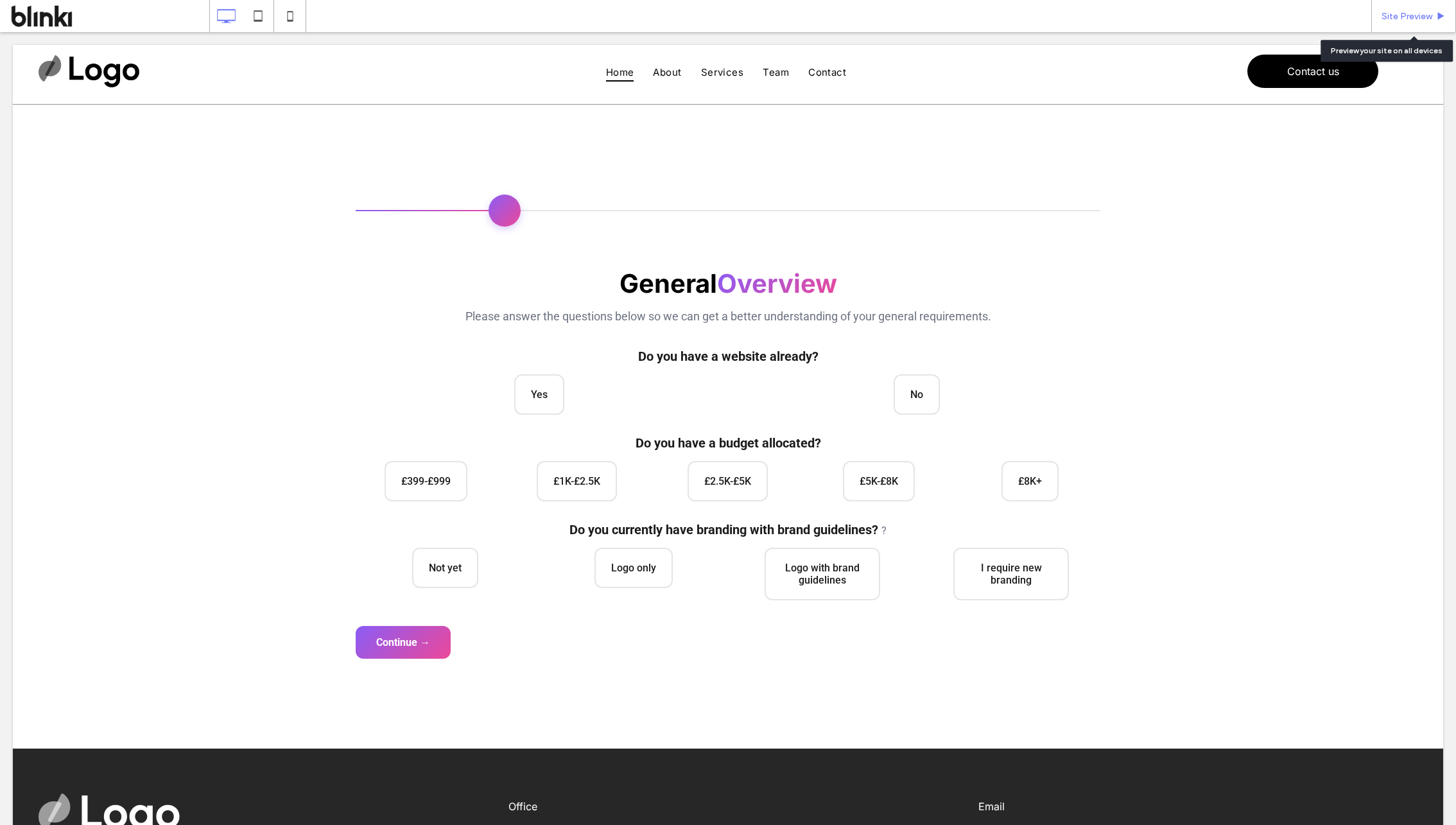
click at [1212, 19] on icon at bounding box center [1441, 16] width 9 height 9
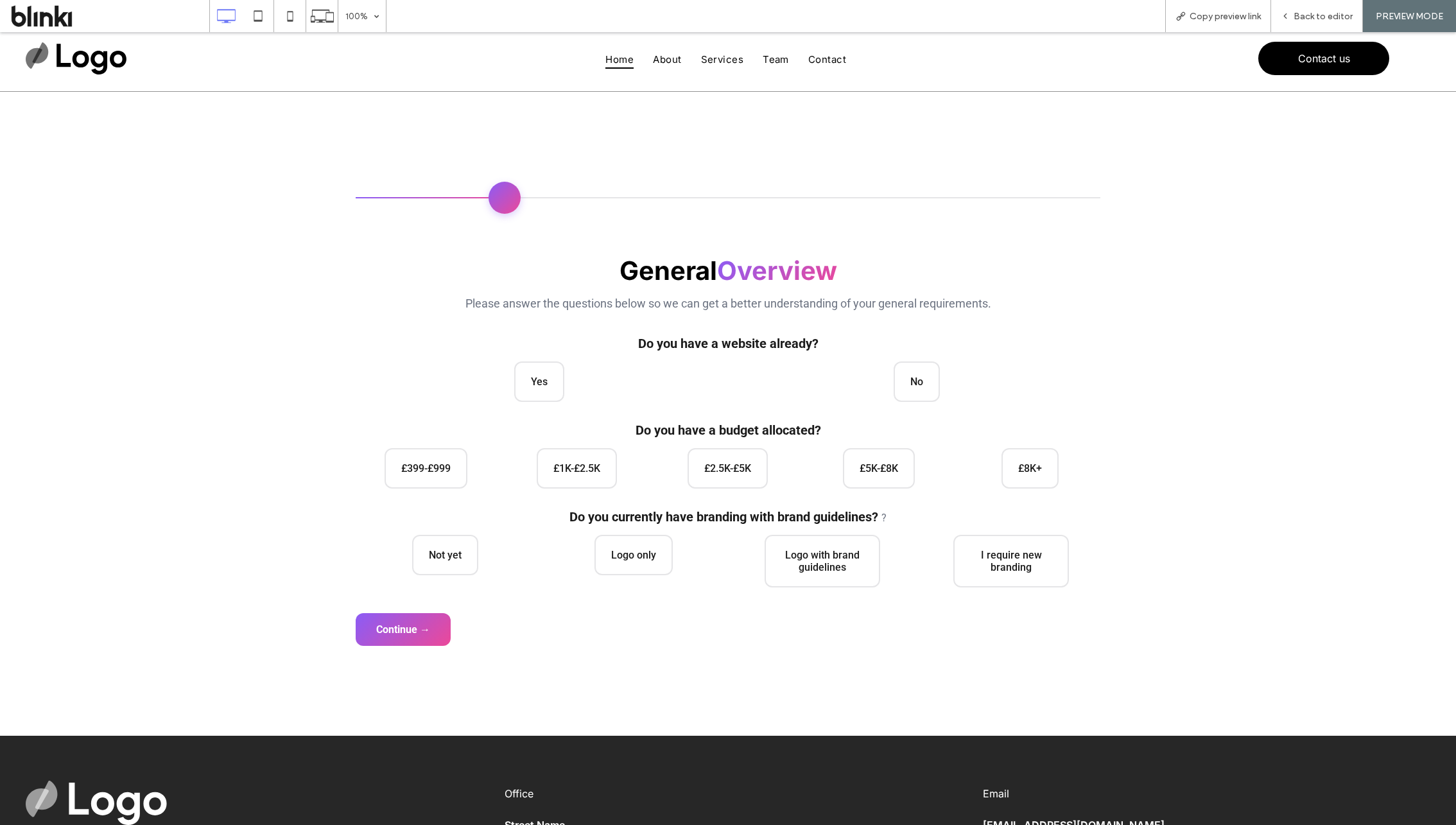
click at [540, 409] on div "General Overview Please answer the questions below so we can get a better under…" at bounding box center [728, 421] width 745 height 333
click at [548, 384] on span "Yes" at bounding box center [539, 380] width 50 height 41
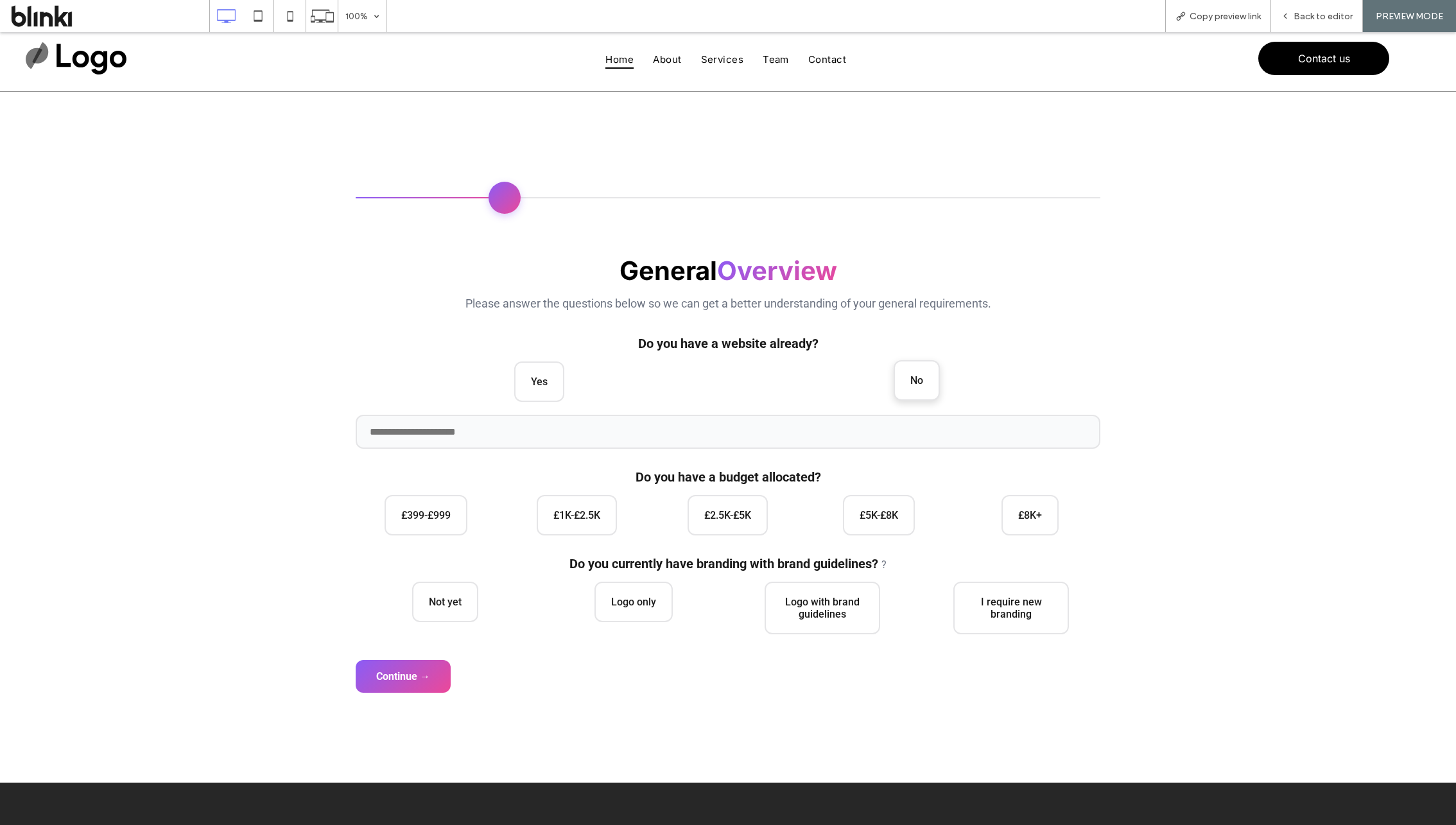
click at [919, 378] on span "No" at bounding box center [917, 380] width 46 height 41
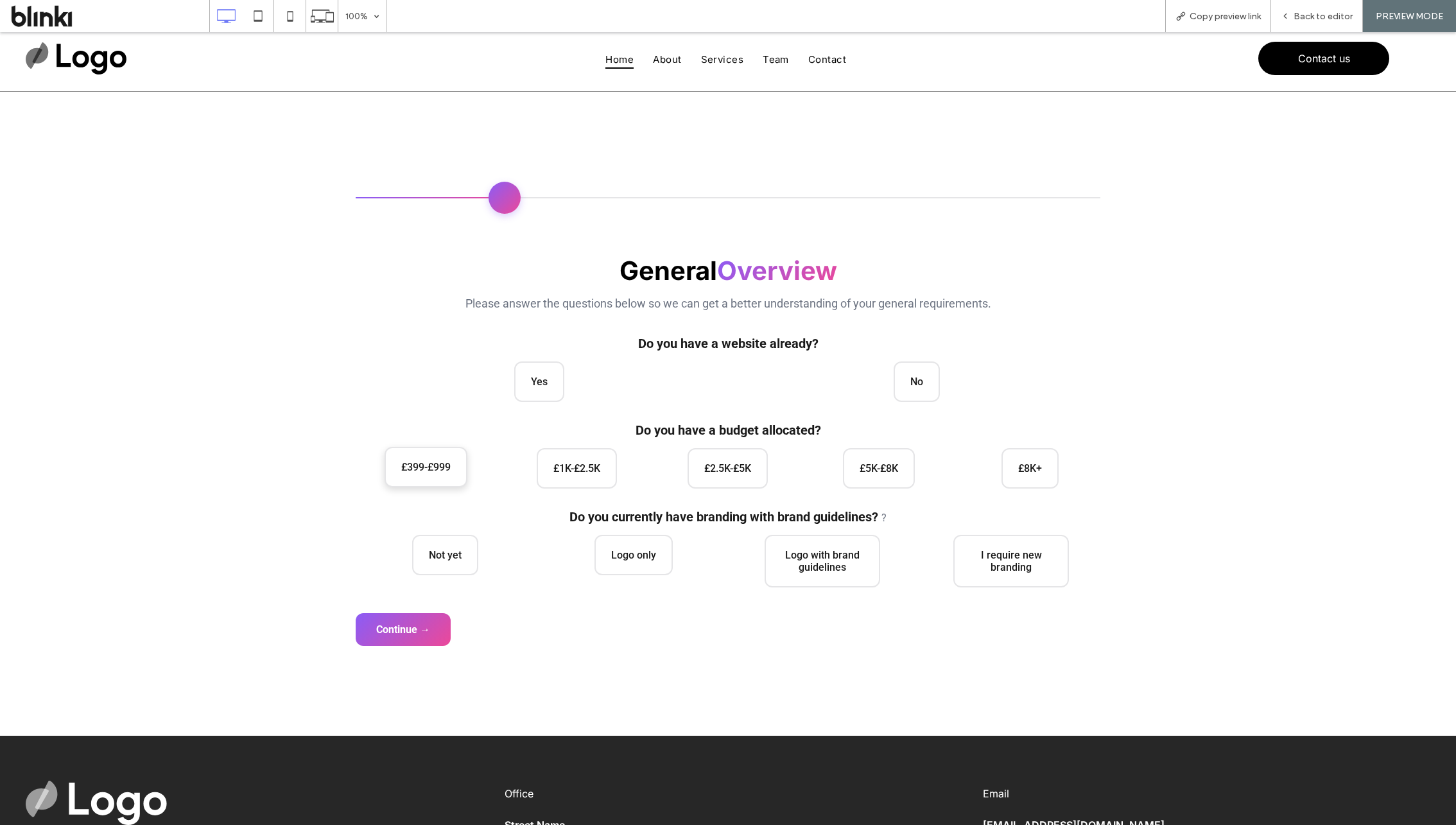
click at [459, 460] on span "£399-£999" at bounding box center [426, 467] width 83 height 41
click at [454, 549] on span "Not yet" at bounding box center [445, 553] width 66 height 41
click at [431, 665] on div "General Overview Please answer the questions below so we can get a better under…" at bounding box center [728, 413] width 770 height 515
click at [430, 628] on button "Continue →" at bounding box center [403, 628] width 95 height 33
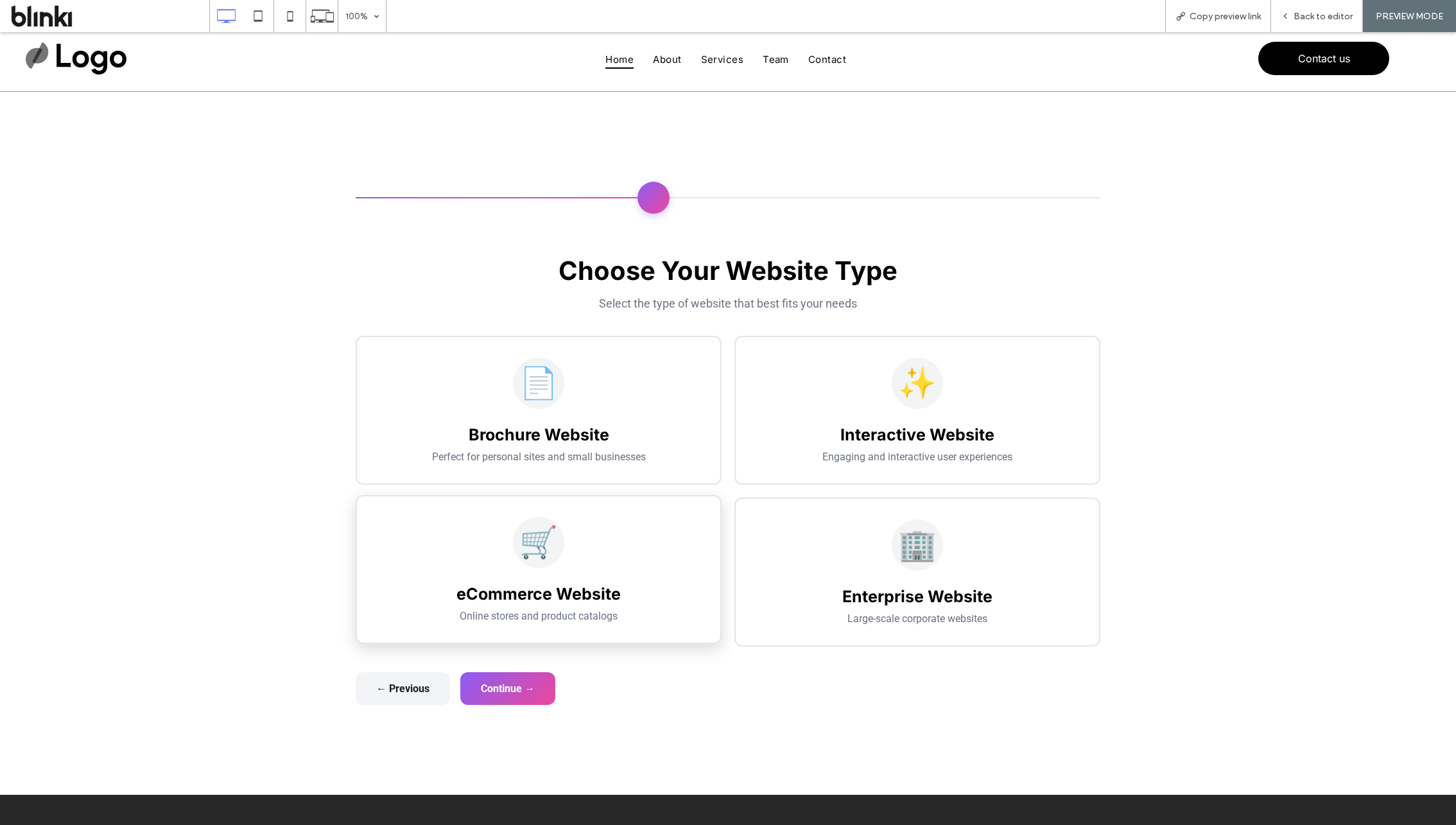
click at [532, 495] on div "🛒 eCommerce Website Online stores and product catalogs" at bounding box center [538, 569] width 366 height 149
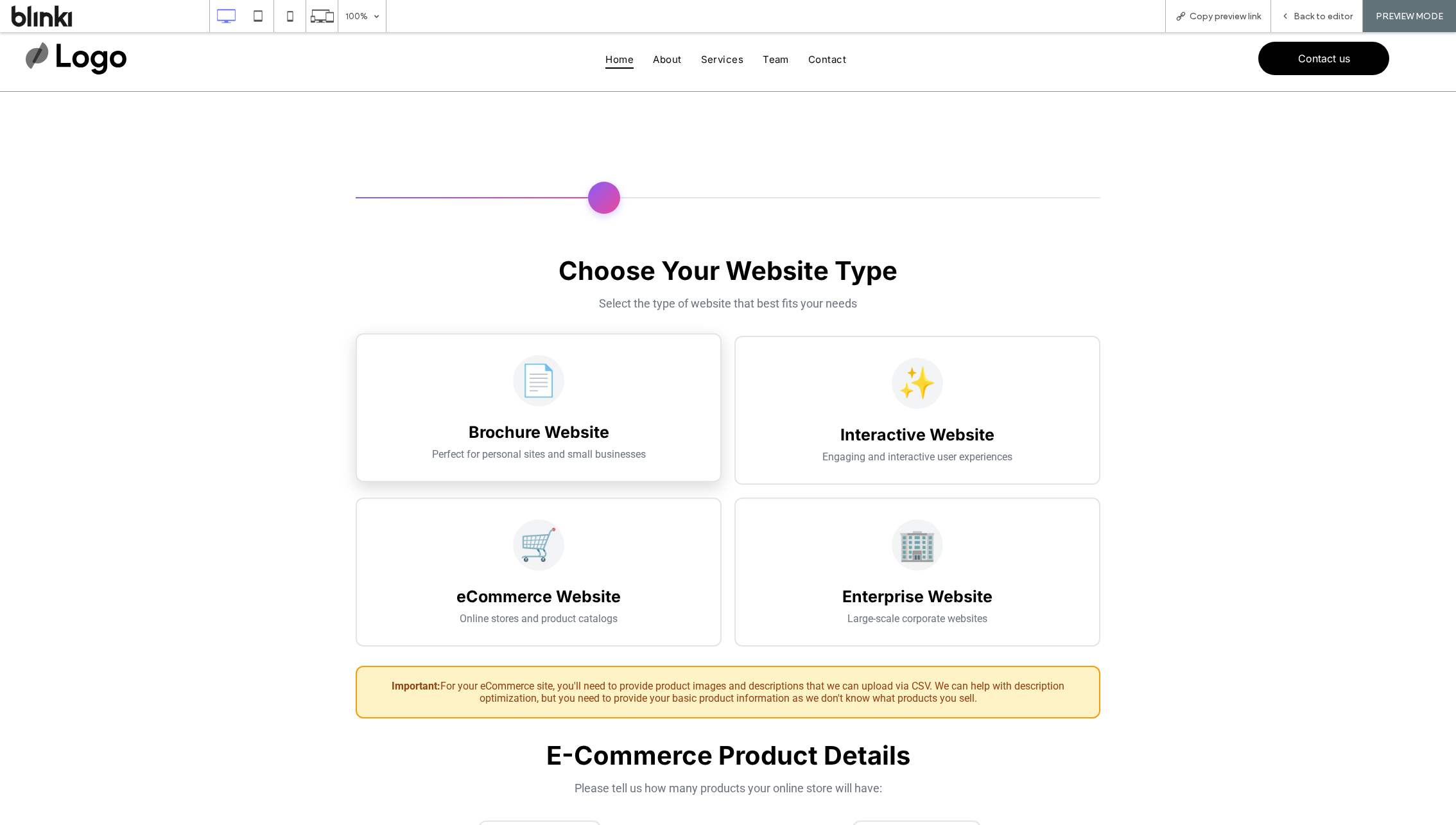
click at [576, 433] on h3 "Brochure Website" at bounding box center [539, 432] width 323 height 20
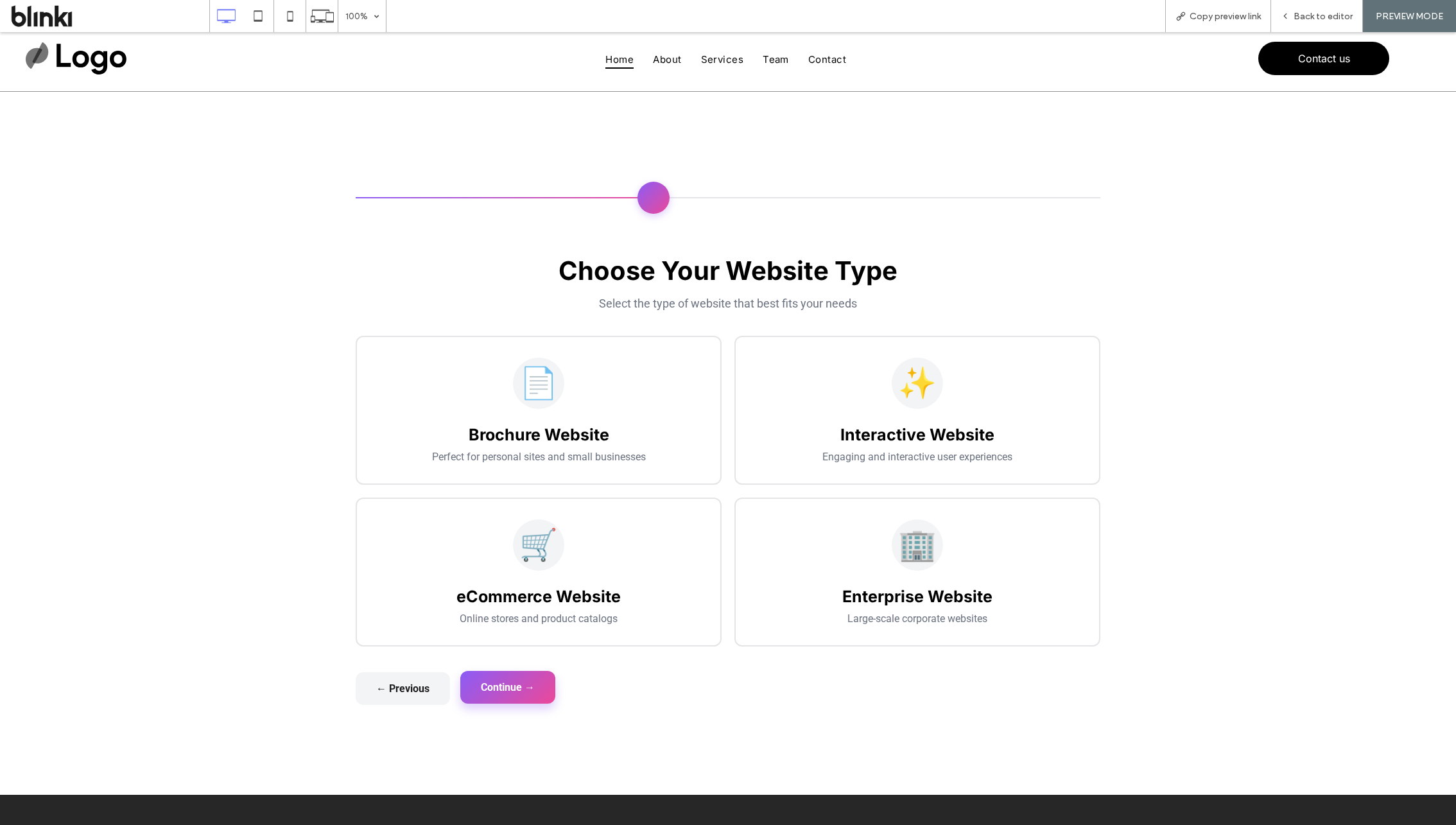
click at [541, 678] on button "Continue →" at bounding box center [508, 687] width 95 height 33
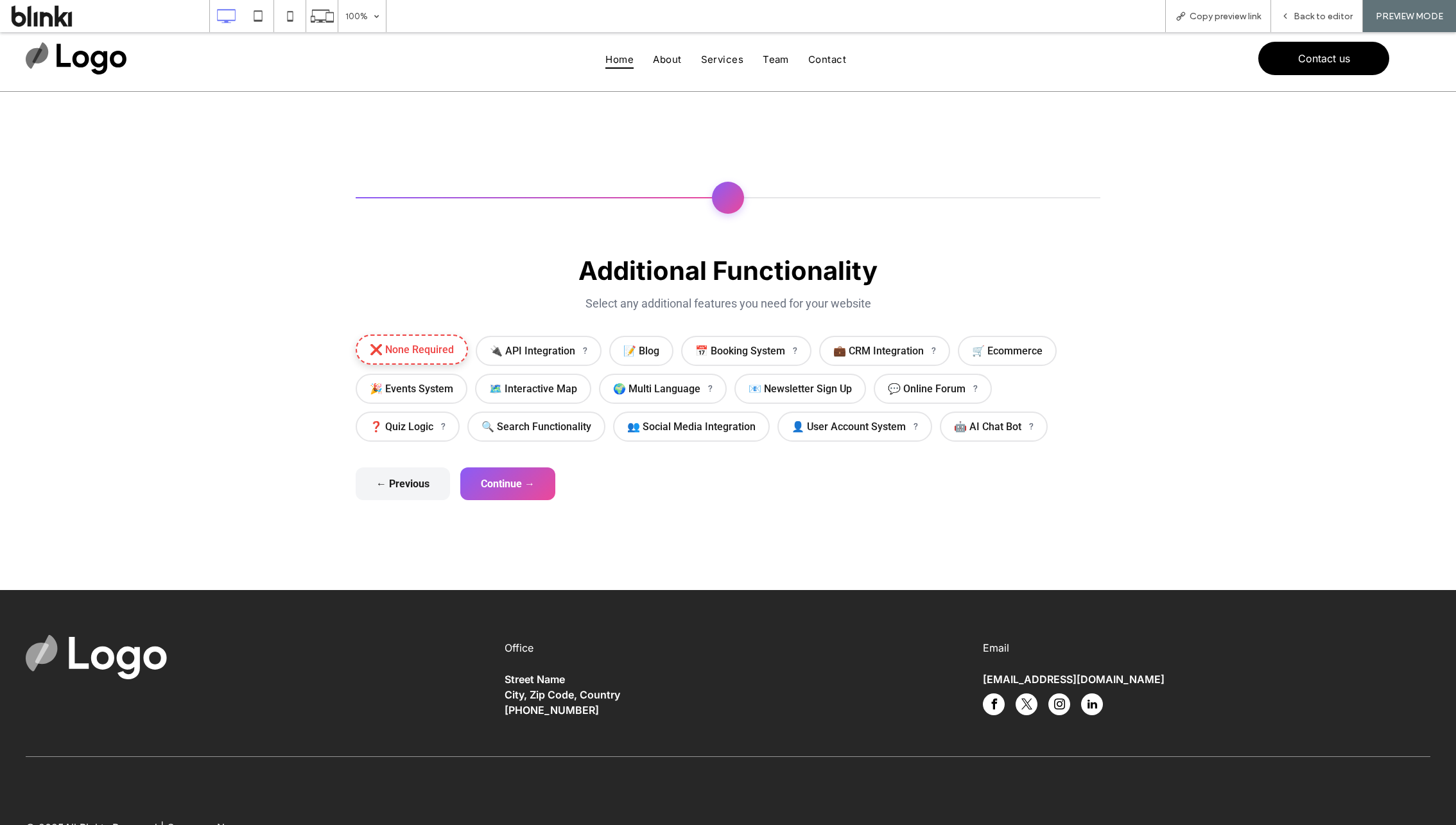
click at [430, 362] on span "❌ None Required" at bounding box center [412, 350] width 112 height 31
click at [534, 475] on button "Continue →" at bounding box center [508, 482] width 95 height 33
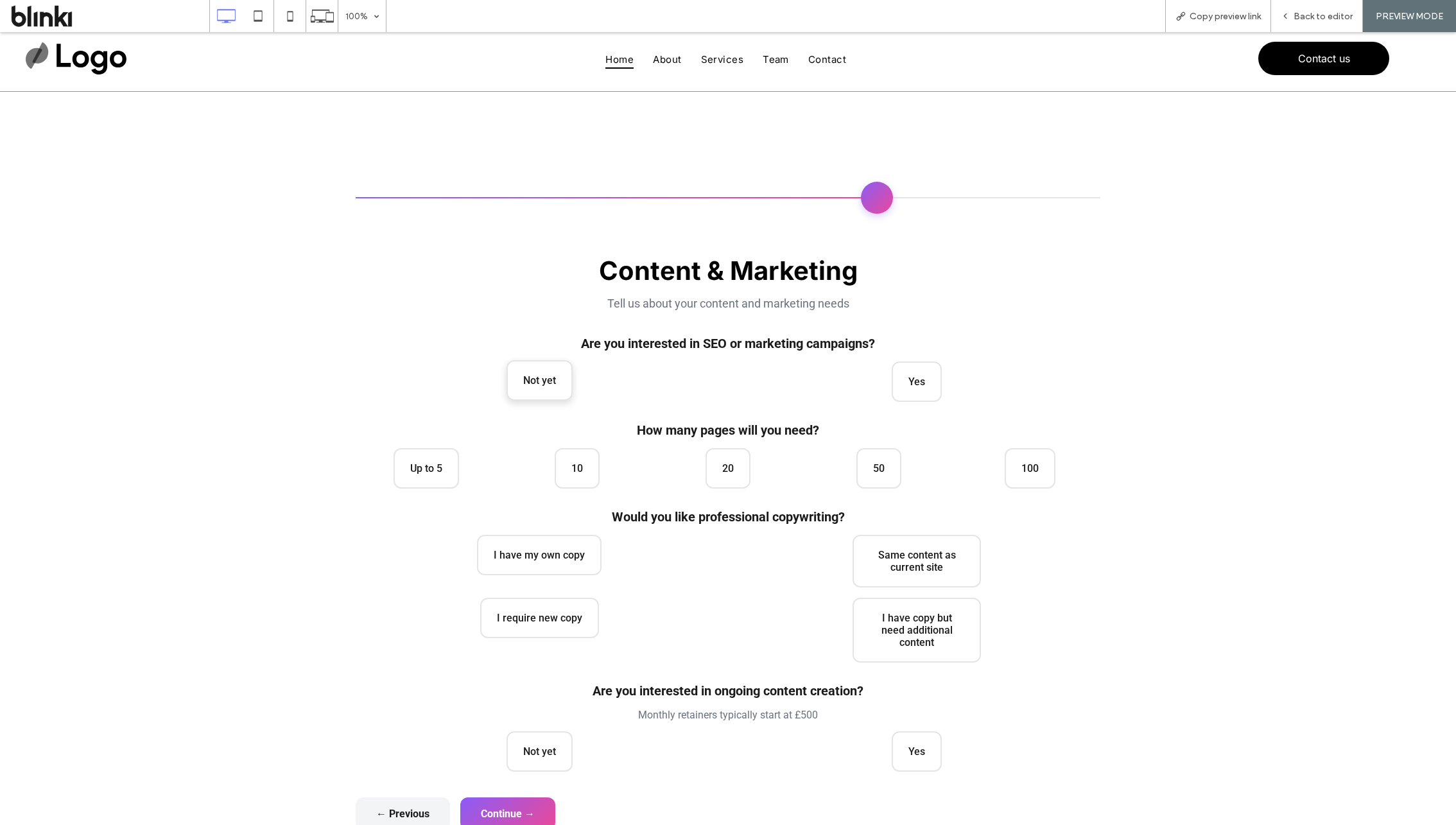
click at [542, 374] on span "Not yet" at bounding box center [540, 380] width 66 height 41
click at [419, 457] on span "Up to 5" at bounding box center [426, 467] width 65 height 41
click at [535, 553] on span "I have my own copy" at bounding box center [539, 553] width 125 height 41
click at [537, 687] on span "Not yet" at bounding box center [540, 750] width 66 height 41
click at [420, 687] on button "← Previous" at bounding box center [402, 812] width 94 height 33
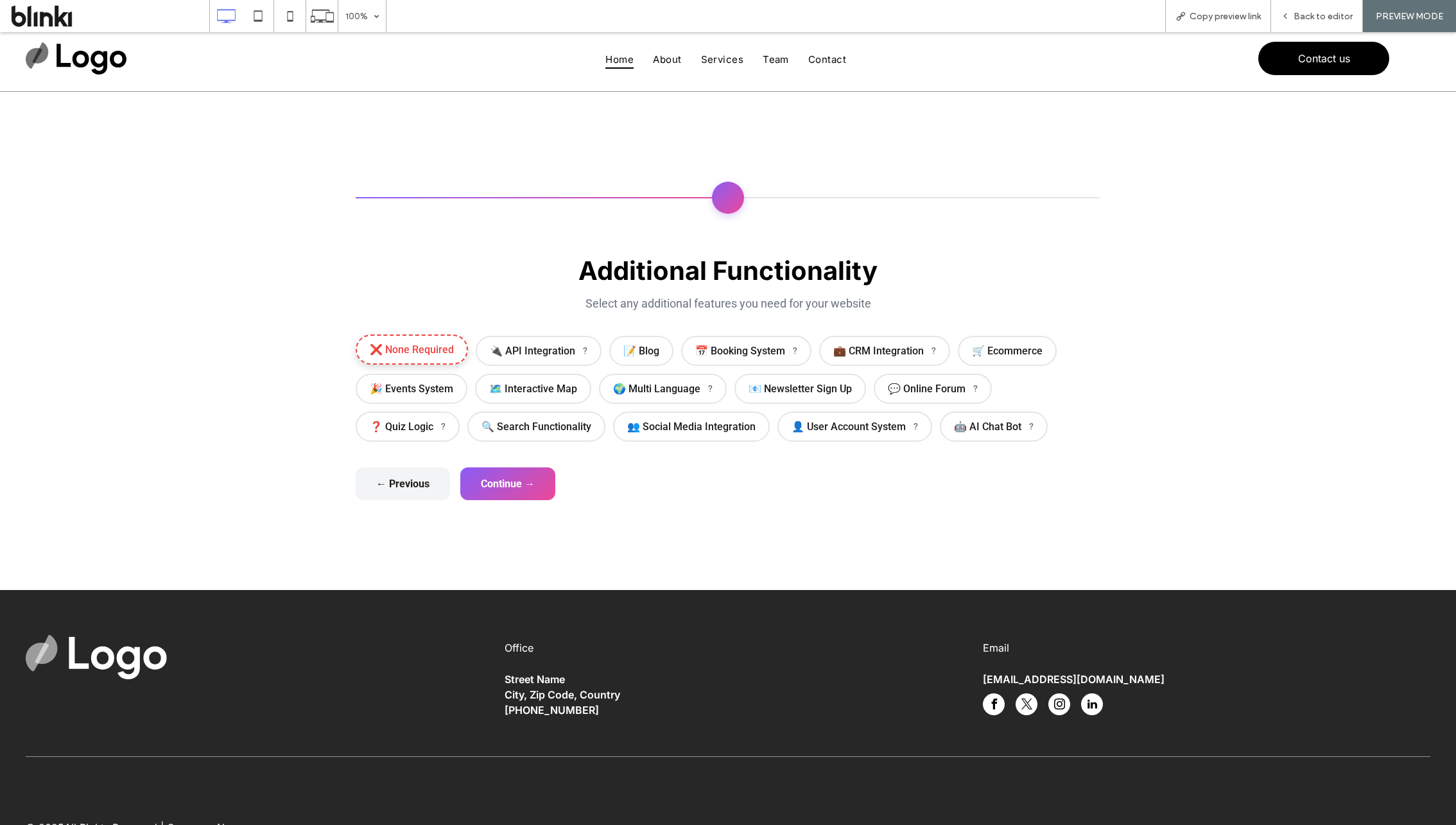
click at [431, 356] on span "❌ None Required" at bounding box center [412, 350] width 112 height 31
click at [439, 350] on span "❌ None Required" at bounding box center [412, 350] width 112 height 31
click at [454, 353] on span "❌ None Required" at bounding box center [412, 350] width 112 height 31
click at [436, 360] on span "❌ None Required" at bounding box center [412, 350] width 112 height 31
click at [520, 464] on form "General Overview Please answer the questions below so we can get a better under…" at bounding box center [728, 377] width 745 height 245
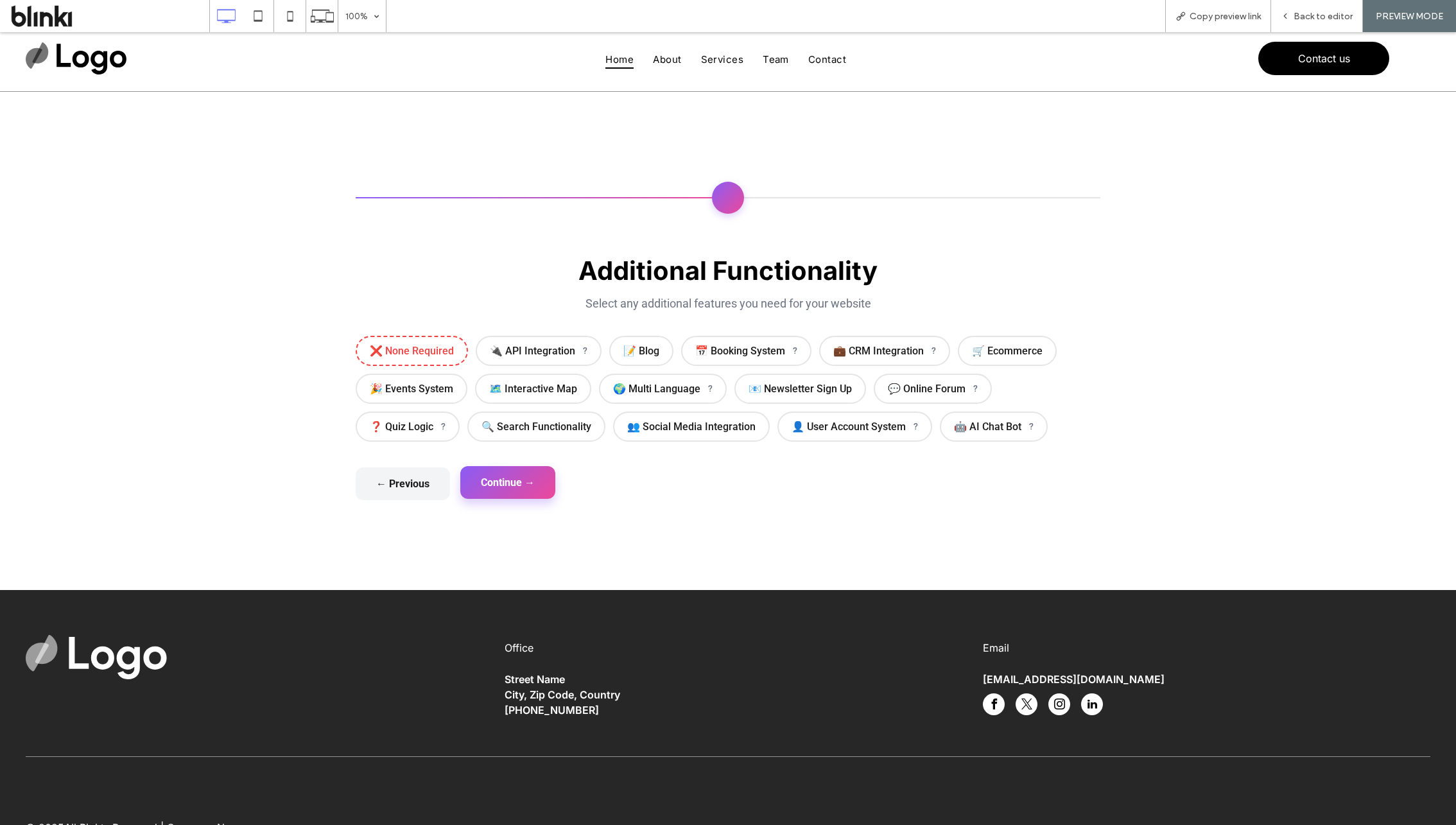
click at [529, 480] on button "Continue →" at bounding box center [508, 482] width 95 height 33
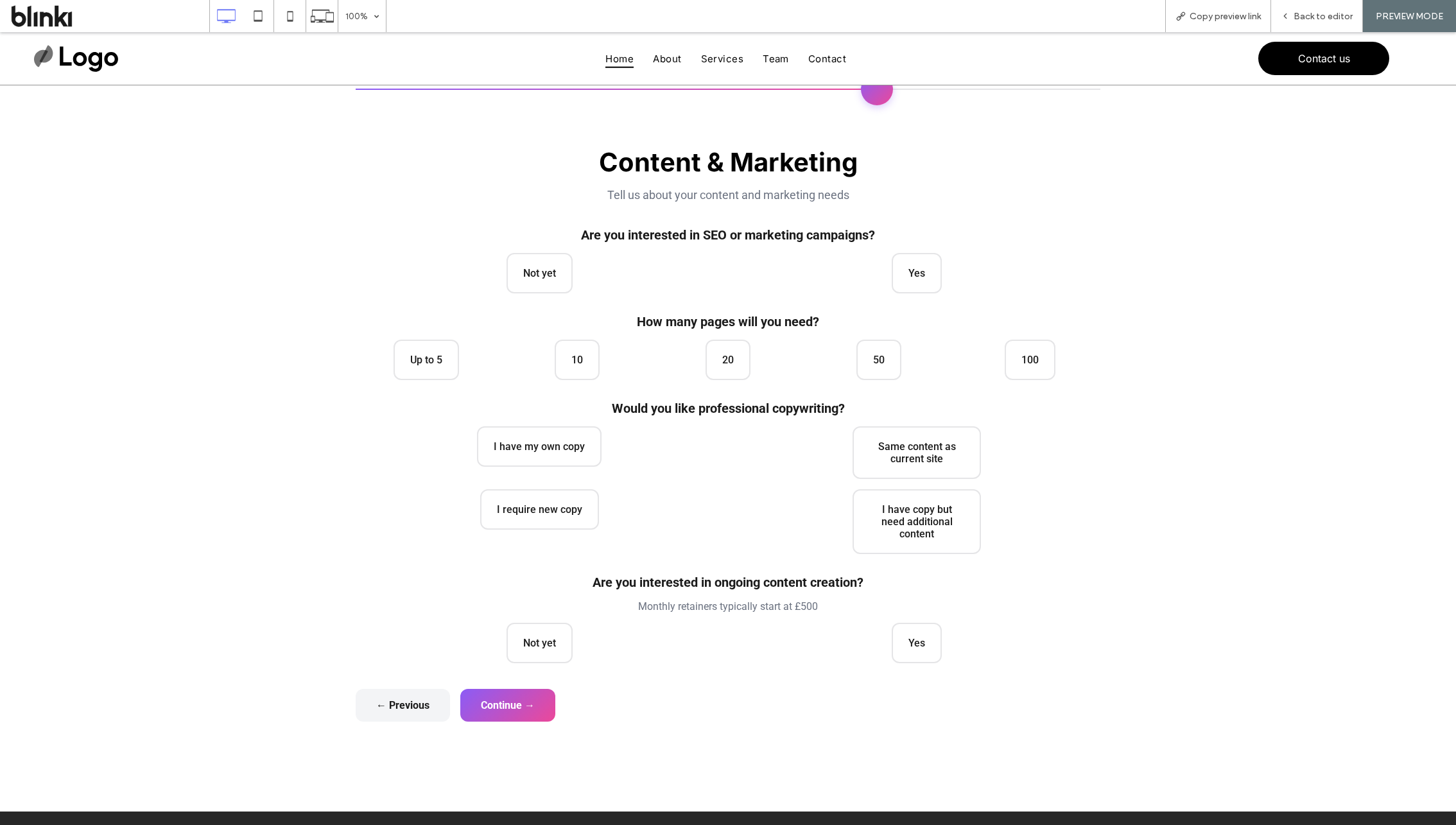
scroll to position [109, 0]
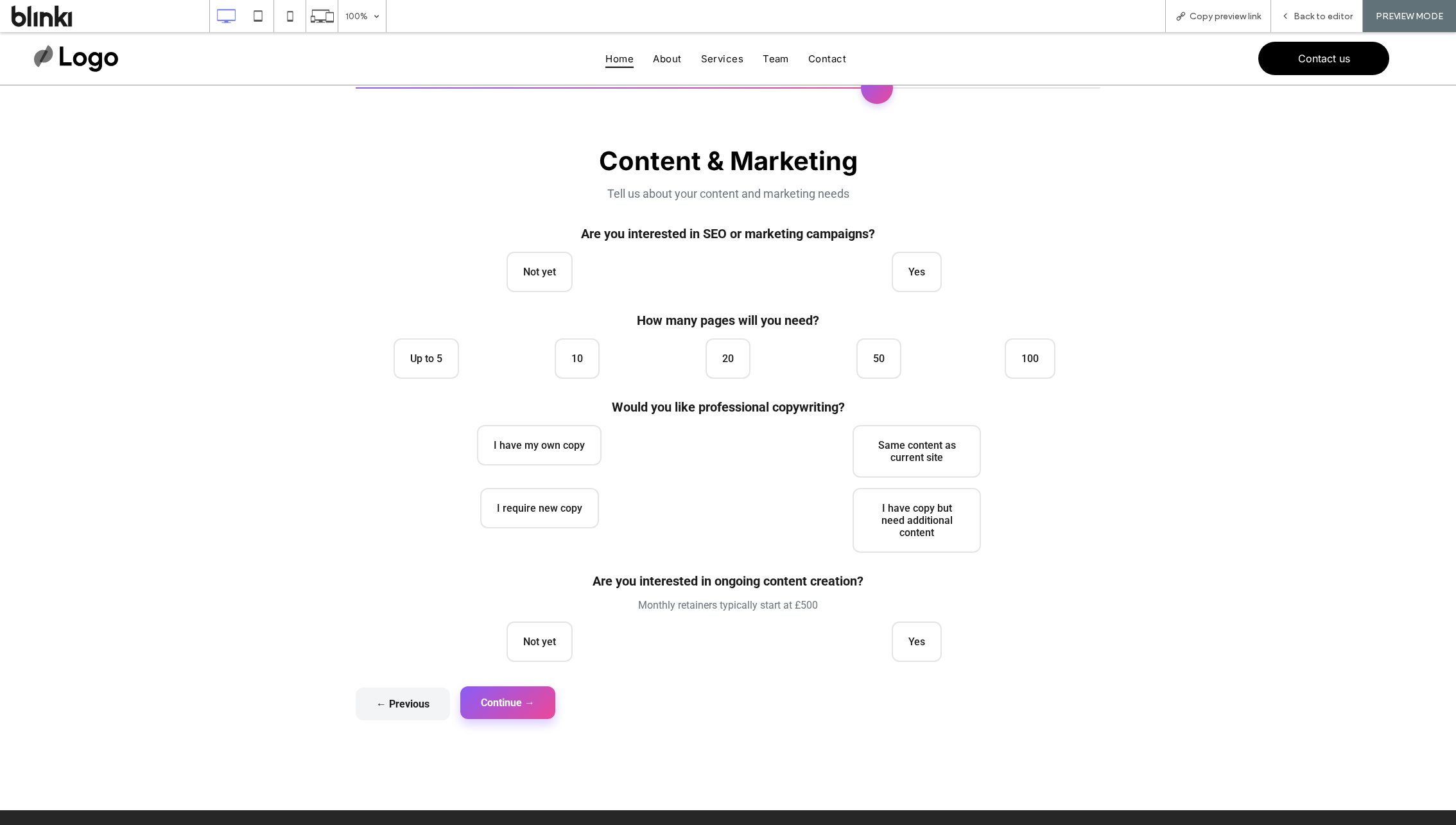
click at [531, 686] on button "Continue →" at bounding box center [508, 702] width 95 height 33
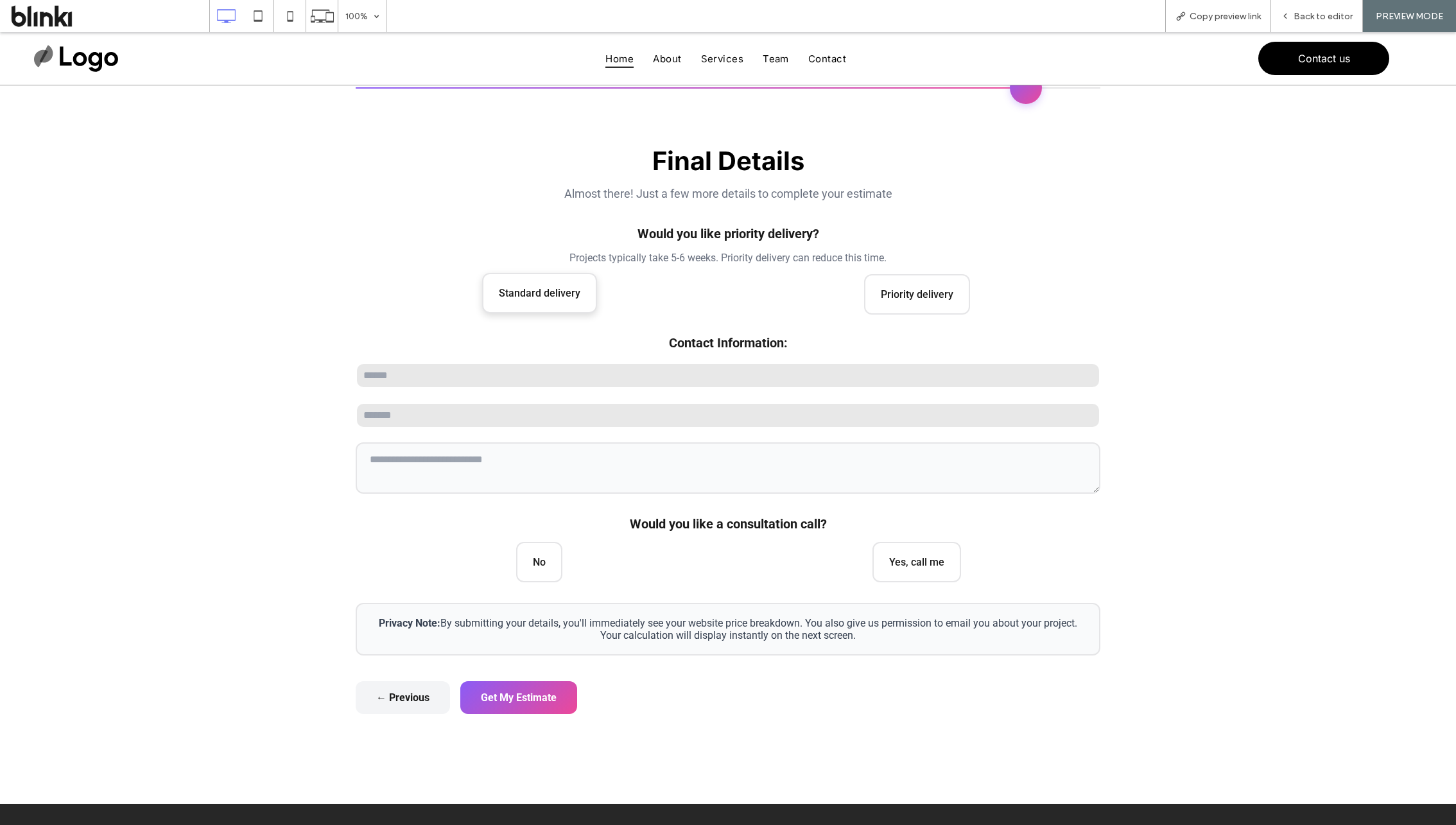
click at [571, 301] on span "Standard delivery" at bounding box center [539, 293] width 115 height 41
click at [892, 552] on span "Yes, call me" at bounding box center [917, 561] width 88 height 41
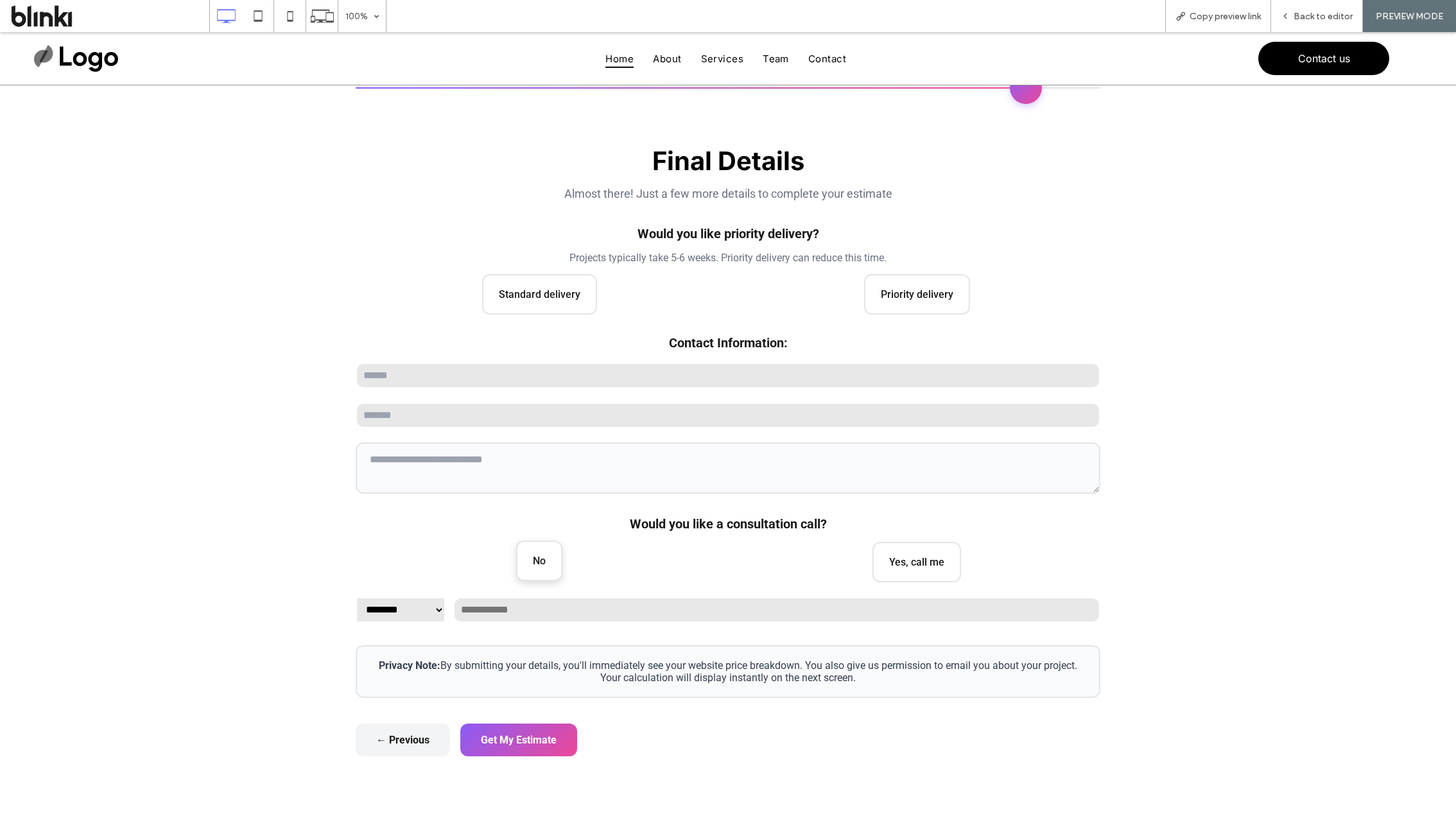
click at [550, 573] on span "No" at bounding box center [539, 561] width 46 height 41
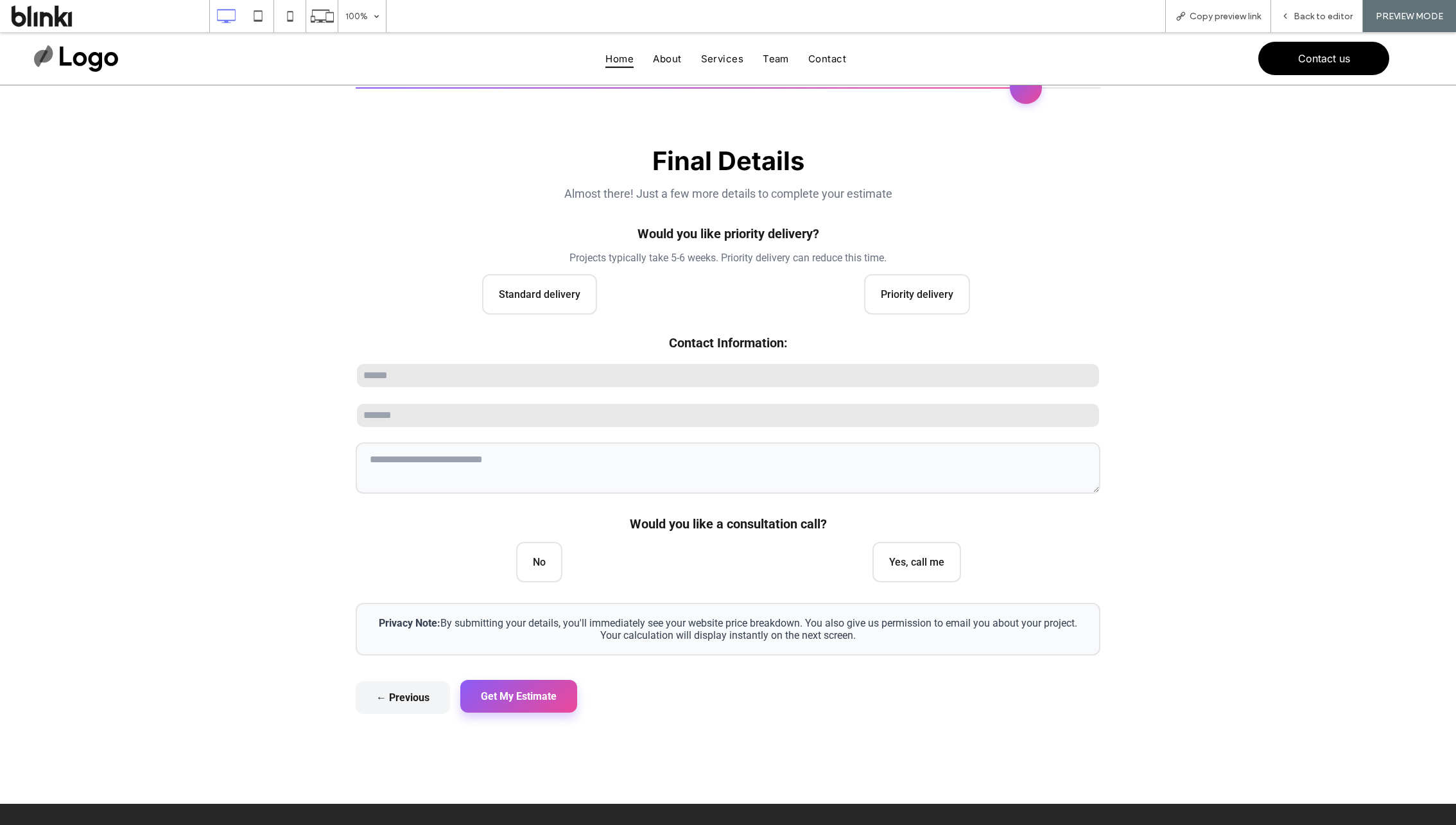
click at [543, 687] on button "Get My Estimate" at bounding box center [519, 696] width 117 height 33
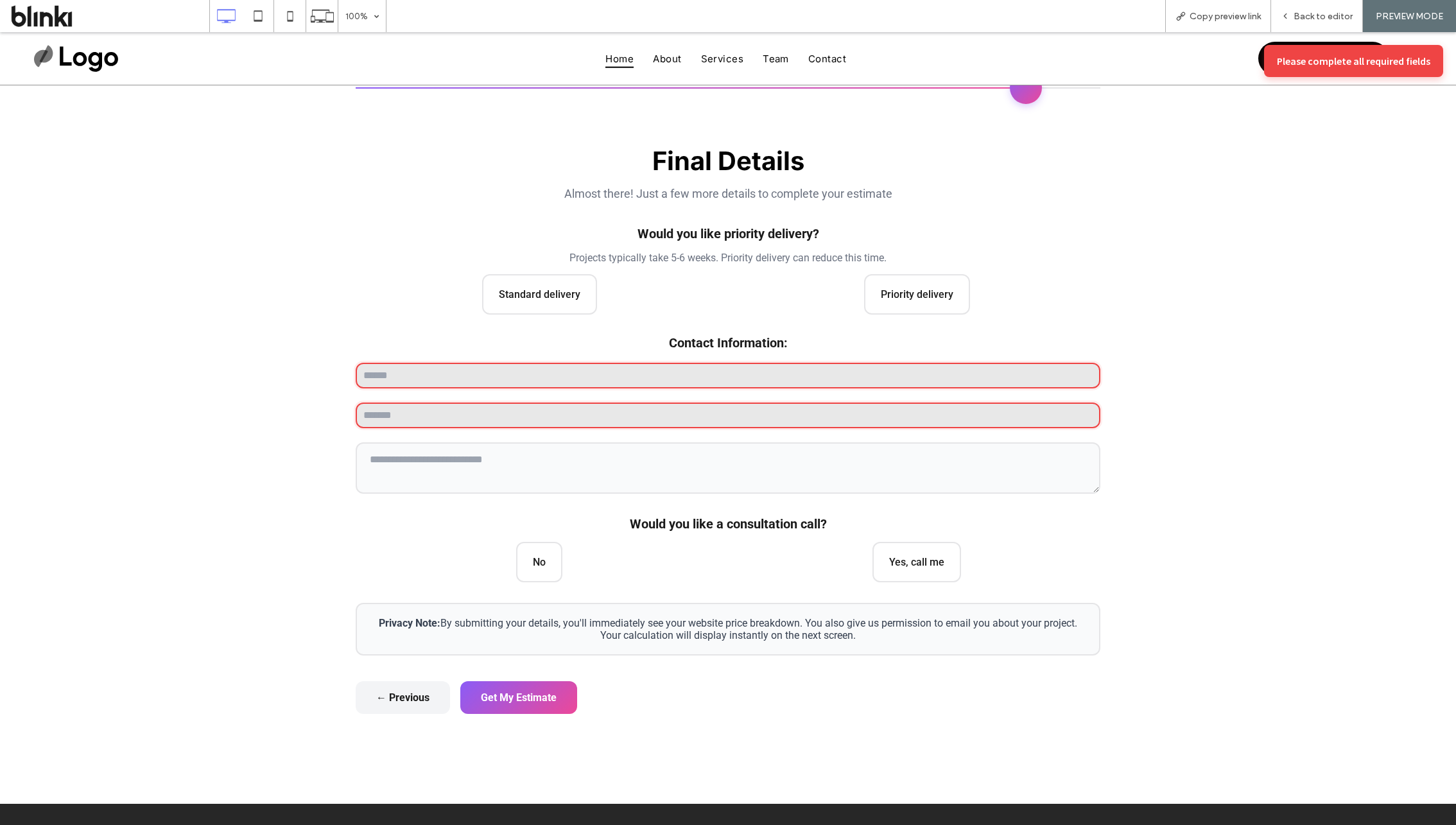
click at [683, 370] on input "text" at bounding box center [728, 375] width 745 height 25
type input "****"
click at [638, 412] on input "email" at bounding box center [728, 415] width 745 height 25
type input "**********"
click at [532, 687] on button "Get My Estimate" at bounding box center [519, 696] width 117 height 33
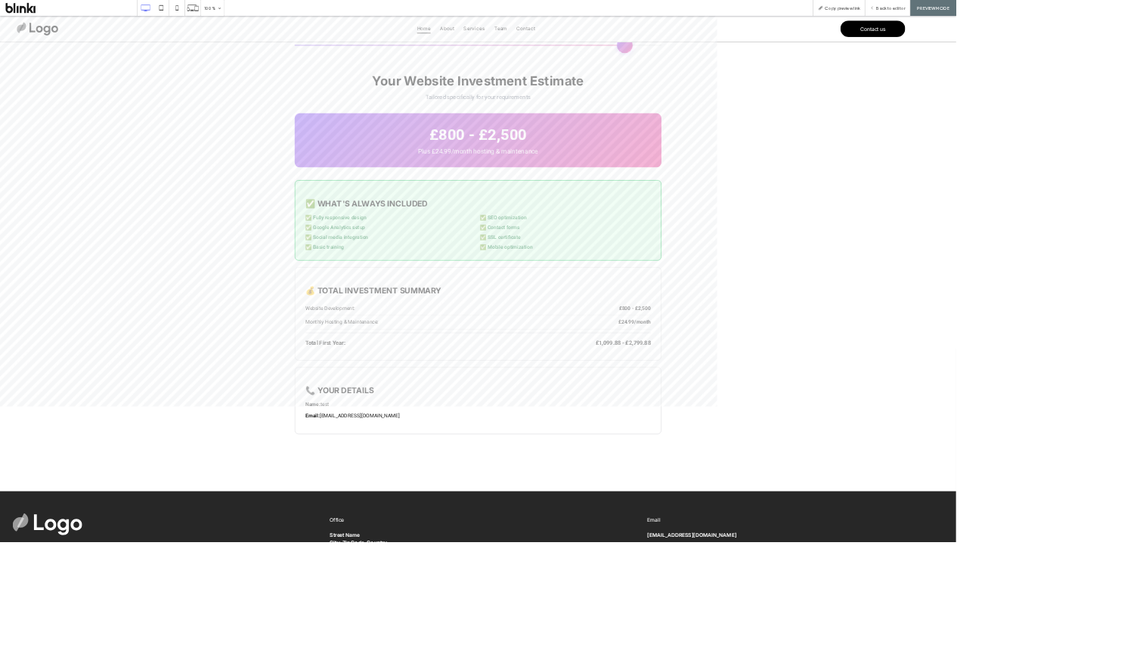
scroll to position [0, 0]
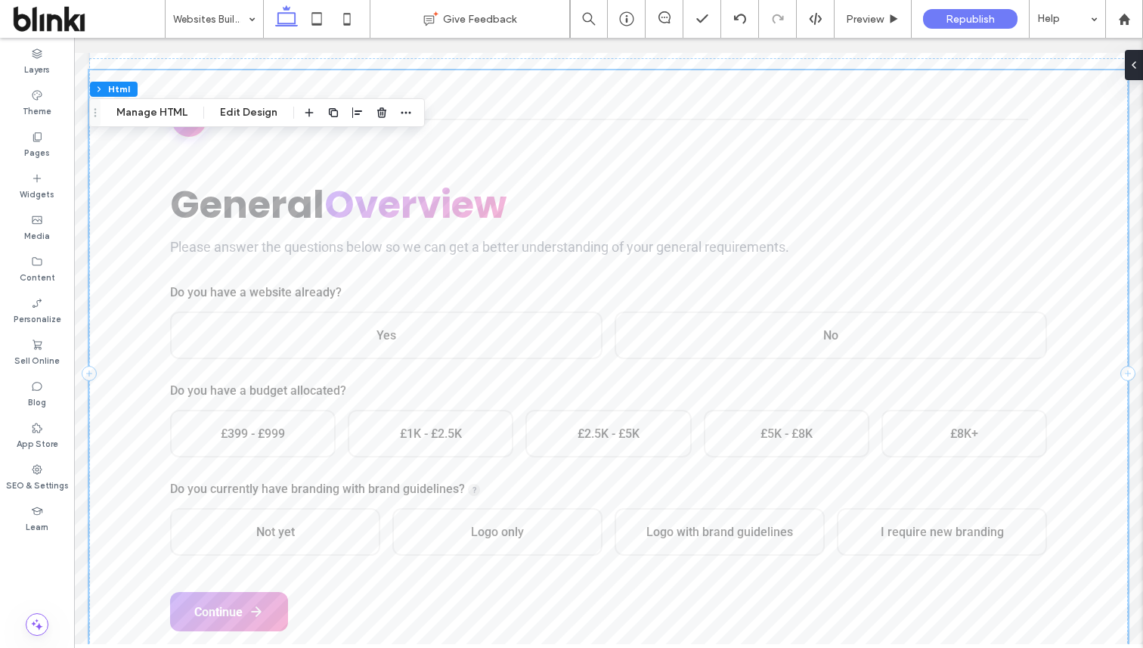
scroll to position [522, 0]
click at [478, 235] on div "General Overview Please answer the questions below so we can get a better under…" at bounding box center [608, 407] width 877 height 448
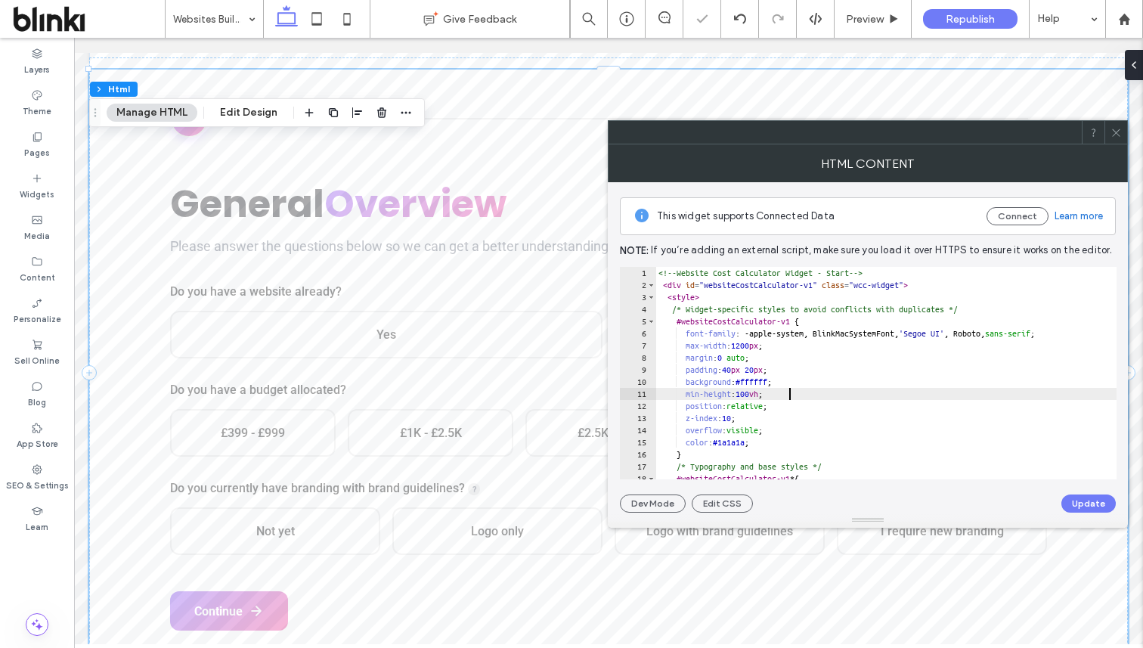
type textarea "**********"
